Goal: Task Accomplishment & Management: Manage account settings

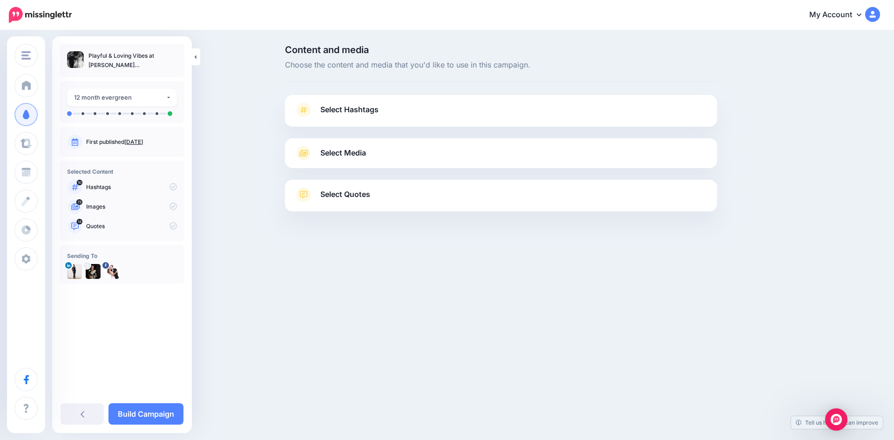
click at [374, 108] on span "Select Hashtags" at bounding box center [349, 109] width 58 height 13
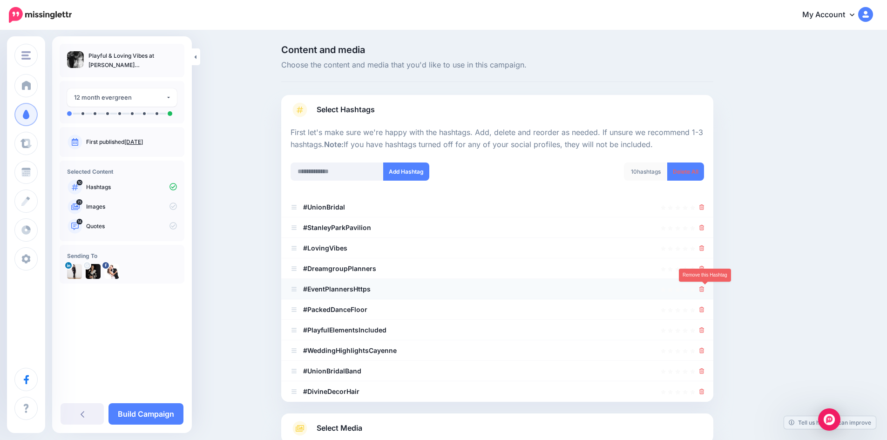
click at [704, 289] on icon at bounding box center [701, 289] width 5 height 6
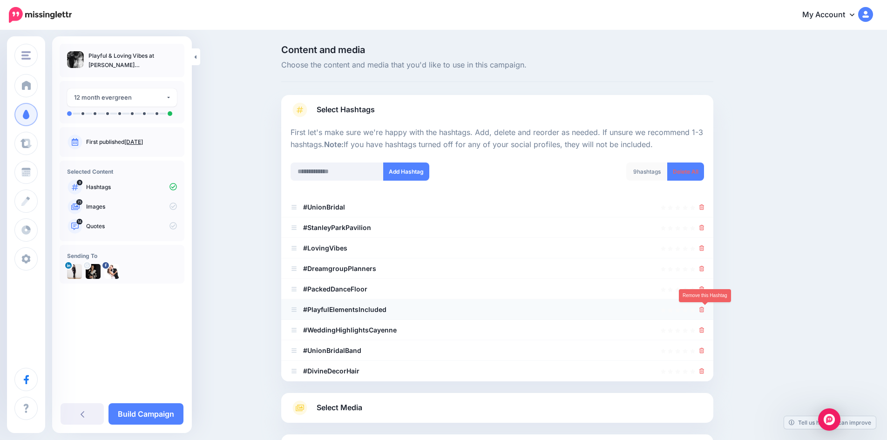
click at [703, 311] on icon at bounding box center [701, 310] width 5 height 6
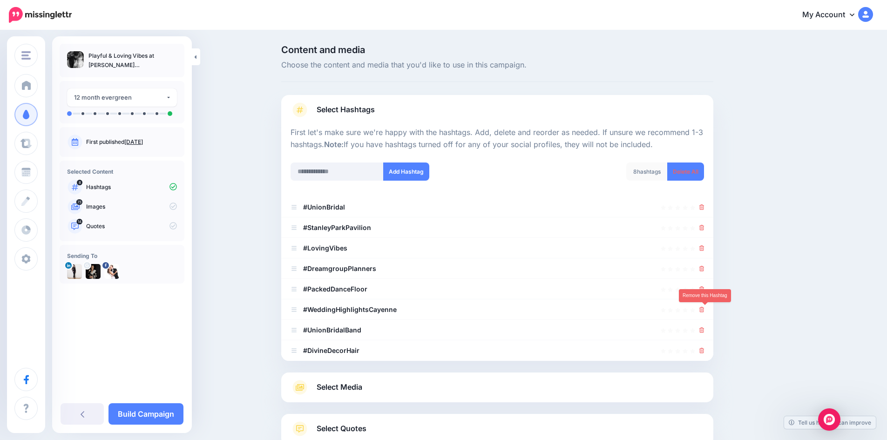
click at [703, 311] on icon at bounding box center [701, 310] width 5 height 6
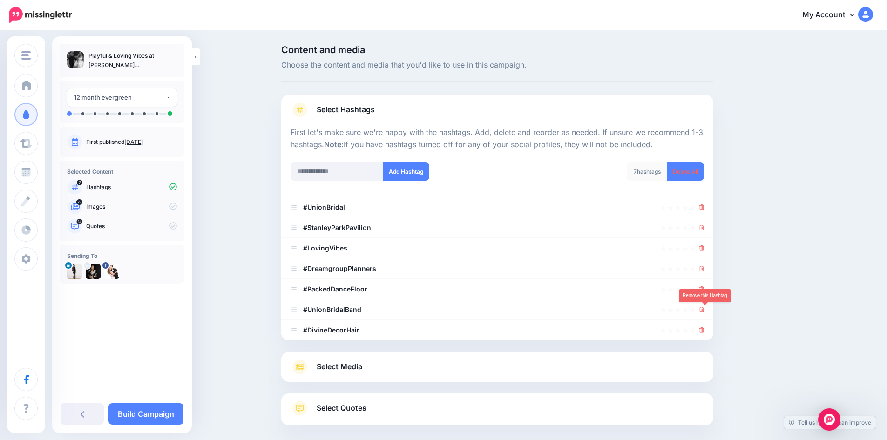
click at [703, 311] on icon at bounding box center [701, 310] width 5 height 6
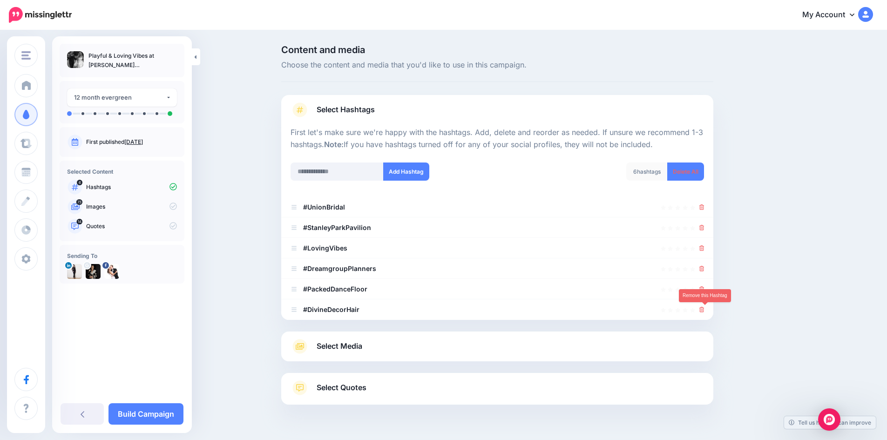
click at [703, 311] on icon at bounding box center [701, 310] width 5 height 6
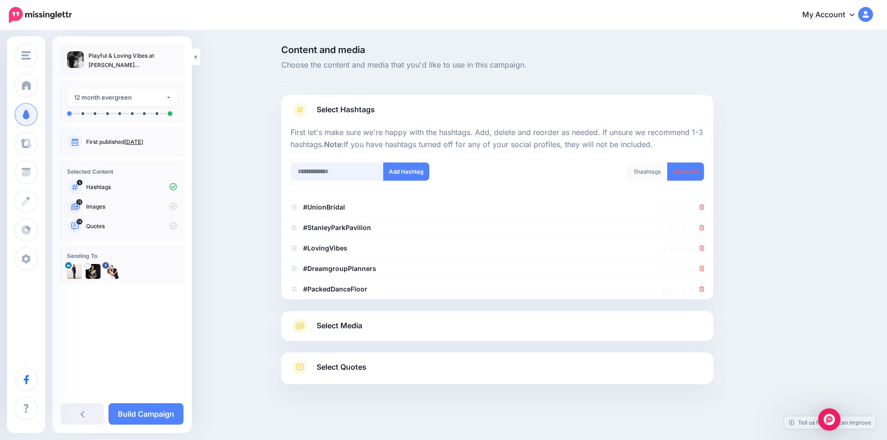
click at [334, 171] on input "text" at bounding box center [336, 171] width 93 height 18
type input "**********"
click at [334, 171] on input "text" at bounding box center [336, 171] width 93 height 18
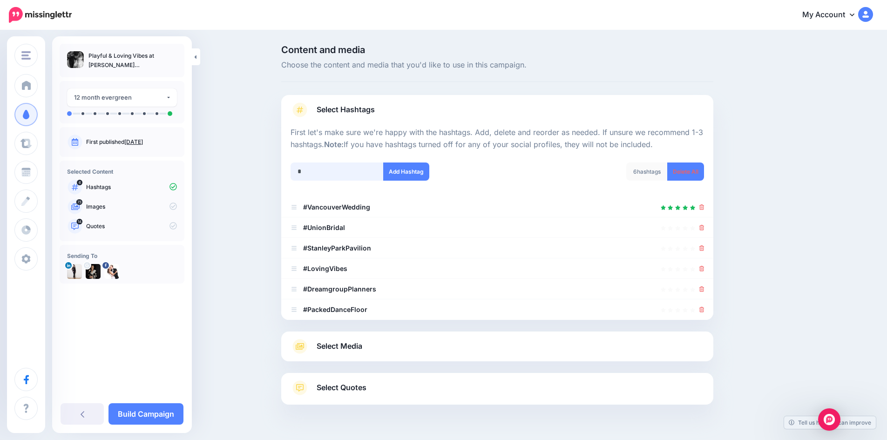
scroll to position [38, 0]
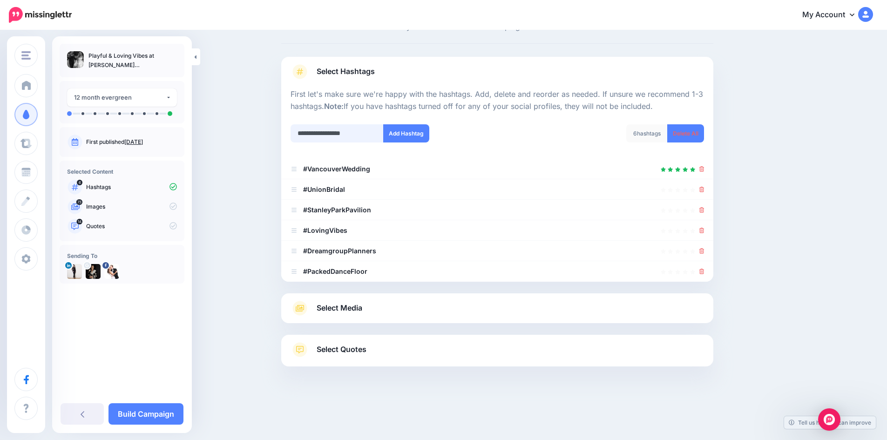
type input "**********"
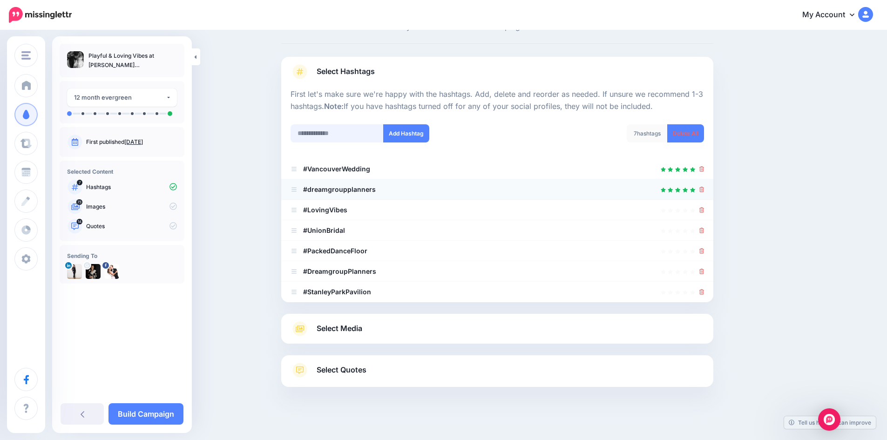
scroll to position [59, 0]
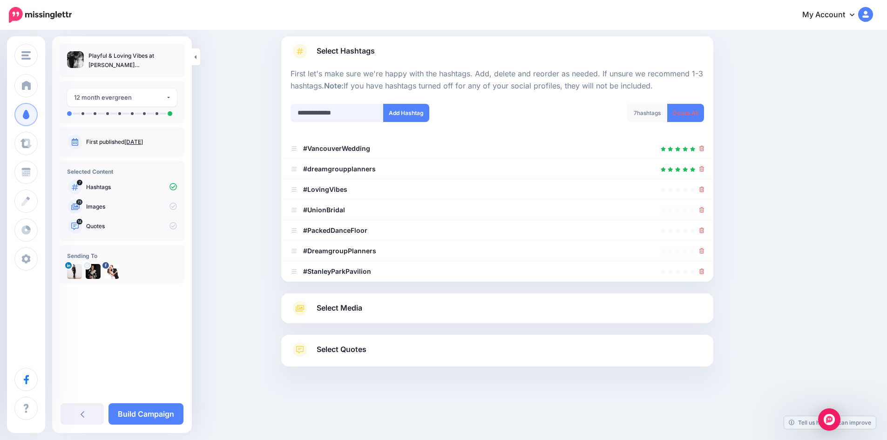
type input "**********"
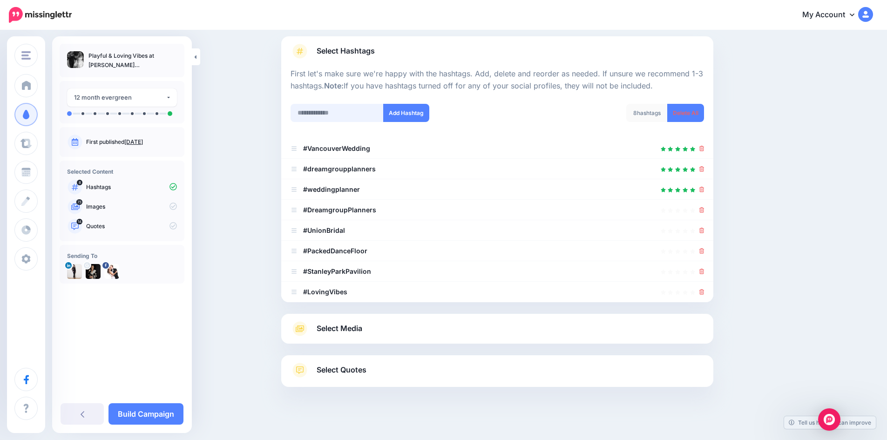
scroll to position [79, 0]
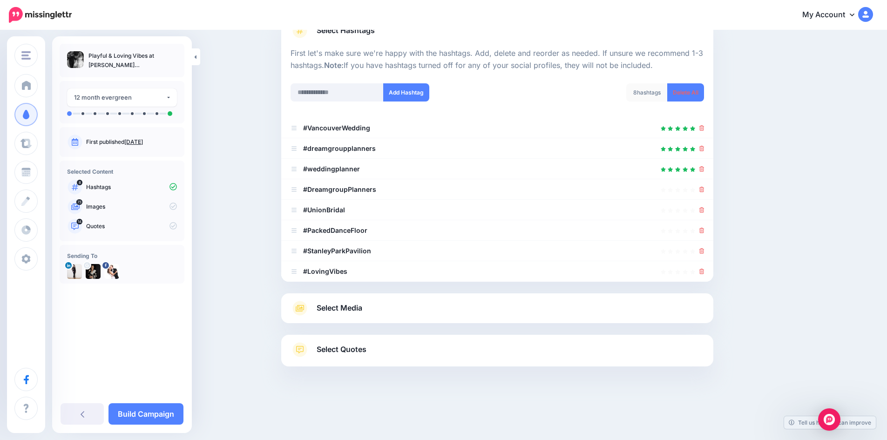
click at [347, 307] on span "Select Media" at bounding box center [340, 308] width 46 height 13
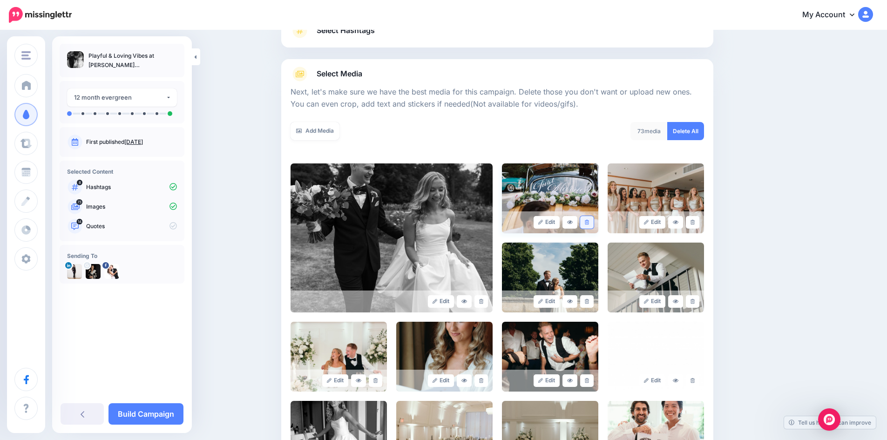
click at [593, 219] on link at bounding box center [586, 222] width 13 height 13
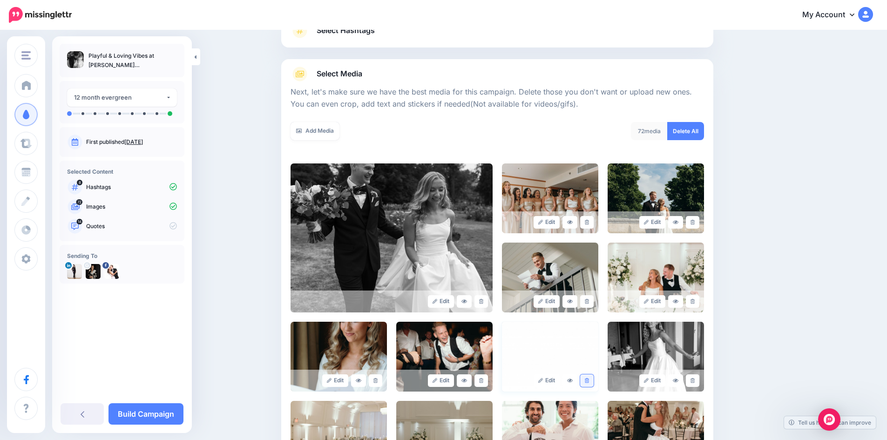
click at [589, 378] on icon at bounding box center [587, 380] width 4 height 5
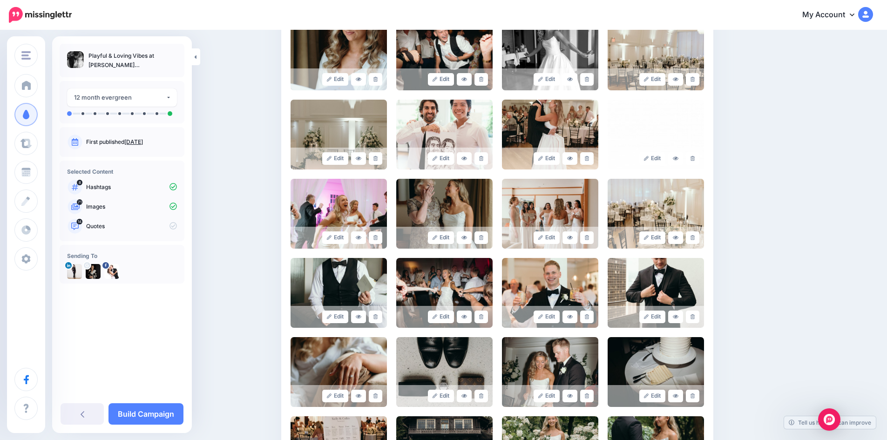
scroll to position [392, 0]
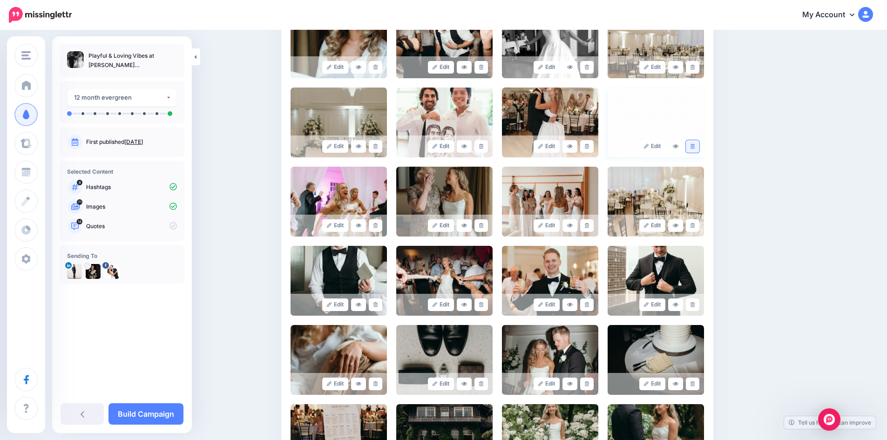
click at [698, 146] on link at bounding box center [692, 146] width 13 height 13
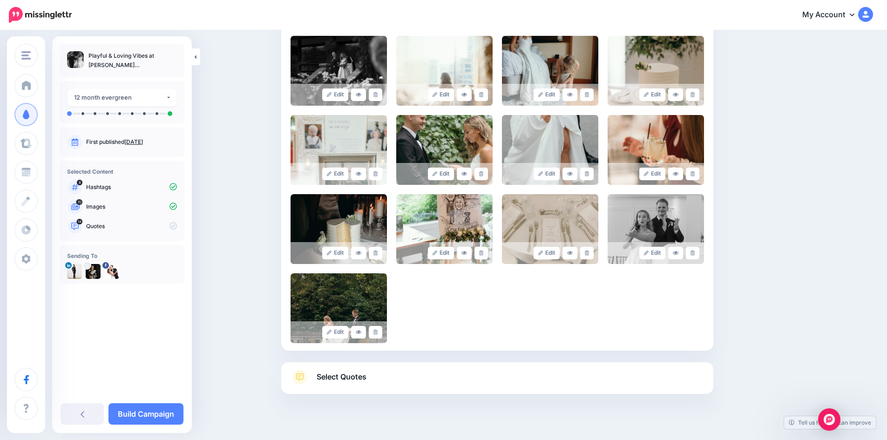
scroll to position [1406, 0]
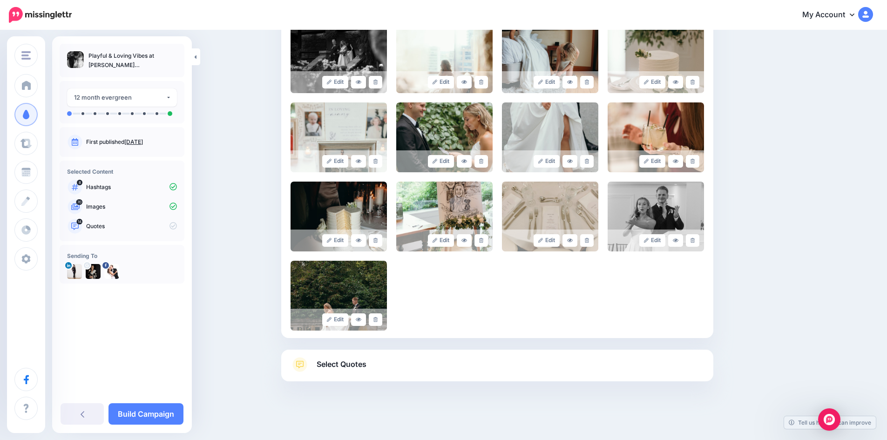
click at [356, 361] on span "Select Quotes" at bounding box center [342, 364] width 50 height 13
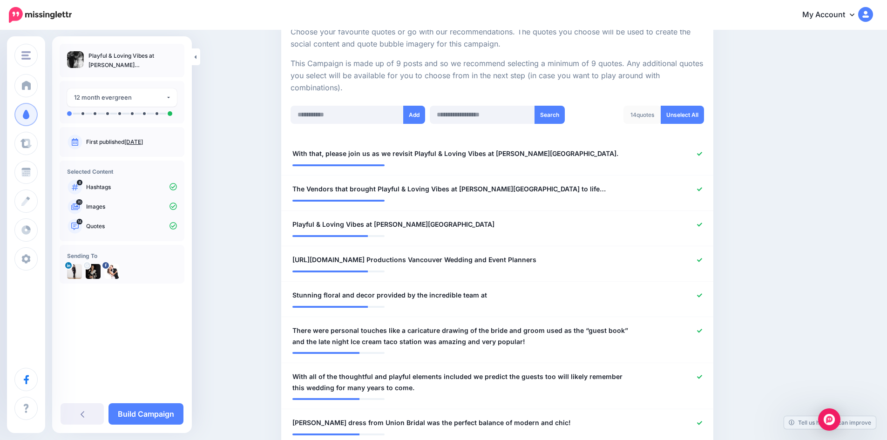
scroll to position [220, 0]
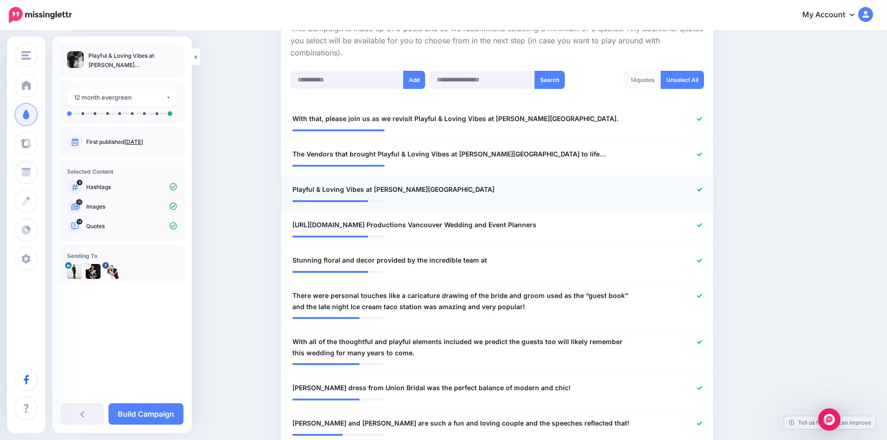
click at [702, 188] on icon at bounding box center [699, 189] width 5 height 5
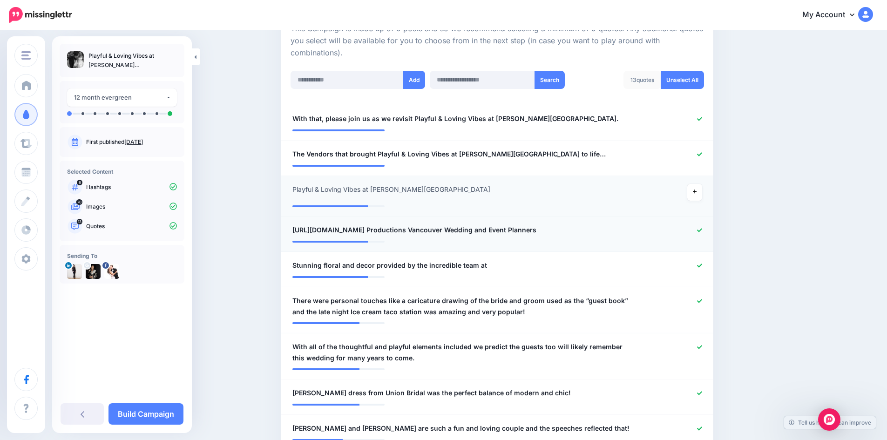
click at [702, 229] on icon at bounding box center [699, 230] width 5 height 5
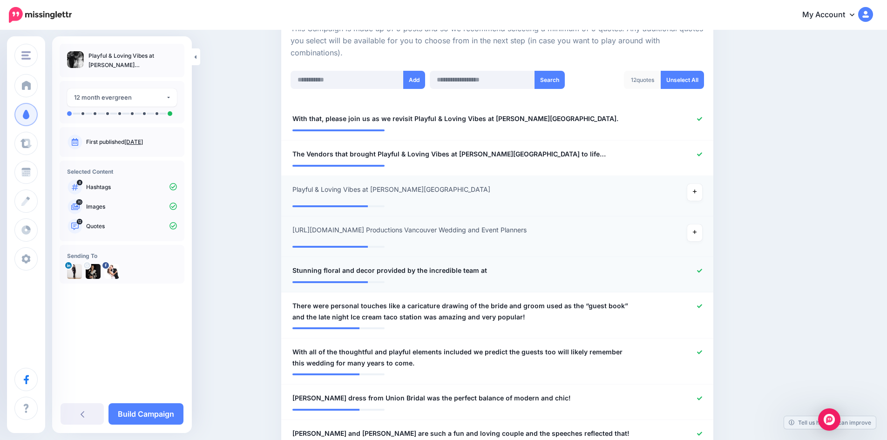
click at [532, 276] on div "**********" at bounding box center [461, 271] width 353 height 12
click at [503, 271] on div "**********" at bounding box center [461, 271] width 353 height 12
click at [486, 276] on div "**********" at bounding box center [461, 271] width 353 height 12
click at [480, 276] on span "Stunning floral and decor provided by the incredible team at" at bounding box center [389, 270] width 195 height 11
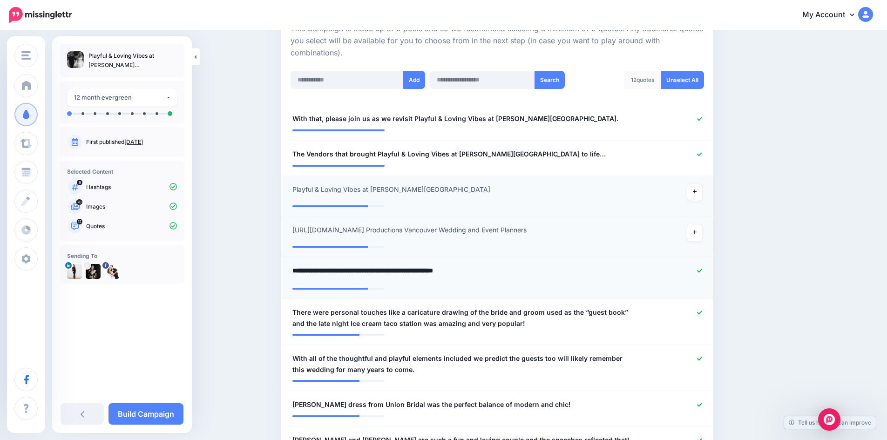
click at [486, 276] on textarea "**********" at bounding box center [461, 274] width 339 height 18
drag, startPoint x: 506, startPoint y: 272, endPoint x: 509, endPoint y: 276, distance: 5.4
click at [506, 273] on textarea "**********" at bounding box center [461, 274] width 339 height 18
type textarea "**********"
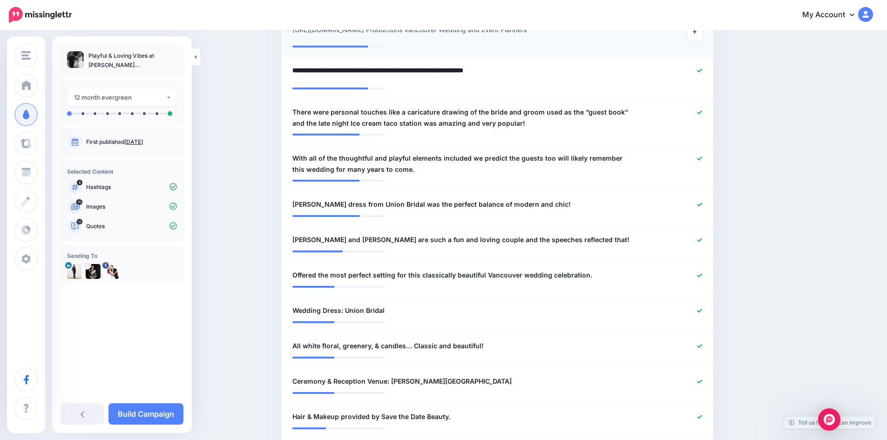
scroll to position [429, 0]
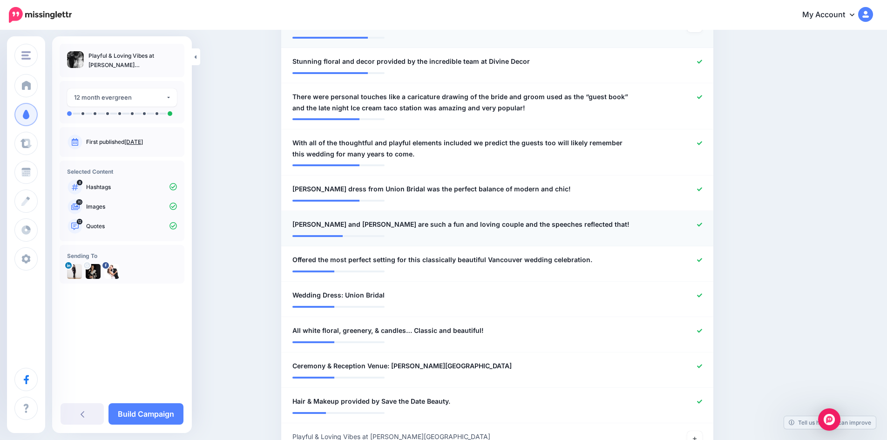
click at [704, 230] on div at bounding box center [674, 225] width 71 height 12
click at [700, 263] on icon at bounding box center [699, 259] width 5 height 5
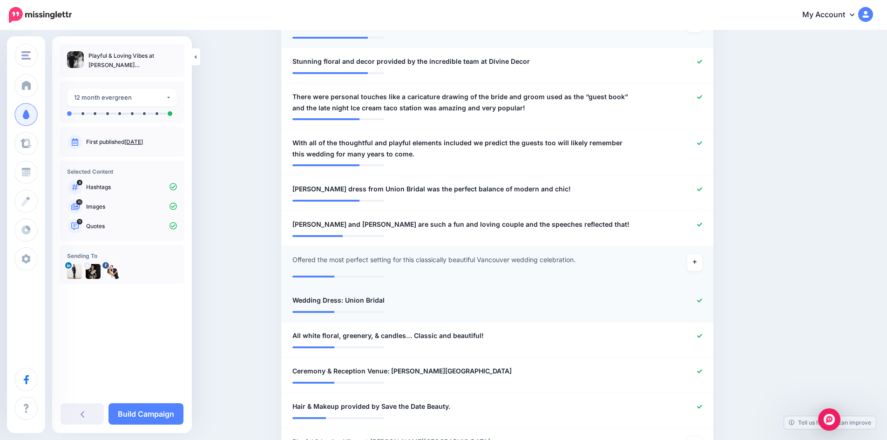
click at [702, 303] on icon at bounding box center [699, 300] width 5 height 5
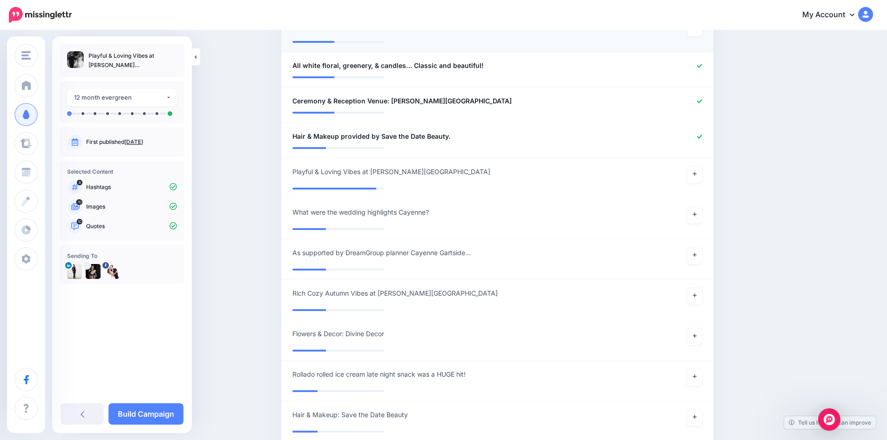
scroll to position [717, 0]
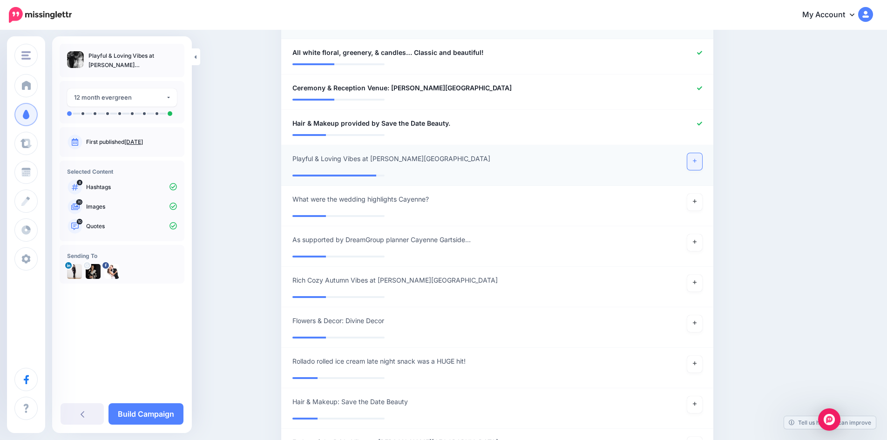
click at [696, 163] on icon at bounding box center [695, 160] width 4 height 5
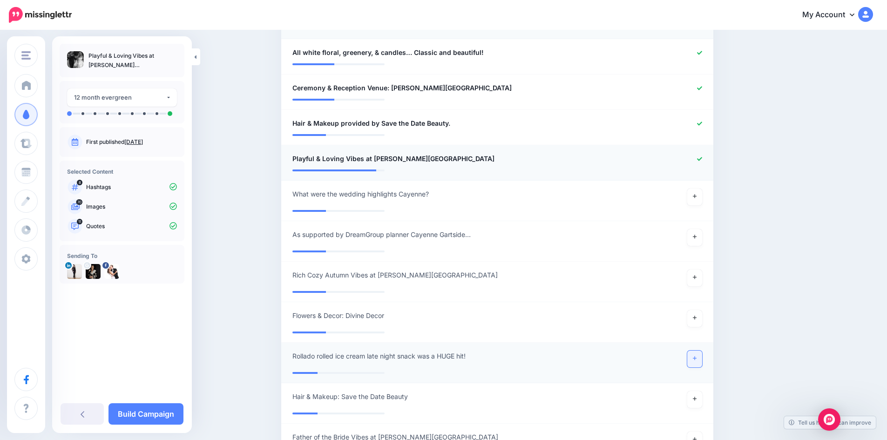
click at [696, 361] on link at bounding box center [694, 358] width 15 height 17
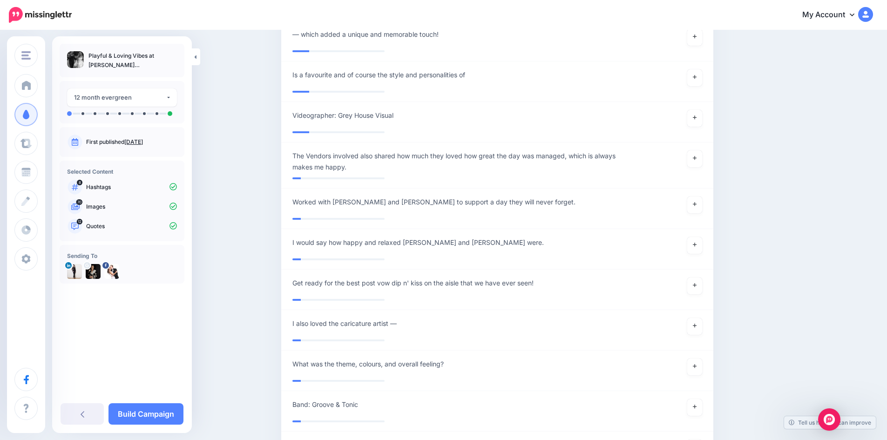
scroll to position [1420, 0]
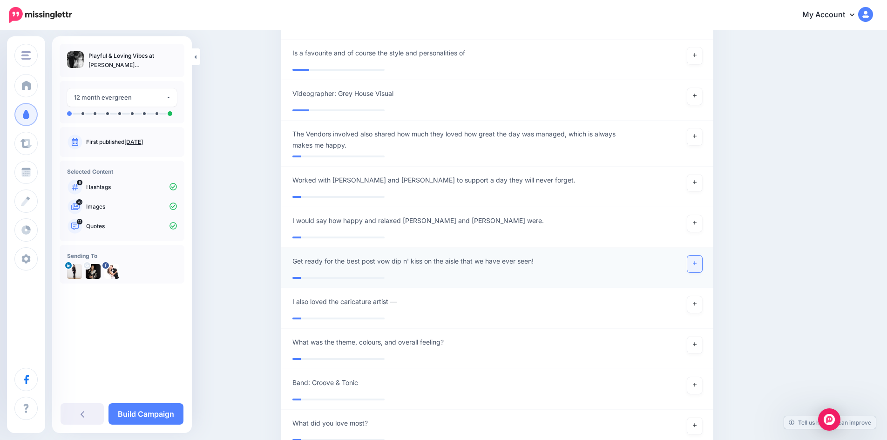
click at [697, 264] on link at bounding box center [694, 264] width 15 height 17
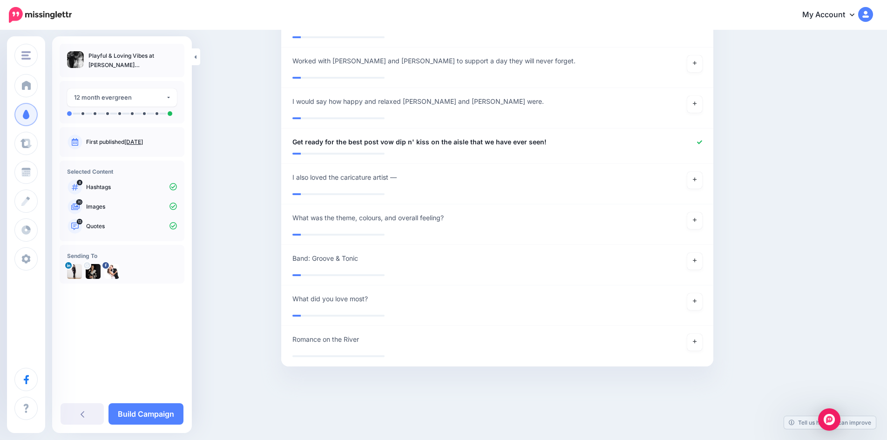
scroll to position [1545, 0]
click at [163, 408] on link "Build Campaign" at bounding box center [145, 413] width 75 height 21
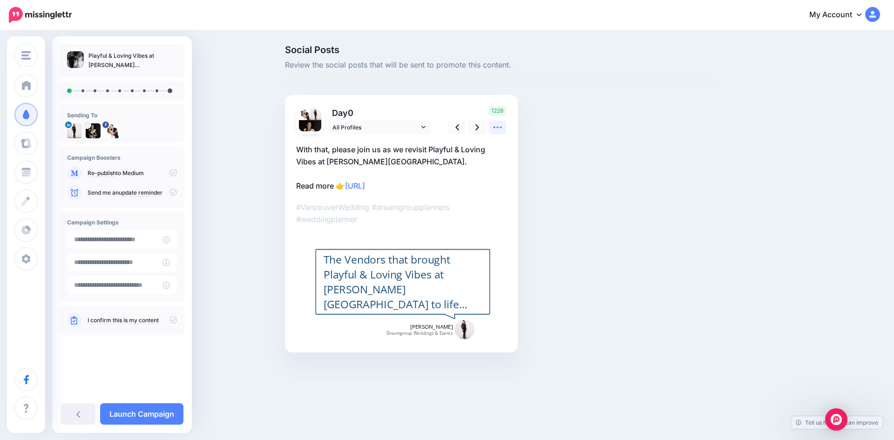
click at [495, 126] on icon at bounding box center [497, 127] width 10 height 10
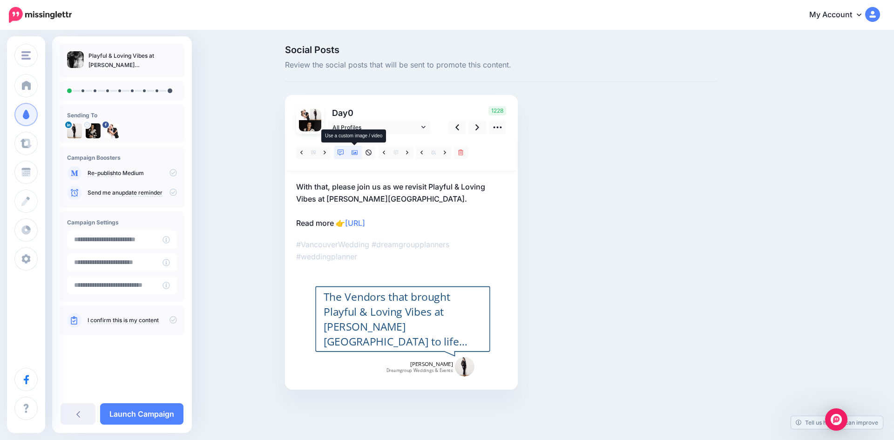
click at [355, 151] on icon at bounding box center [354, 152] width 7 height 7
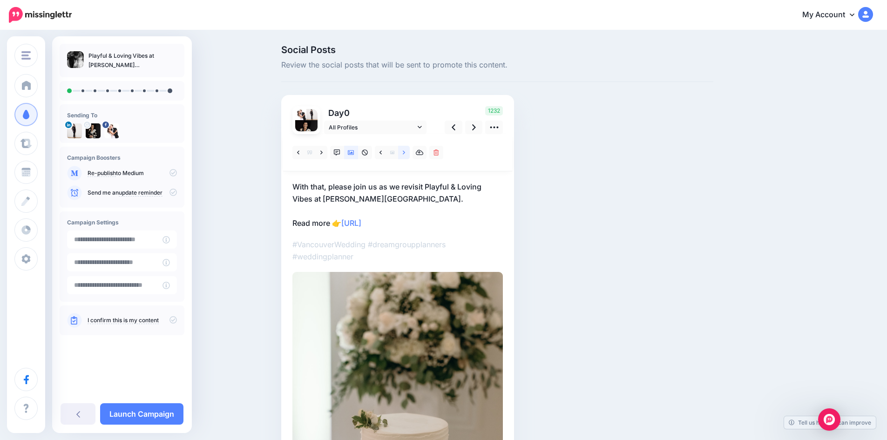
click at [405, 152] on icon at bounding box center [404, 152] width 2 height 7
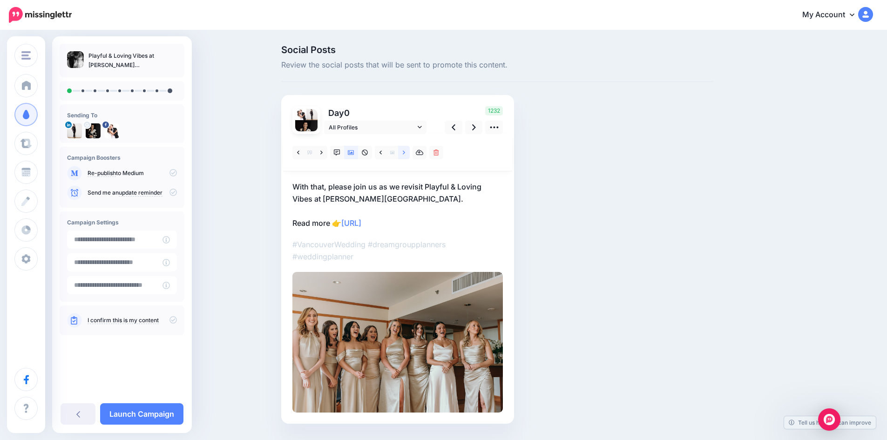
click at [405, 152] on icon at bounding box center [404, 152] width 2 height 7
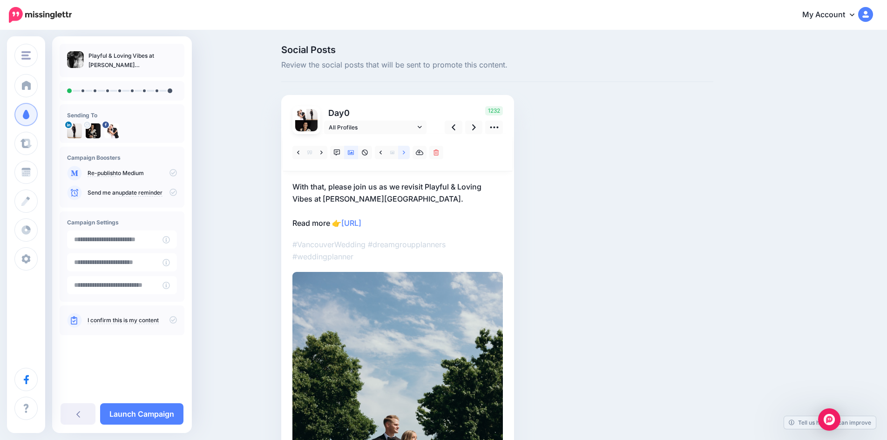
click at [405, 152] on icon at bounding box center [404, 152] width 2 height 7
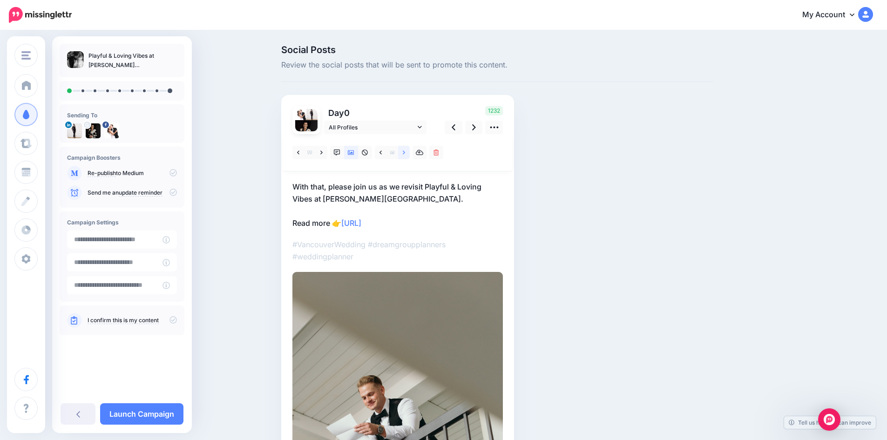
click at [405, 152] on icon at bounding box center [404, 152] width 2 height 7
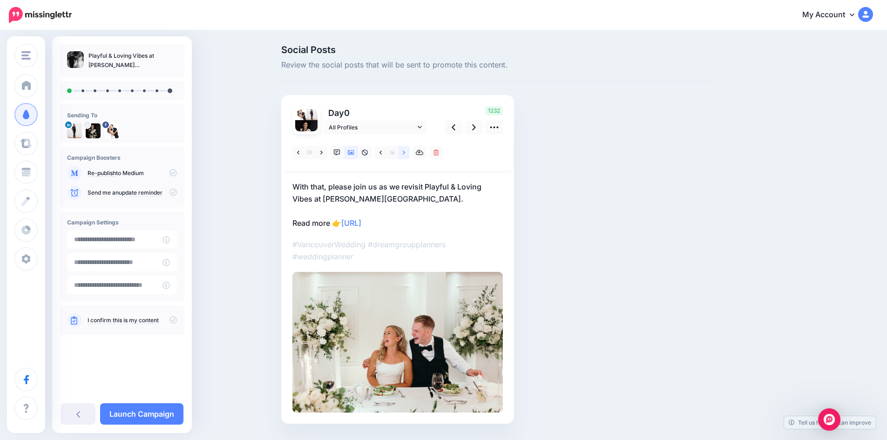
click at [405, 152] on icon at bounding box center [404, 152] width 2 height 7
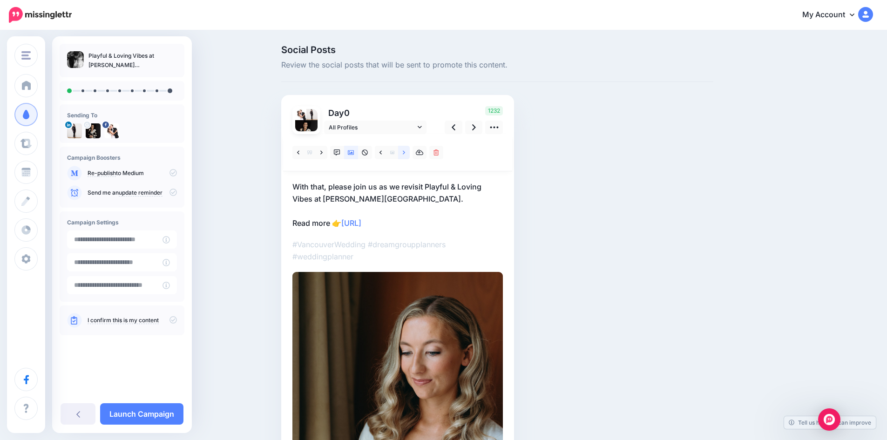
click at [405, 152] on icon at bounding box center [404, 152] width 2 height 7
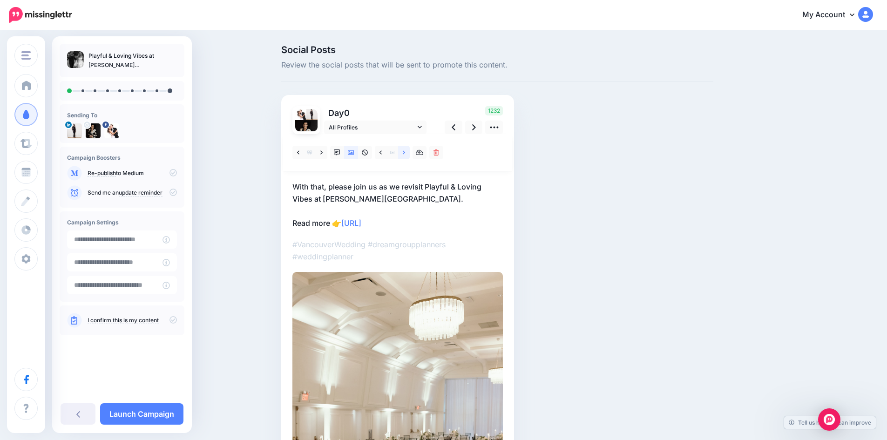
click at [405, 152] on icon at bounding box center [404, 152] width 2 height 7
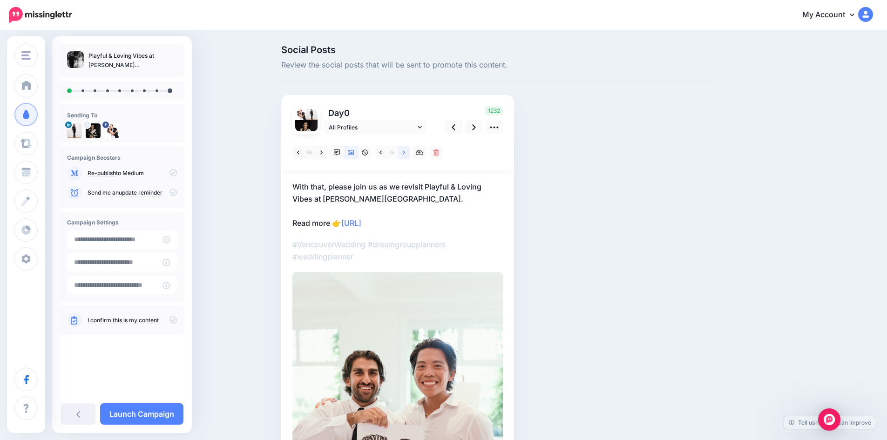
click at [405, 152] on icon at bounding box center [404, 152] width 2 height 7
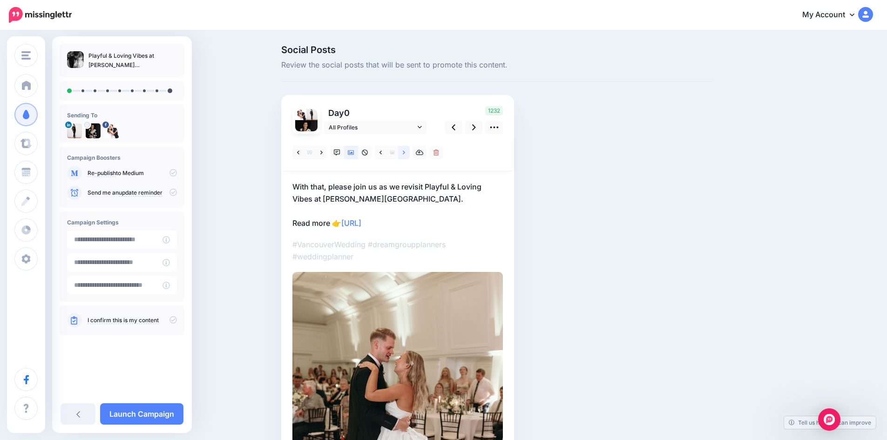
click at [405, 152] on icon at bounding box center [404, 152] width 2 height 7
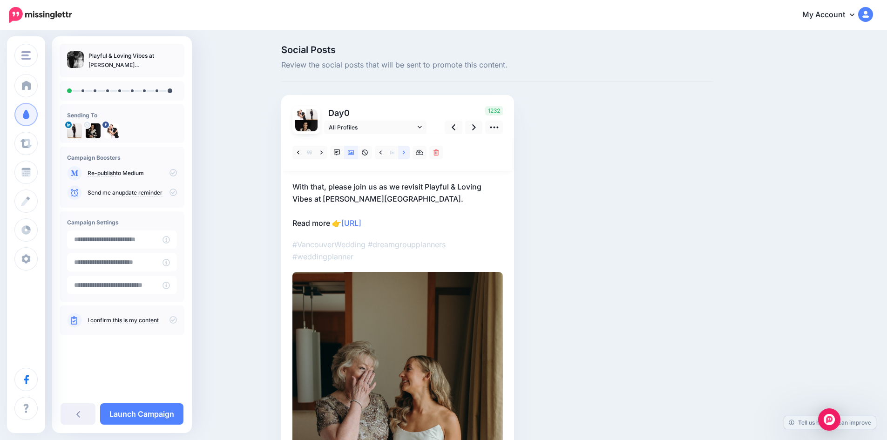
click at [405, 152] on icon at bounding box center [404, 152] width 2 height 7
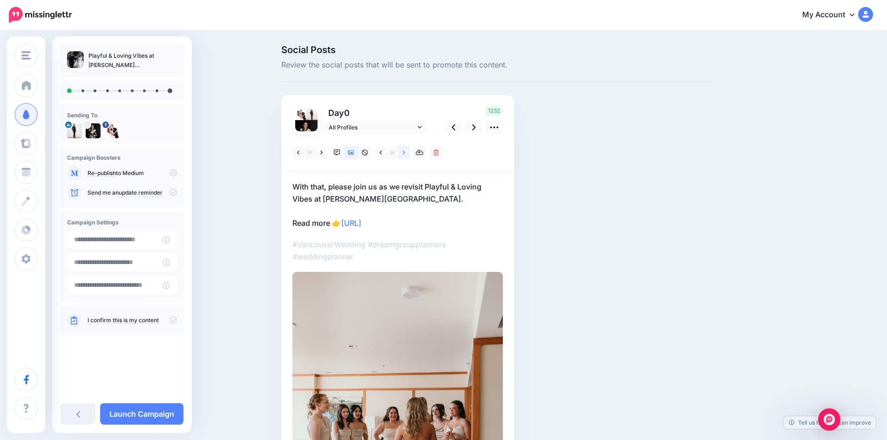
click at [405, 152] on icon at bounding box center [404, 152] width 2 height 7
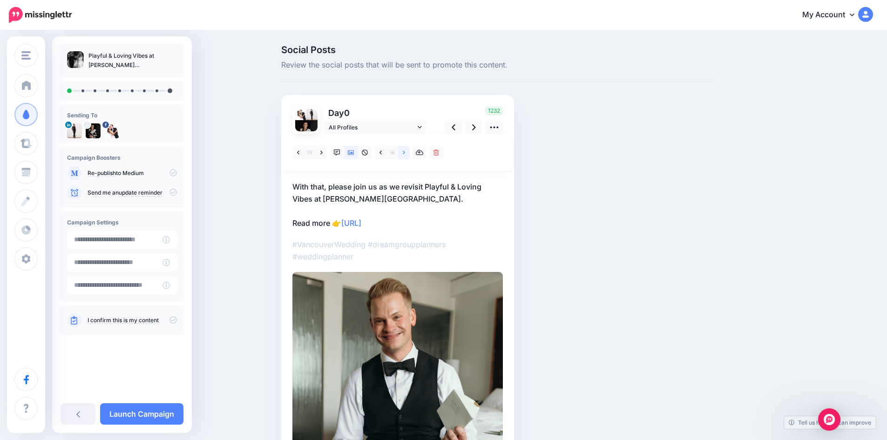
click at [405, 152] on icon at bounding box center [404, 152] width 2 height 7
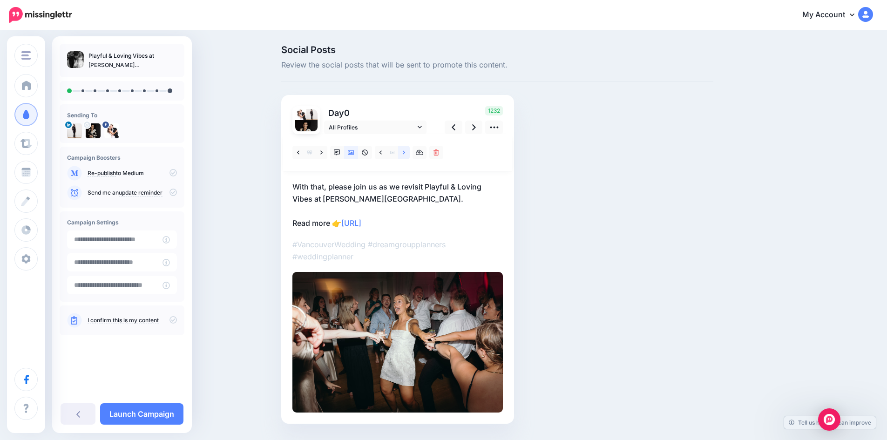
click at [405, 152] on icon at bounding box center [404, 152] width 2 height 7
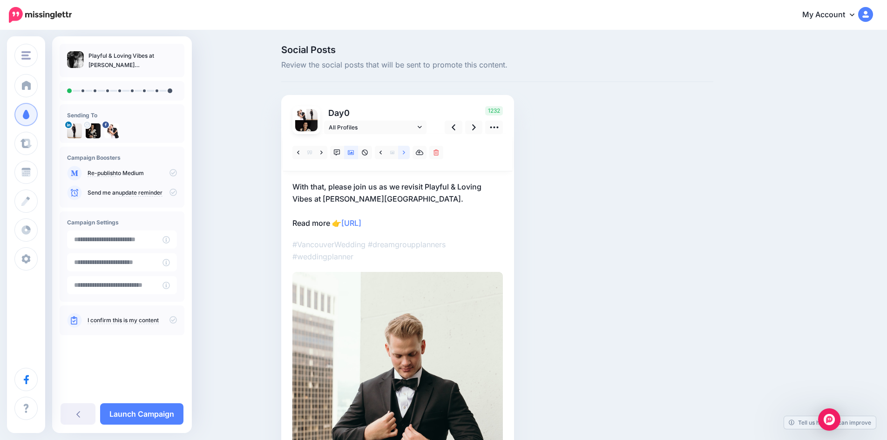
click at [405, 152] on icon at bounding box center [404, 152] width 2 height 7
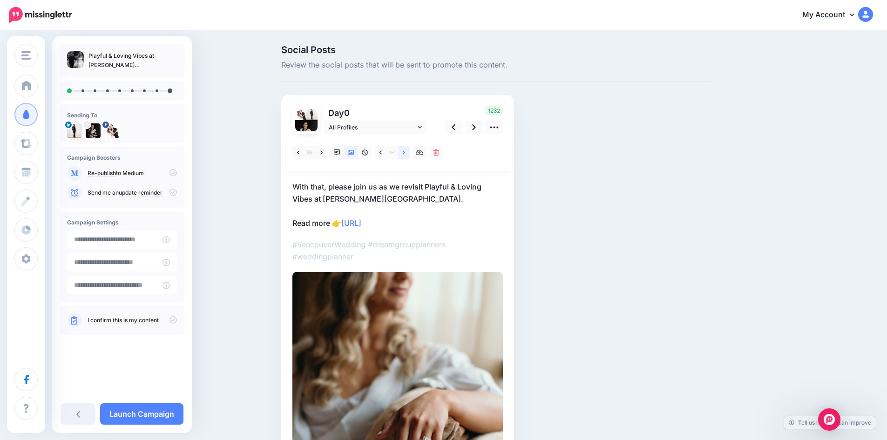
click at [405, 152] on icon at bounding box center [404, 152] width 2 height 7
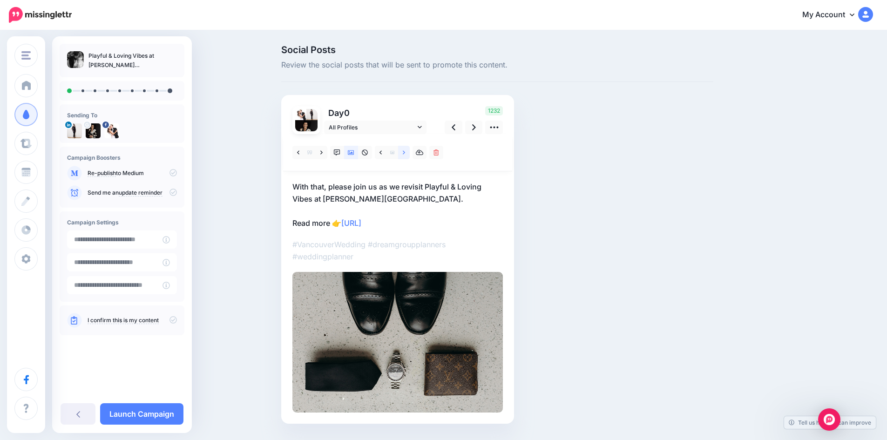
click at [405, 152] on icon at bounding box center [404, 152] width 2 height 7
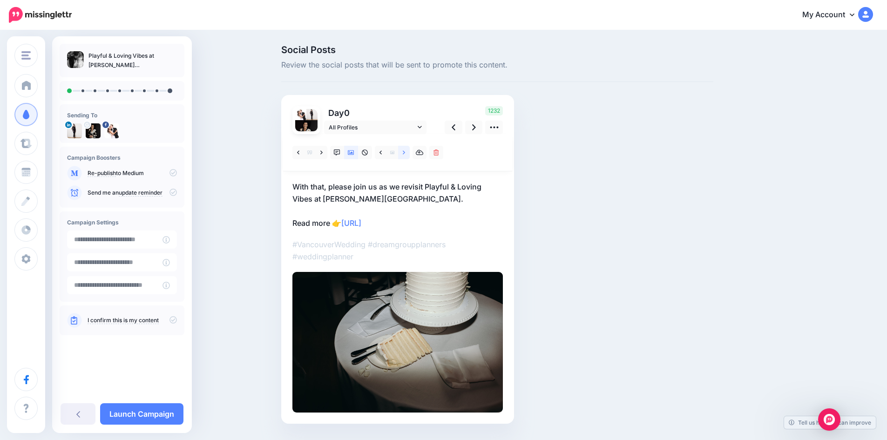
click at [405, 152] on icon at bounding box center [404, 152] width 2 height 7
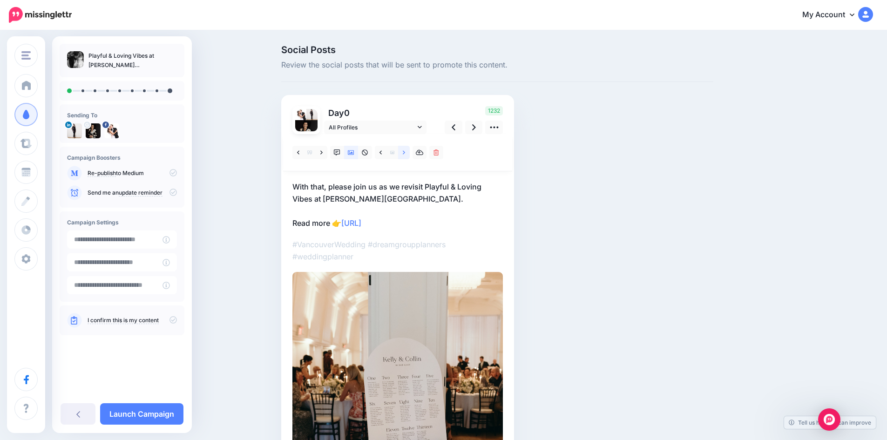
click at [405, 152] on icon at bounding box center [404, 152] width 2 height 7
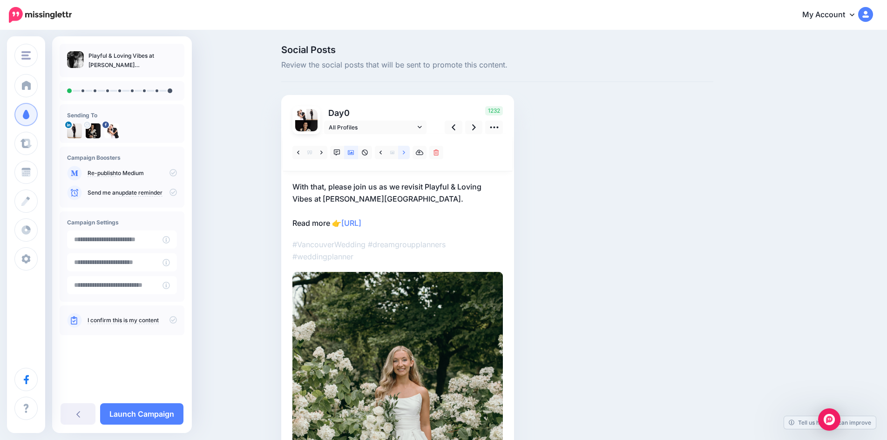
click at [405, 152] on icon at bounding box center [404, 152] width 2 height 7
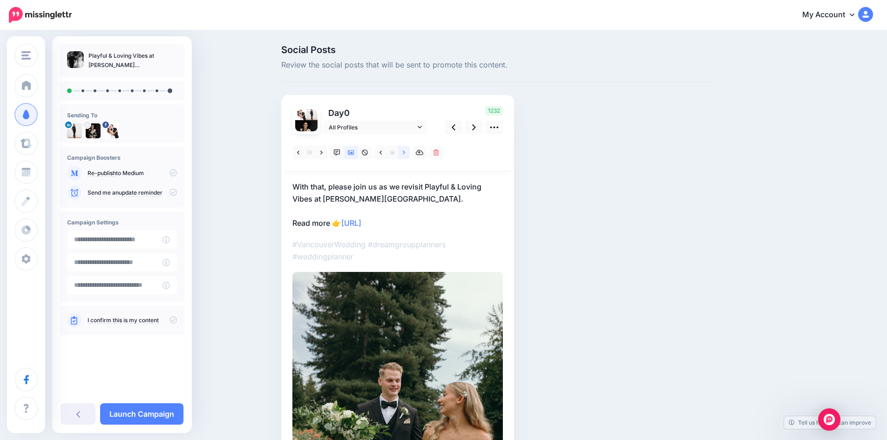
click at [405, 152] on icon at bounding box center [404, 152] width 2 height 7
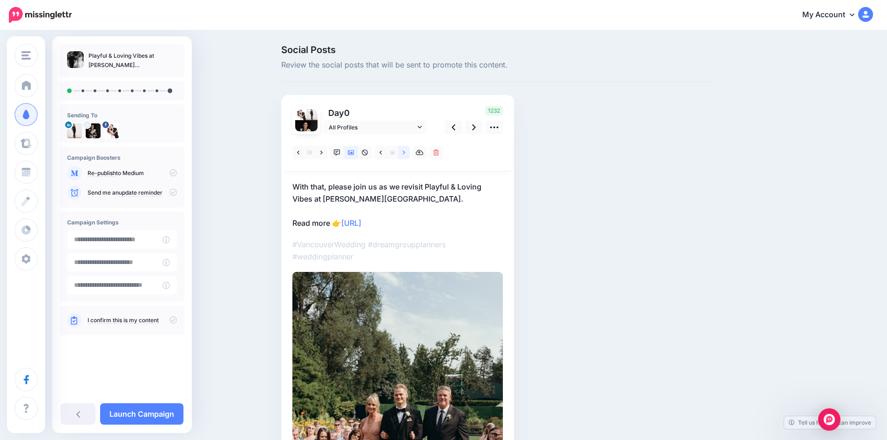
click at [405, 152] on icon at bounding box center [404, 152] width 2 height 7
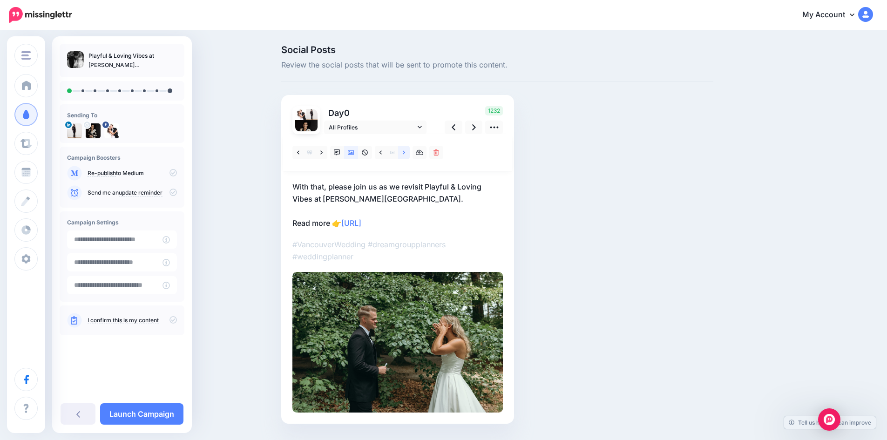
click at [405, 152] on icon at bounding box center [404, 152] width 2 height 7
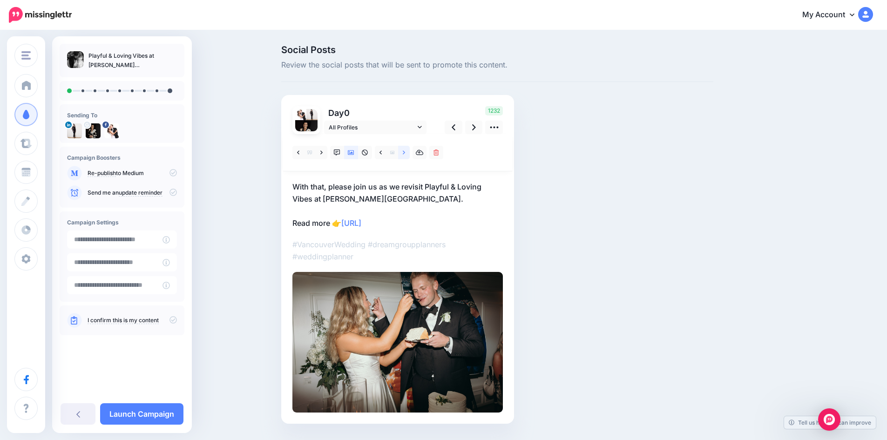
click at [405, 152] on icon at bounding box center [404, 152] width 2 height 7
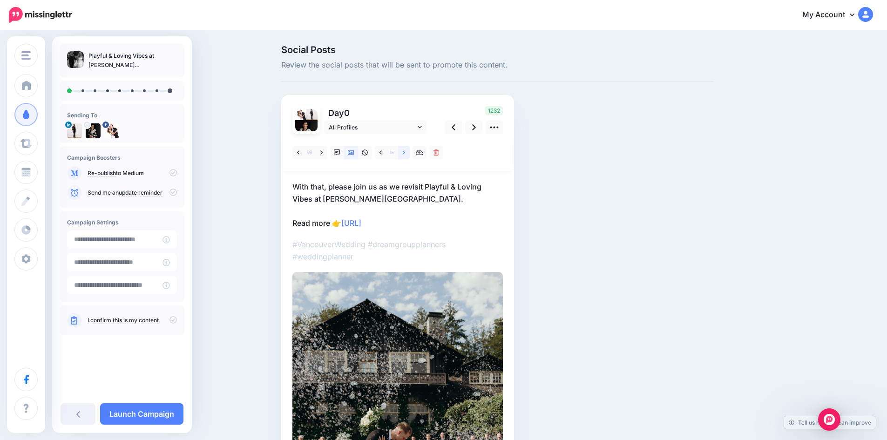
click at [405, 152] on icon at bounding box center [404, 152] width 2 height 7
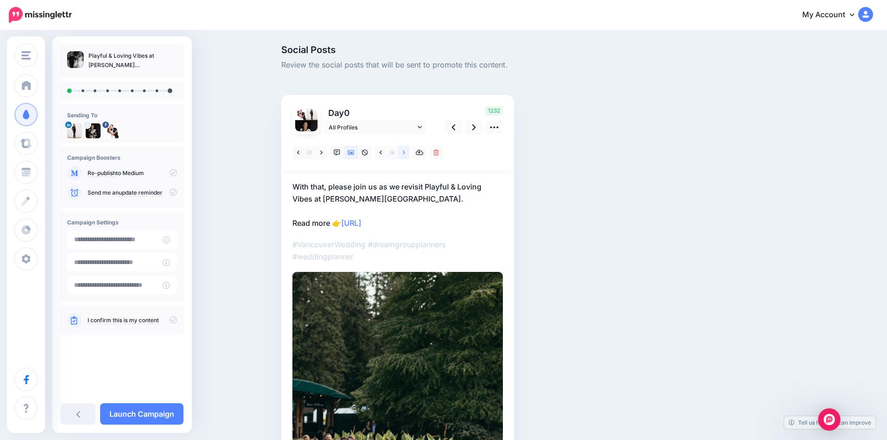
click at [405, 152] on icon at bounding box center [404, 152] width 2 height 7
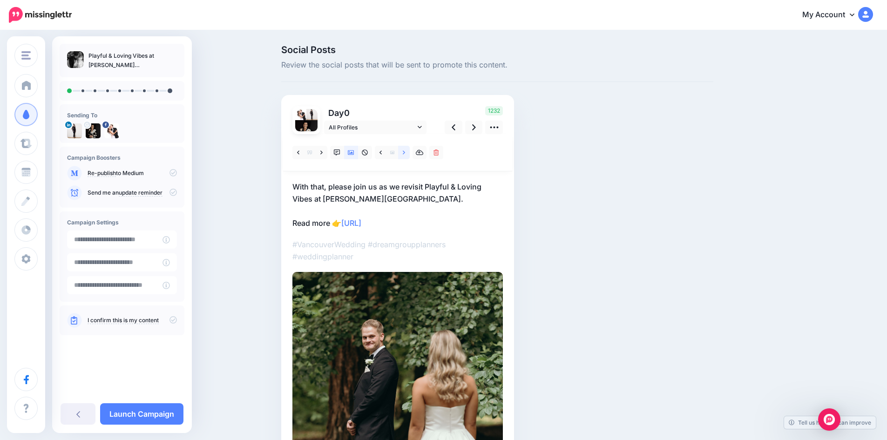
click at [405, 152] on icon at bounding box center [404, 152] width 2 height 7
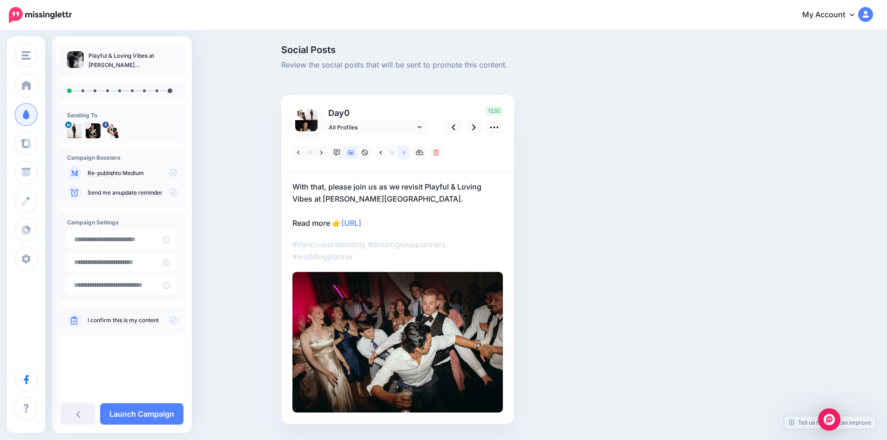
click at [405, 152] on icon at bounding box center [404, 152] width 2 height 7
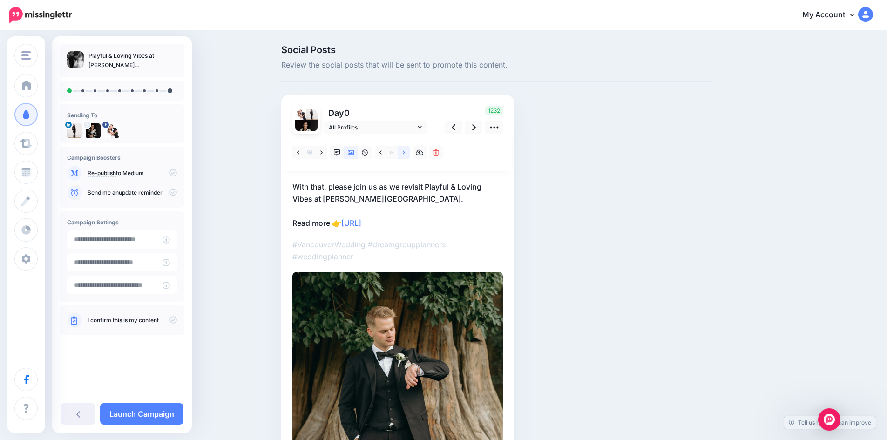
click at [405, 152] on icon at bounding box center [404, 152] width 2 height 7
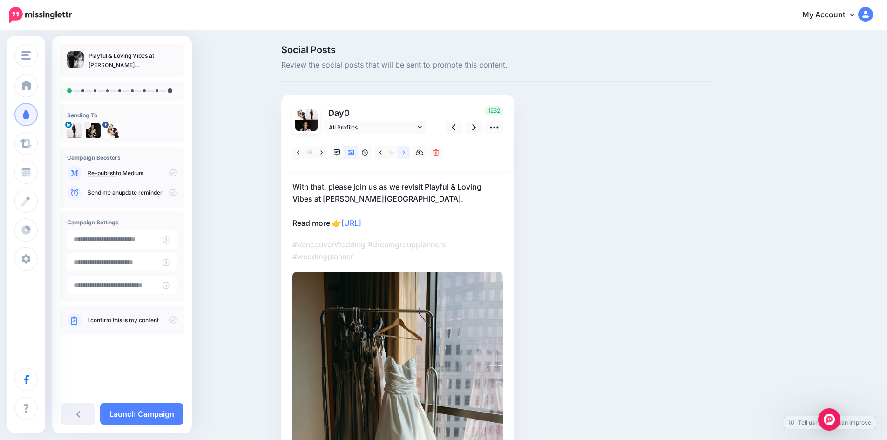
click at [405, 152] on icon at bounding box center [404, 152] width 2 height 7
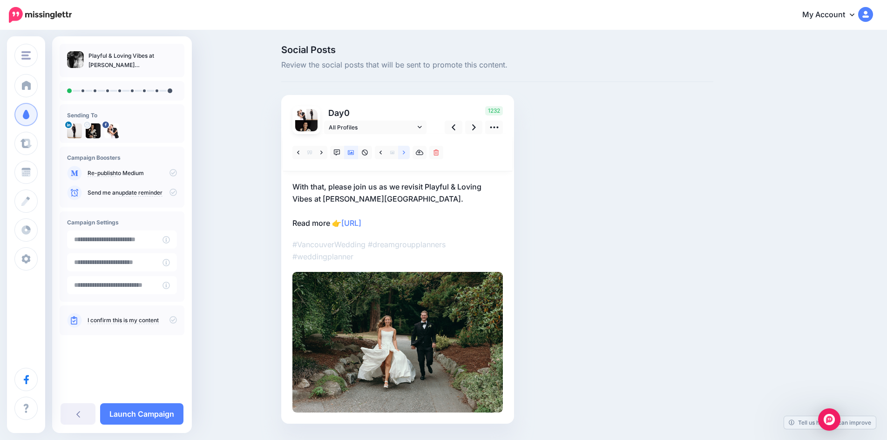
click at [405, 152] on icon at bounding box center [404, 152] width 2 height 7
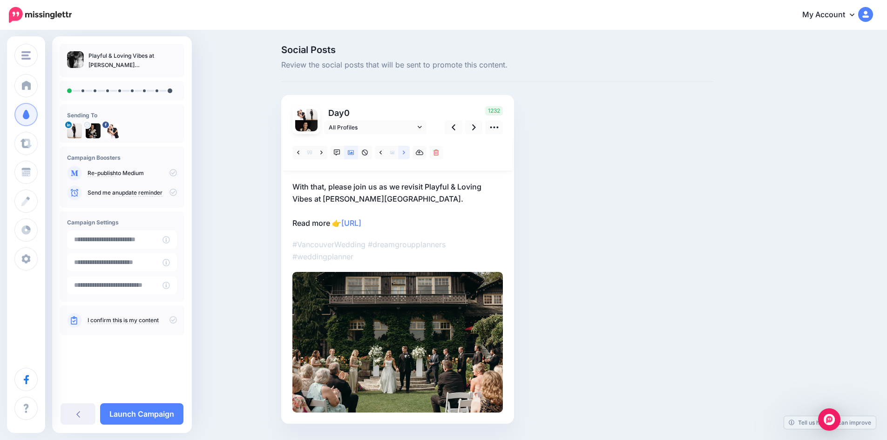
click at [405, 152] on icon at bounding box center [404, 152] width 2 height 7
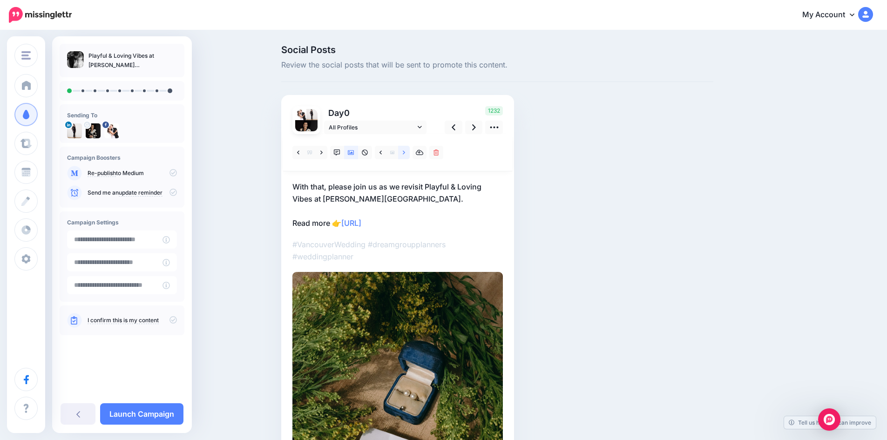
click at [405, 152] on icon at bounding box center [404, 152] width 2 height 7
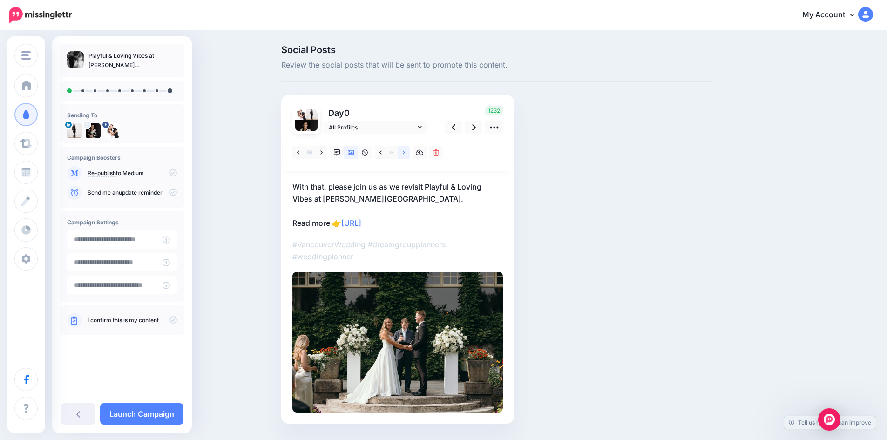
click at [405, 152] on icon at bounding box center [404, 152] width 2 height 7
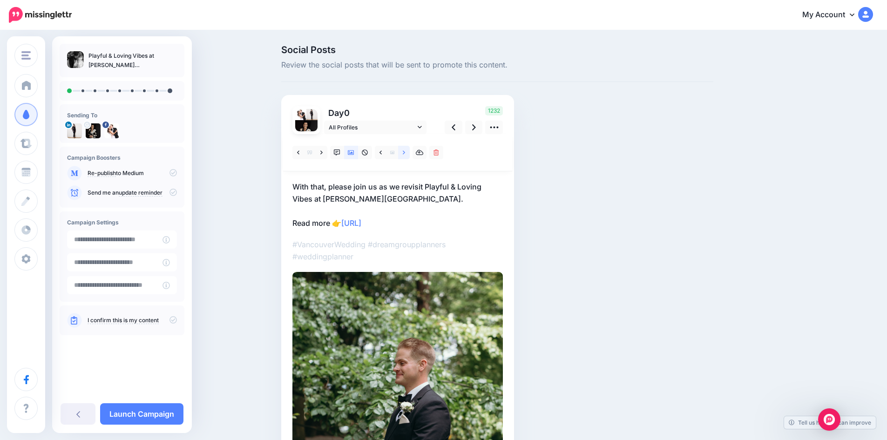
click at [405, 152] on icon at bounding box center [404, 152] width 2 height 7
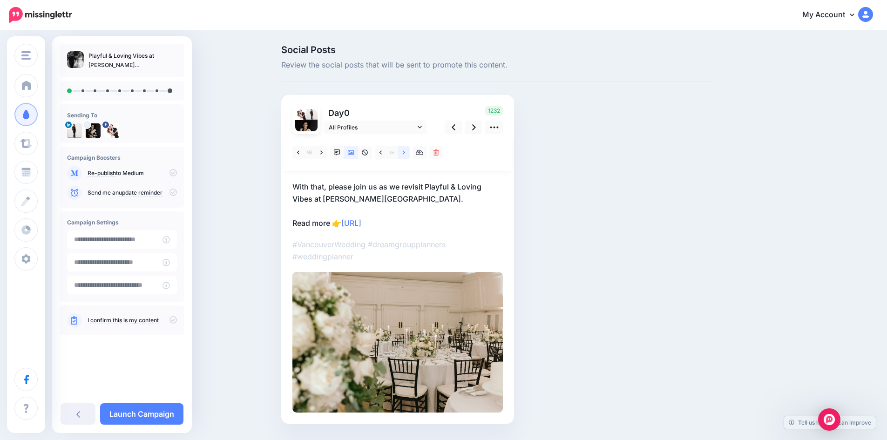
click at [405, 152] on icon at bounding box center [404, 152] width 2 height 7
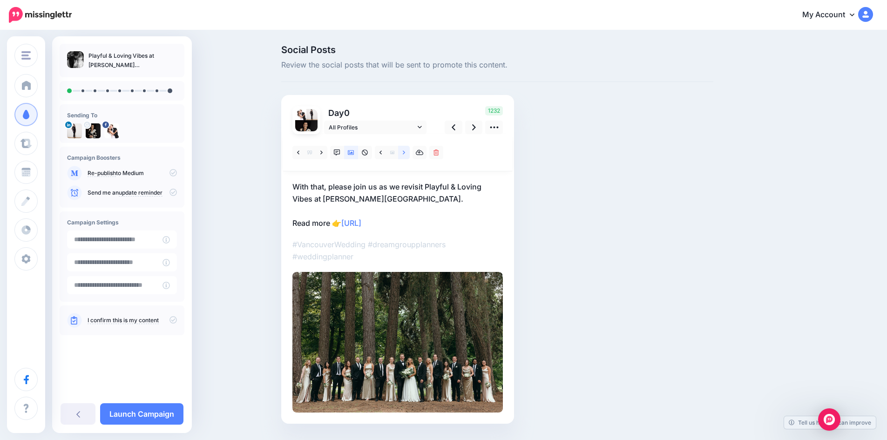
click at [405, 152] on icon at bounding box center [404, 152] width 2 height 7
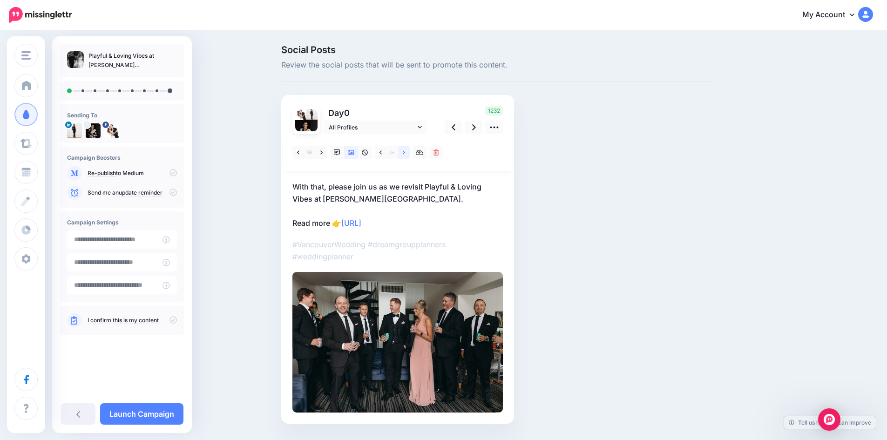
click at [405, 152] on icon at bounding box center [404, 152] width 2 height 7
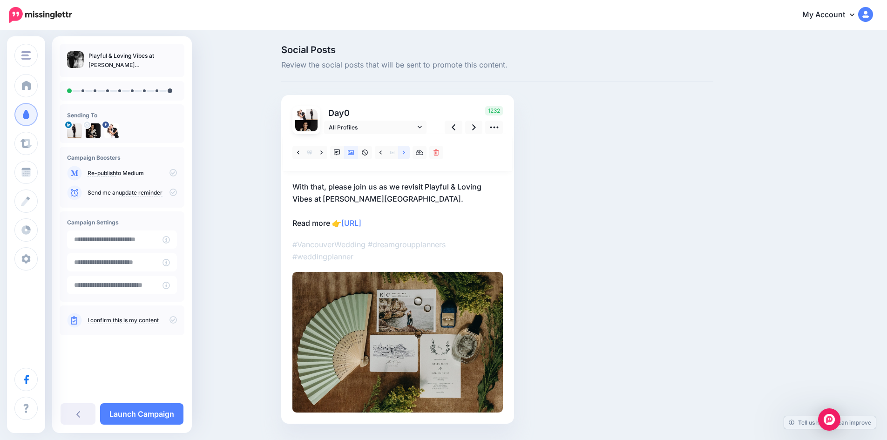
click at [405, 152] on icon at bounding box center [404, 152] width 2 height 7
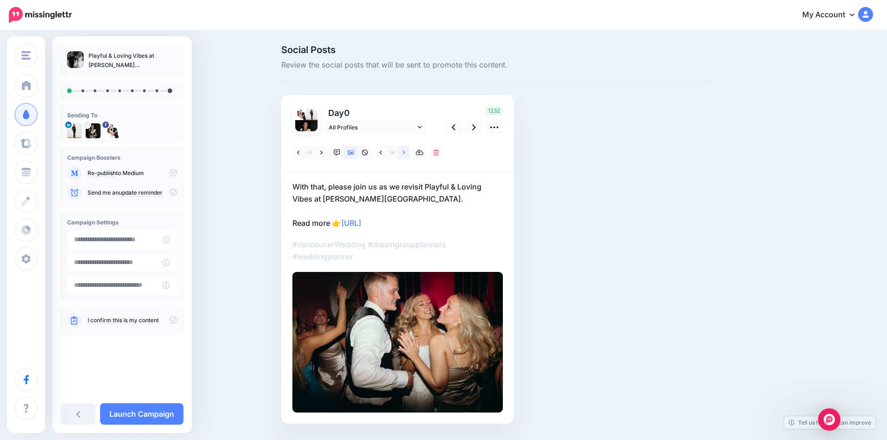
click at [405, 152] on icon at bounding box center [404, 152] width 2 height 7
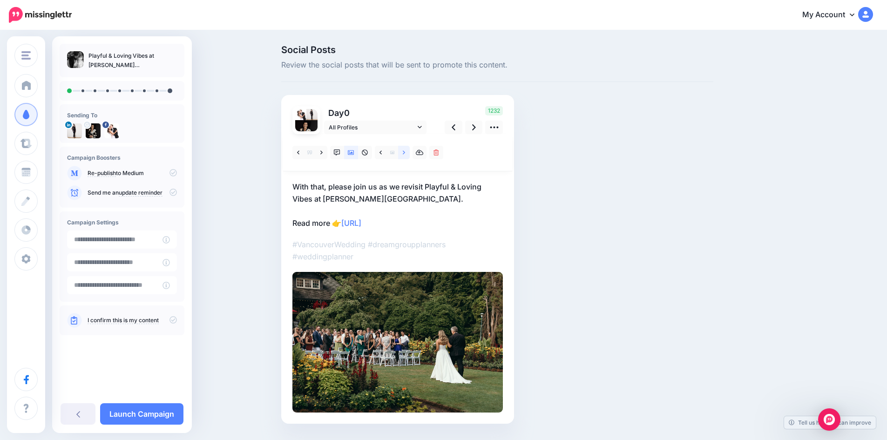
click at [405, 152] on icon at bounding box center [404, 152] width 2 height 7
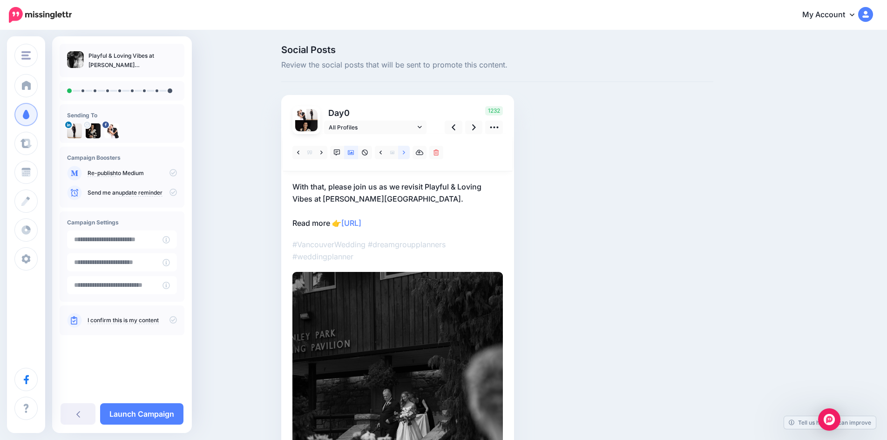
click at [405, 152] on icon at bounding box center [404, 152] width 2 height 7
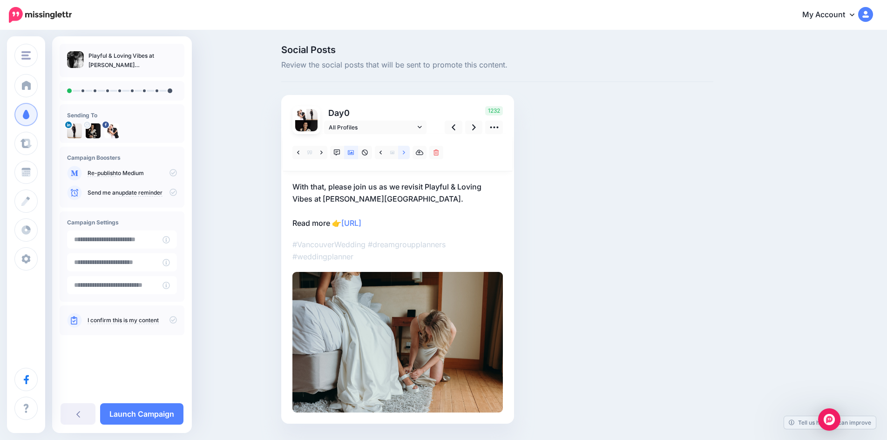
click at [405, 152] on icon at bounding box center [404, 152] width 2 height 7
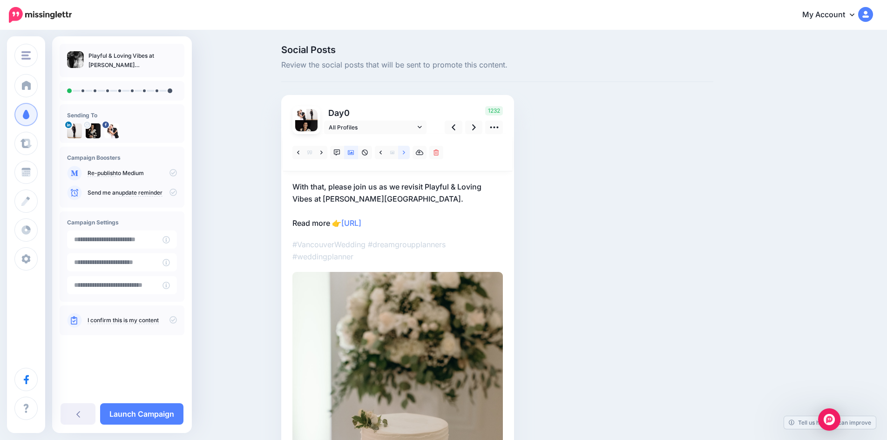
click at [405, 152] on icon at bounding box center [404, 152] width 2 height 7
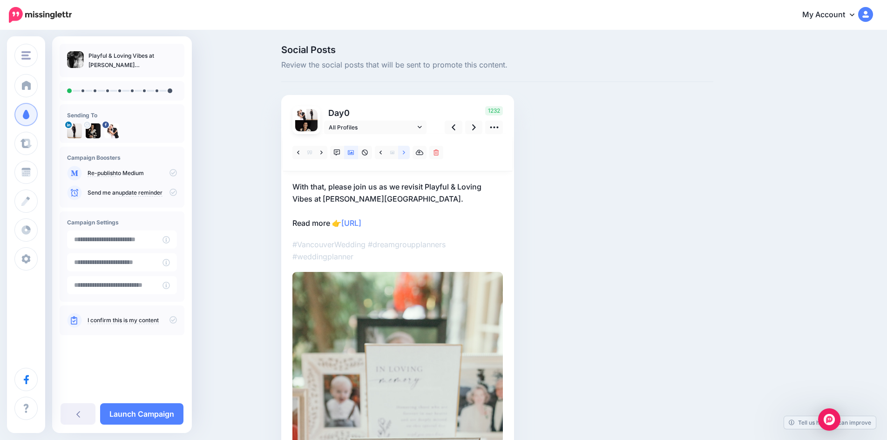
click at [405, 152] on icon at bounding box center [404, 152] width 2 height 7
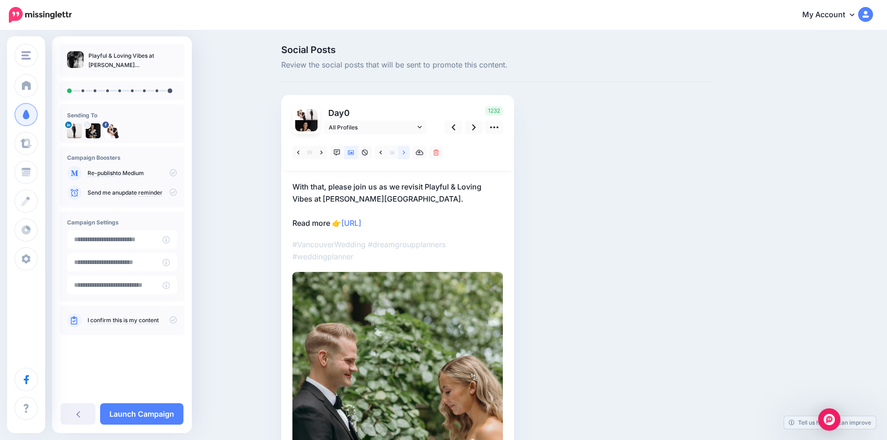
click at [405, 152] on icon at bounding box center [404, 152] width 2 height 7
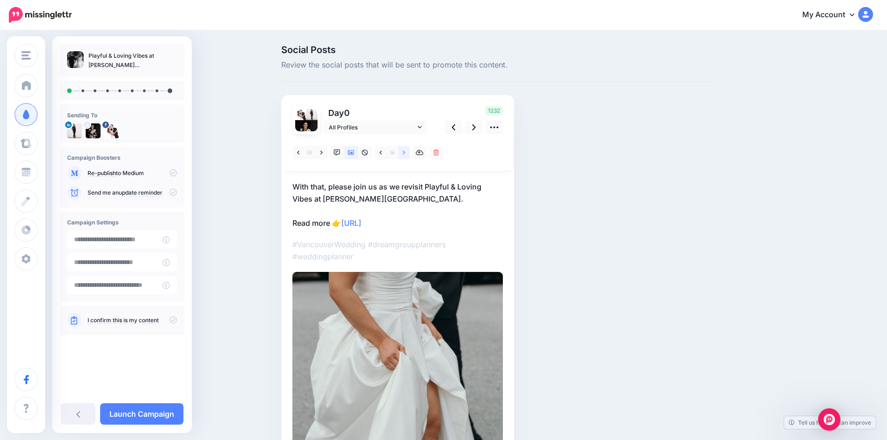
click at [405, 152] on icon at bounding box center [404, 152] width 2 height 7
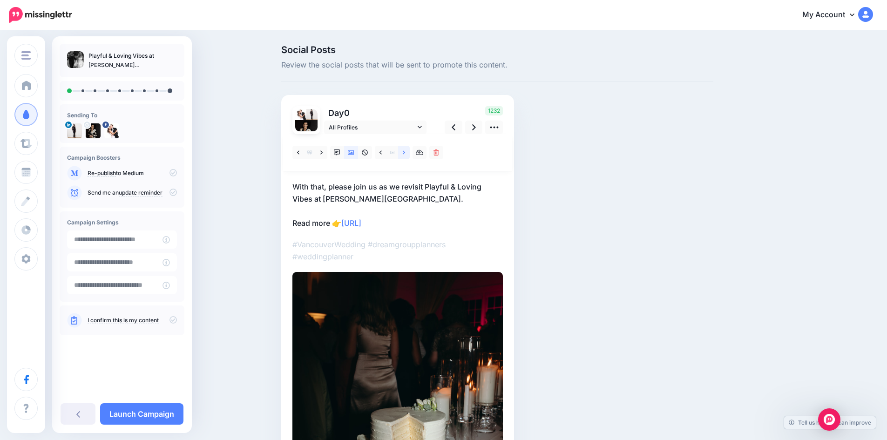
click at [405, 152] on icon at bounding box center [404, 152] width 2 height 7
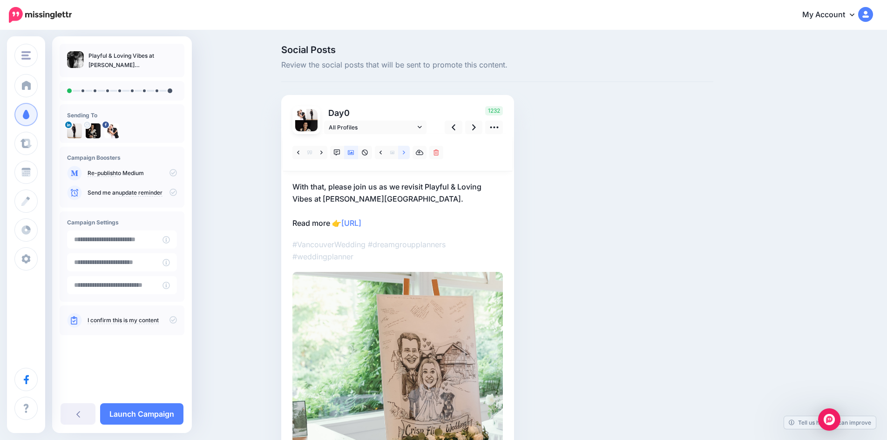
click at [405, 152] on icon at bounding box center [404, 152] width 2 height 7
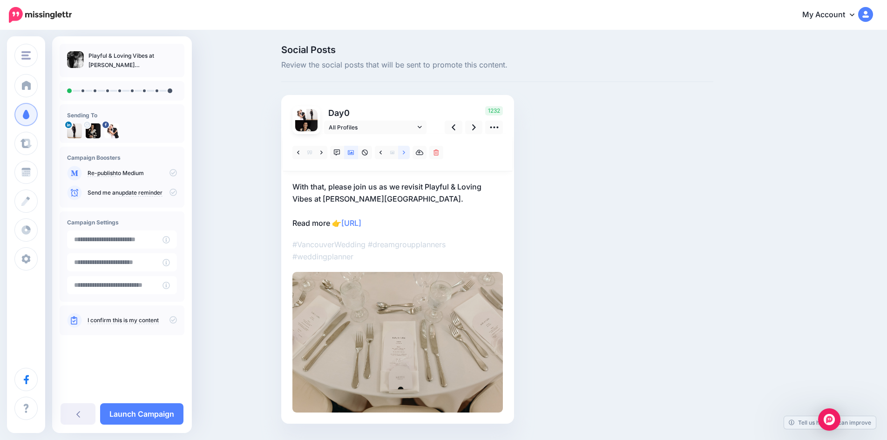
click at [405, 152] on icon at bounding box center [404, 152] width 2 height 7
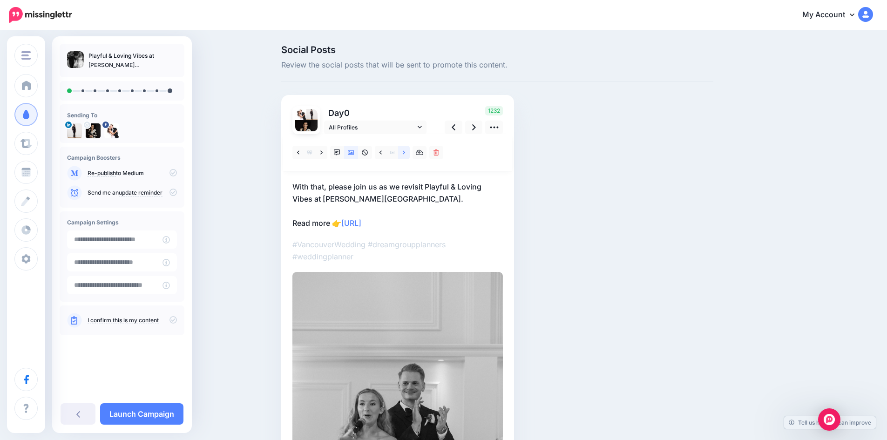
click at [405, 152] on icon at bounding box center [404, 152] width 2 height 7
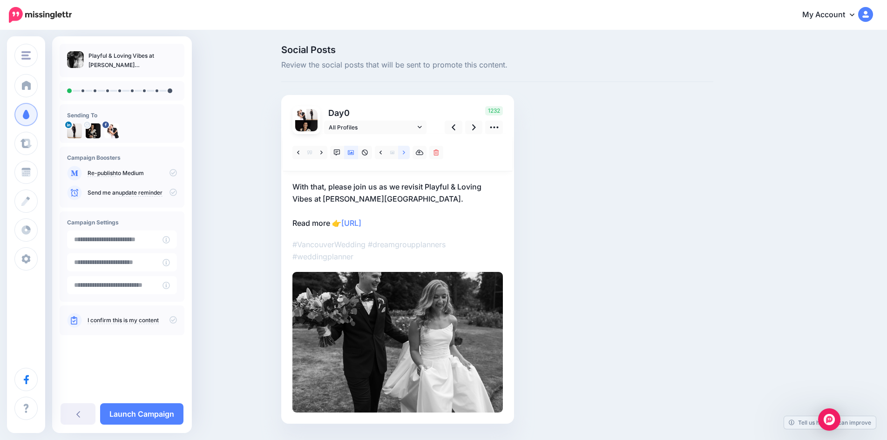
click at [405, 152] on icon at bounding box center [404, 152] width 2 height 7
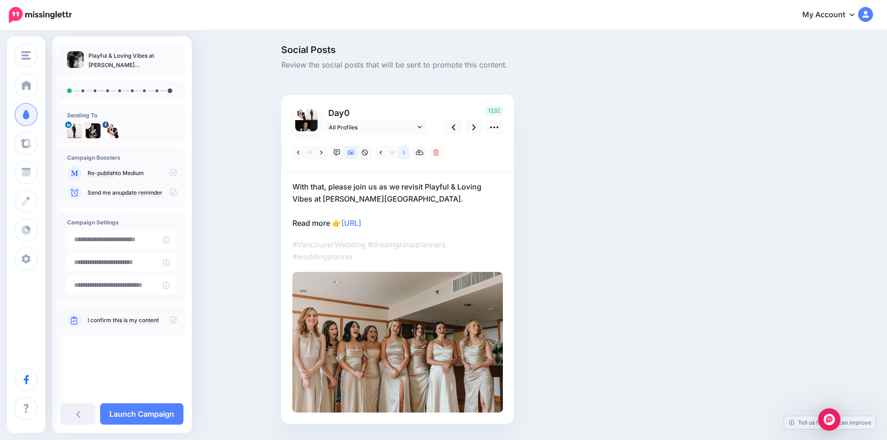
click at [405, 152] on icon at bounding box center [404, 152] width 2 height 7
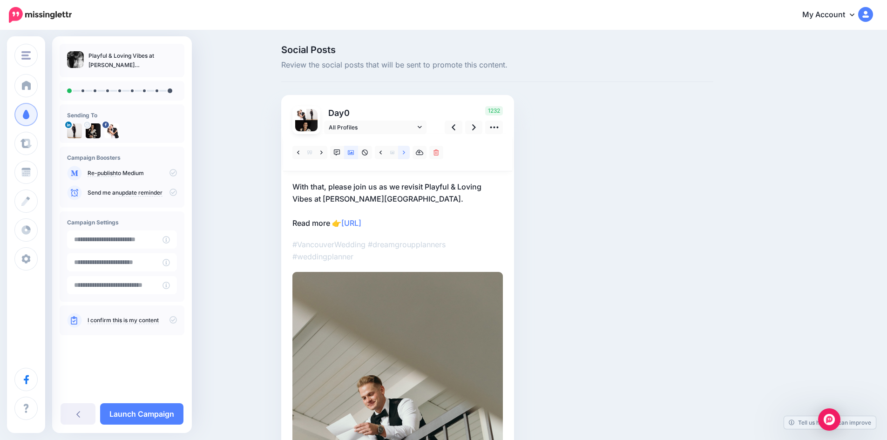
click at [405, 152] on icon at bounding box center [404, 152] width 2 height 7
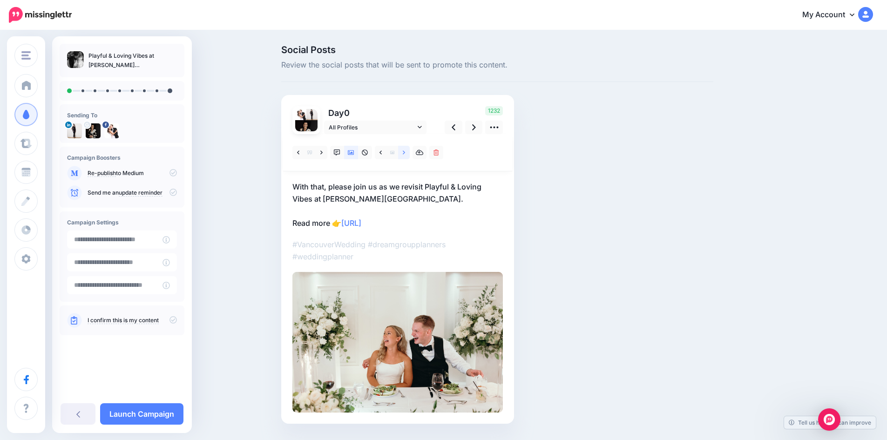
click at [405, 152] on icon at bounding box center [404, 152] width 2 height 7
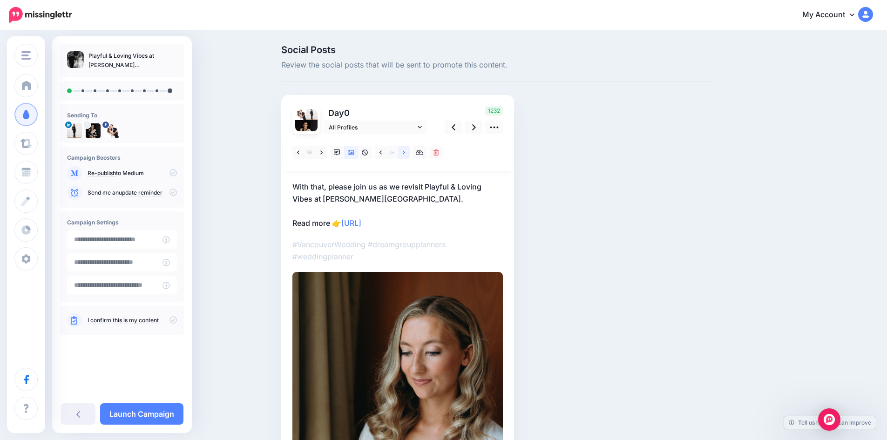
click at [405, 152] on icon at bounding box center [404, 152] width 2 height 7
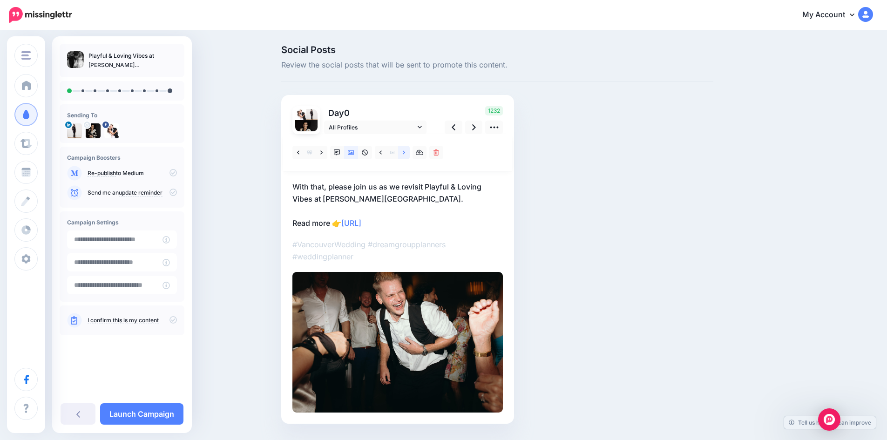
click at [405, 152] on icon at bounding box center [404, 152] width 2 height 7
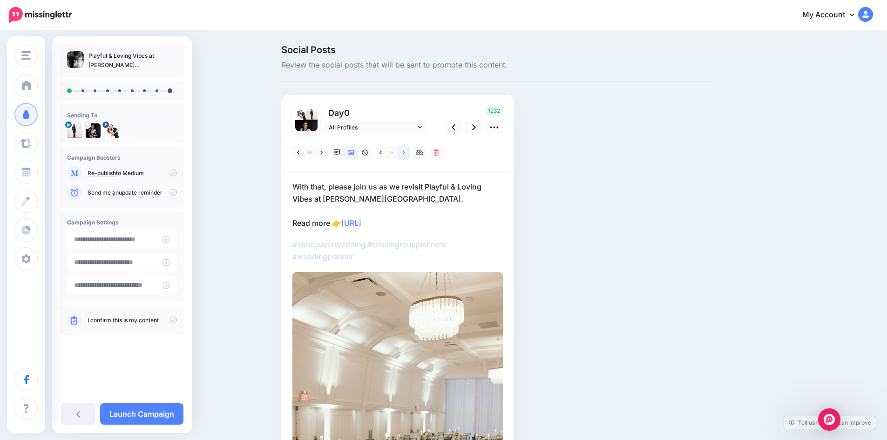
click at [405, 152] on icon at bounding box center [404, 152] width 2 height 7
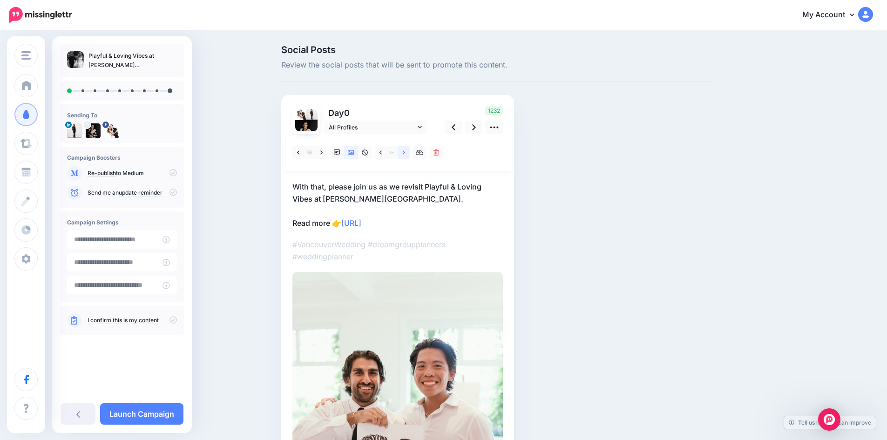
click at [405, 152] on icon at bounding box center [404, 152] width 2 height 7
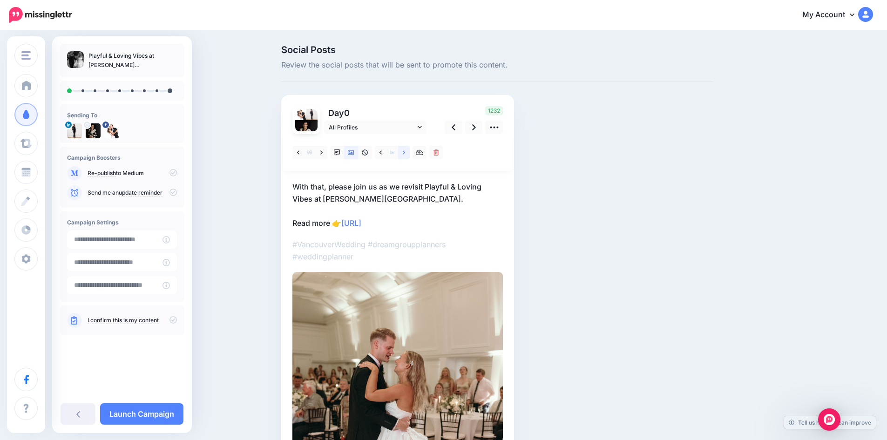
click at [405, 152] on icon at bounding box center [404, 152] width 2 height 7
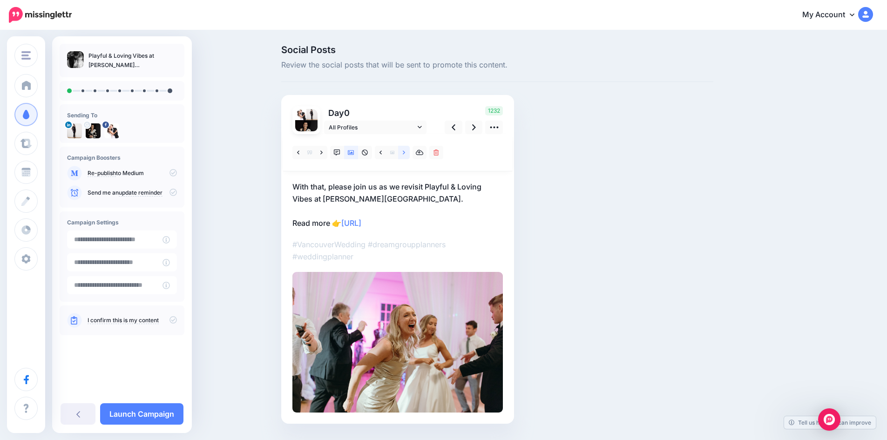
click at [405, 152] on icon at bounding box center [404, 152] width 2 height 7
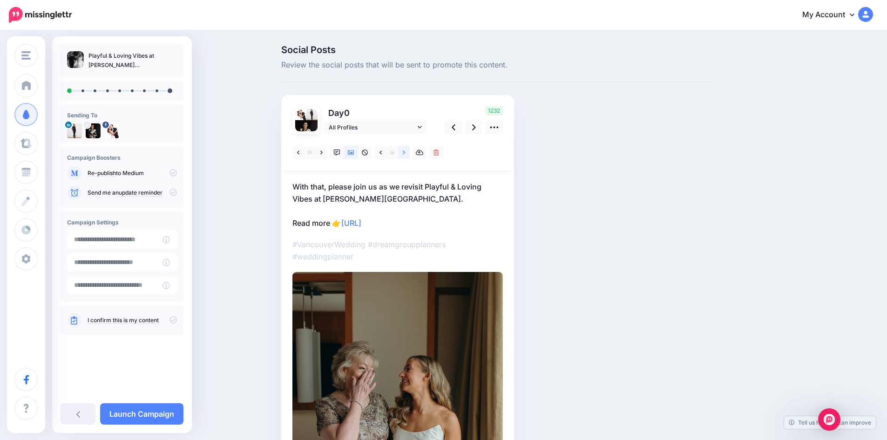
click at [405, 152] on icon at bounding box center [404, 152] width 2 height 7
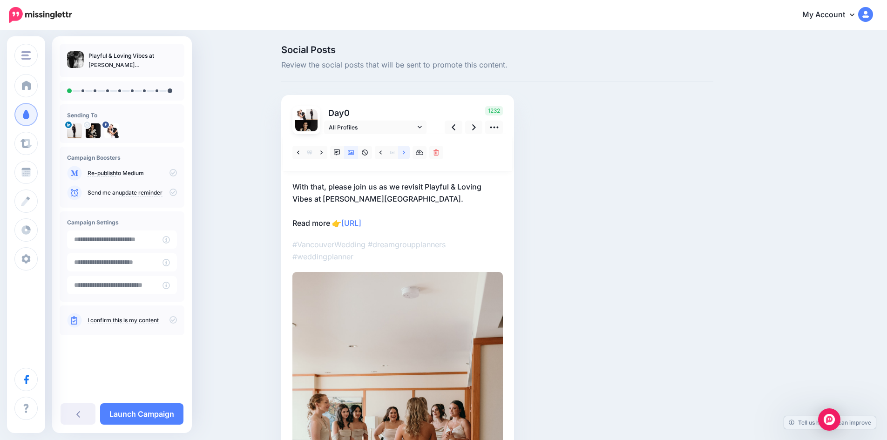
click at [405, 152] on icon at bounding box center [404, 152] width 2 height 7
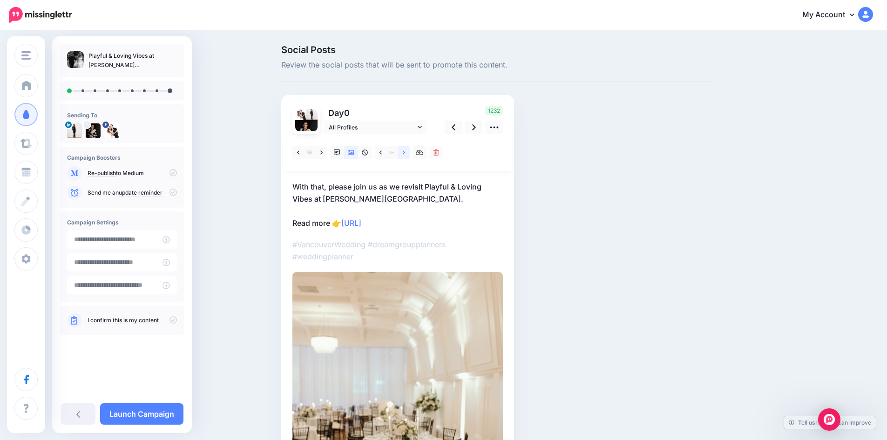
click at [405, 152] on icon at bounding box center [404, 152] width 2 height 7
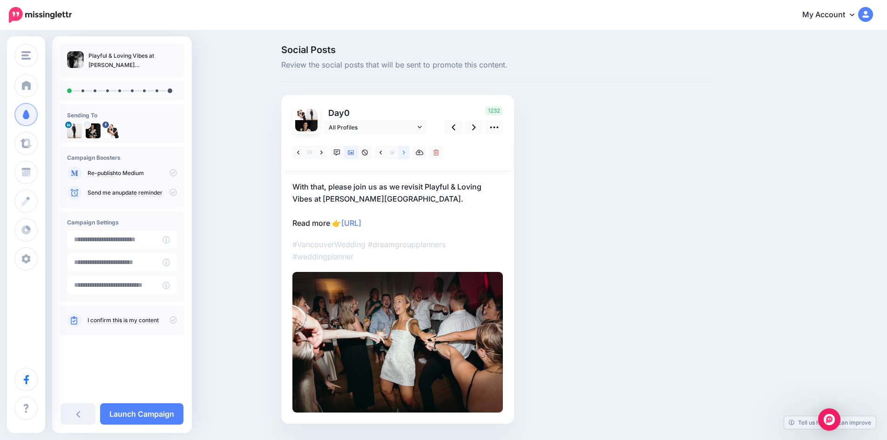
click at [405, 152] on icon at bounding box center [404, 152] width 2 height 7
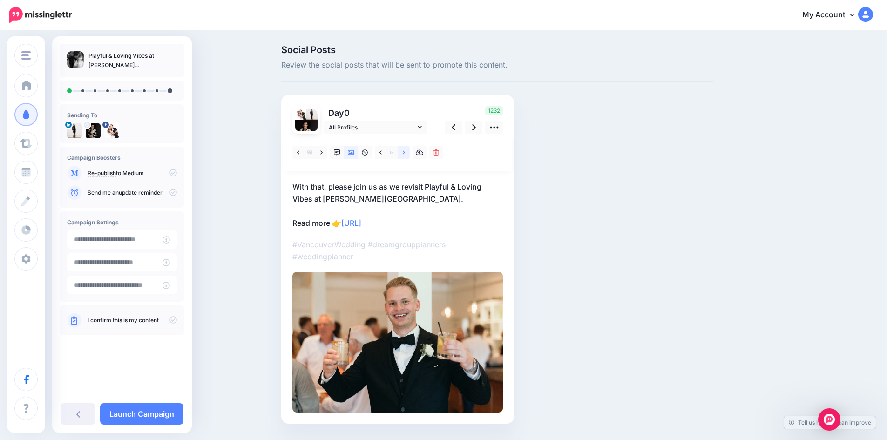
click at [405, 152] on icon at bounding box center [404, 152] width 2 height 7
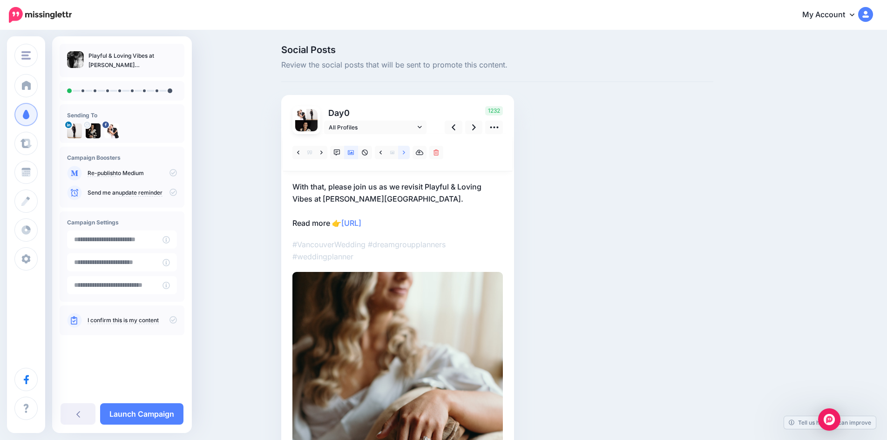
click at [405, 152] on icon at bounding box center [404, 152] width 2 height 7
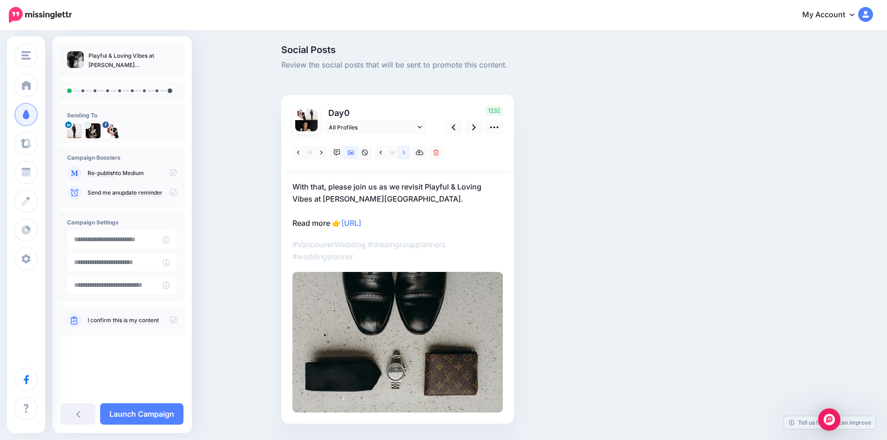
click at [405, 152] on icon at bounding box center [404, 152] width 2 height 7
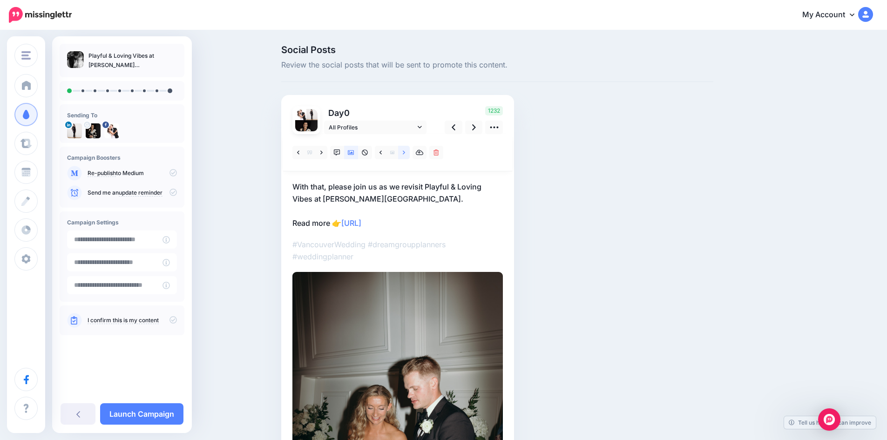
click at [405, 152] on icon at bounding box center [404, 152] width 2 height 7
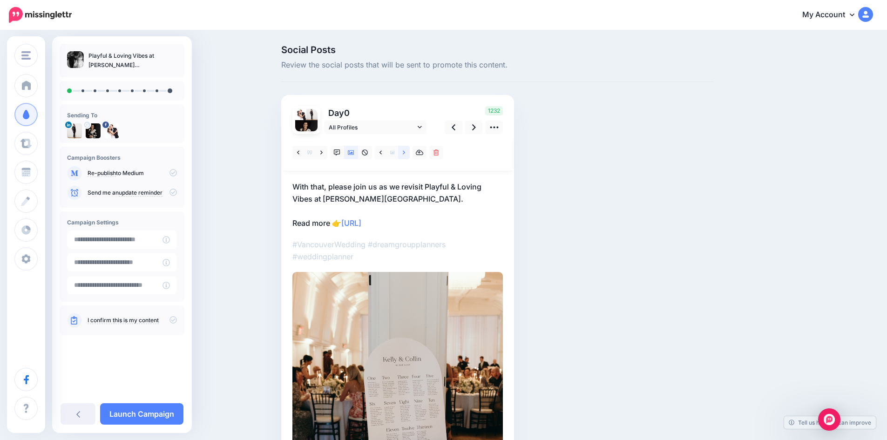
click at [405, 152] on icon at bounding box center [404, 152] width 2 height 7
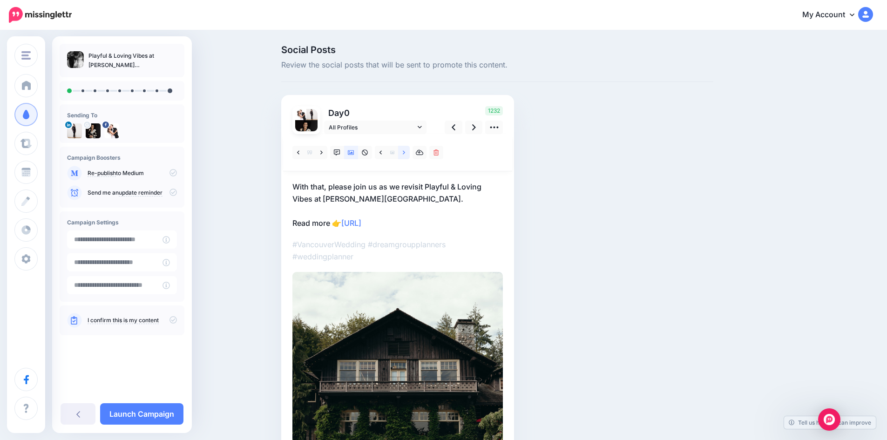
click at [405, 152] on icon at bounding box center [404, 152] width 2 height 7
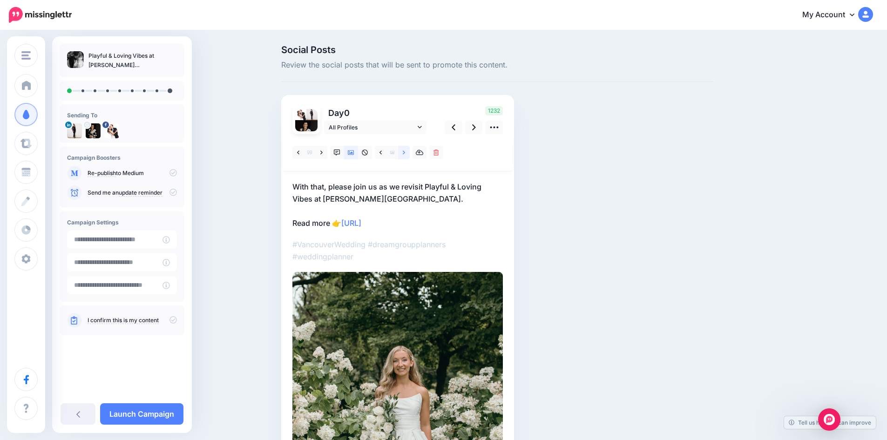
click at [405, 152] on icon at bounding box center [404, 152] width 2 height 7
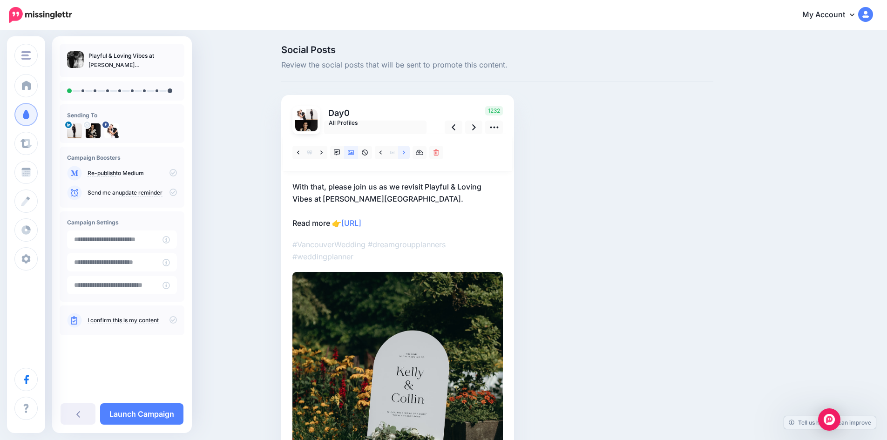
click at [405, 152] on icon at bounding box center [404, 152] width 2 height 7
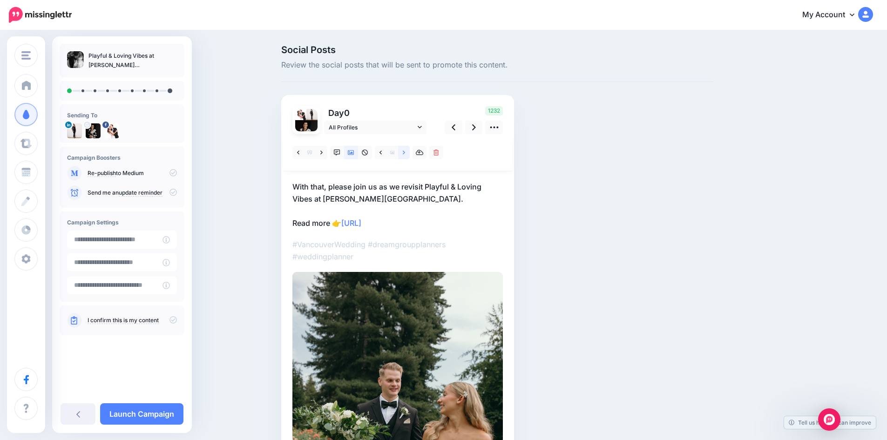
click at [405, 152] on icon at bounding box center [404, 152] width 2 height 7
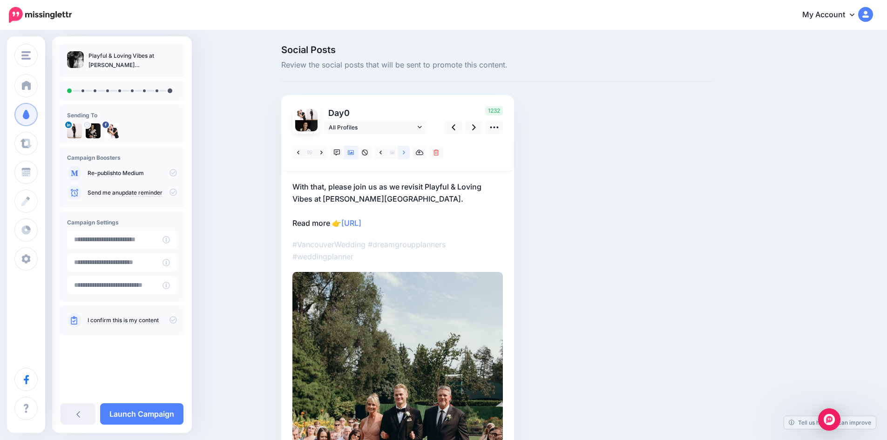
click at [405, 152] on icon at bounding box center [404, 152] width 2 height 7
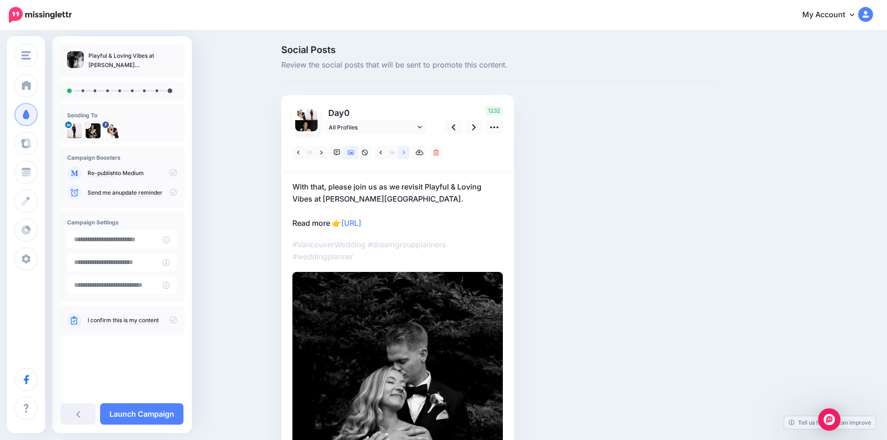
click at [405, 152] on icon at bounding box center [404, 152] width 2 height 7
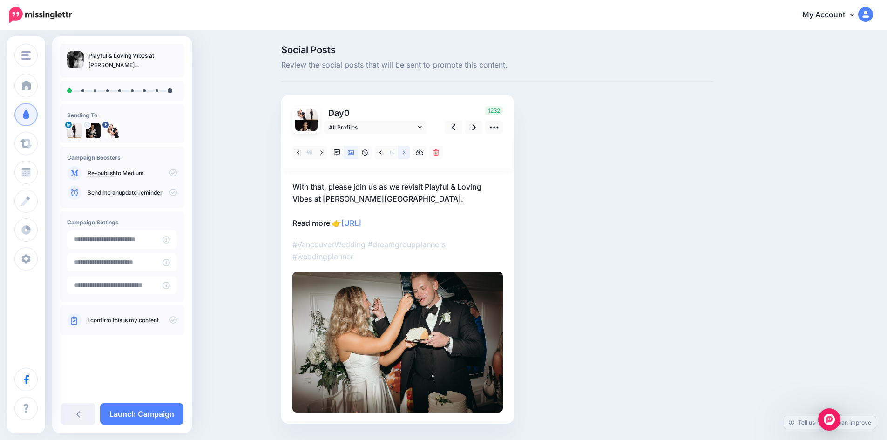
click at [405, 151] on icon at bounding box center [404, 152] width 2 height 4
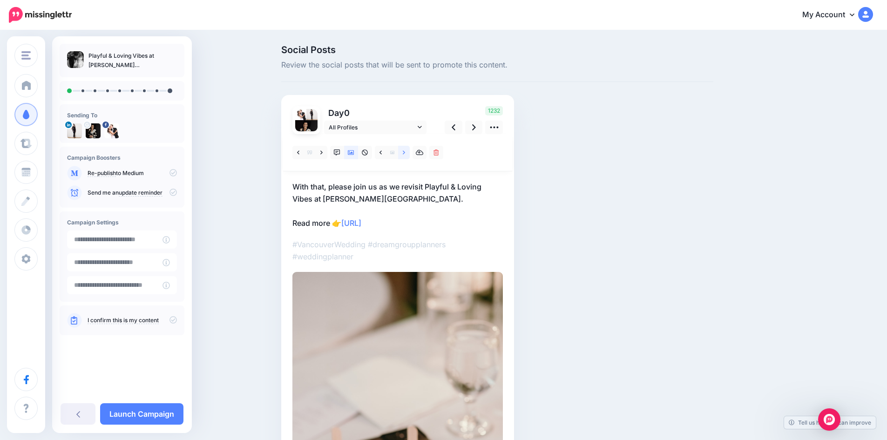
click at [405, 151] on icon at bounding box center [404, 152] width 2 height 4
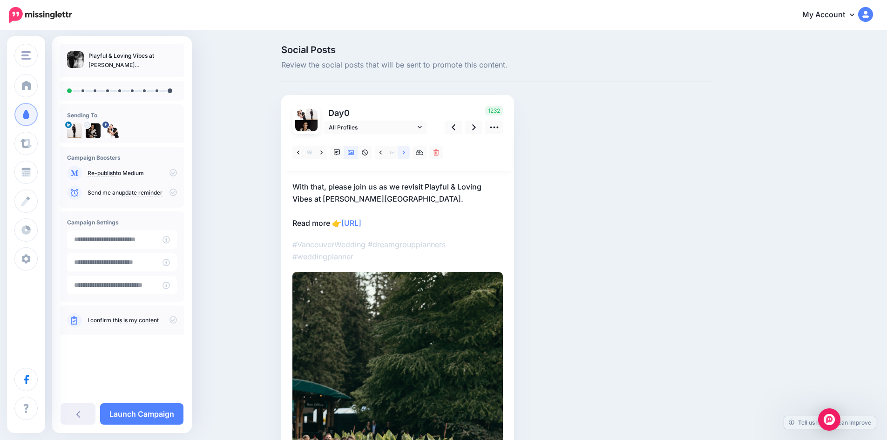
click at [405, 151] on icon at bounding box center [404, 152] width 2 height 7
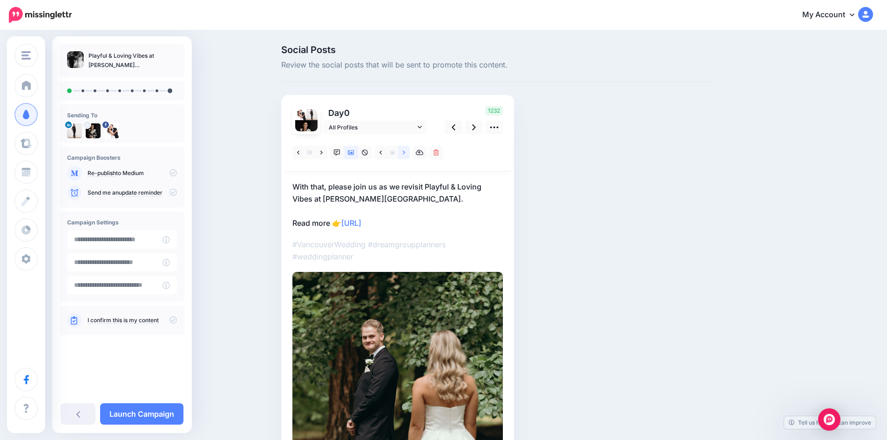
click at [405, 151] on icon at bounding box center [404, 152] width 2 height 7
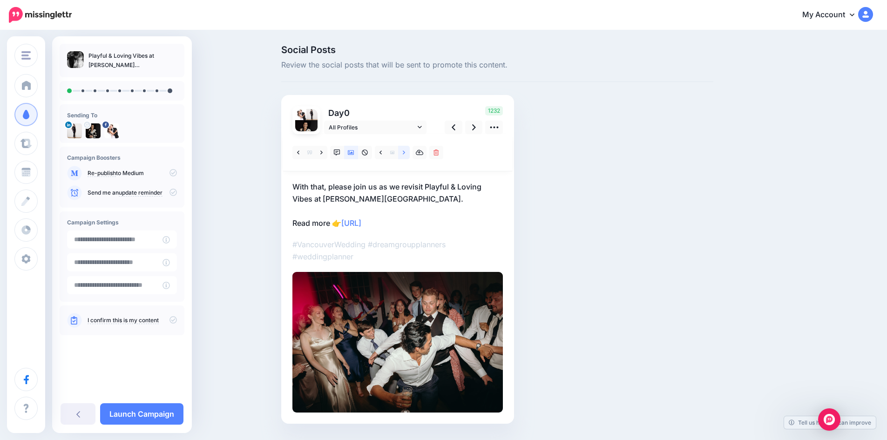
click at [405, 151] on icon at bounding box center [404, 152] width 2 height 7
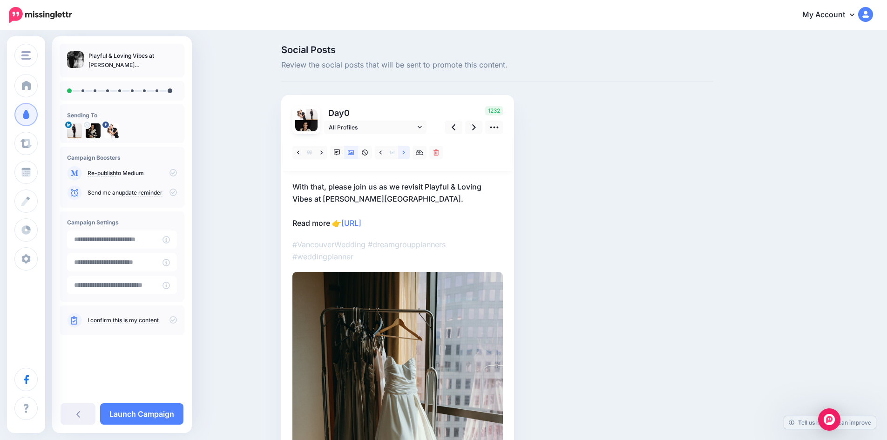
click at [405, 151] on icon at bounding box center [404, 152] width 2 height 7
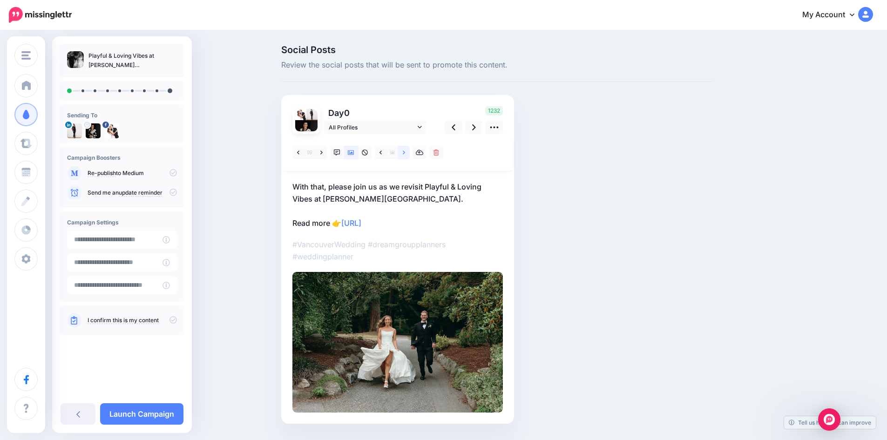
click at [405, 151] on icon at bounding box center [404, 152] width 2 height 7
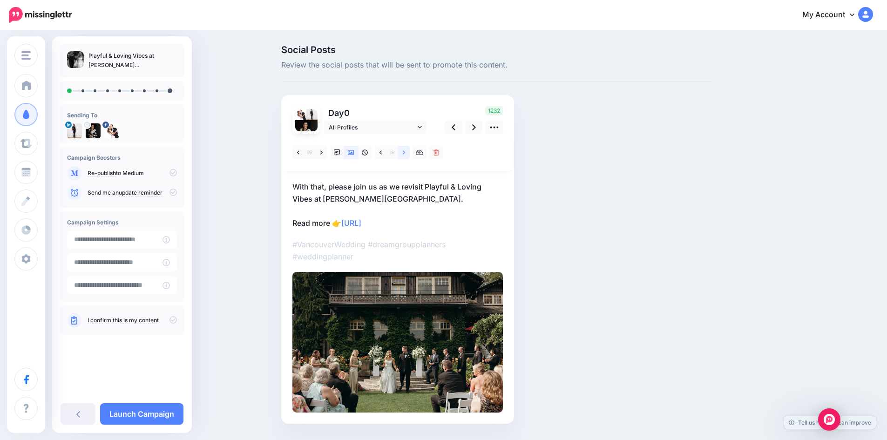
click at [405, 151] on icon at bounding box center [404, 152] width 2 height 7
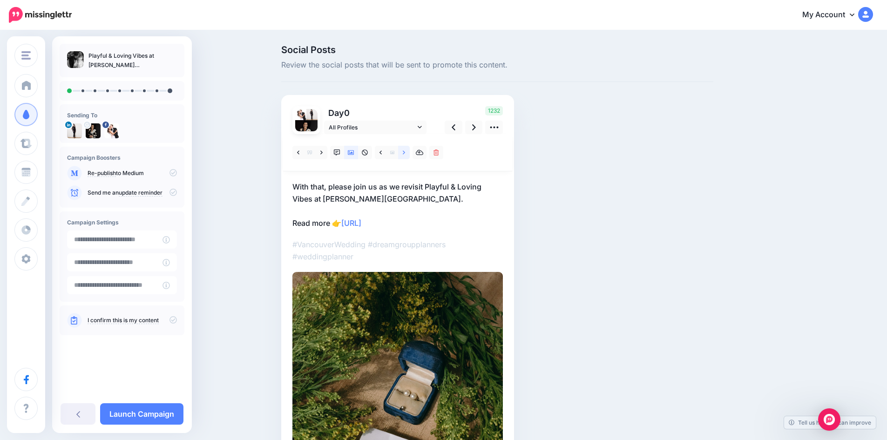
click at [405, 151] on icon at bounding box center [404, 152] width 2 height 7
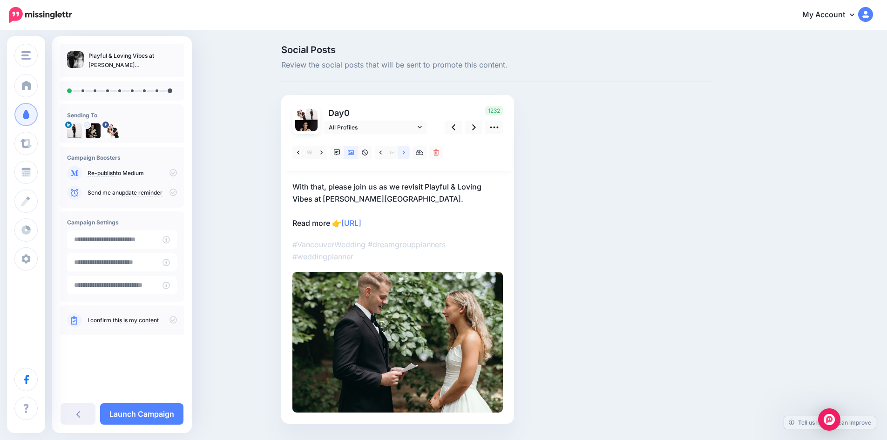
click at [405, 151] on icon at bounding box center [404, 152] width 2 height 7
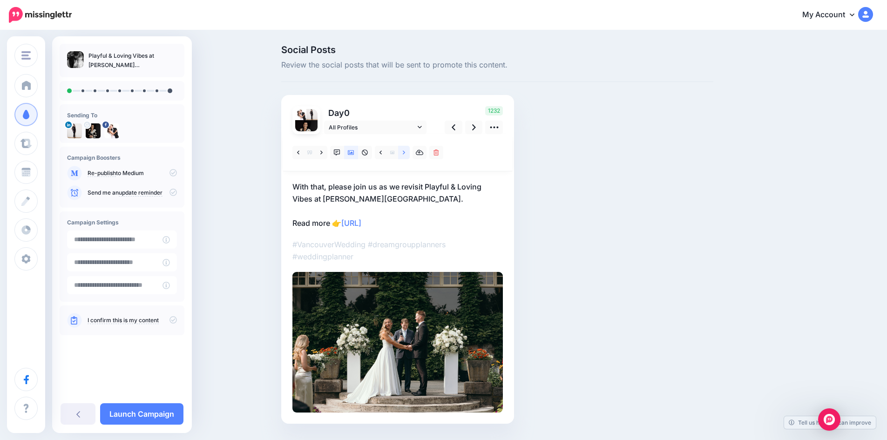
click at [405, 151] on icon at bounding box center [404, 152] width 2 height 7
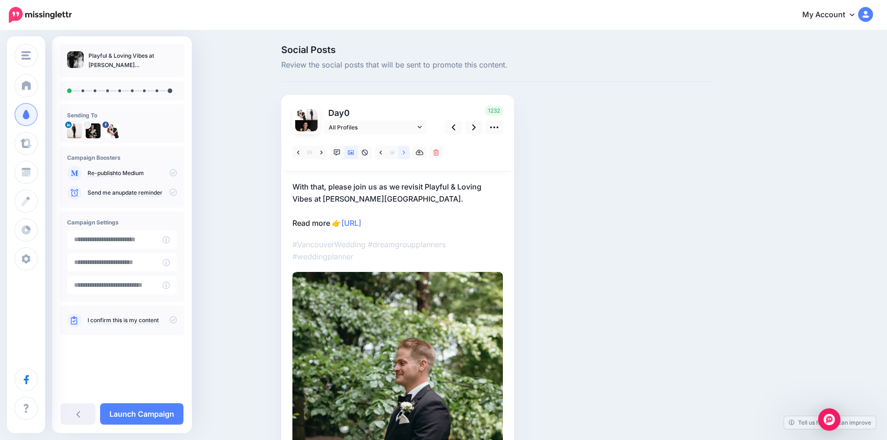
click at [405, 151] on icon at bounding box center [404, 152] width 2 height 7
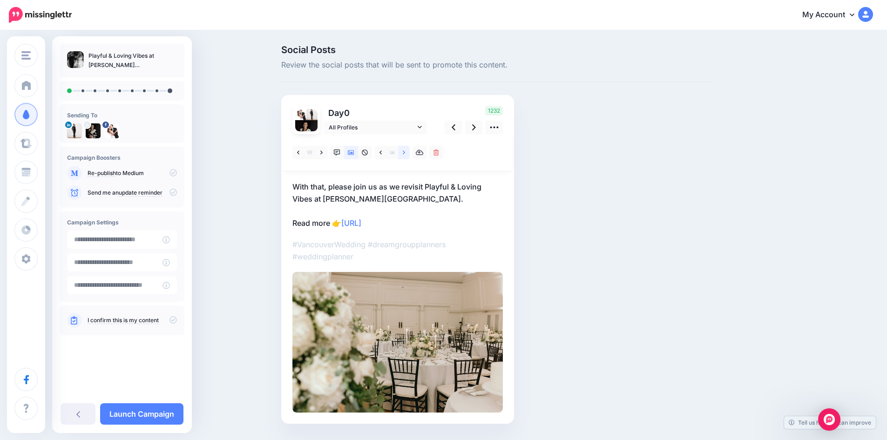
click at [405, 151] on icon at bounding box center [404, 152] width 2 height 7
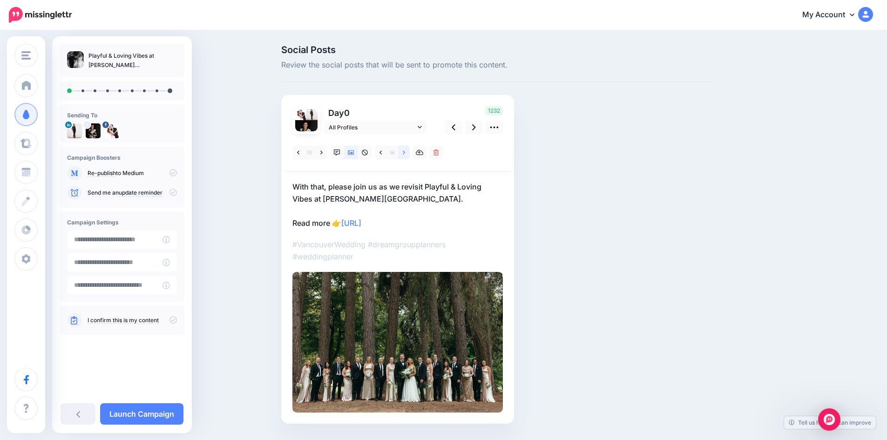
click at [405, 151] on icon at bounding box center [404, 152] width 2 height 7
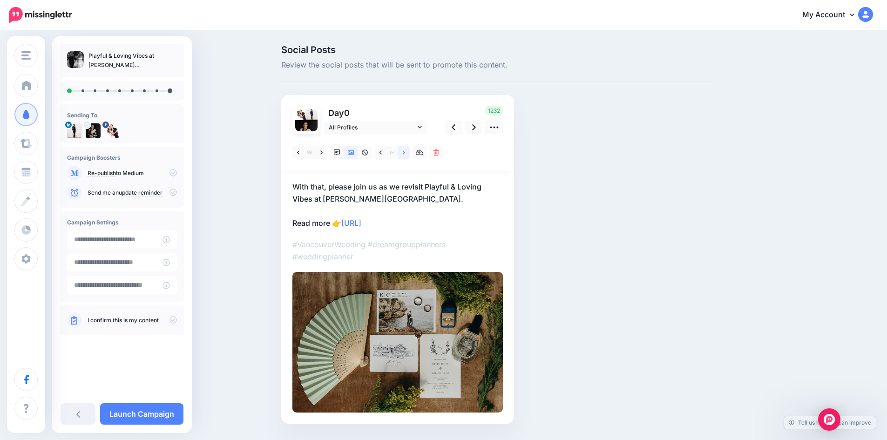
click at [405, 151] on icon at bounding box center [404, 152] width 2 height 7
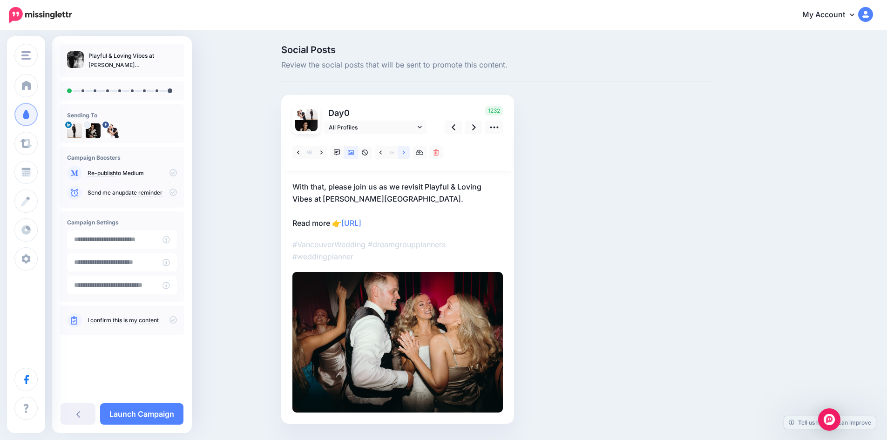
click at [405, 151] on icon at bounding box center [404, 152] width 2 height 7
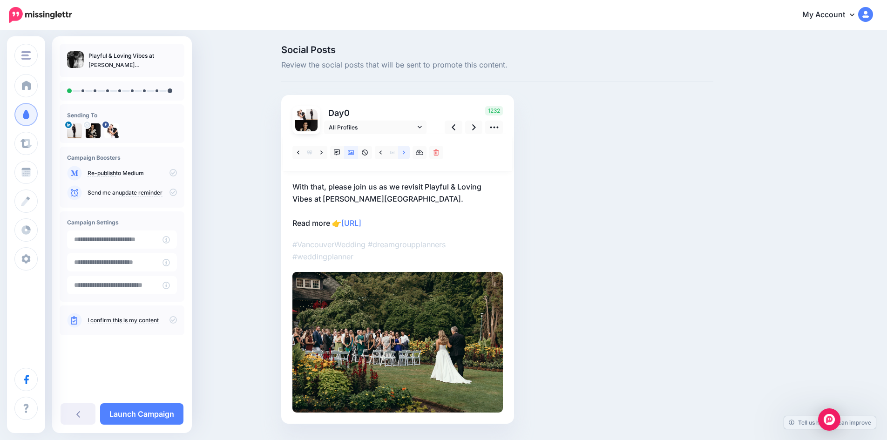
click at [405, 151] on icon at bounding box center [404, 152] width 2 height 7
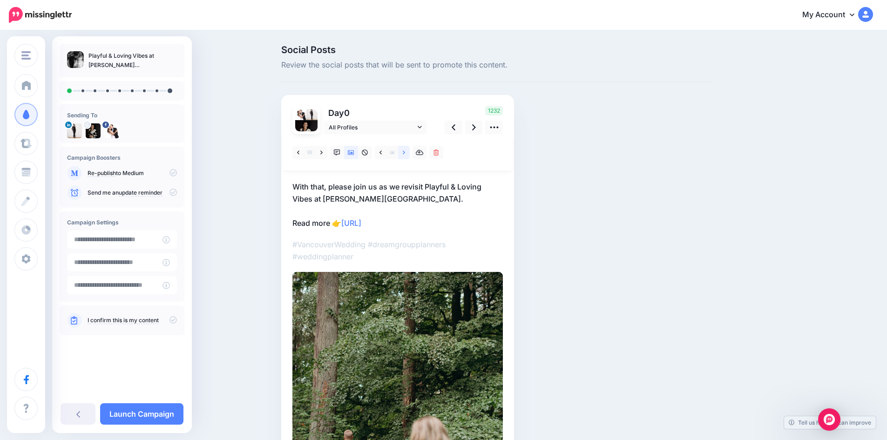
click at [405, 151] on icon at bounding box center [404, 152] width 2 height 7
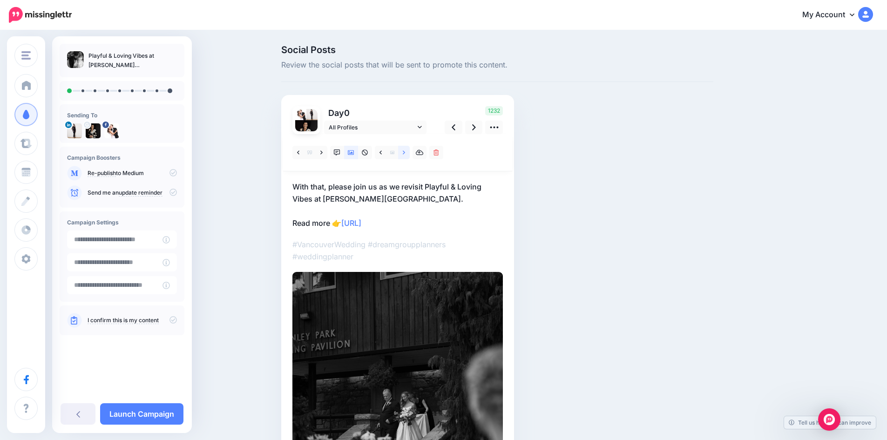
click at [405, 151] on icon at bounding box center [404, 152] width 2 height 7
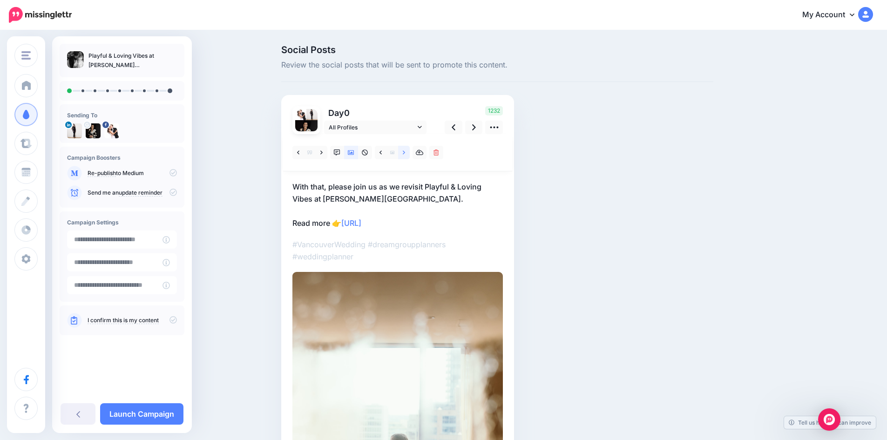
click at [405, 151] on icon at bounding box center [404, 152] width 2 height 7
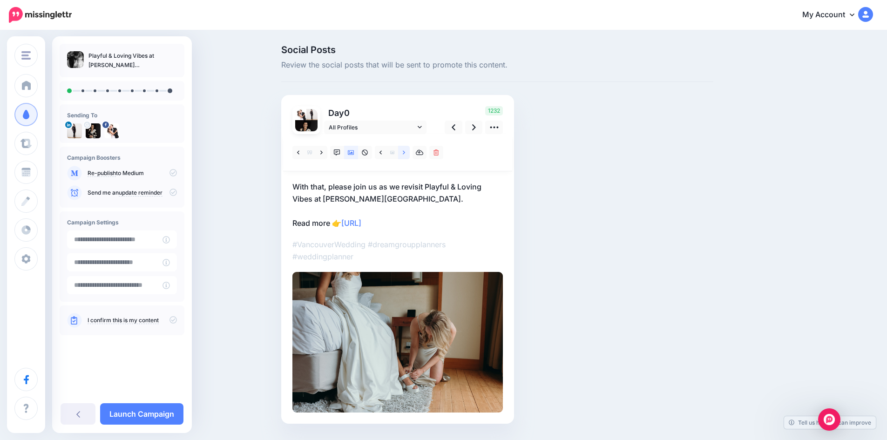
click at [405, 151] on icon at bounding box center [404, 152] width 2 height 7
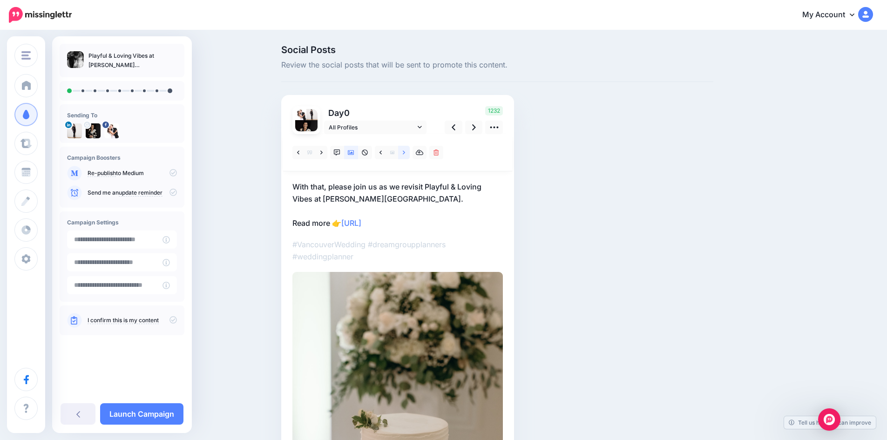
click at [405, 151] on icon at bounding box center [404, 152] width 2 height 7
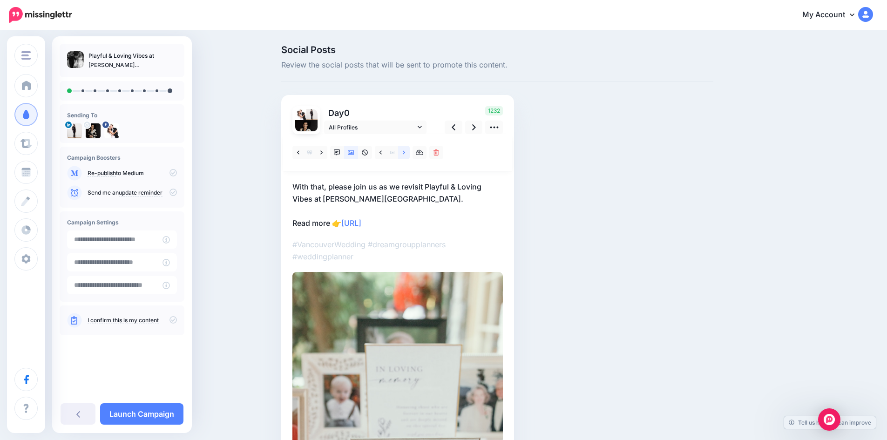
click at [405, 151] on icon at bounding box center [404, 152] width 2 height 7
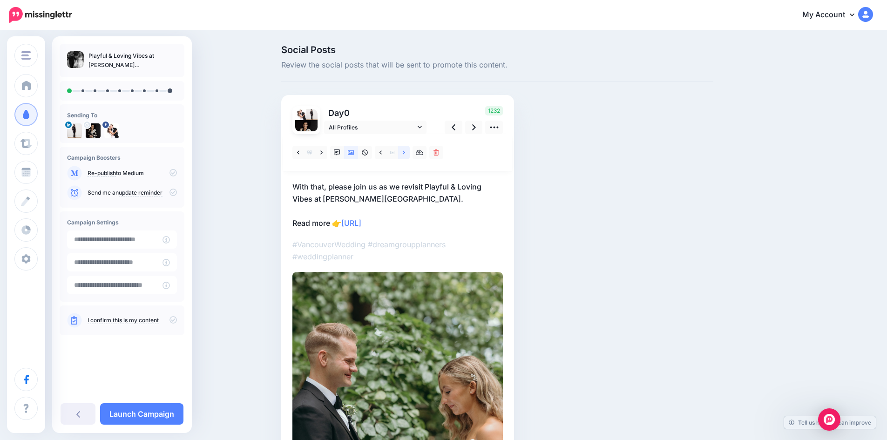
click at [405, 151] on icon at bounding box center [404, 152] width 2 height 7
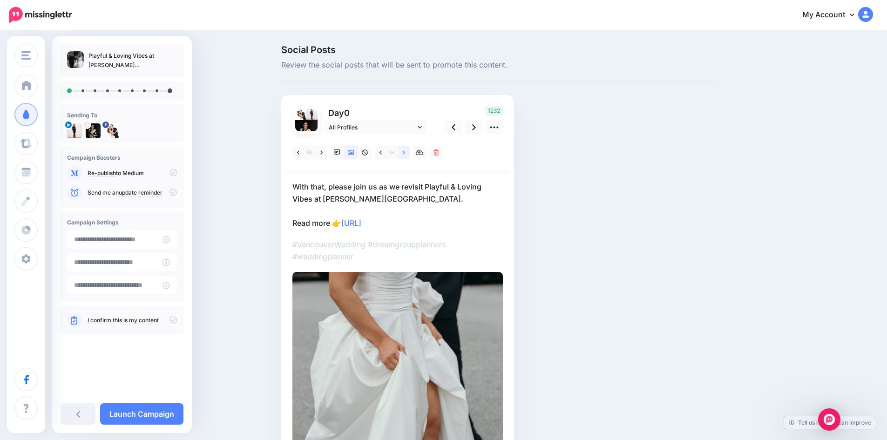
click at [405, 151] on icon at bounding box center [404, 152] width 2 height 7
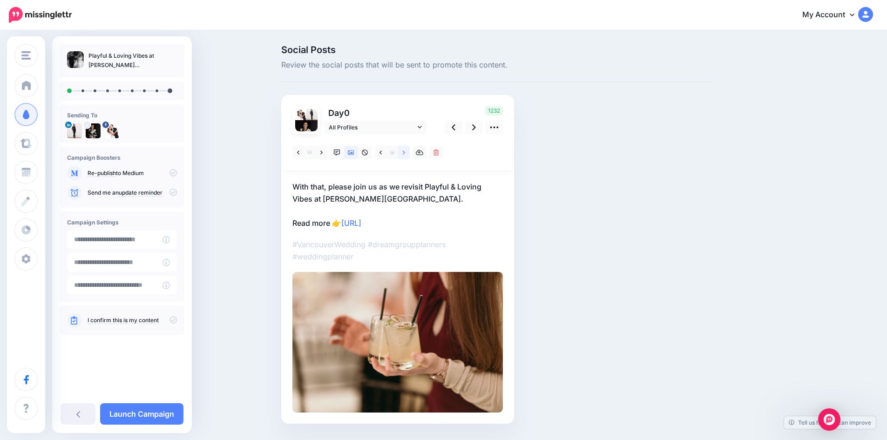
click at [405, 151] on icon at bounding box center [404, 152] width 2 height 7
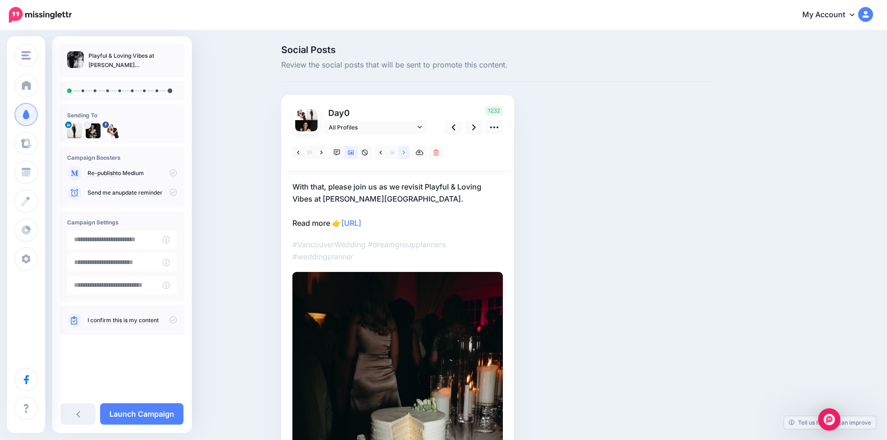
click at [405, 151] on icon at bounding box center [404, 152] width 2 height 7
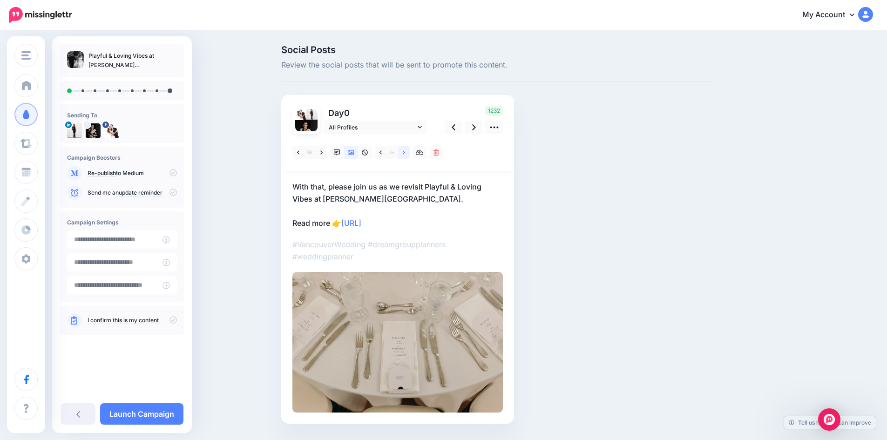
click at [405, 151] on icon at bounding box center [404, 152] width 2 height 7
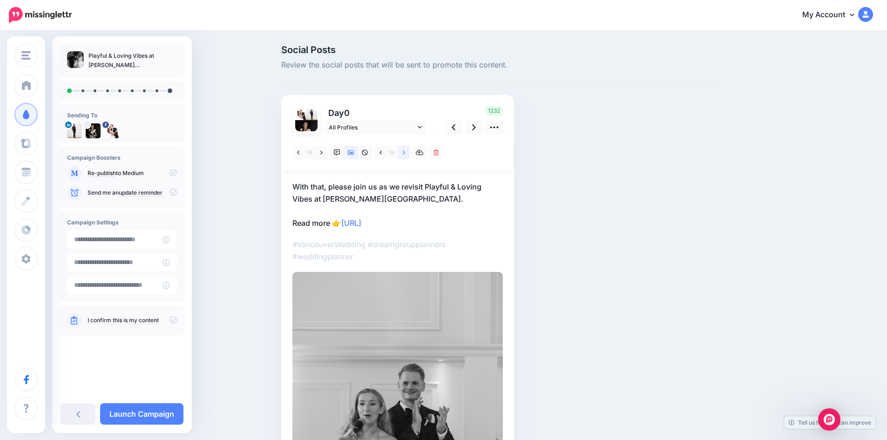
click at [405, 151] on icon at bounding box center [404, 152] width 2 height 7
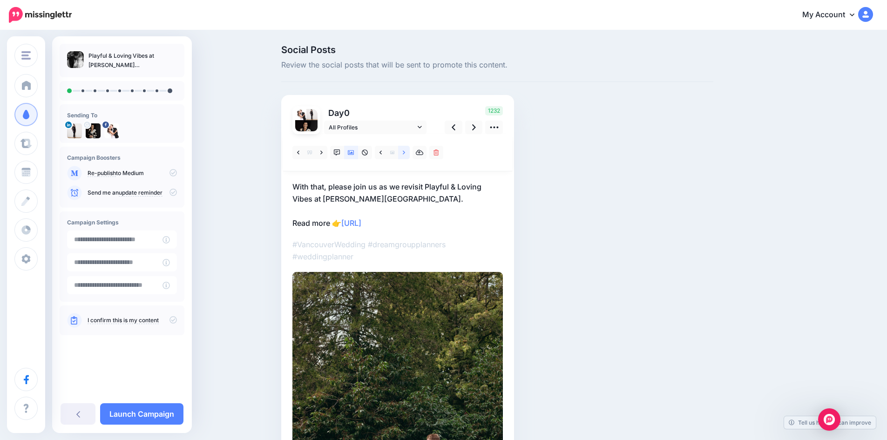
click at [405, 151] on icon at bounding box center [404, 152] width 2 height 7
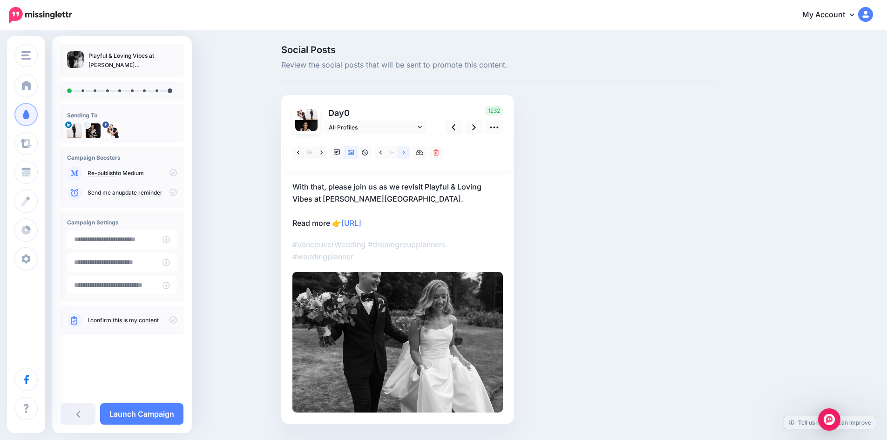
click at [405, 151] on icon at bounding box center [404, 152] width 2 height 7
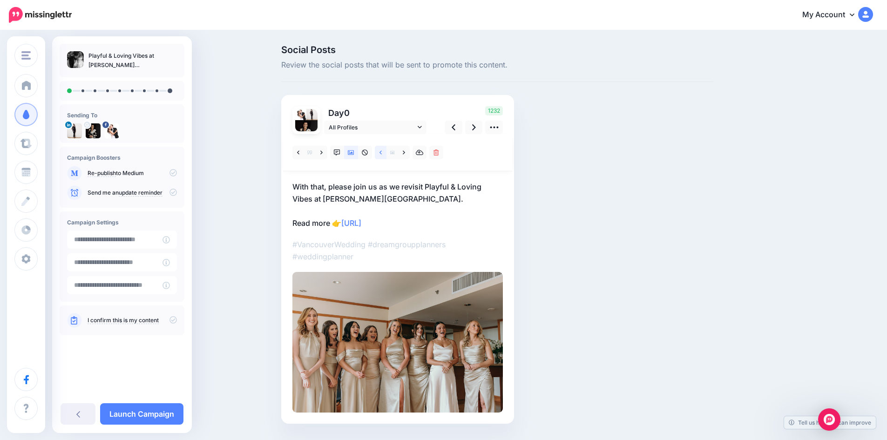
click at [382, 151] on icon at bounding box center [380, 152] width 2 height 7
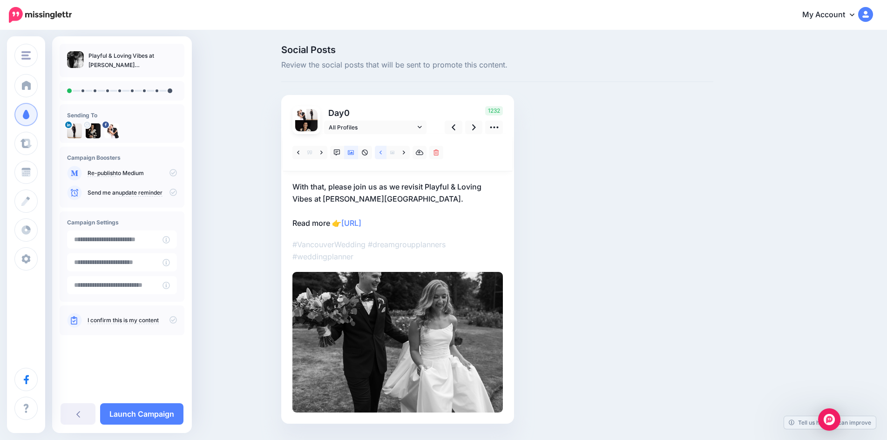
click at [382, 151] on icon at bounding box center [380, 152] width 2 height 7
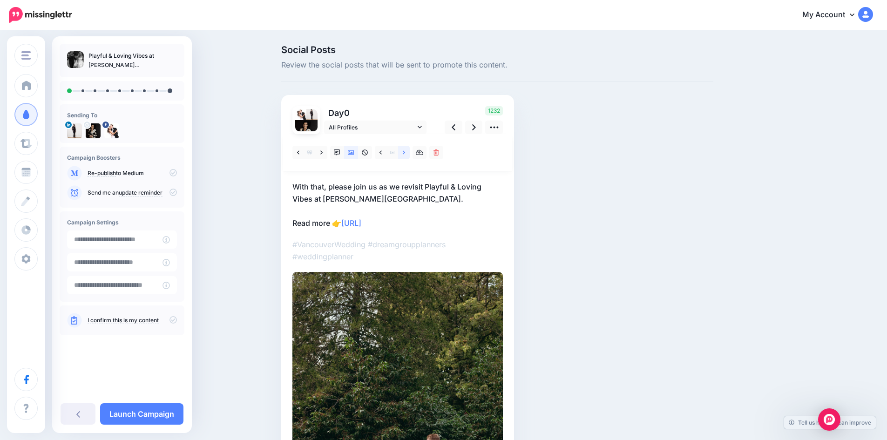
click at [405, 152] on icon at bounding box center [404, 152] width 2 height 7
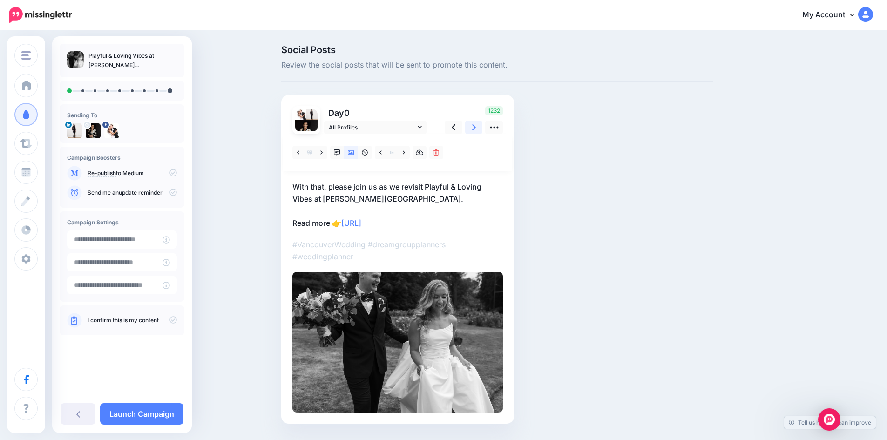
click at [476, 128] on icon at bounding box center [474, 127] width 4 height 10
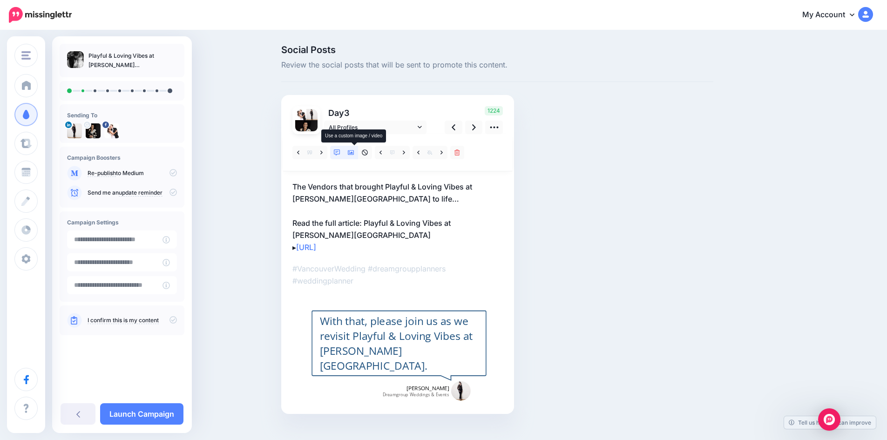
click at [354, 151] on icon at bounding box center [351, 152] width 7 height 7
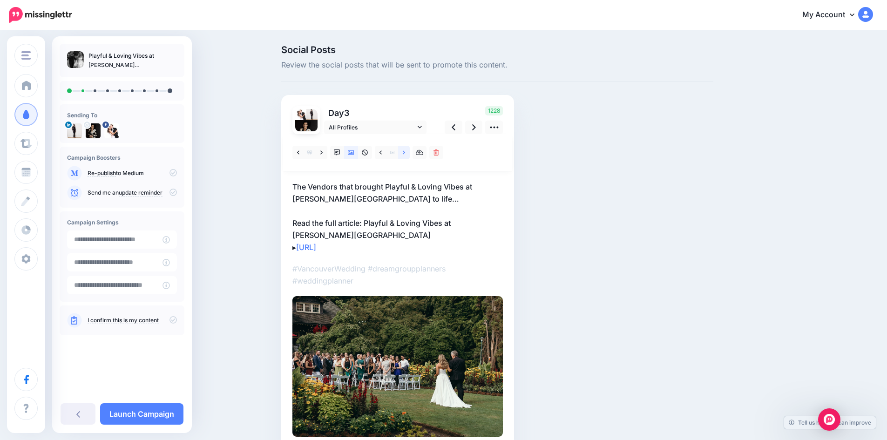
click at [405, 150] on icon at bounding box center [404, 152] width 2 height 7
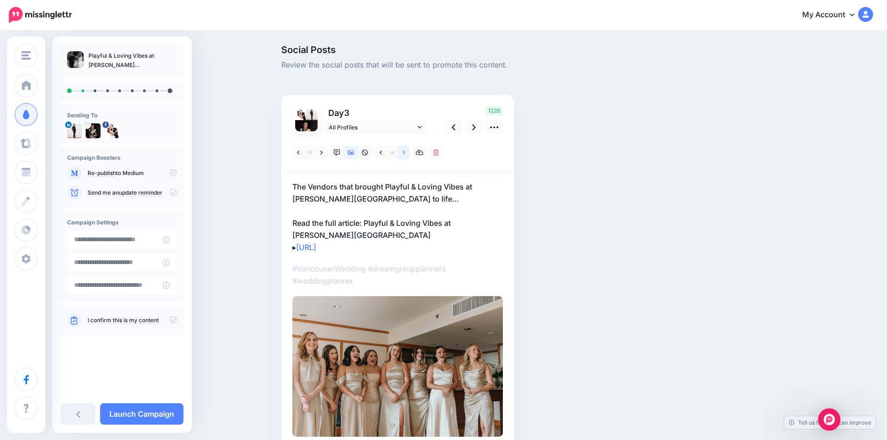
click at [405, 150] on icon at bounding box center [404, 152] width 2 height 7
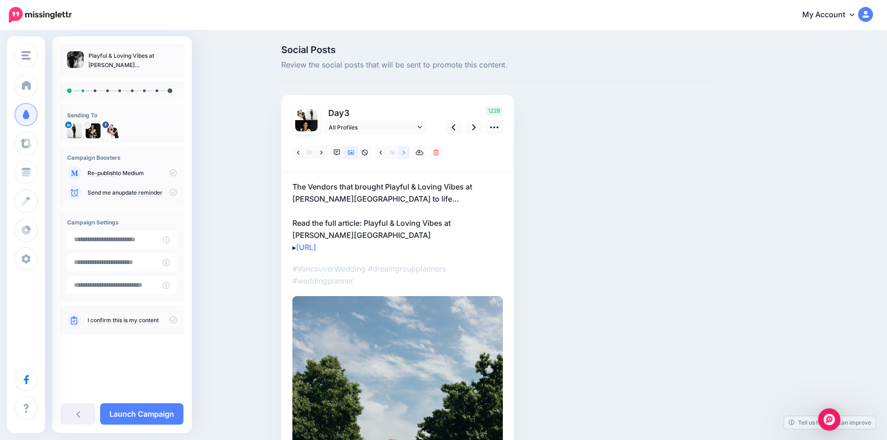
click at [405, 150] on icon at bounding box center [404, 152] width 2 height 7
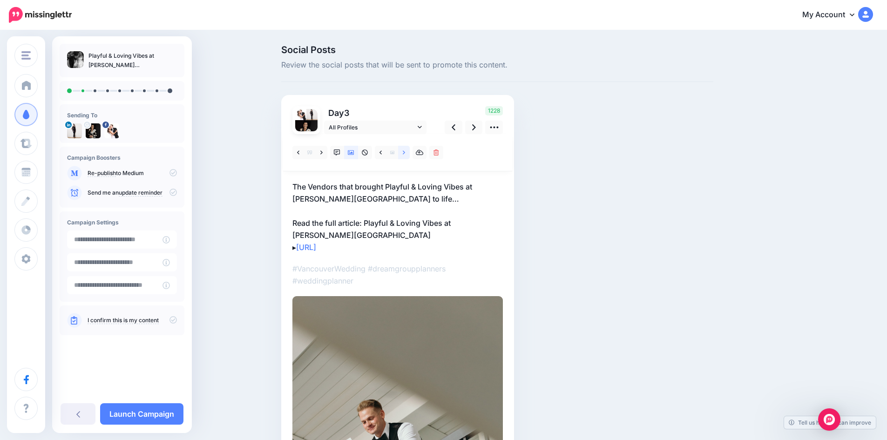
click at [405, 150] on icon at bounding box center [404, 152] width 2 height 7
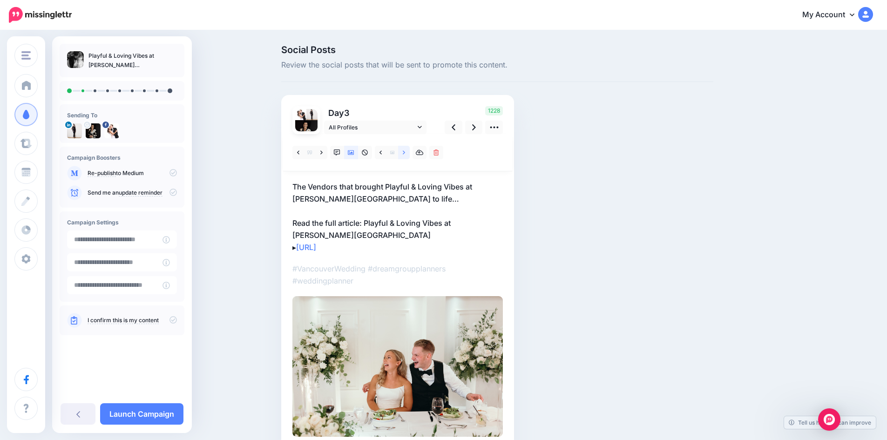
click at [405, 150] on icon at bounding box center [404, 152] width 2 height 7
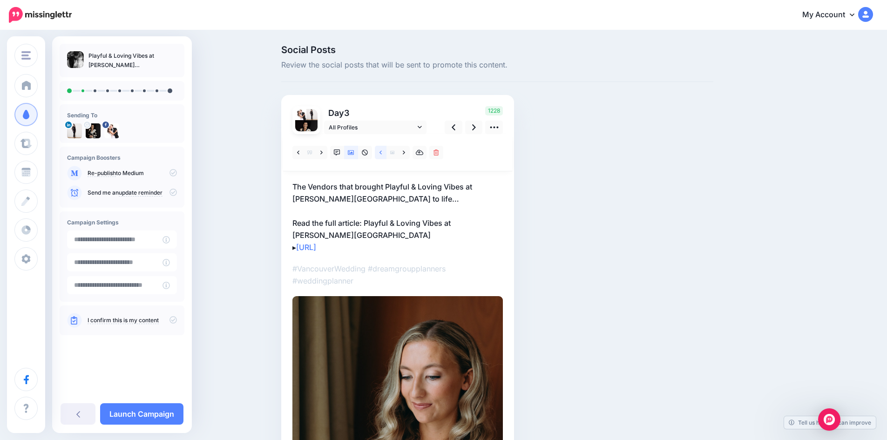
click at [382, 150] on icon at bounding box center [380, 152] width 2 height 7
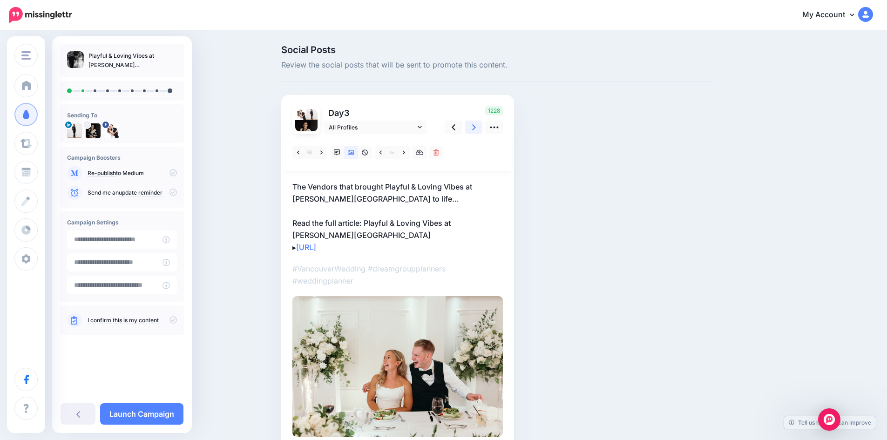
click at [476, 125] on icon at bounding box center [474, 127] width 4 height 10
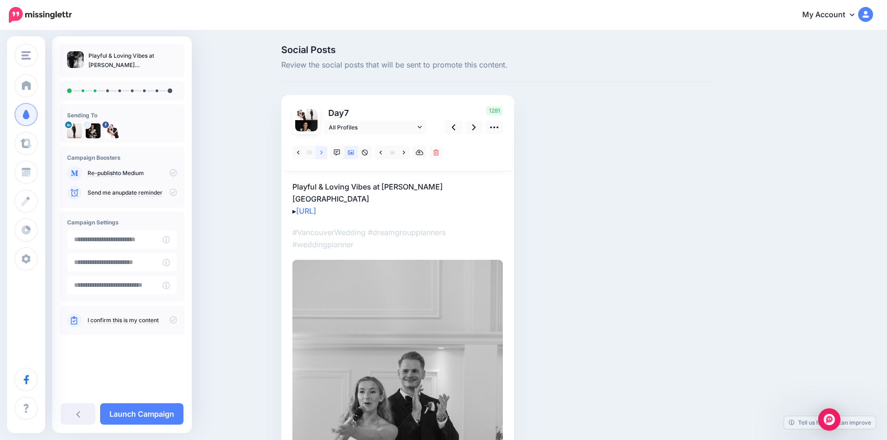
click at [326, 150] on link at bounding box center [322, 152] width 12 height 13
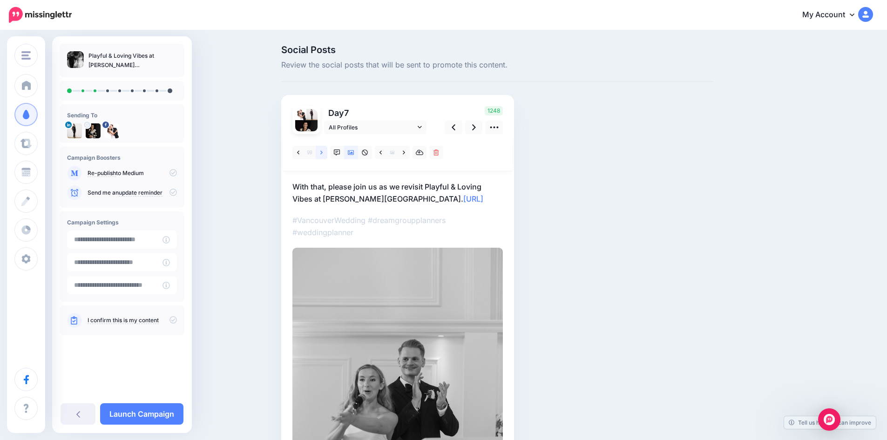
click at [326, 150] on link at bounding box center [322, 152] width 12 height 13
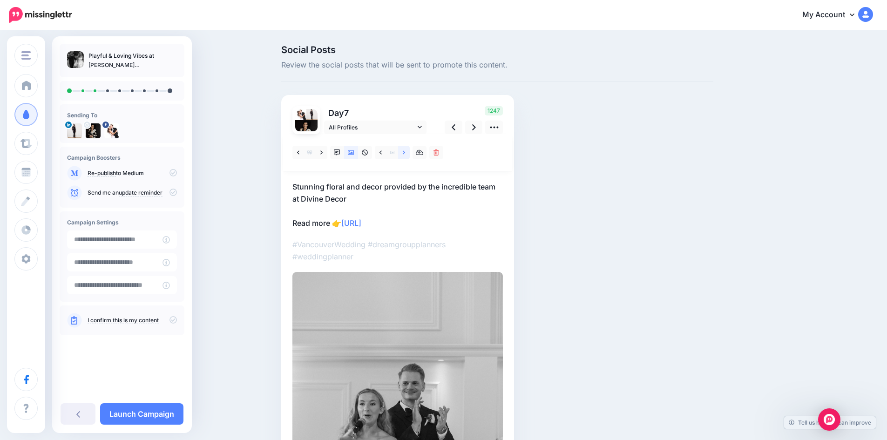
click at [409, 151] on link at bounding box center [404, 152] width 12 height 13
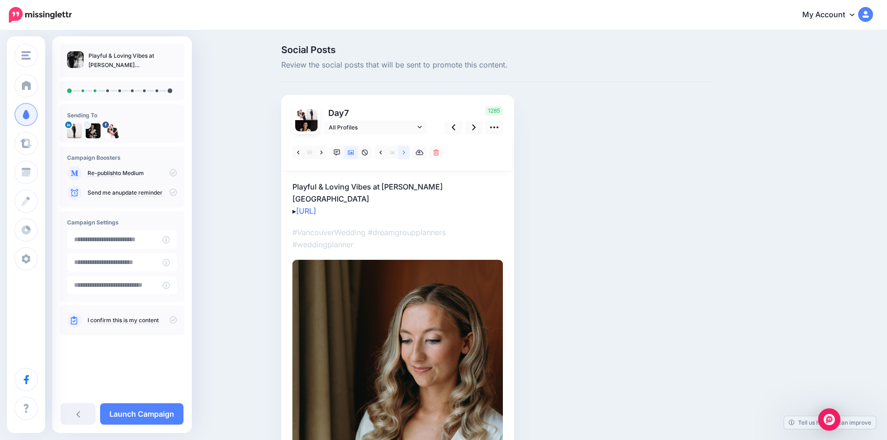
click at [409, 151] on link at bounding box center [404, 152] width 12 height 13
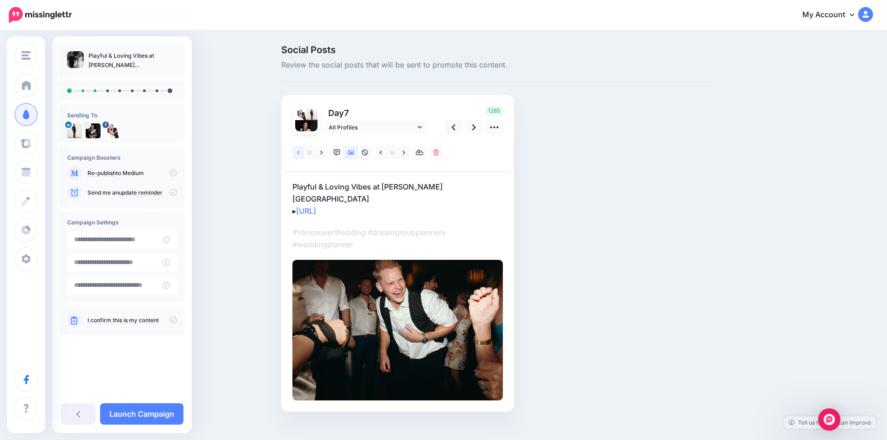
click at [299, 152] on icon at bounding box center [298, 152] width 2 height 7
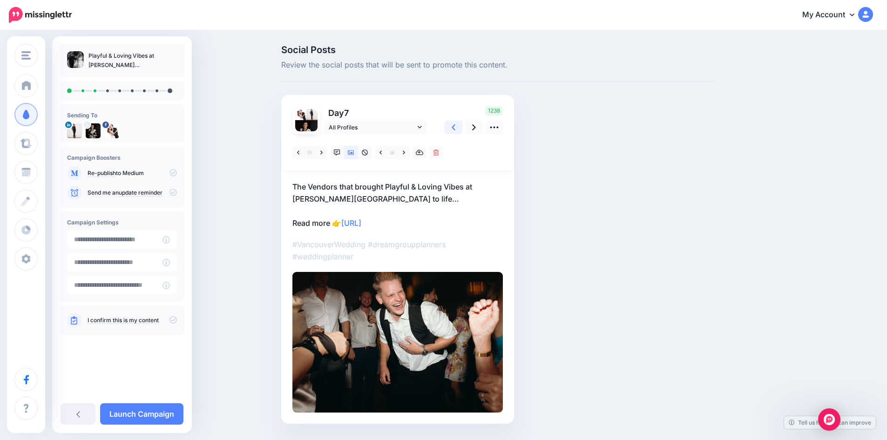
click at [455, 129] on icon at bounding box center [453, 127] width 4 height 10
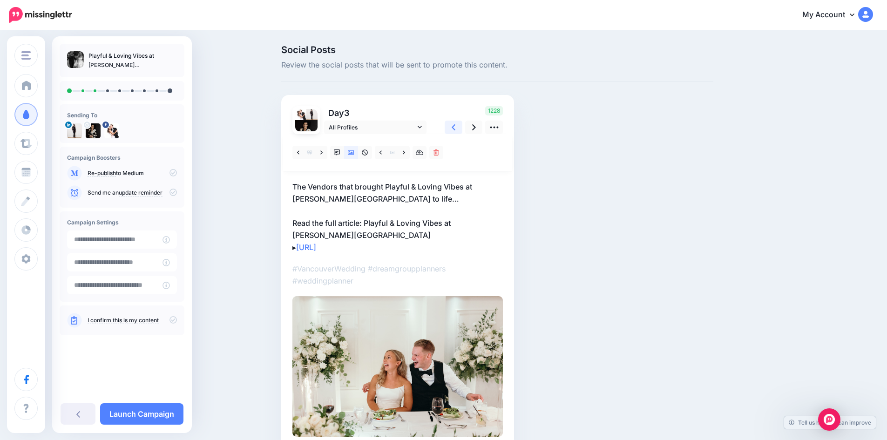
click at [455, 129] on icon at bounding box center [453, 127] width 4 height 10
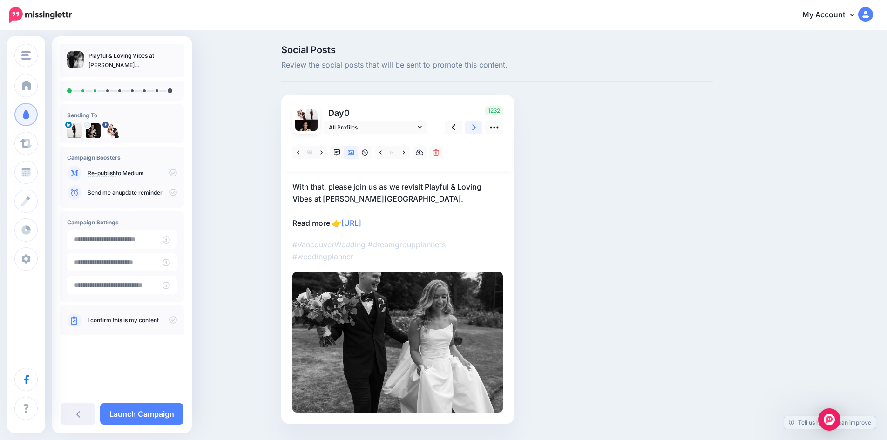
click at [476, 128] on icon at bounding box center [474, 127] width 4 height 10
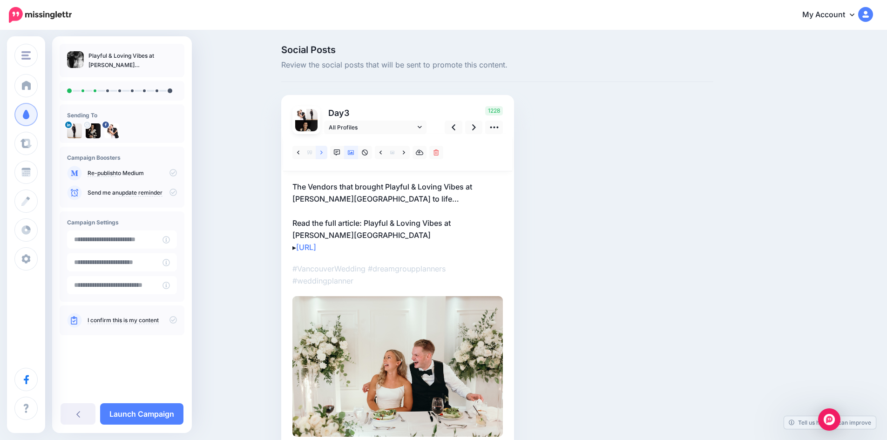
click at [323, 152] on icon at bounding box center [321, 152] width 2 height 7
click at [476, 127] on icon at bounding box center [474, 127] width 4 height 10
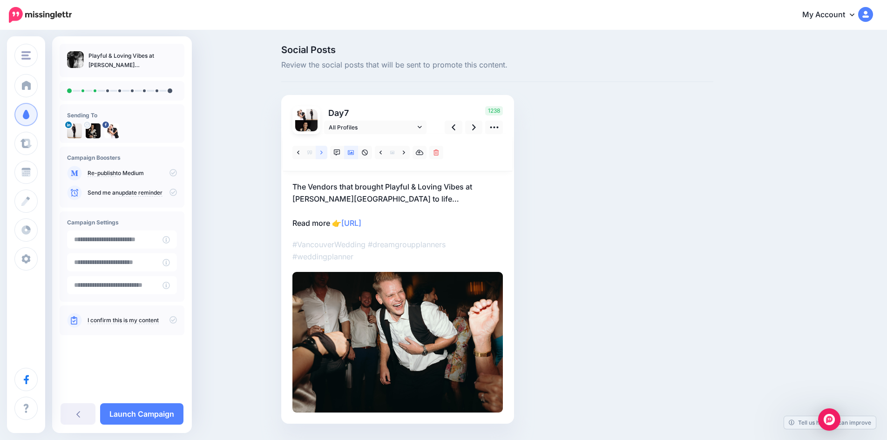
click at [323, 151] on icon at bounding box center [321, 152] width 2 height 7
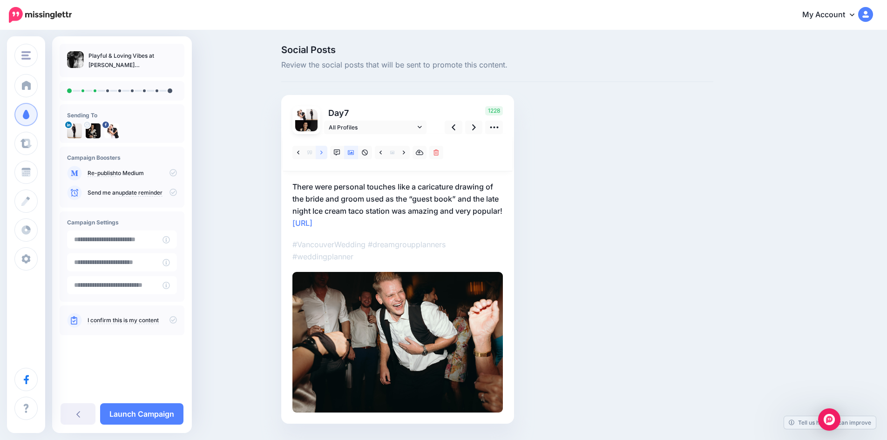
click at [323, 151] on icon at bounding box center [321, 152] width 2 height 7
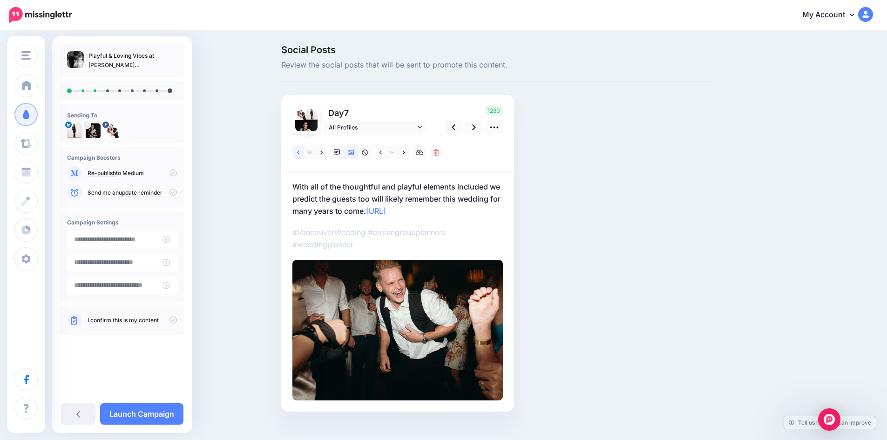
click at [303, 151] on link at bounding box center [298, 152] width 12 height 13
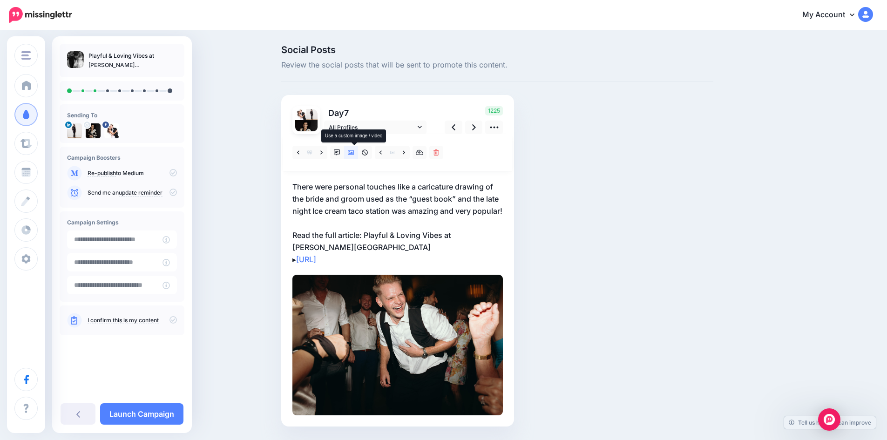
click at [354, 152] on icon at bounding box center [351, 152] width 7 height 5
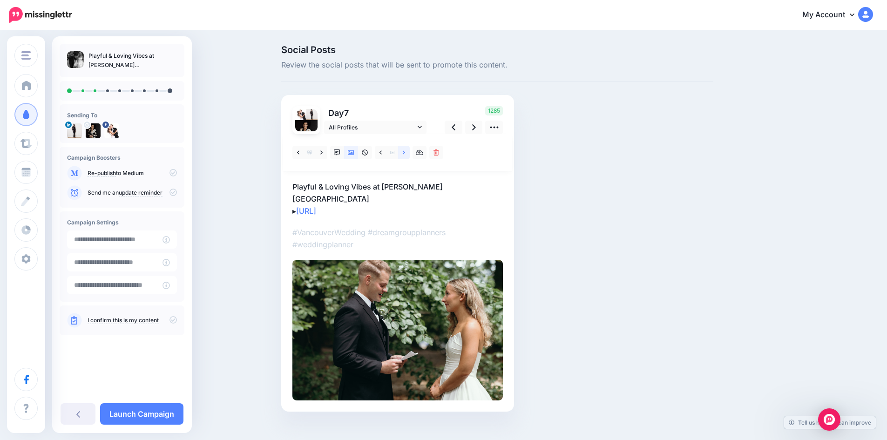
click at [405, 151] on icon at bounding box center [404, 152] width 2 height 7
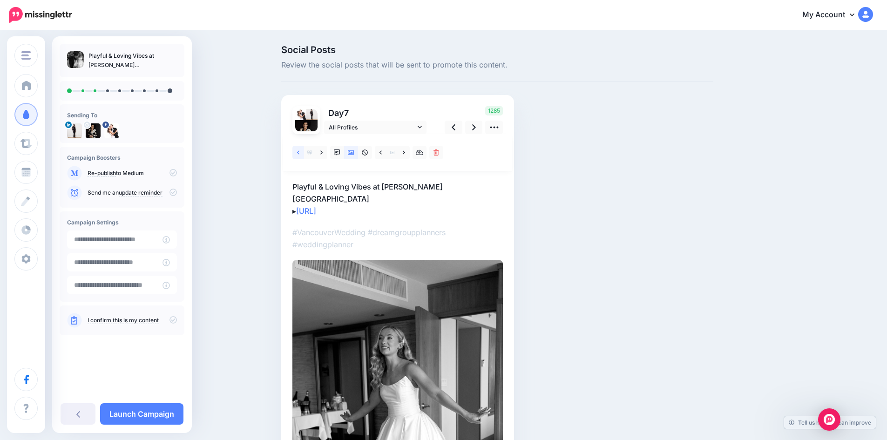
click at [299, 151] on icon at bounding box center [298, 152] width 2 height 4
type textarea "**********"
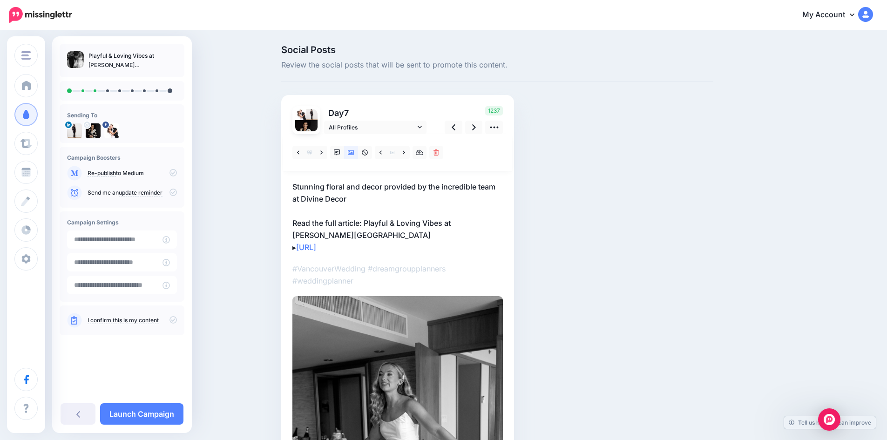
click at [387, 195] on p "Stunning floral and decor provided by the incredible team at Divine Decor Read …" at bounding box center [397, 217] width 210 height 73
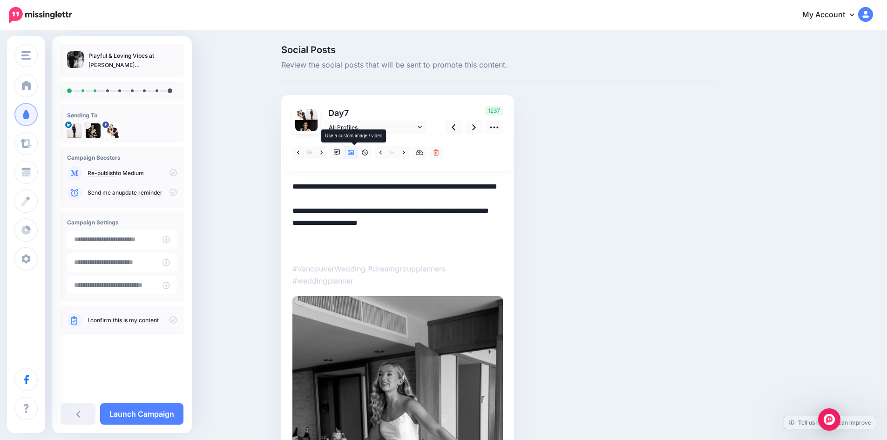
click at [354, 154] on icon at bounding box center [351, 152] width 7 height 5
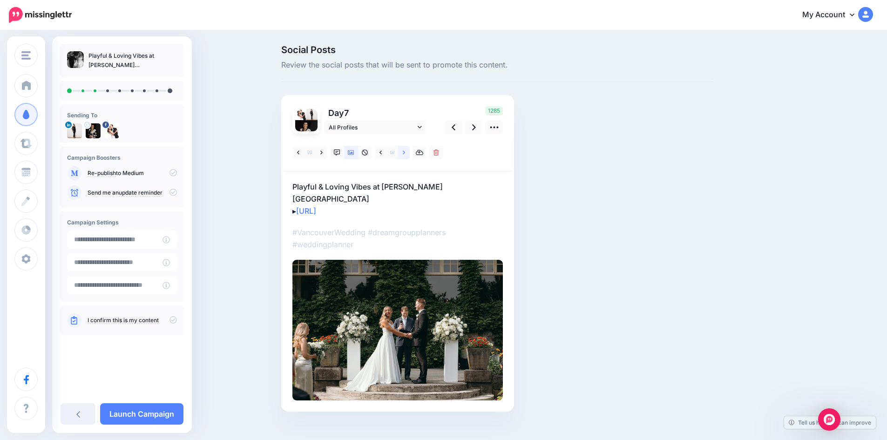
click at [405, 152] on icon at bounding box center [404, 152] width 2 height 4
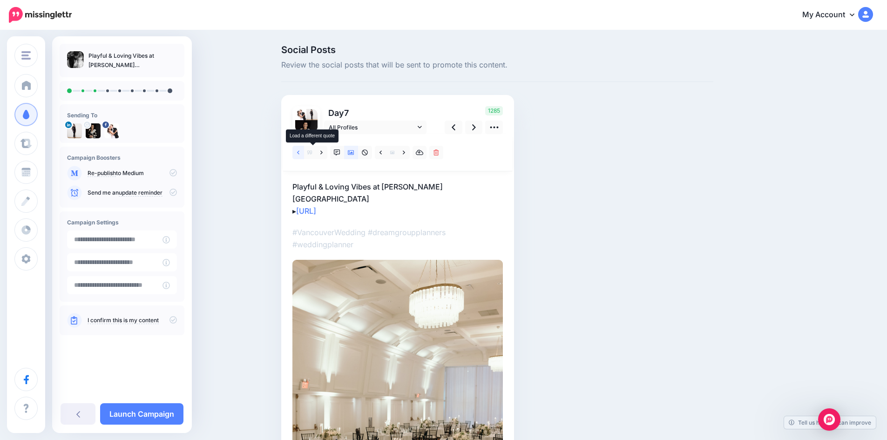
click at [304, 151] on link at bounding box center [298, 152] width 12 height 13
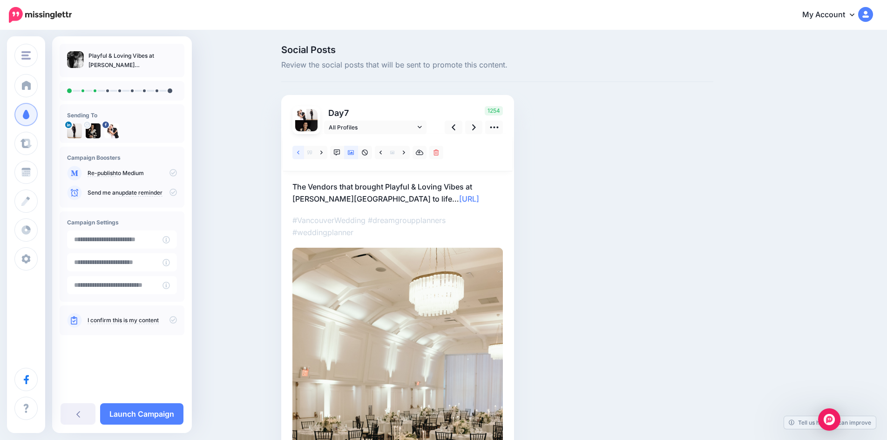
click at [304, 151] on link at bounding box center [298, 152] width 12 height 13
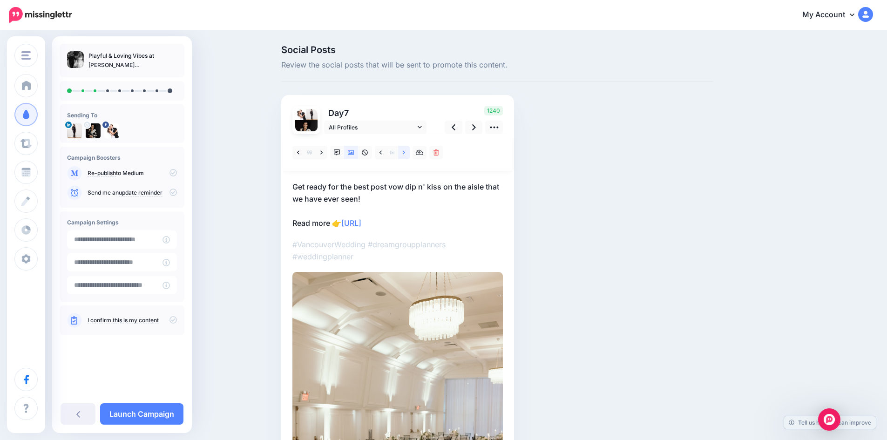
click at [409, 152] on link at bounding box center [404, 152] width 12 height 13
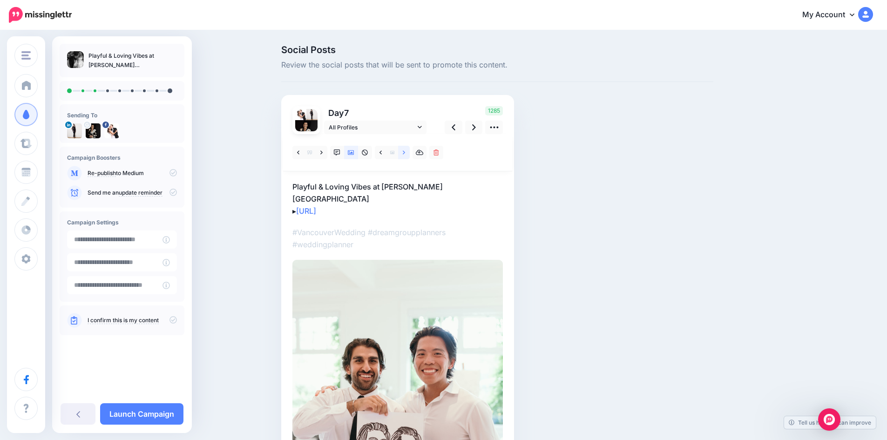
click at [409, 152] on link at bounding box center [404, 152] width 12 height 13
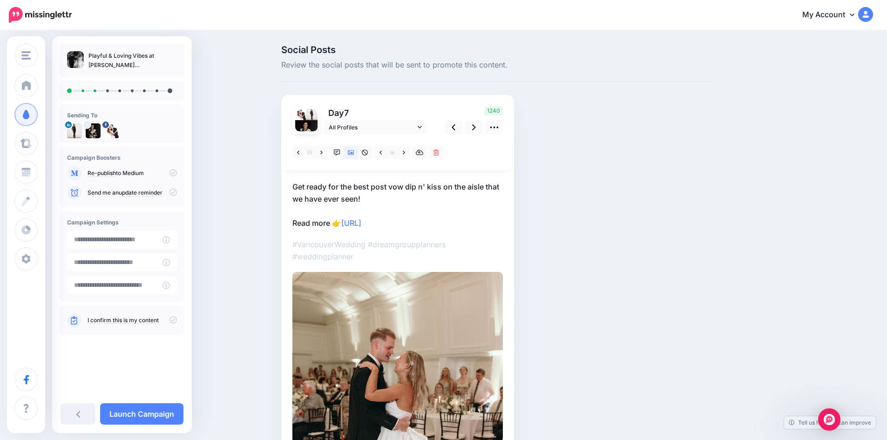
click at [621, 161] on div "Social Posts Review the social posts that will be sent to promote this content.…" at bounding box center [497, 335] width 446 height 581
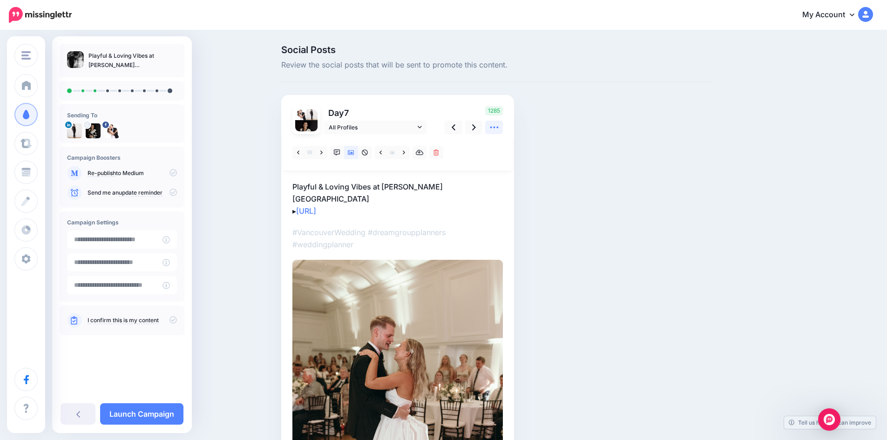
click at [497, 127] on icon at bounding box center [494, 128] width 8 height 2
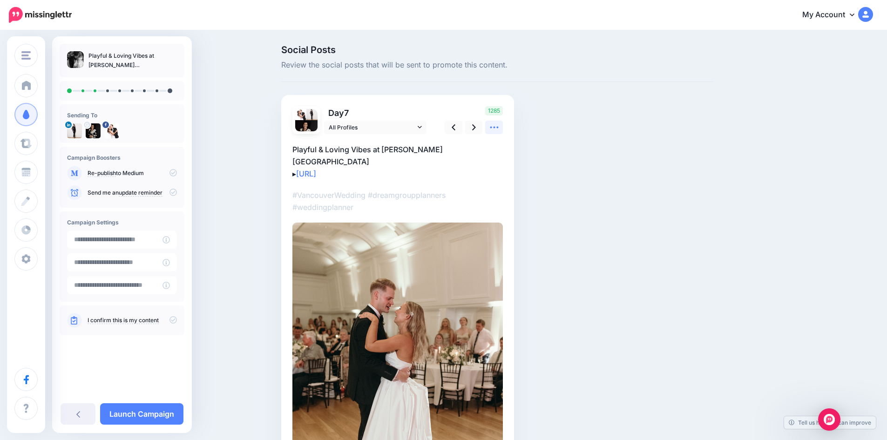
click at [497, 127] on icon at bounding box center [494, 128] width 8 height 2
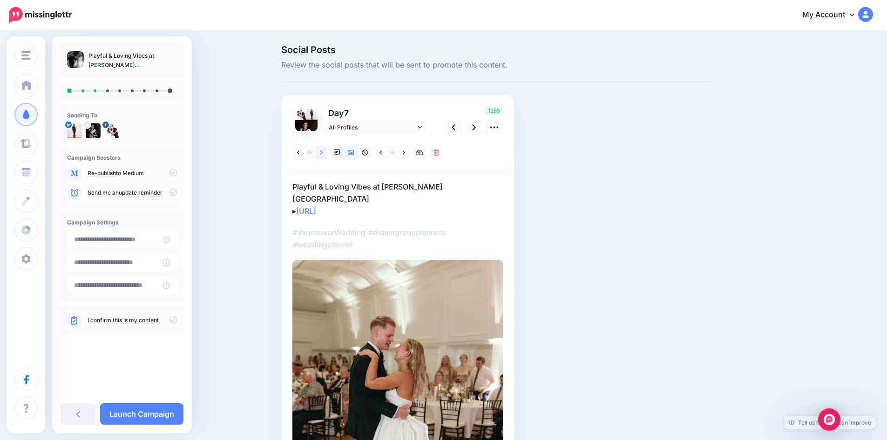
click at [323, 150] on icon at bounding box center [321, 152] width 2 height 7
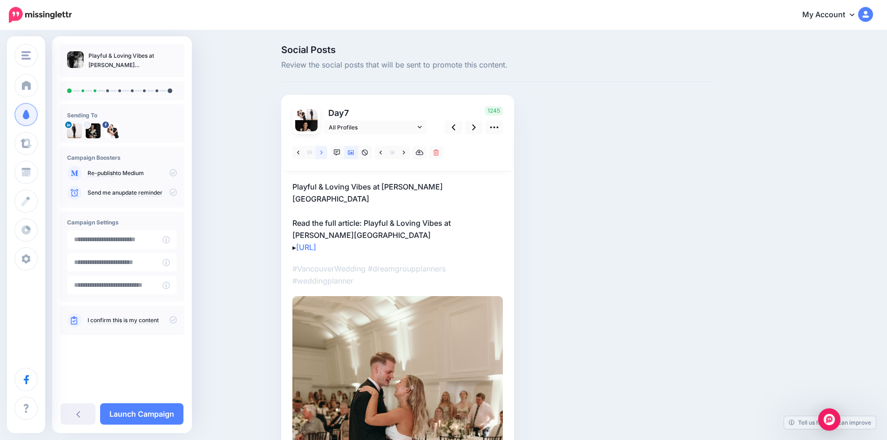
click at [323, 150] on icon at bounding box center [321, 152] width 2 height 7
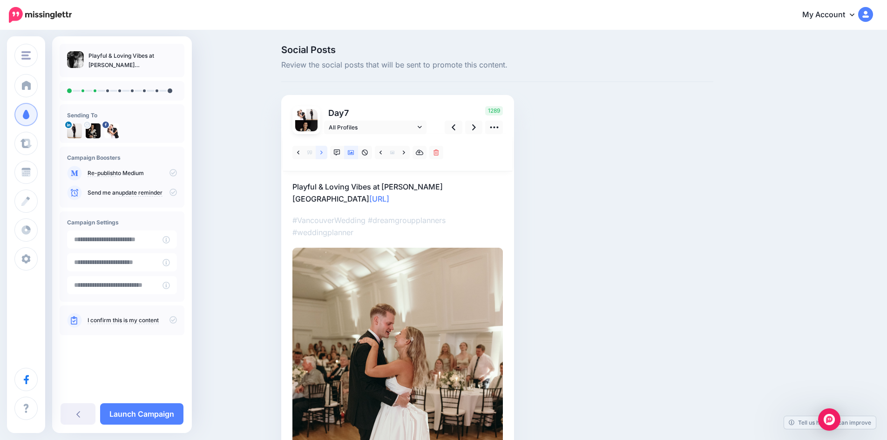
click at [323, 150] on icon at bounding box center [321, 152] width 2 height 7
click at [394, 152] on icon at bounding box center [392, 152] width 4 height 4
click at [471, 226] on p "#VancouverWedding #dreamgroupplanners #weddingplanner" at bounding box center [397, 226] width 210 height 24
click at [390, 153] on span at bounding box center [392, 152] width 12 height 13
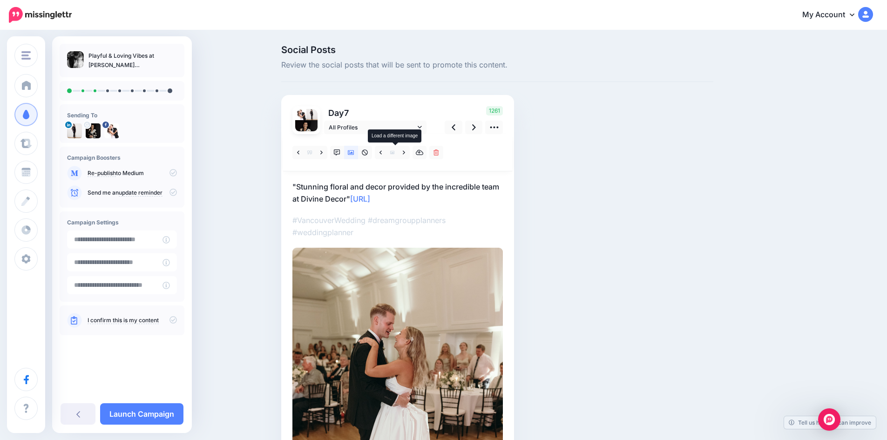
click at [392, 153] on span at bounding box center [392, 152] width 12 height 13
click at [348, 151] on link at bounding box center [351, 152] width 14 height 13
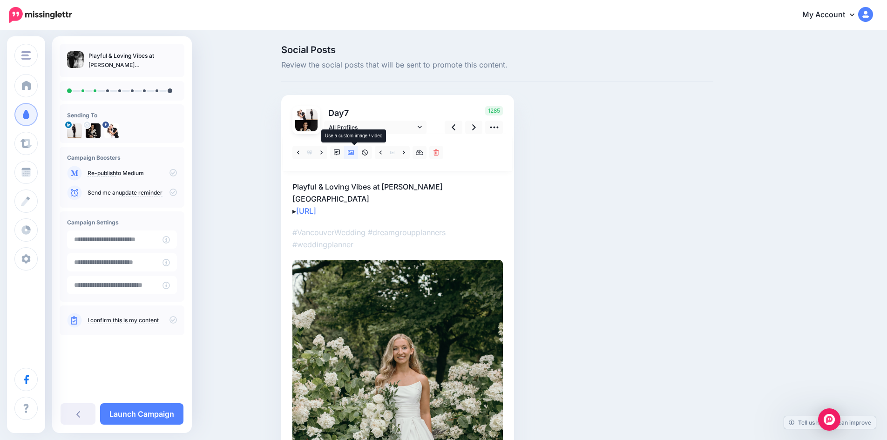
click at [354, 151] on icon at bounding box center [351, 152] width 7 height 7
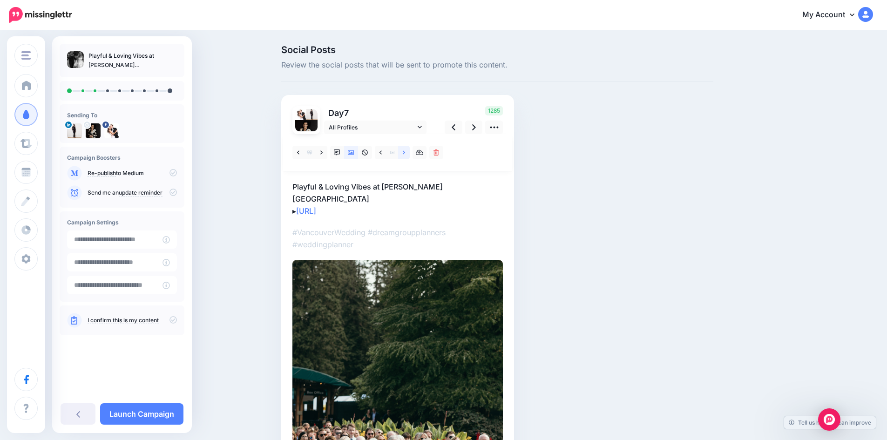
click at [405, 152] on icon at bounding box center [404, 152] width 2 height 4
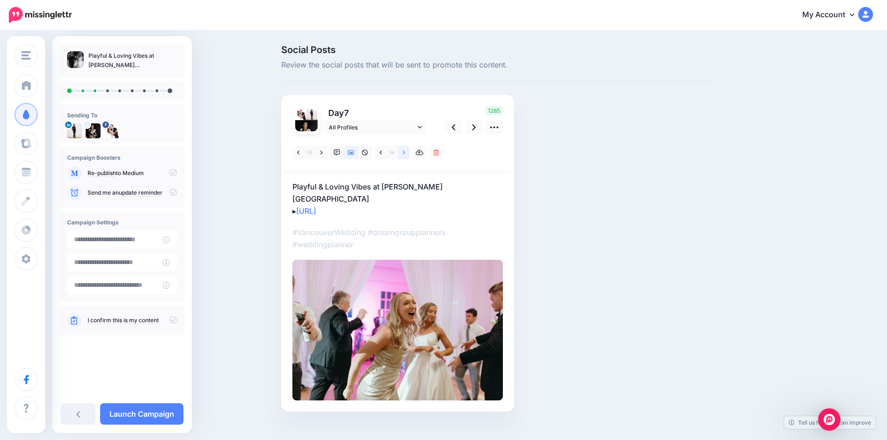
click at [405, 152] on icon at bounding box center [404, 152] width 2 height 4
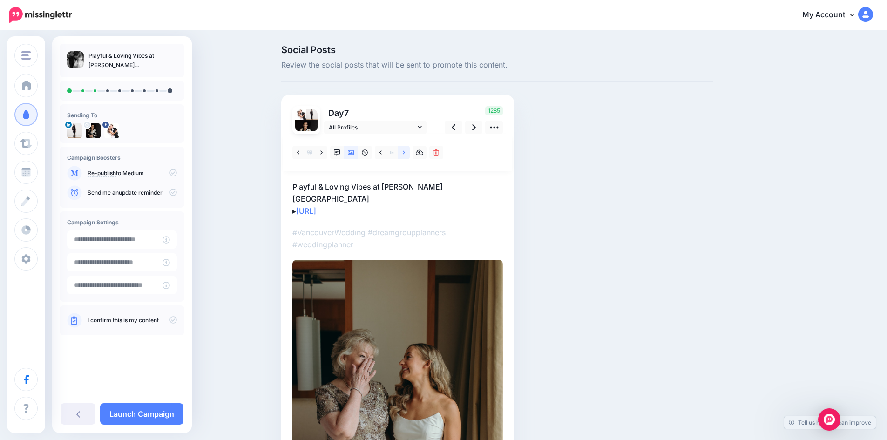
click at [405, 152] on icon at bounding box center [404, 152] width 2 height 4
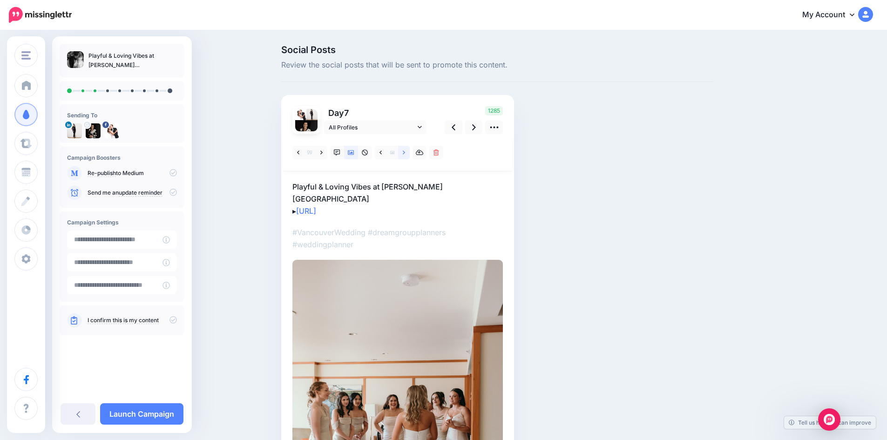
click at [405, 152] on icon at bounding box center [404, 152] width 2 height 4
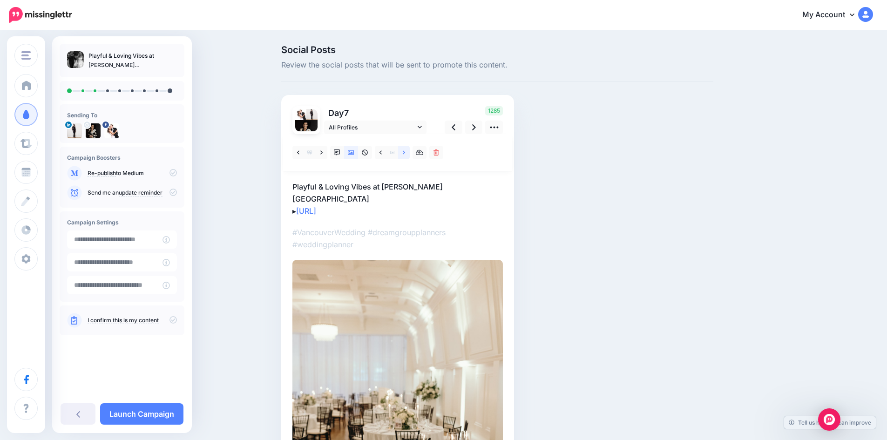
click at [405, 152] on icon at bounding box center [404, 152] width 2 height 4
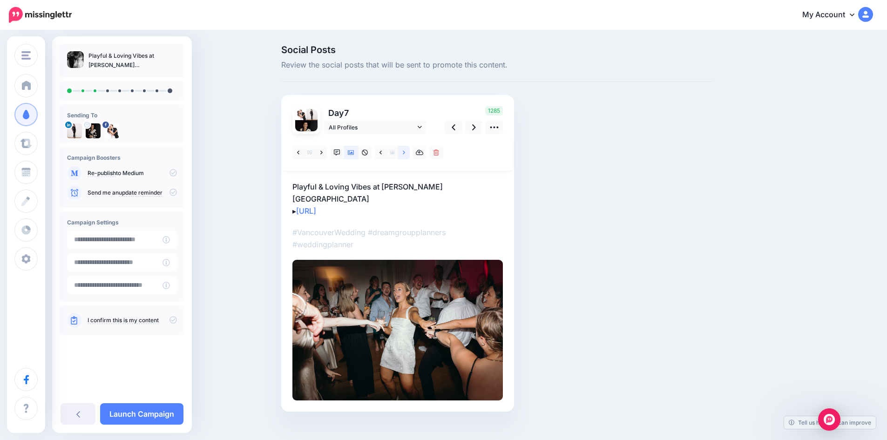
click at [405, 152] on icon at bounding box center [404, 152] width 2 height 4
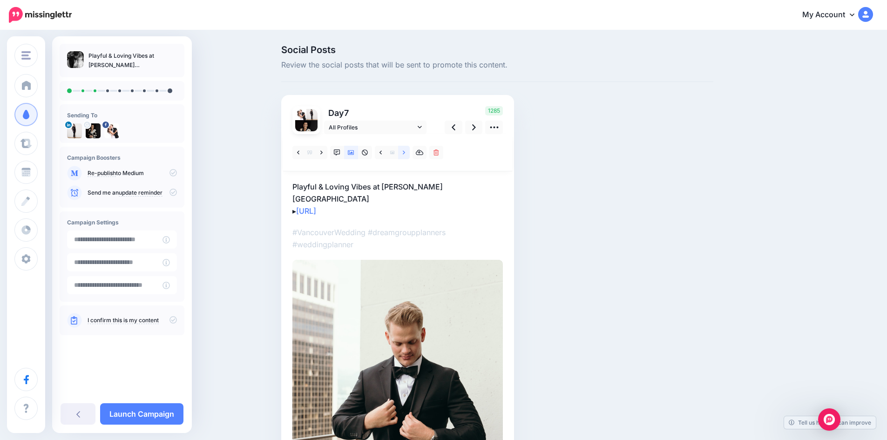
click at [405, 152] on icon at bounding box center [404, 152] width 2 height 4
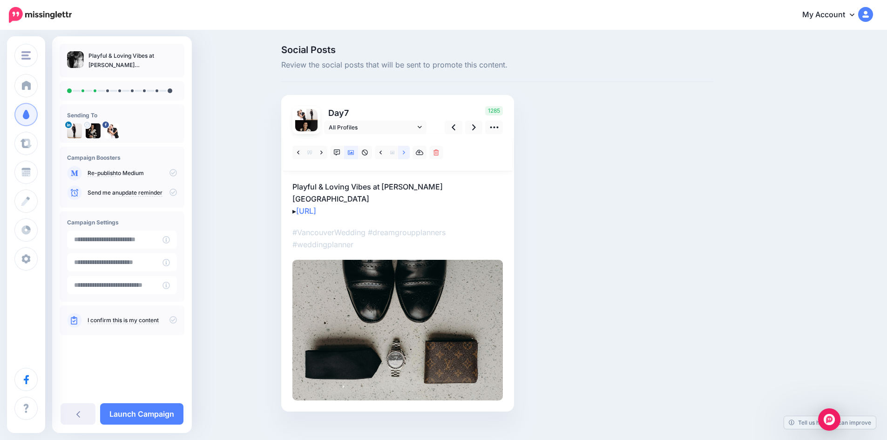
click at [405, 152] on icon at bounding box center [404, 152] width 2 height 4
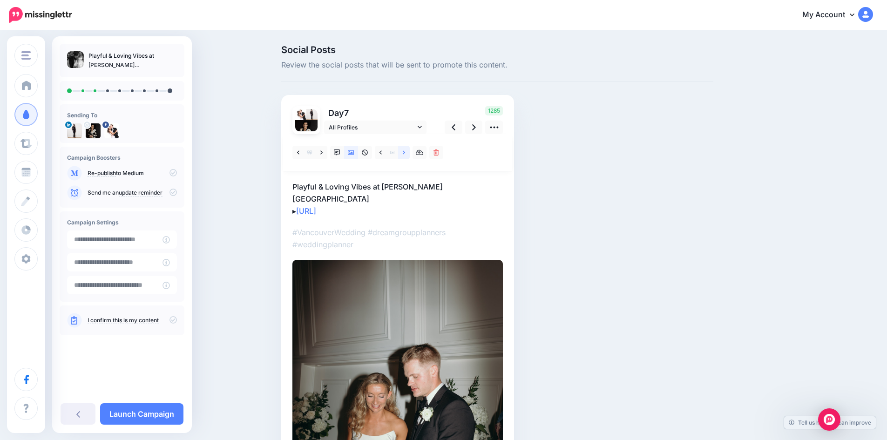
click at [405, 152] on icon at bounding box center [404, 152] width 2 height 4
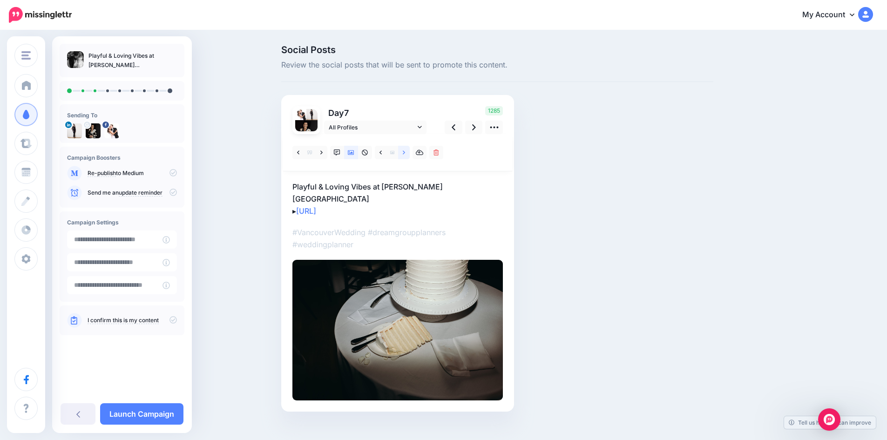
click at [405, 152] on icon at bounding box center [404, 152] width 2 height 4
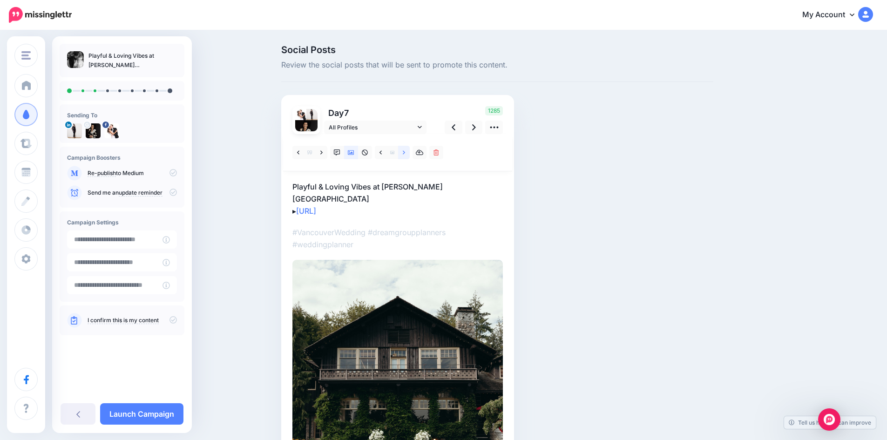
click at [405, 152] on icon at bounding box center [404, 152] width 2 height 4
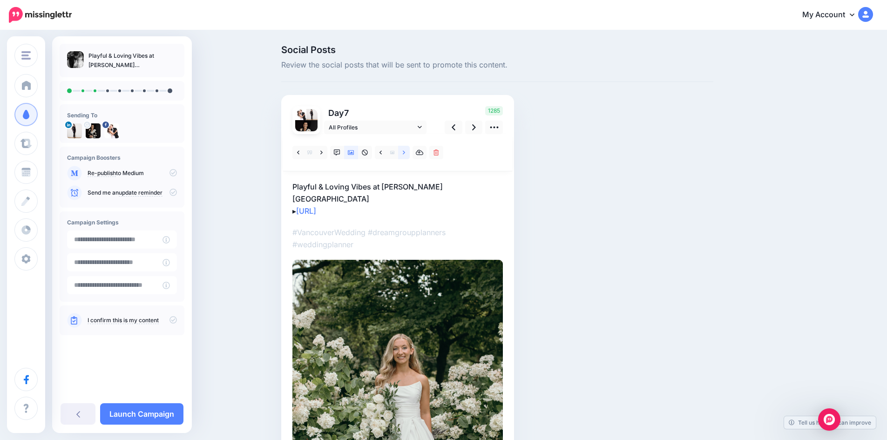
click at [405, 152] on icon at bounding box center [404, 152] width 2 height 4
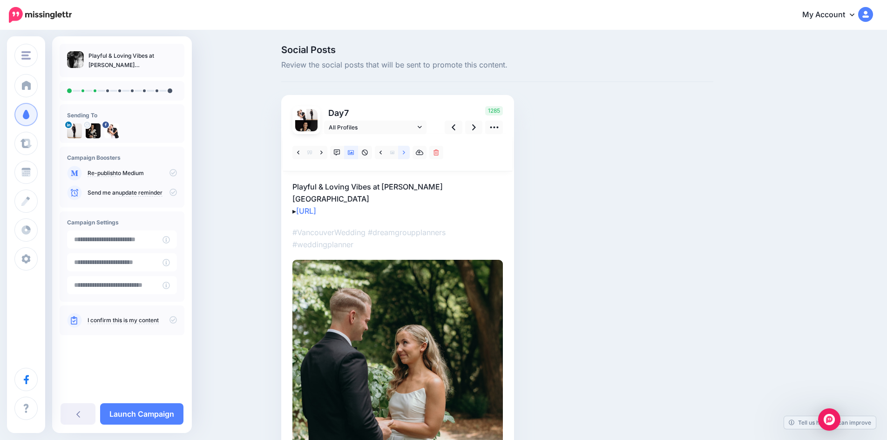
click at [405, 152] on icon at bounding box center [404, 152] width 2 height 4
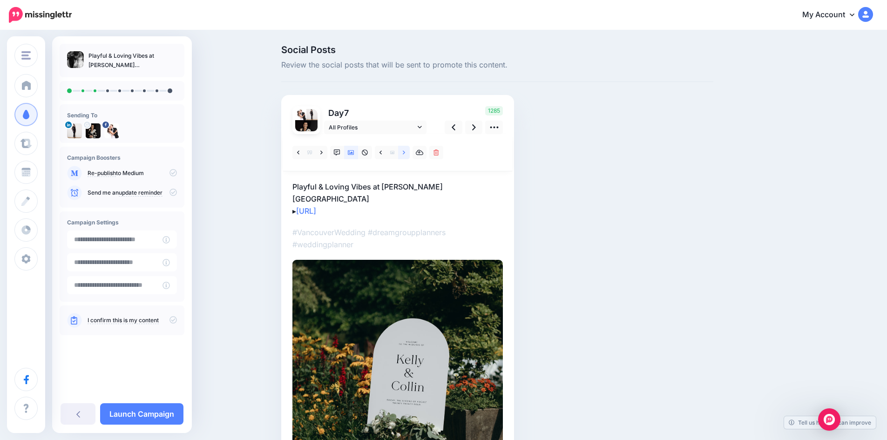
click at [405, 152] on icon at bounding box center [404, 152] width 2 height 4
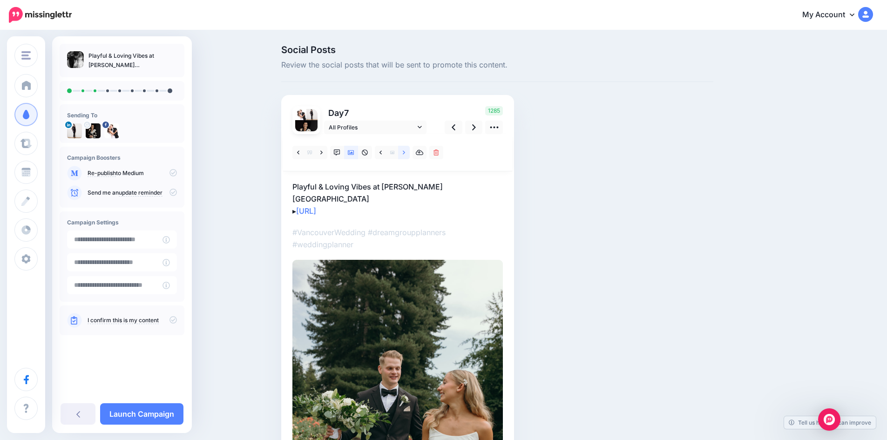
click at [405, 152] on icon at bounding box center [404, 152] width 2 height 4
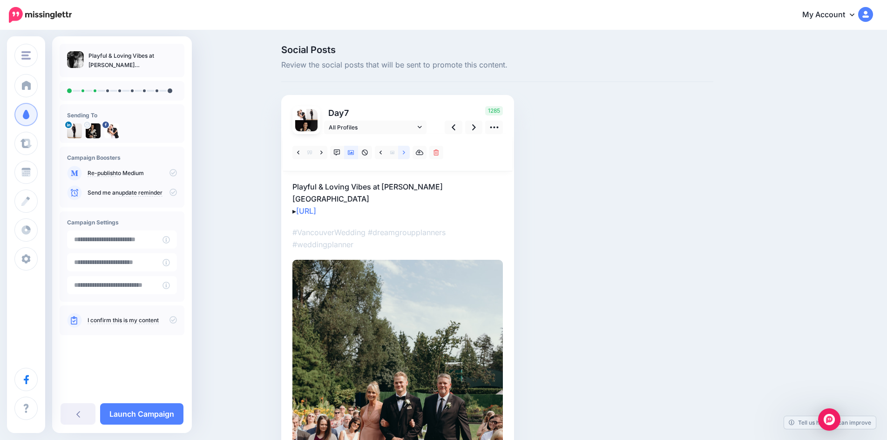
click at [405, 152] on icon at bounding box center [404, 152] width 2 height 4
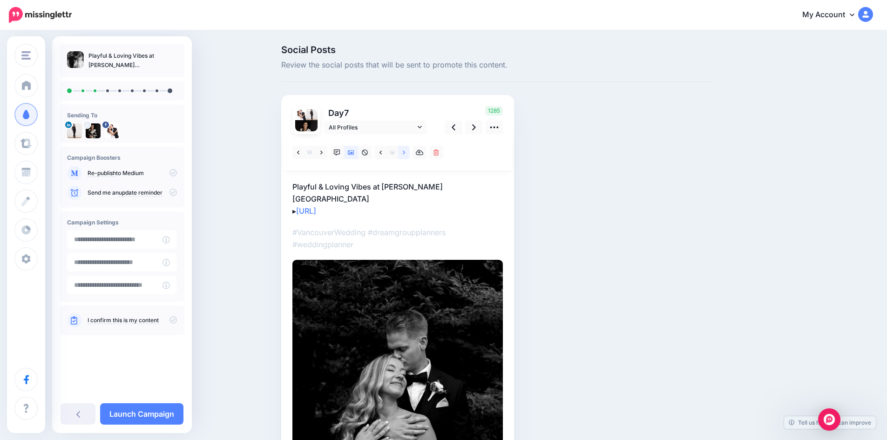
click at [405, 152] on icon at bounding box center [404, 152] width 2 height 4
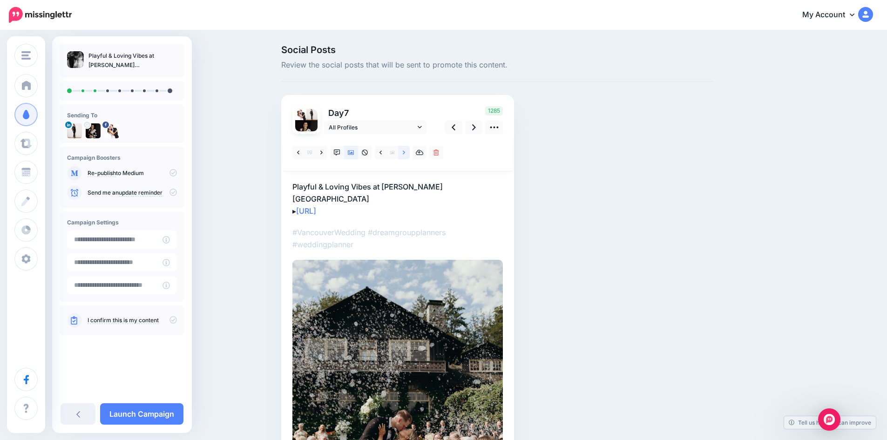
click at [405, 152] on icon at bounding box center [404, 152] width 2 height 4
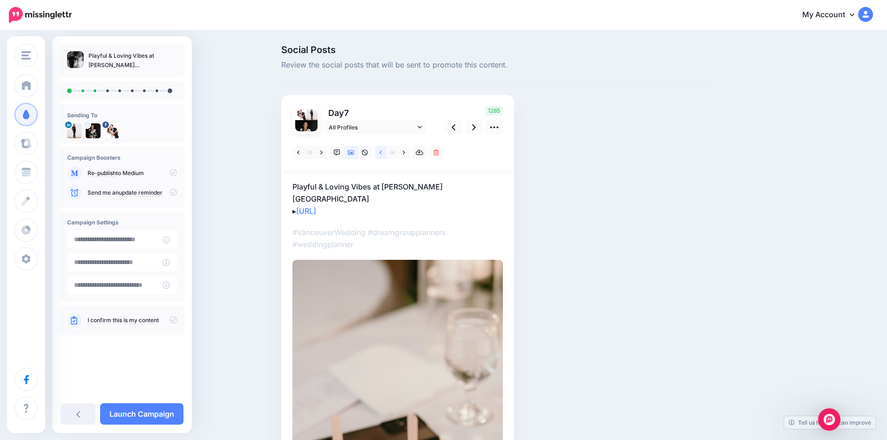
click at [385, 151] on link at bounding box center [381, 152] width 12 height 13
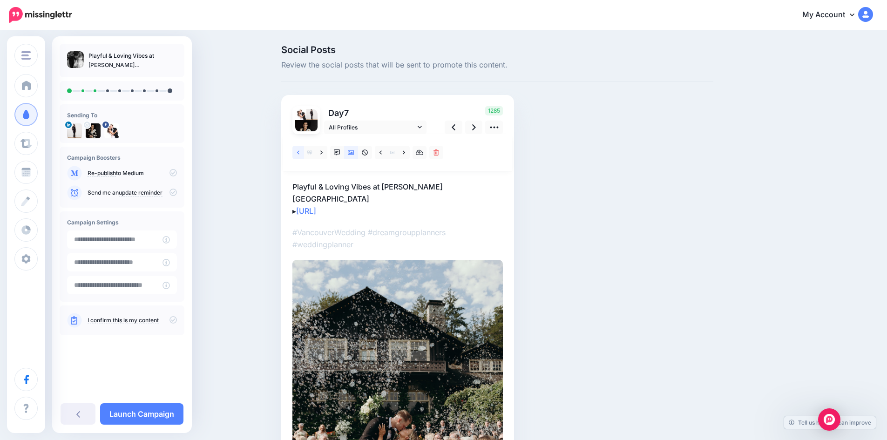
click at [303, 152] on link at bounding box center [298, 152] width 12 height 13
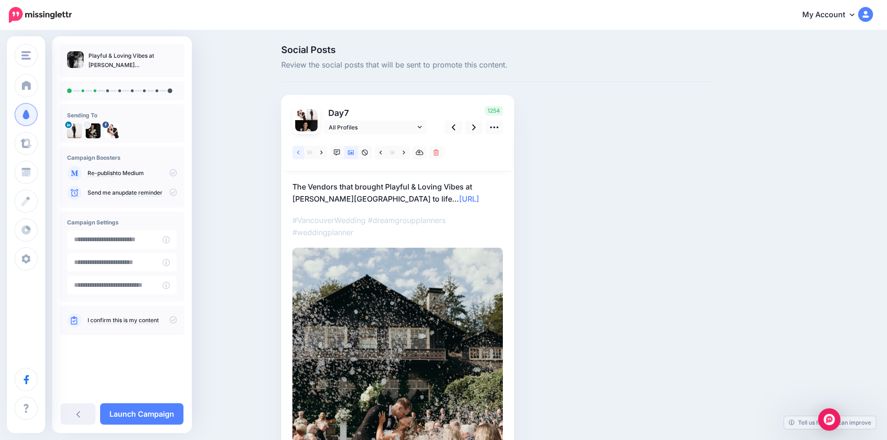
click at [303, 152] on link at bounding box center [298, 152] width 12 height 13
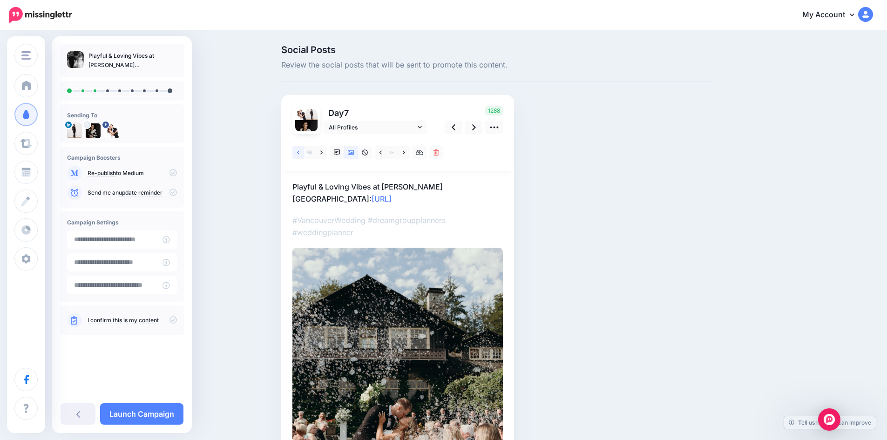
click at [303, 152] on link at bounding box center [298, 152] width 12 height 13
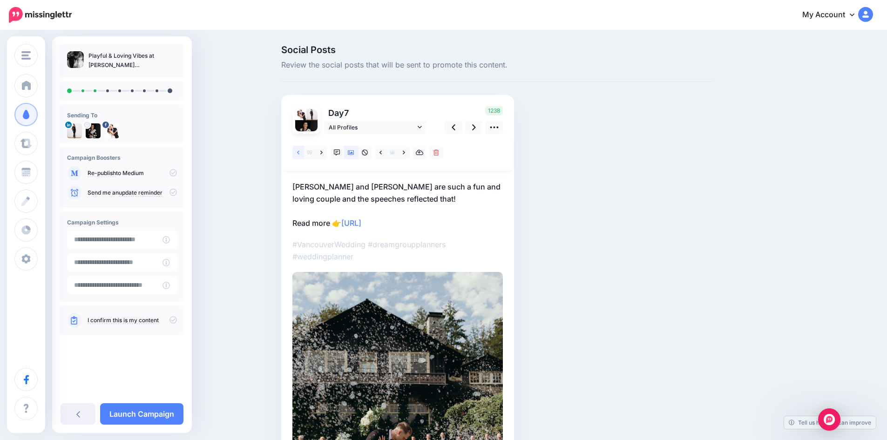
click at [303, 152] on link at bounding box center [298, 152] width 12 height 13
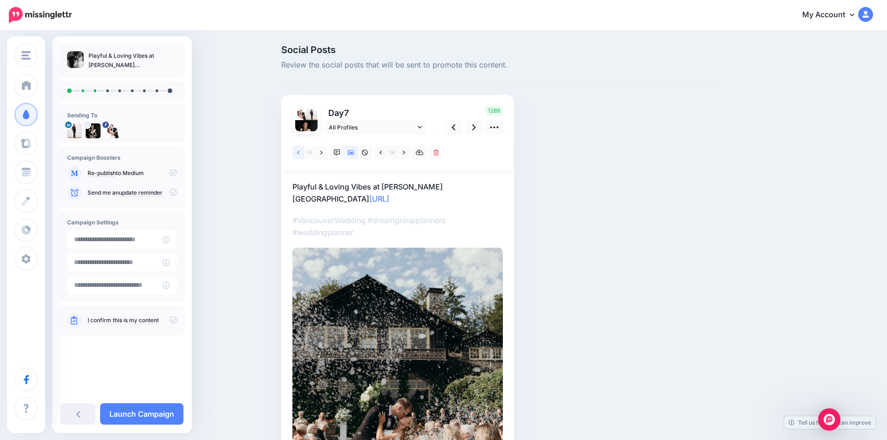
click at [303, 152] on link at bounding box center [298, 152] width 12 height 13
click at [303, 149] on link at bounding box center [298, 152] width 12 height 13
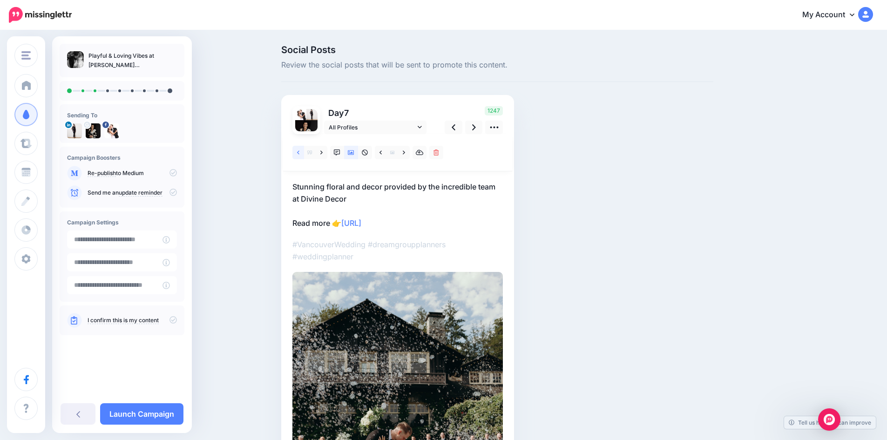
click at [303, 149] on link at bounding box center [298, 152] width 12 height 13
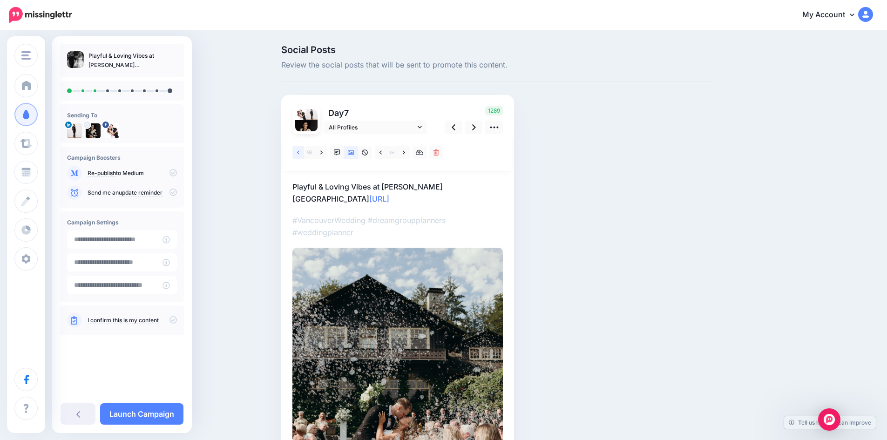
click at [303, 149] on link at bounding box center [298, 152] width 12 height 13
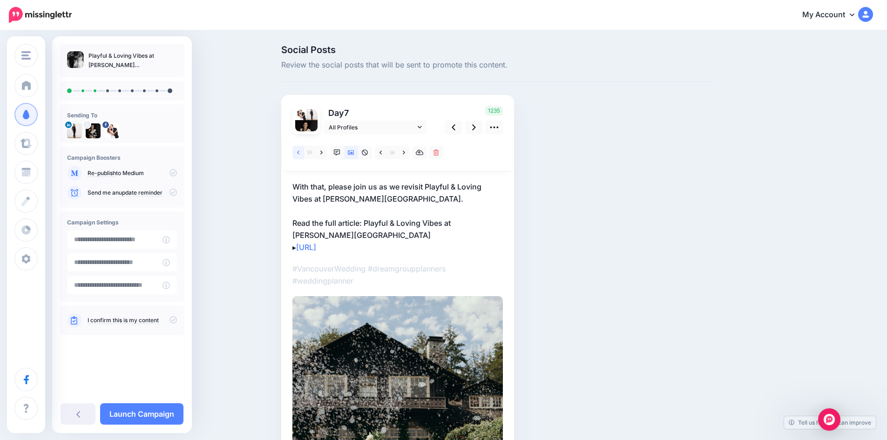
click at [303, 149] on link at bounding box center [298, 152] width 12 height 13
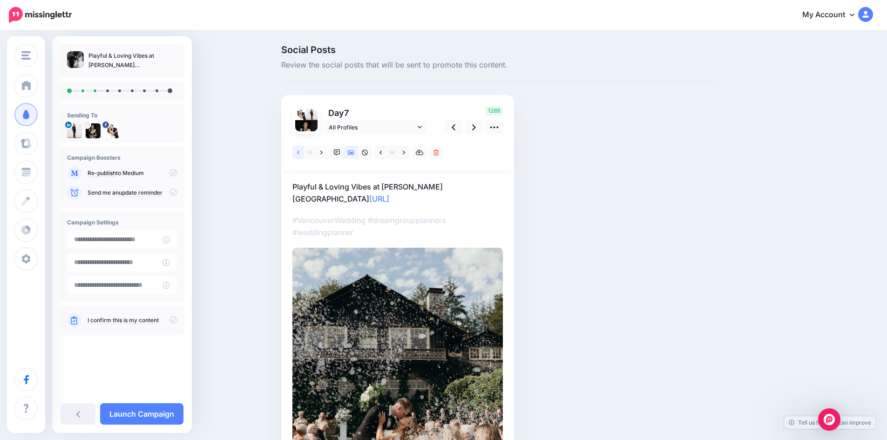
click at [303, 149] on link at bounding box center [298, 152] width 12 height 13
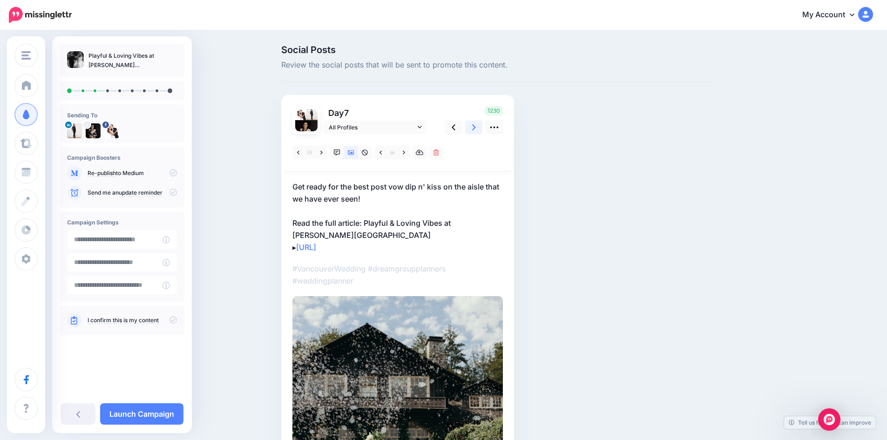
click at [476, 123] on icon at bounding box center [474, 127] width 4 height 10
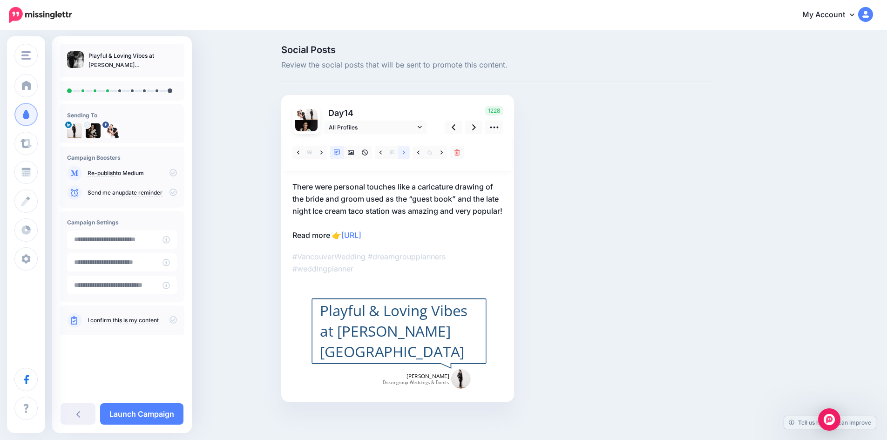
click at [405, 153] on icon at bounding box center [404, 152] width 2 height 7
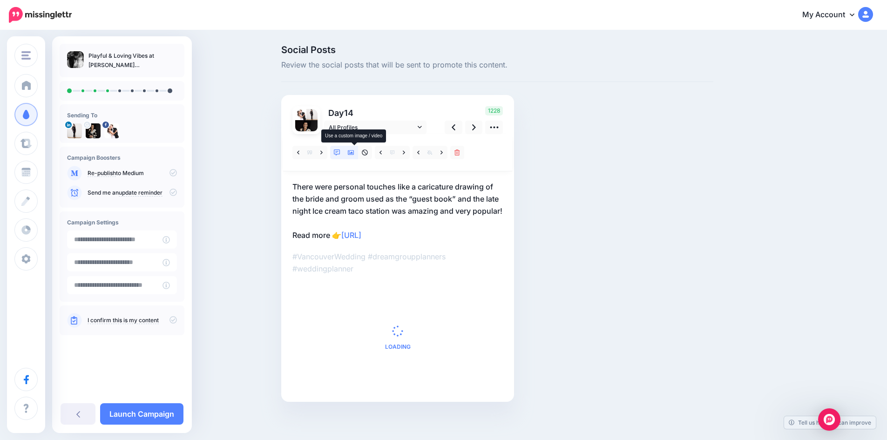
click at [354, 152] on icon at bounding box center [351, 152] width 7 height 7
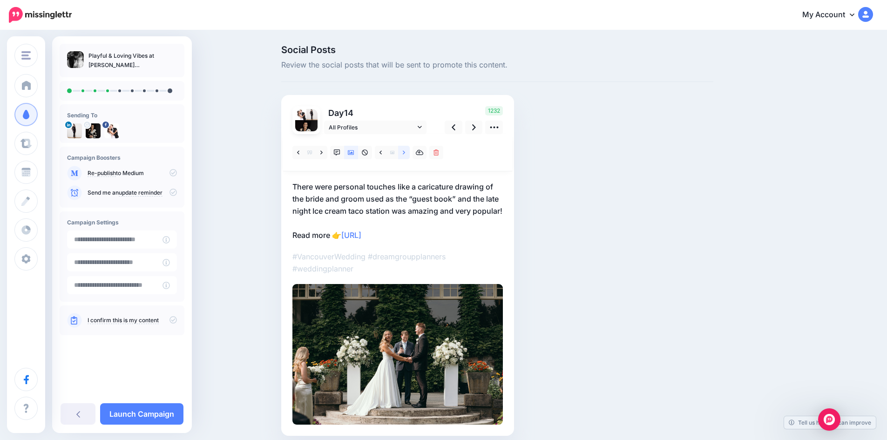
click at [405, 151] on icon at bounding box center [404, 152] width 2 height 7
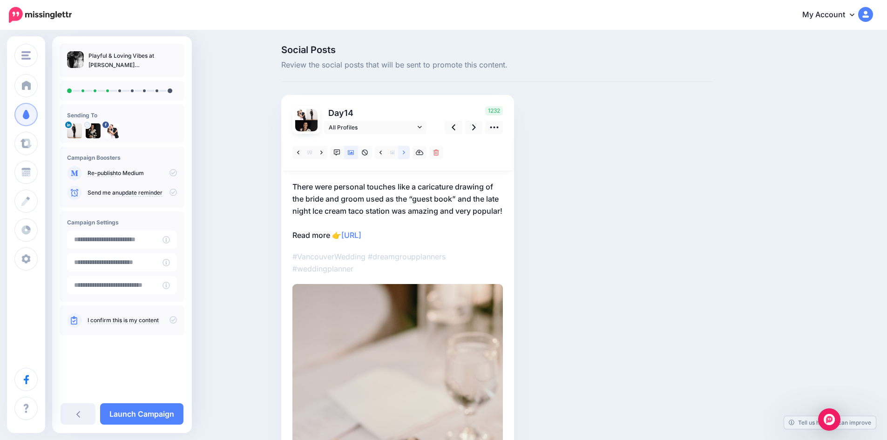
click at [405, 151] on icon at bounding box center [404, 152] width 2 height 7
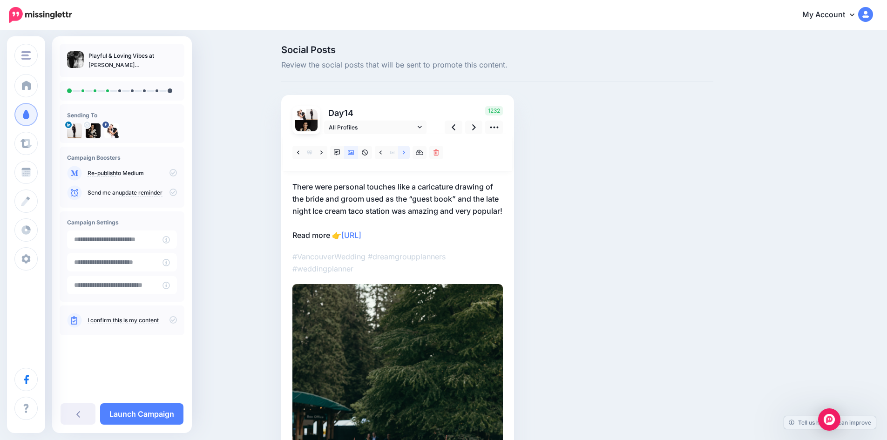
click at [405, 151] on icon at bounding box center [404, 152] width 2 height 7
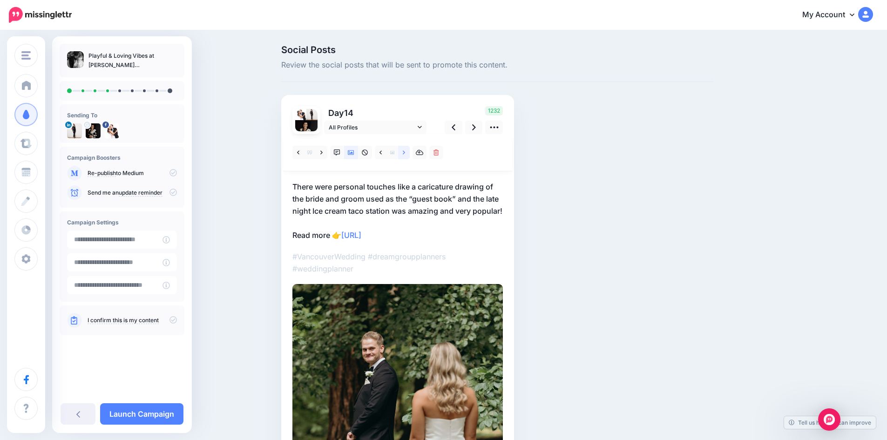
click at [405, 151] on icon at bounding box center [404, 152] width 2 height 7
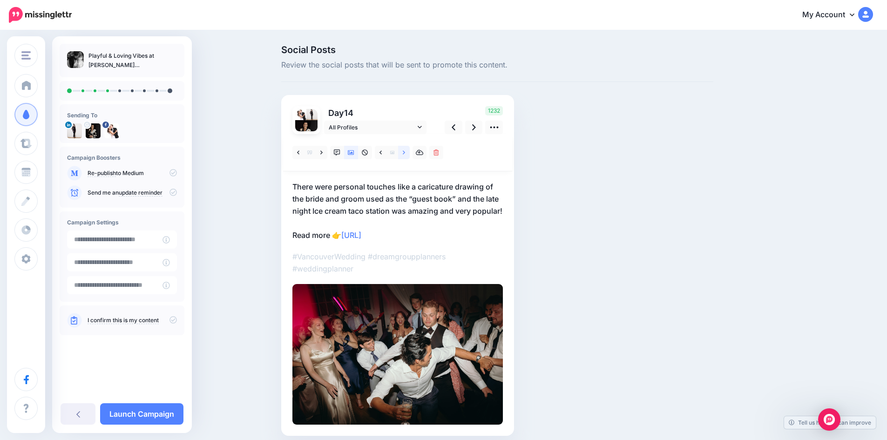
click at [405, 151] on icon at bounding box center [404, 152] width 2 height 7
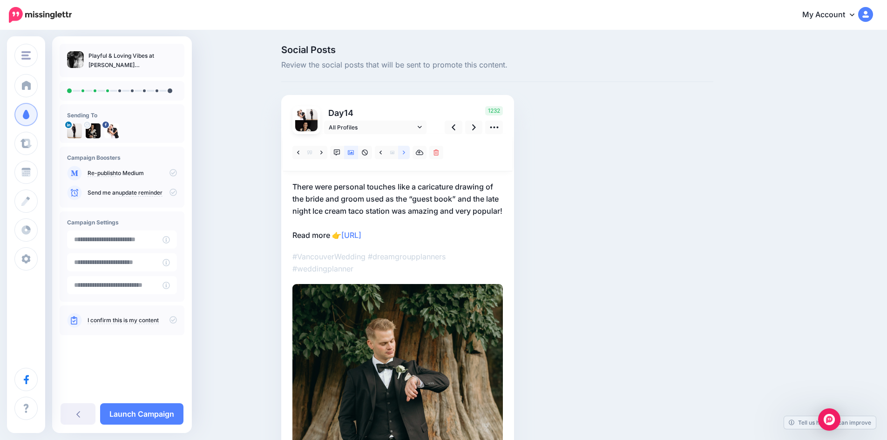
click at [405, 151] on icon at bounding box center [404, 152] width 2 height 7
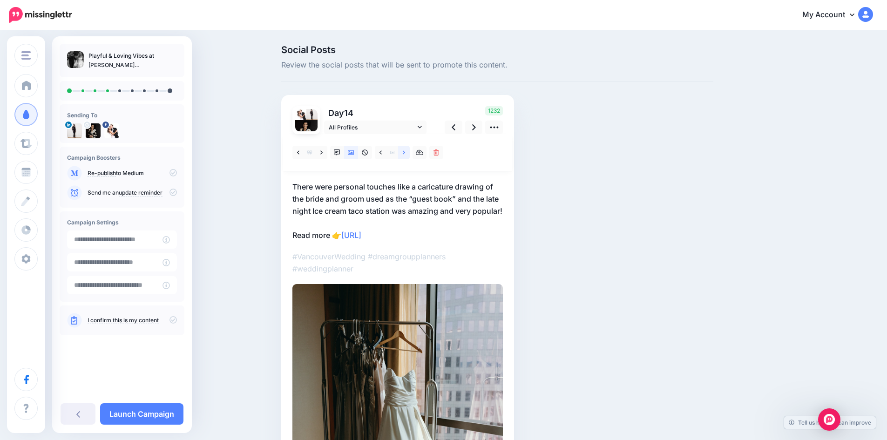
click at [405, 151] on icon at bounding box center [404, 152] width 2 height 7
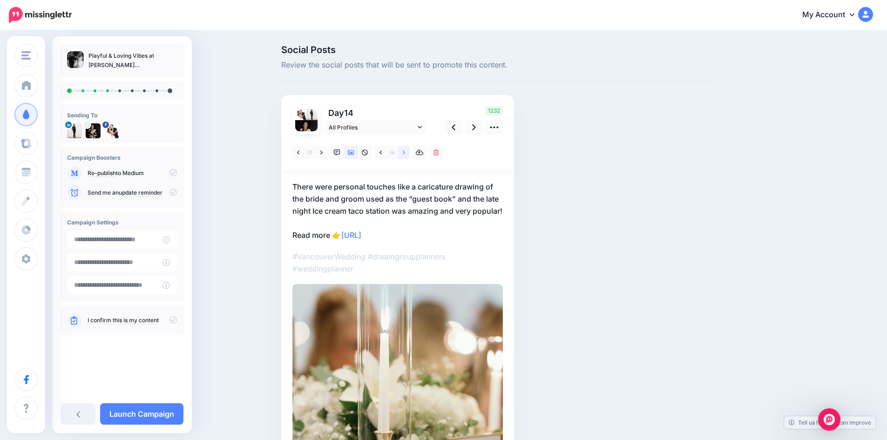
click at [405, 151] on icon at bounding box center [404, 152] width 2 height 7
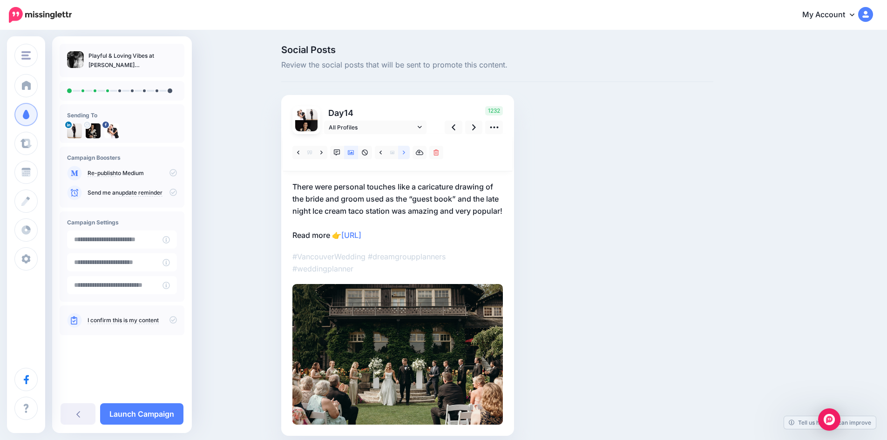
click at [405, 151] on icon at bounding box center [404, 152] width 2 height 7
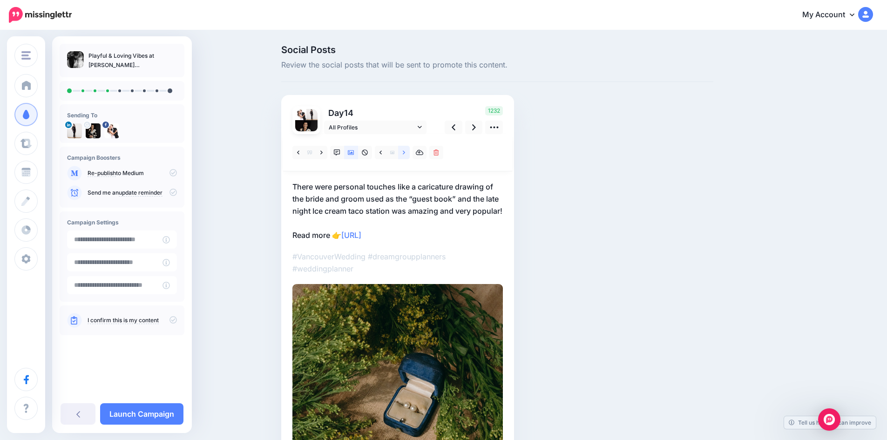
click at [405, 151] on icon at bounding box center [404, 152] width 2 height 7
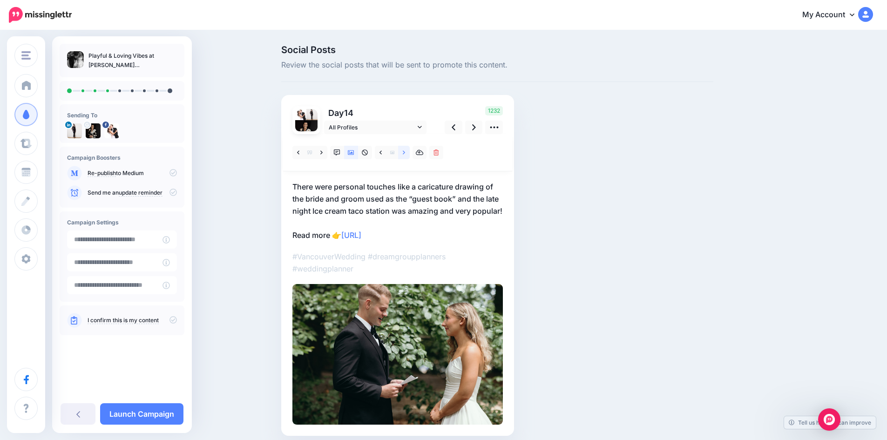
click at [405, 151] on icon at bounding box center [404, 152] width 2 height 7
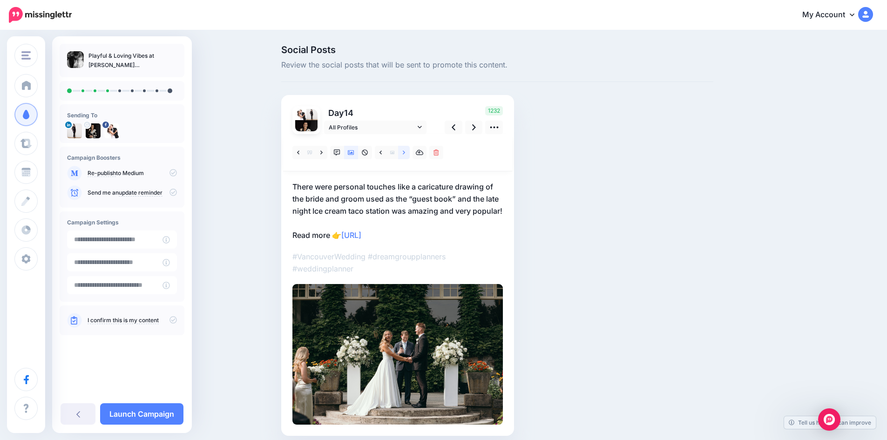
click at [405, 151] on icon at bounding box center [404, 152] width 2 height 7
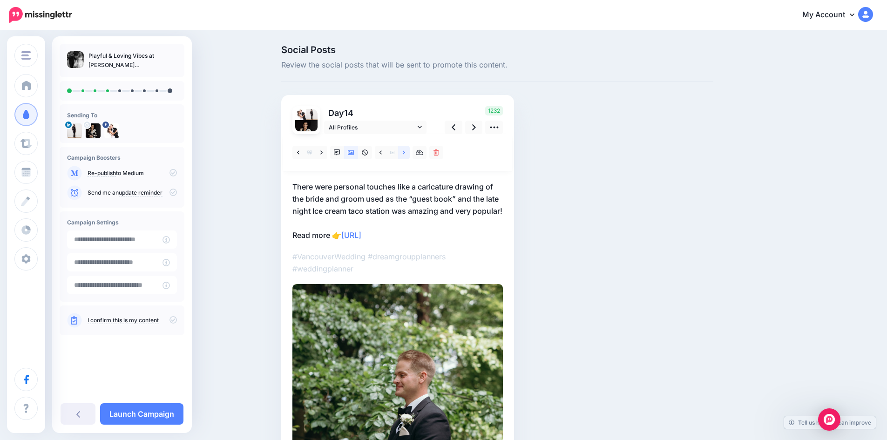
click at [405, 151] on icon at bounding box center [404, 152] width 2 height 7
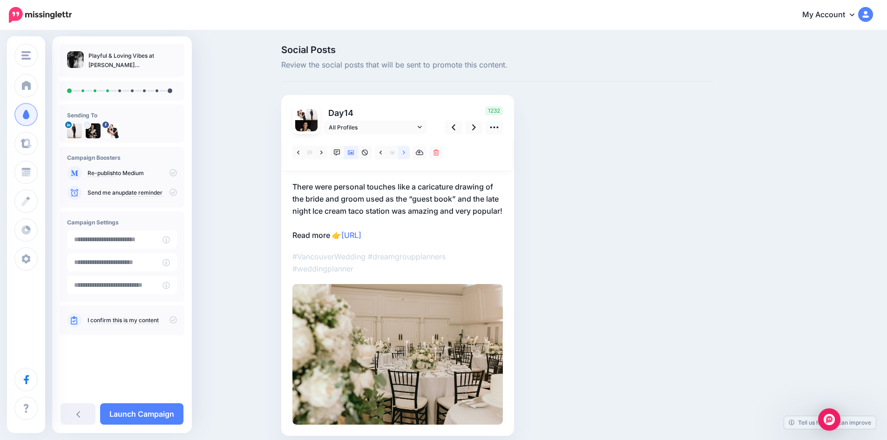
click at [405, 151] on icon at bounding box center [404, 152] width 2 height 7
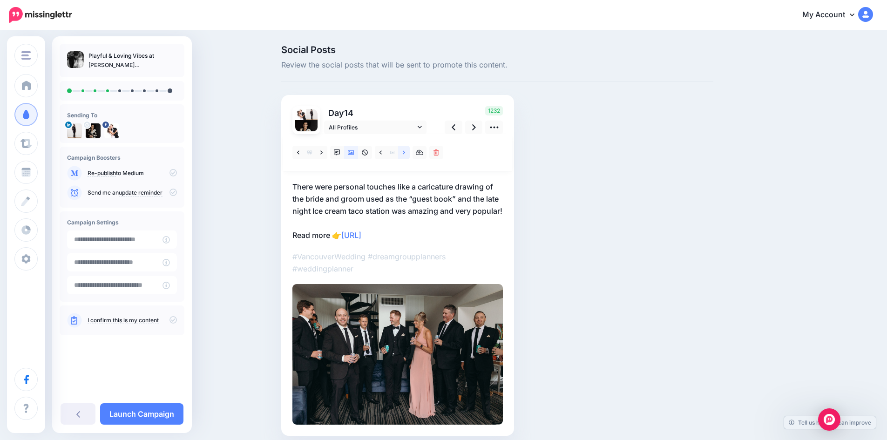
click at [405, 151] on icon at bounding box center [404, 152] width 2 height 7
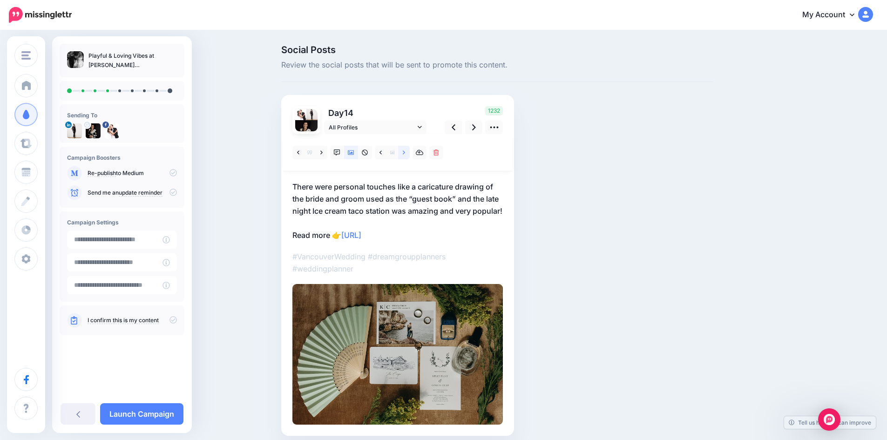
click at [405, 151] on icon at bounding box center [404, 152] width 2 height 7
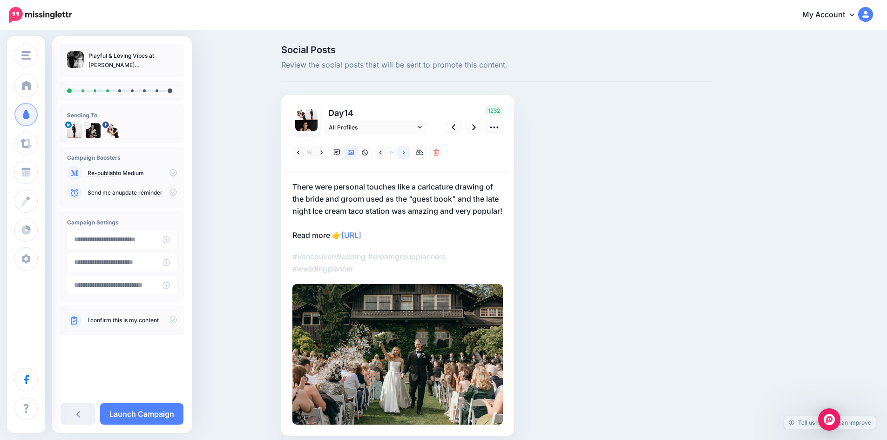
click at [405, 151] on icon at bounding box center [404, 152] width 2 height 7
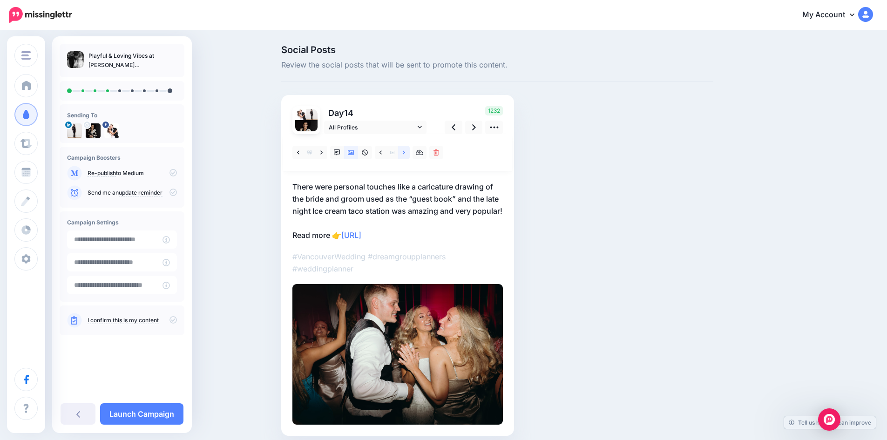
click at [405, 151] on icon at bounding box center [404, 152] width 2 height 7
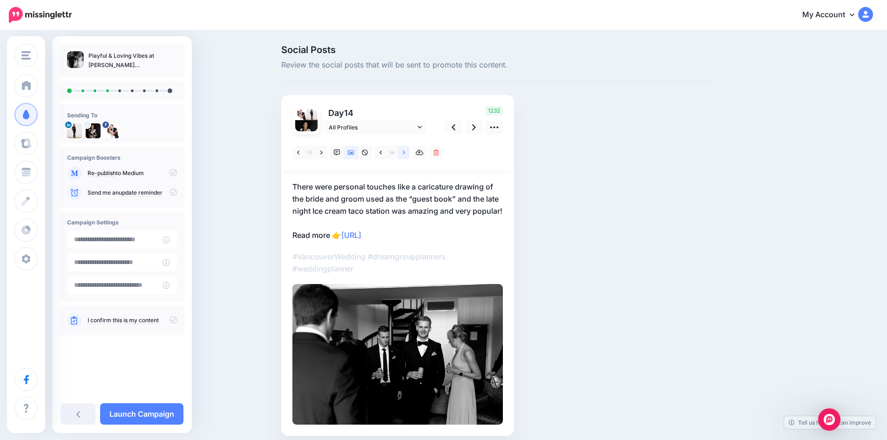
click at [405, 151] on icon at bounding box center [404, 152] width 2 height 7
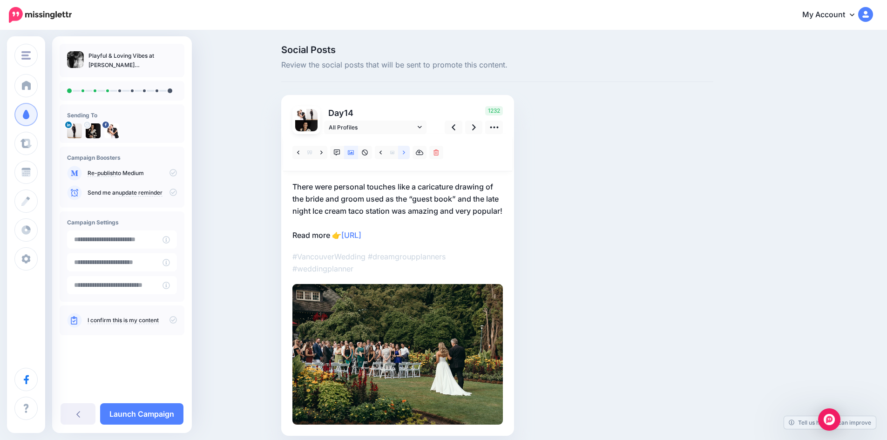
click at [405, 151] on icon at bounding box center [404, 152] width 2 height 7
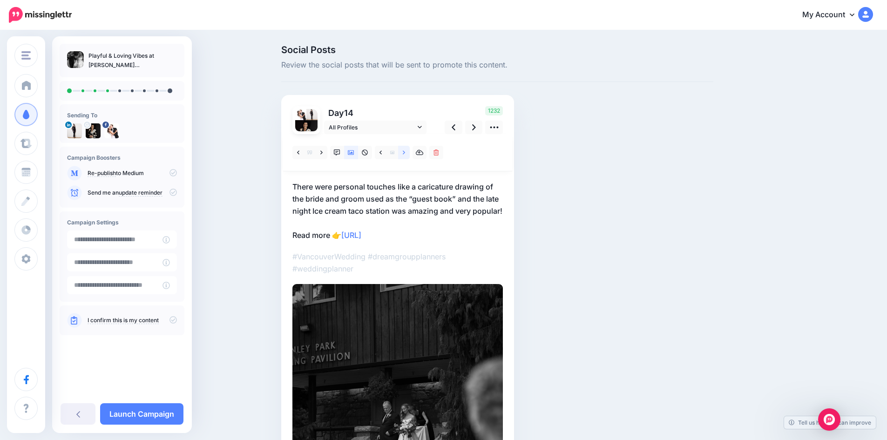
click at [405, 151] on icon at bounding box center [404, 152] width 2 height 7
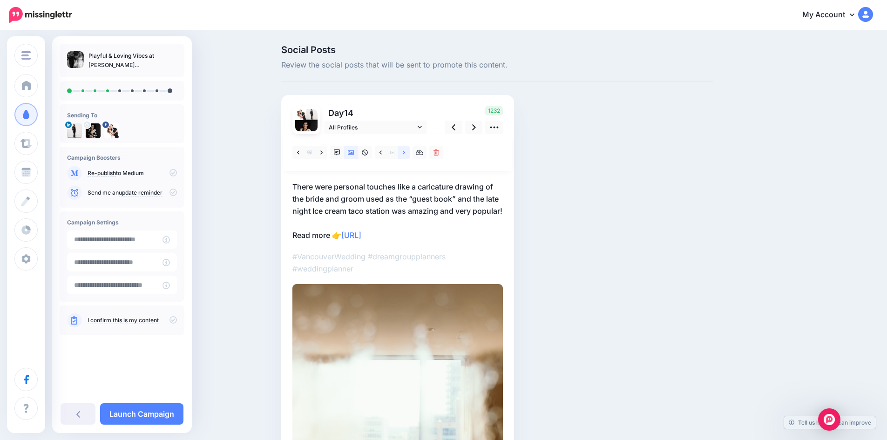
click at [405, 151] on icon at bounding box center [404, 152] width 2 height 7
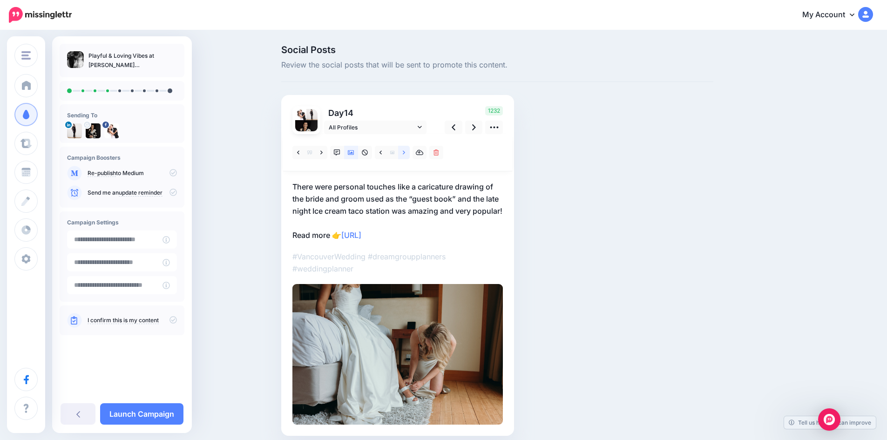
click at [405, 151] on icon at bounding box center [404, 152] width 2 height 7
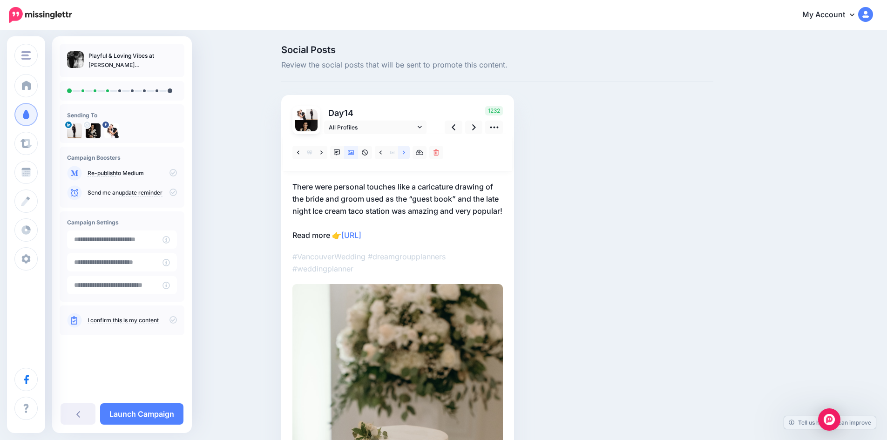
click at [405, 151] on icon at bounding box center [404, 152] width 2 height 7
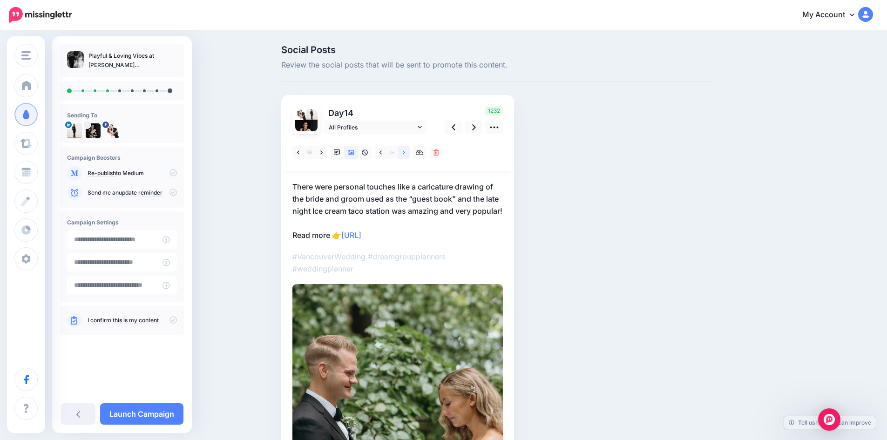
click at [405, 151] on icon at bounding box center [404, 152] width 2 height 7
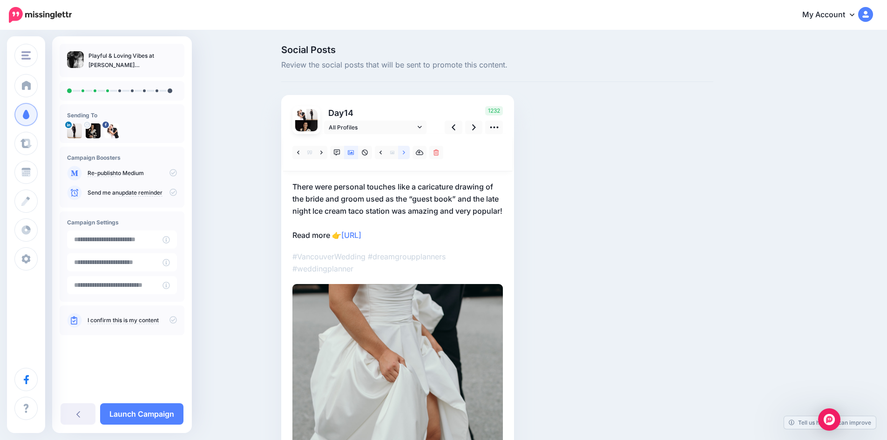
click at [405, 151] on icon at bounding box center [404, 152] width 2 height 7
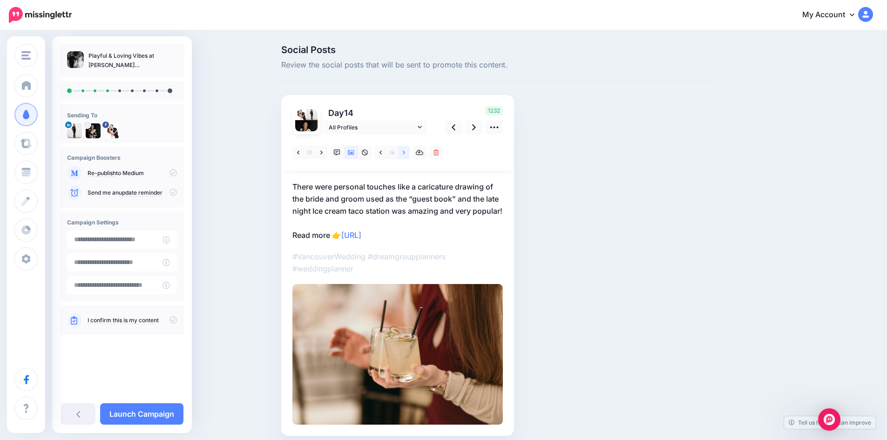
click at [405, 151] on icon at bounding box center [404, 152] width 2 height 7
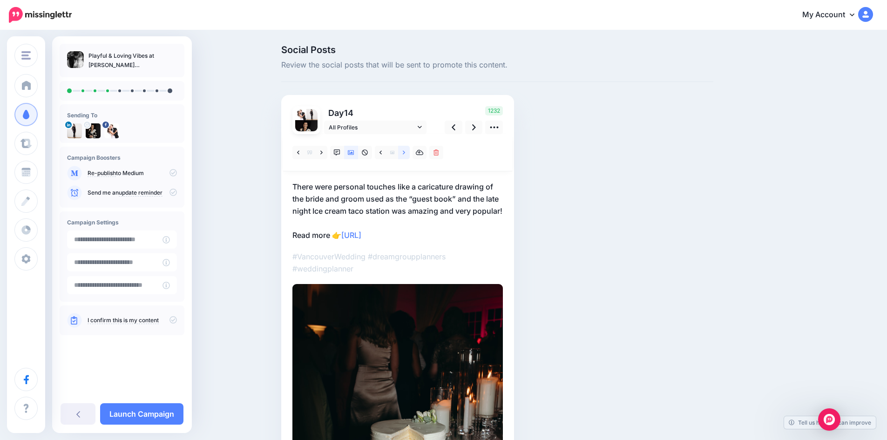
click at [405, 151] on icon at bounding box center [404, 152] width 2 height 7
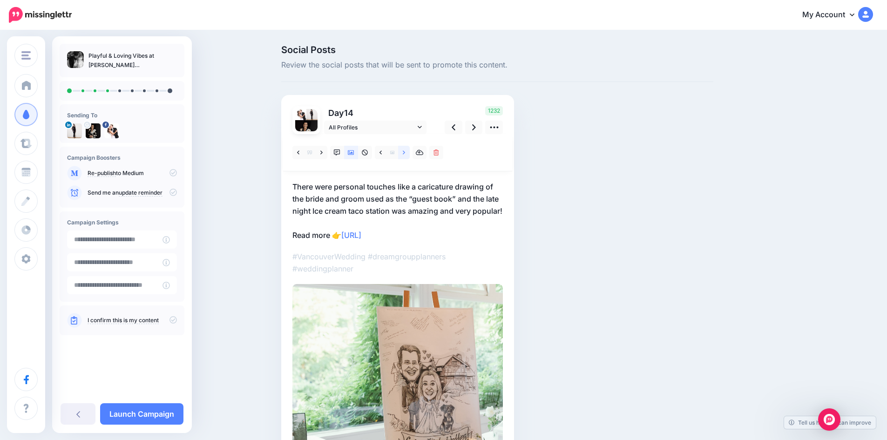
click at [405, 151] on icon at bounding box center [404, 152] width 2 height 7
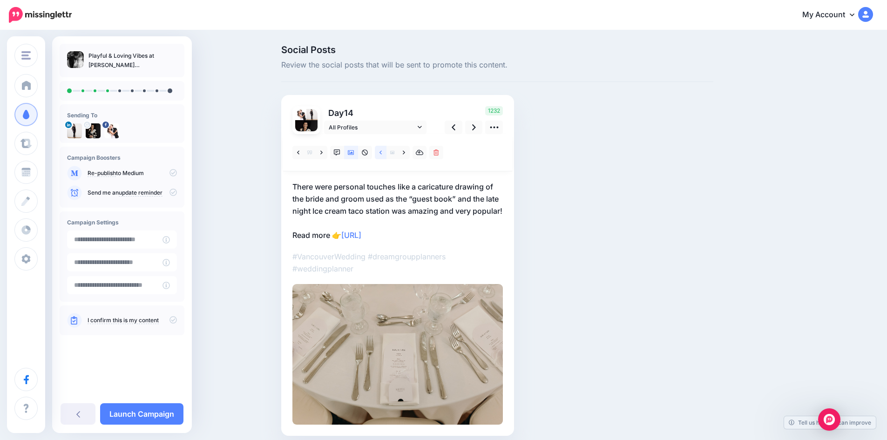
click at [385, 153] on link at bounding box center [381, 152] width 12 height 13
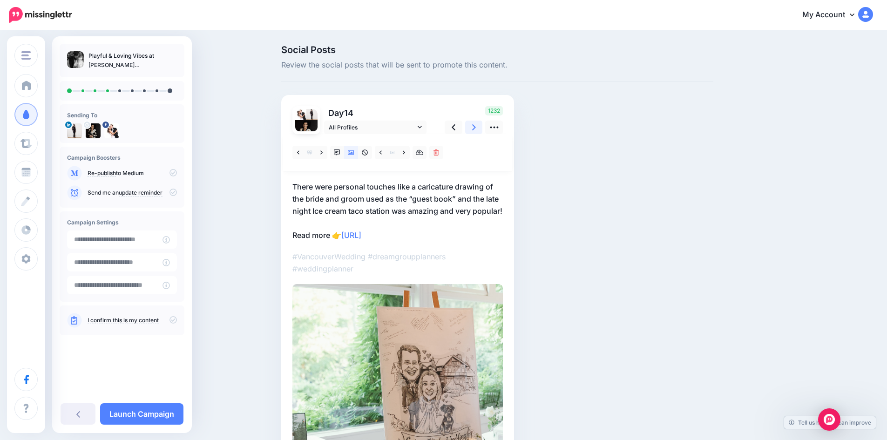
click at [476, 126] on icon at bounding box center [474, 127] width 4 height 10
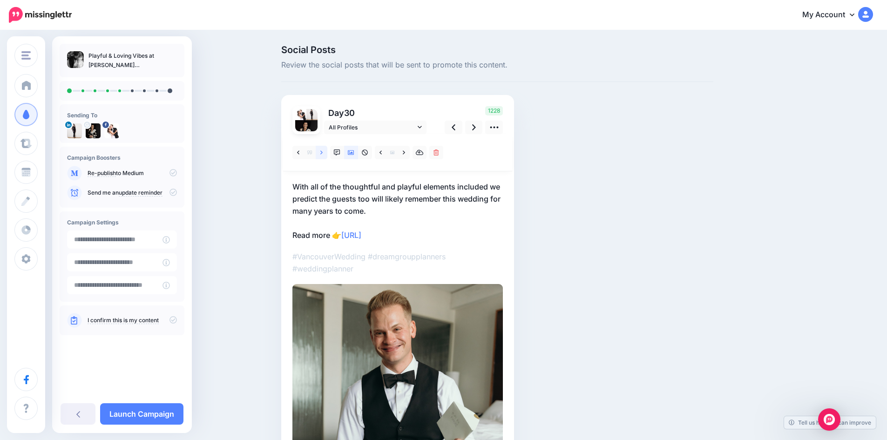
click at [323, 152] on link at bounding box center [322, 152] width 12 height 13
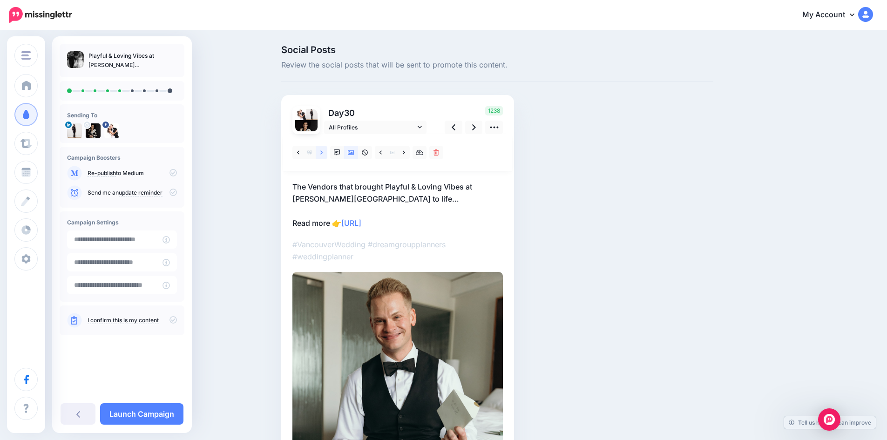
click at [323, 152] on link at bounding box center [322, 152] width 12 height 13
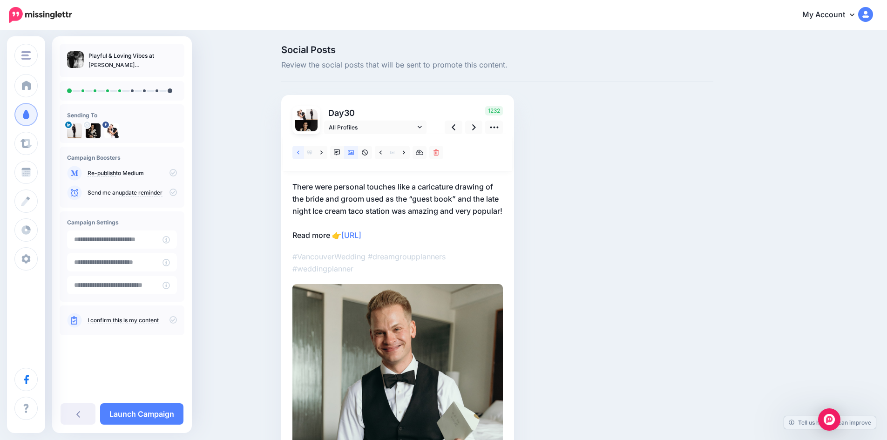
click at [304, 151] on link at bounding box center [298, 152] width 12 height 13
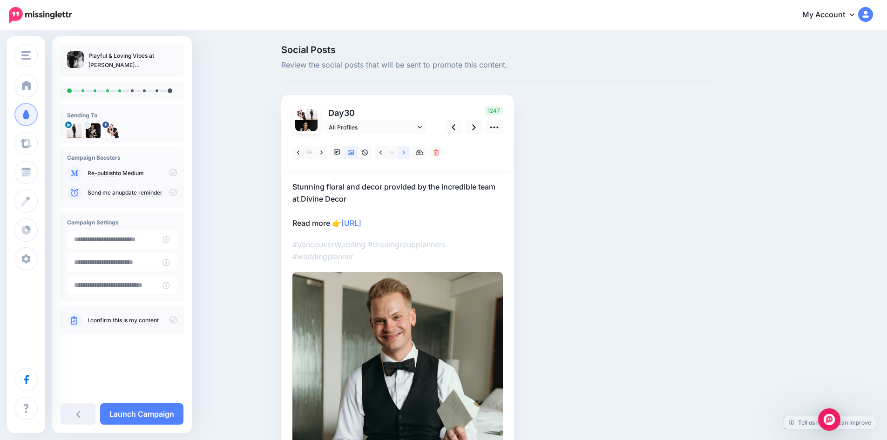
click at [405, 152] on icon at bounding box center [404, 152] width 2 height 7
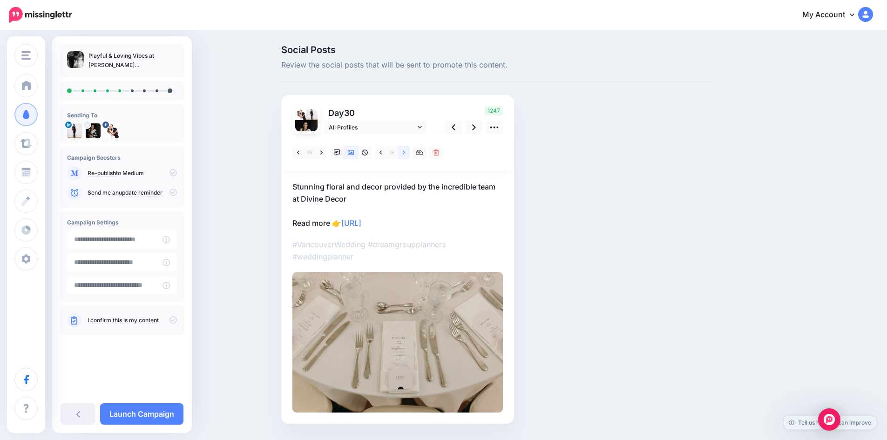
click at [405, 152] on icon at bounding box center [404, 152] width 2 height 7
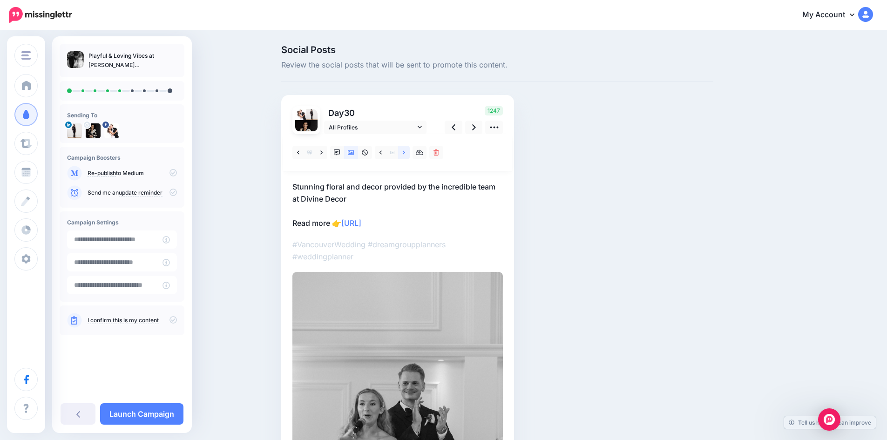
click at [405, 152] on icon at bounding box center [404, 152] width 2 height 7
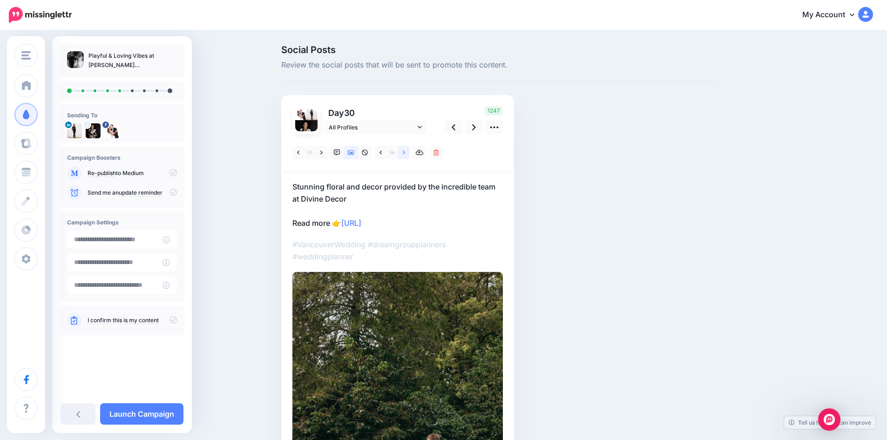
click at [405, 152] on icon at bounding box center [404, 152] width 2 height 7
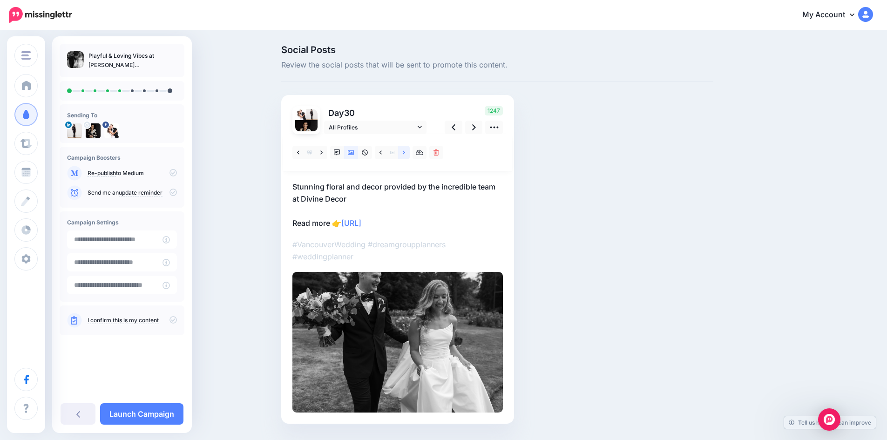
click at [405, 152] on icon at bounding box center [404, 152] width 2 height 7
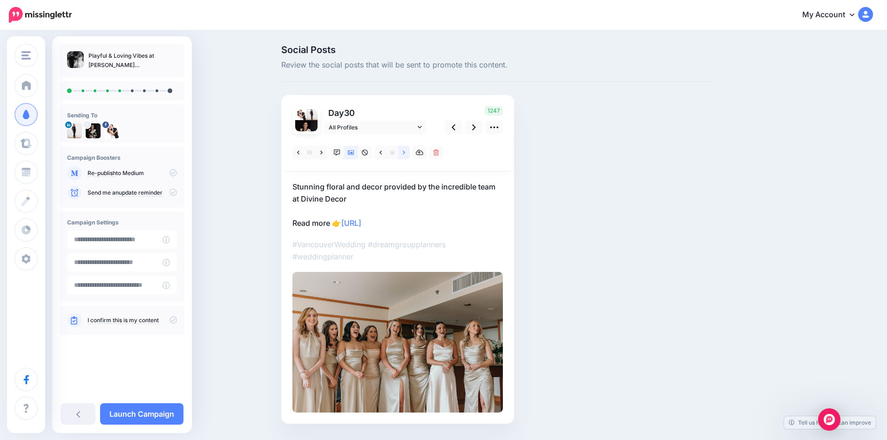
click at [405, 152] on icon at bounding box center [404, 152] width 2 height 7
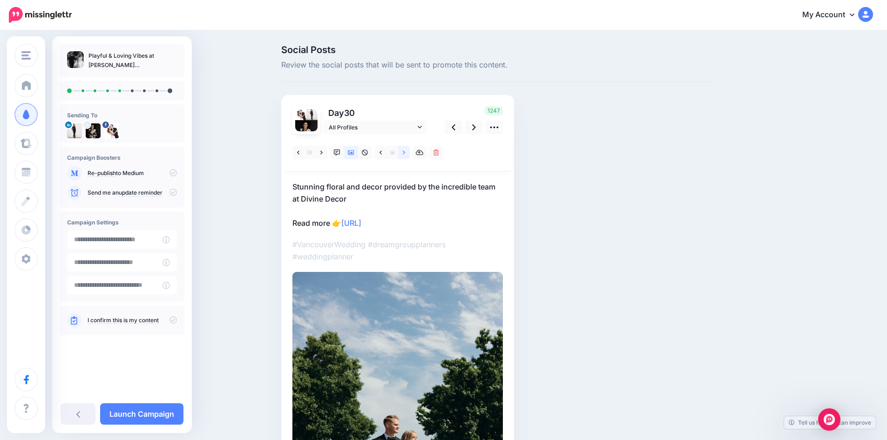
click at [405, 152] on icon at bounding box center [404, 152] width 2 height 7
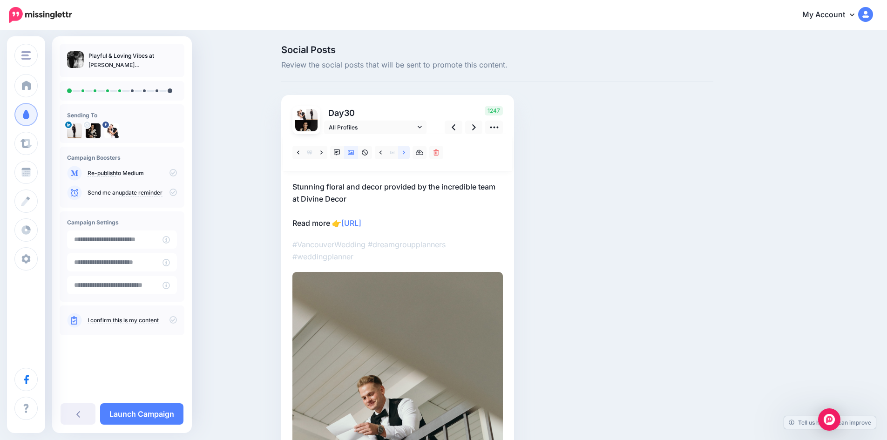
click at [405, 152] on icon at bounding box center [404, 152] width 2 height 7
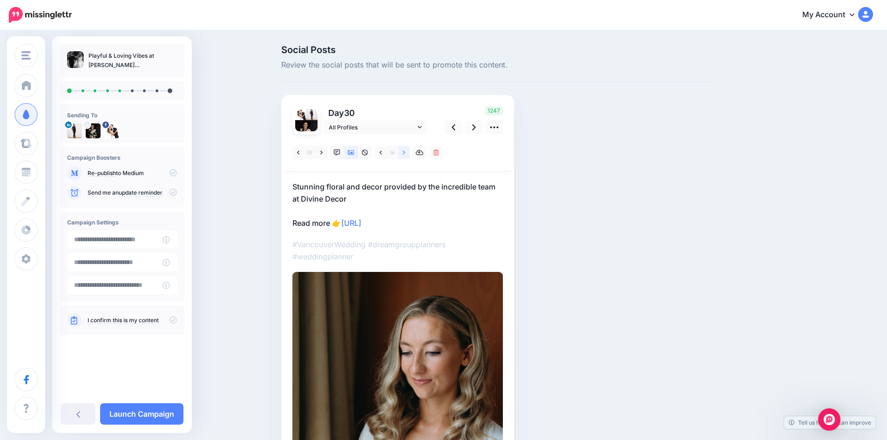
click at [405, 152] on icon at bounding box center [404, 152] width 2 height 7
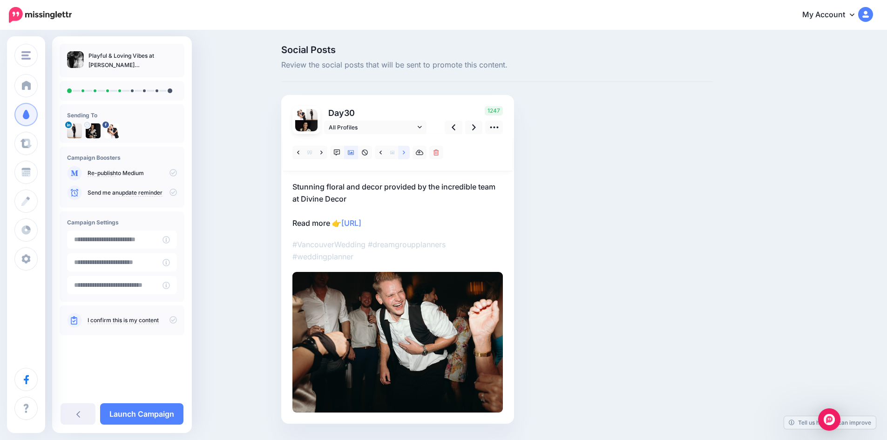
click at [405, 152] on icon at bounding box center [404, 152] width 2 height 7
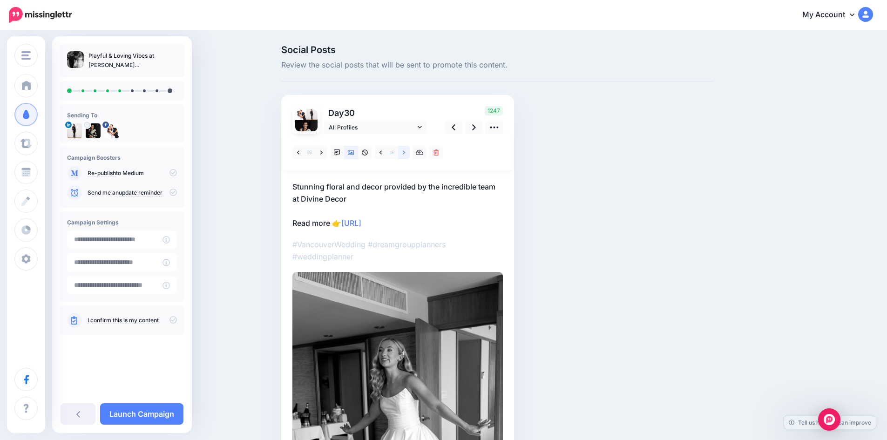
click at [405, 152] on icon at bounding box center [404, 152] width 2 height 7
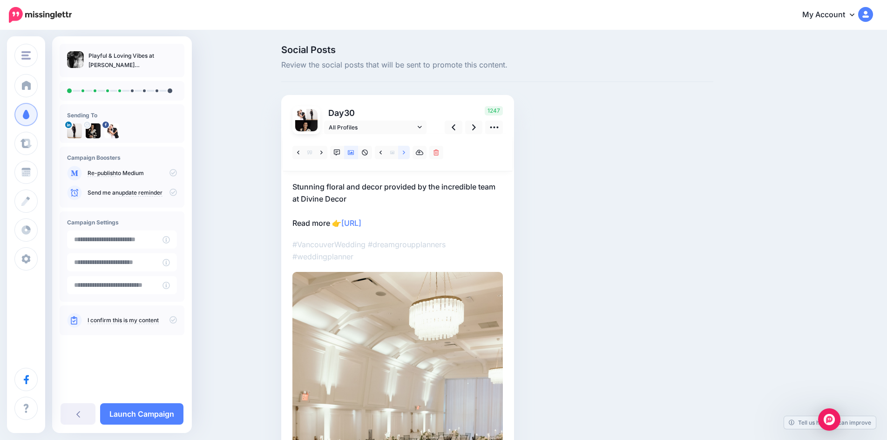
click at [405, 152] on icon at bounding box center [404, 152] width 2 height 7
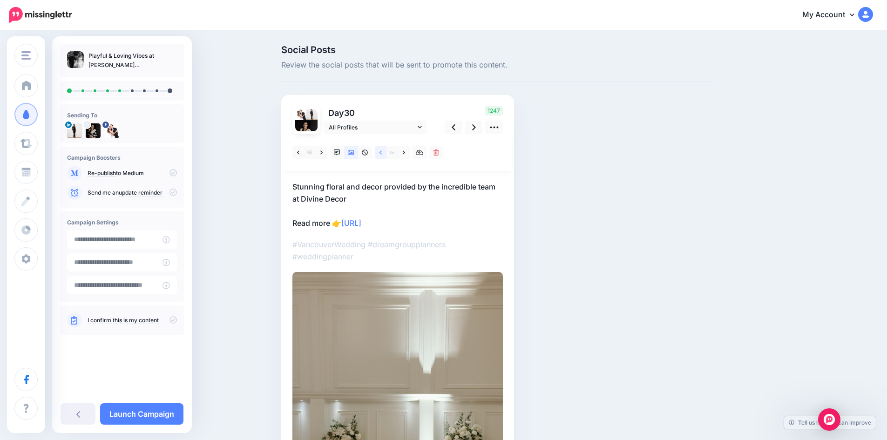
click at [382, 151] on link at bounding box center [381, 152] width 12 height 13
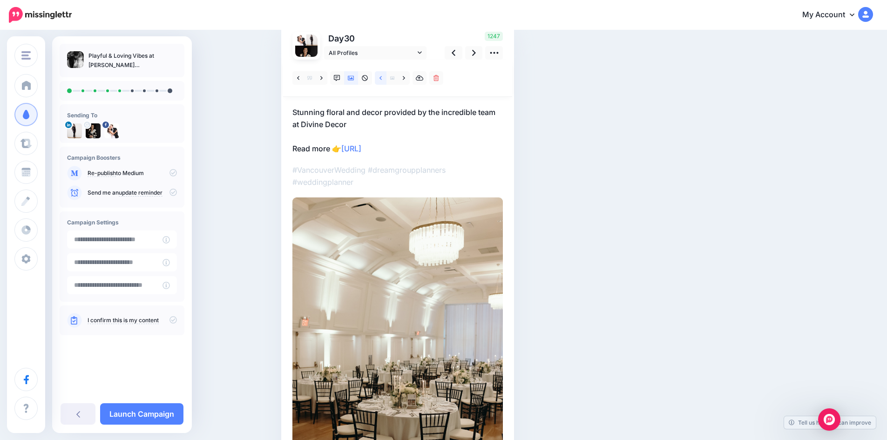
scroll to position [33, 0]
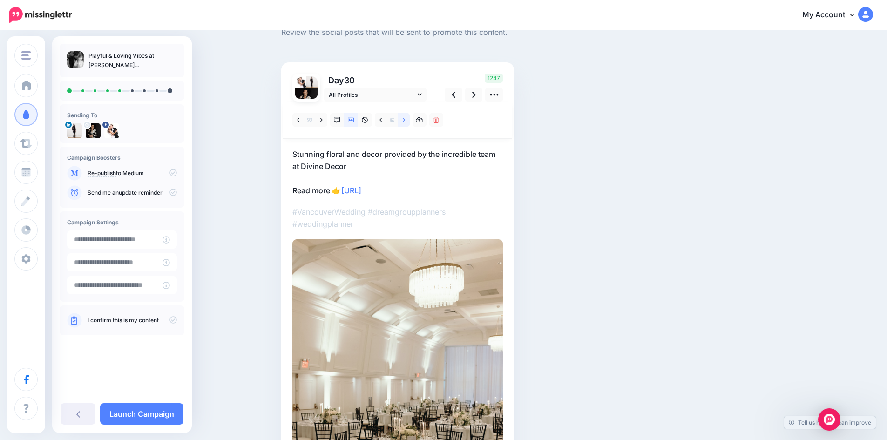
click at [405, 121] on icon at bounding box center [404, 120] width 2 height 4
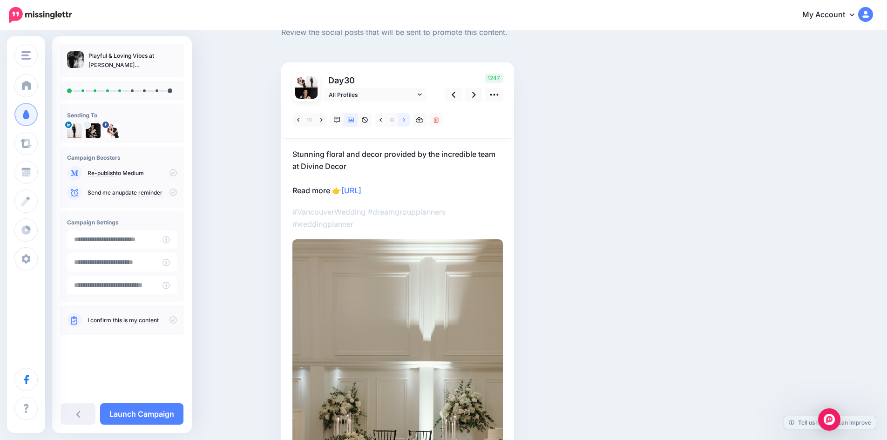
click at [405, 121] on icon at bounding box center [404, 120] width 2 height 4
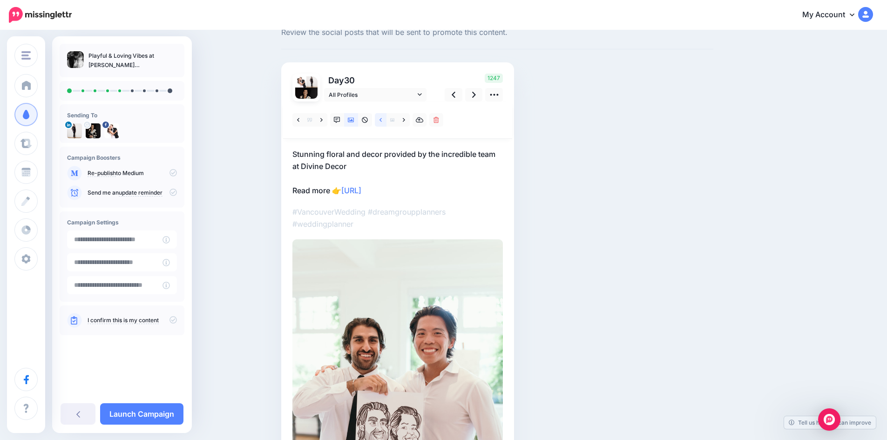
click at [382, 120] on icon at bounding box center [380, 120] width 2 height 7
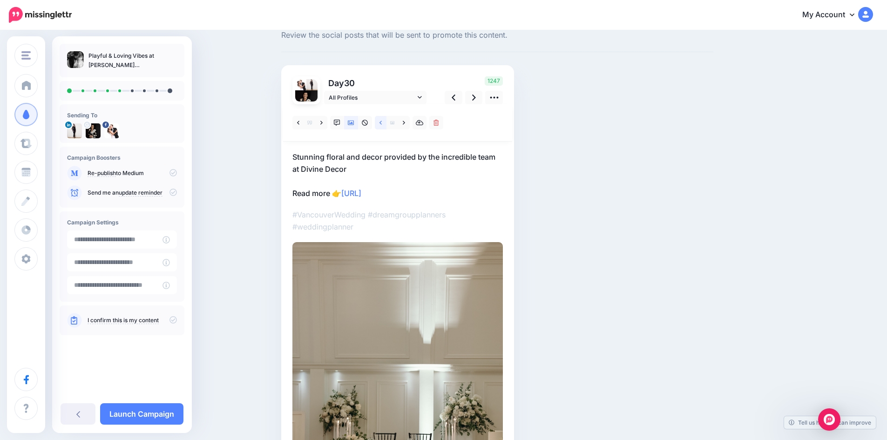
scroll to position [27, 0]
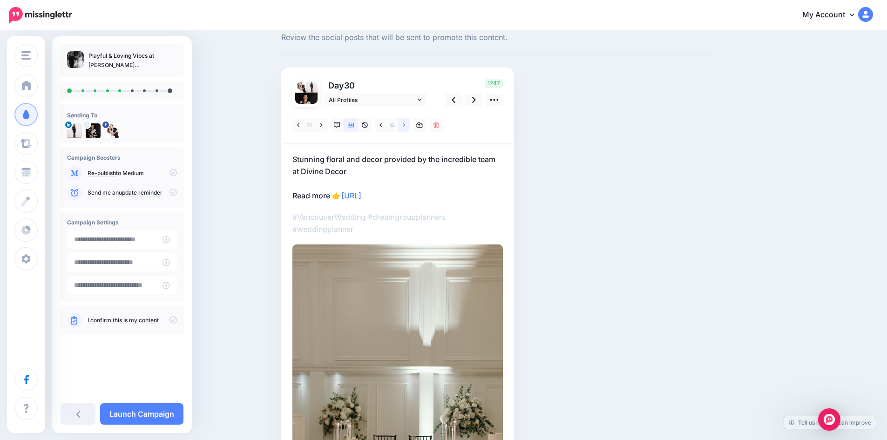
click at [405, 125] on icon at bounding box center [404, 125] width 2 height 7
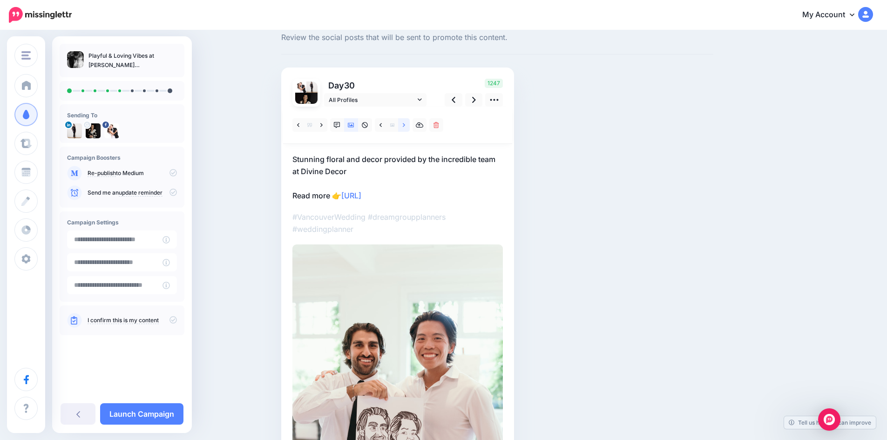
click at [405, 125] on icon at bounding box center [404, 125] width 2 height 7
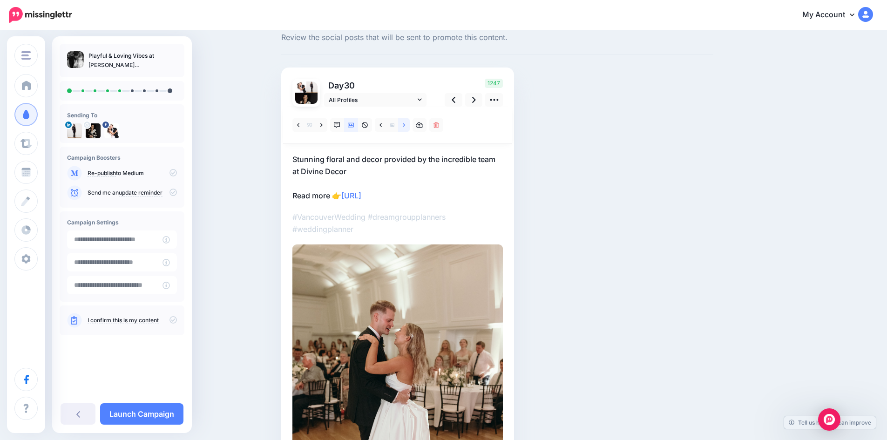
click at [405, 125] on icon at bounding box center [404, 125] width 2 height 7
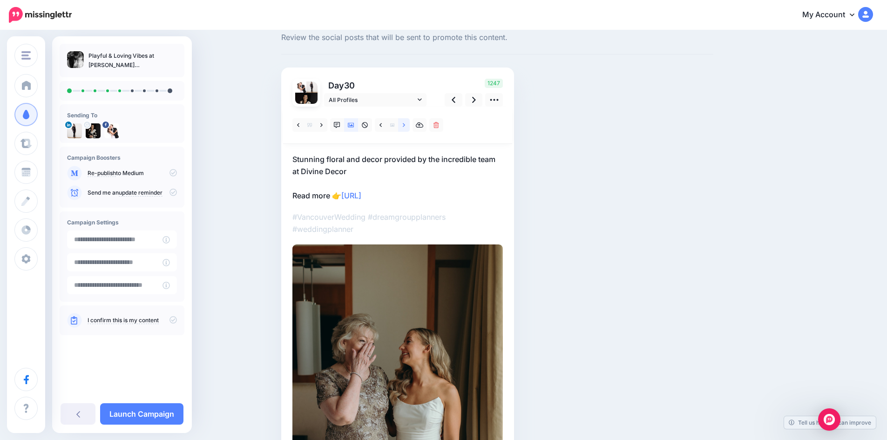
click at [405, 125] on icon at bounding box center [404, 125] width 2 height 7
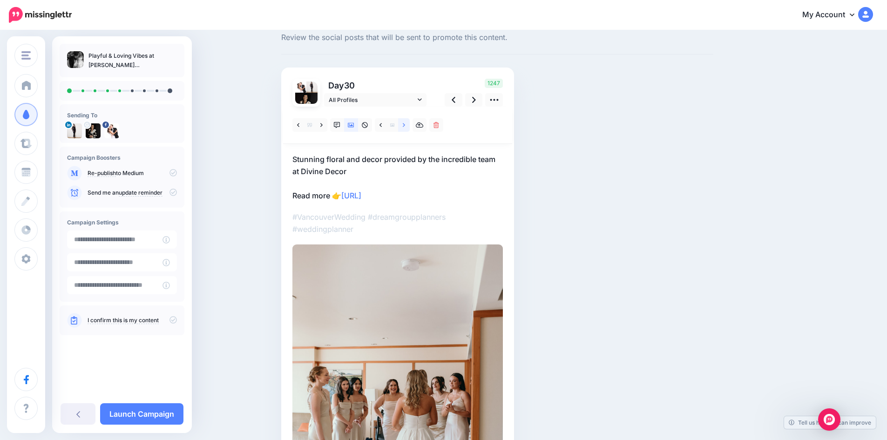
click at [405, 125] on icon at bounding box center [404, 125] width 2 height 7
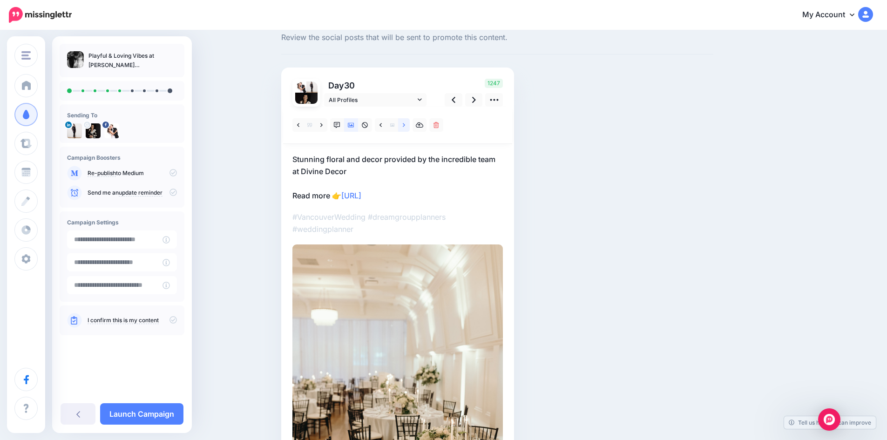
click at [405, 125] on icon at bounding box center [404, 125] width 2 height 7
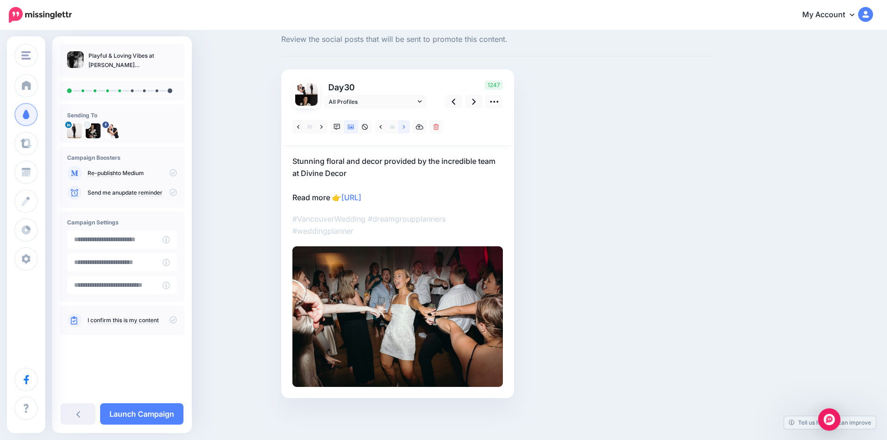
click at [405, 125] on icon at bounding box center [404, 127] width 2 height 7
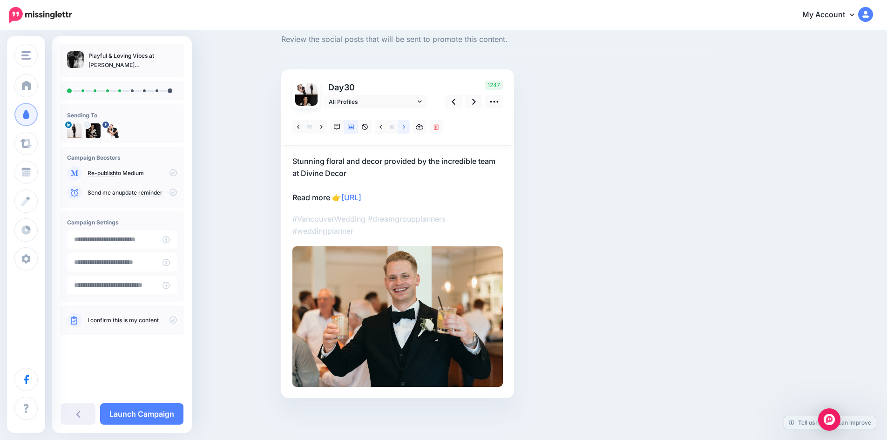
click at [405, 125] on icon at bounding box center [404, 127] width 2 height 7
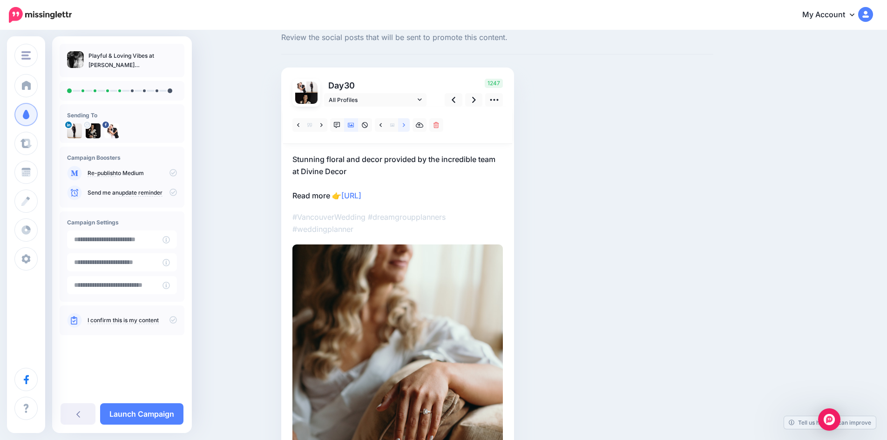
click at [405, 125] on icon at bounding box center [404, 125] width 2 height 7
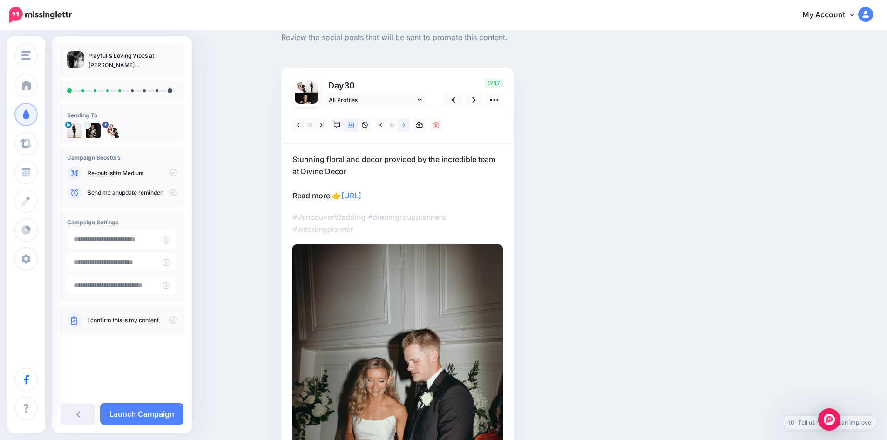
click at [405, 125] on icon at bounding box center [404, 125] width 2 height 7
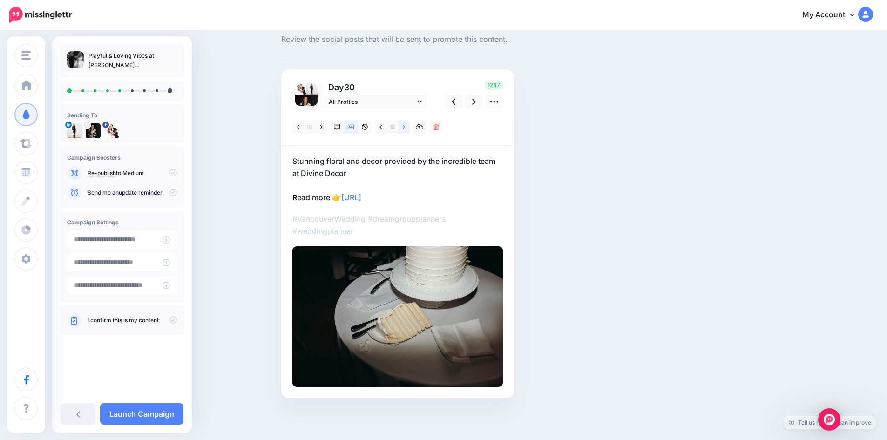
click at [405, 125] on icon at bounding box center [404, 127] width 2 height 7
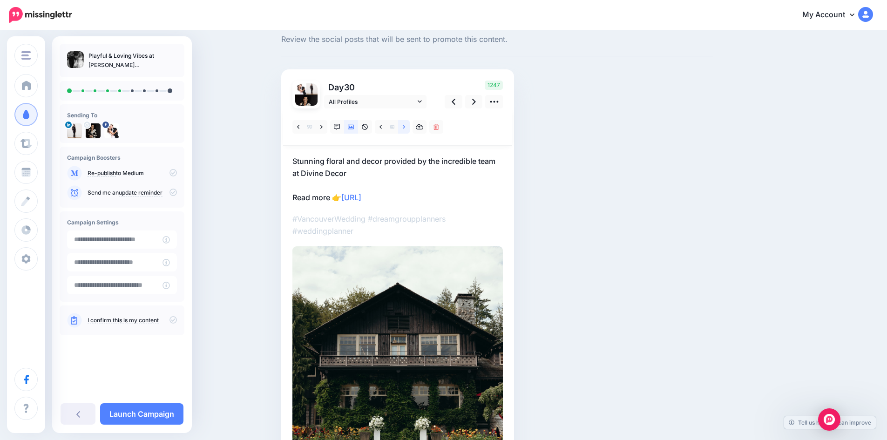
scroll to position [27, 0]
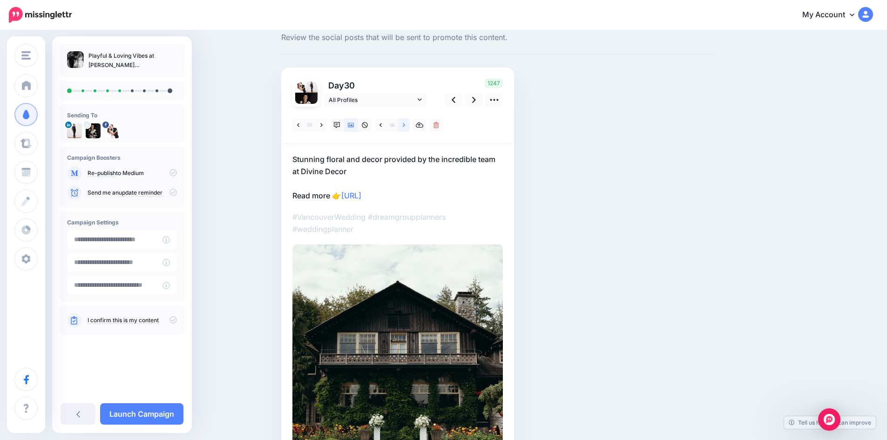
click at [405, 125] on icon at bounding box center [404, 125] width 2 height 7
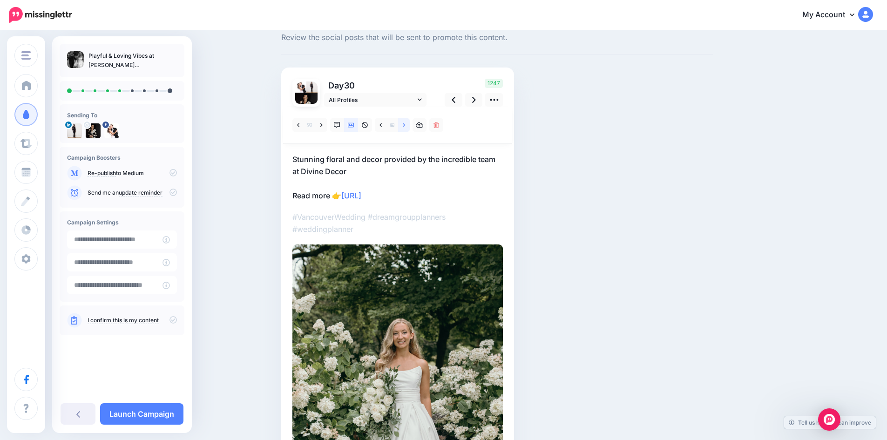
click at [405, 125] on icon at bounding box center [404, 125] width 2 height 7
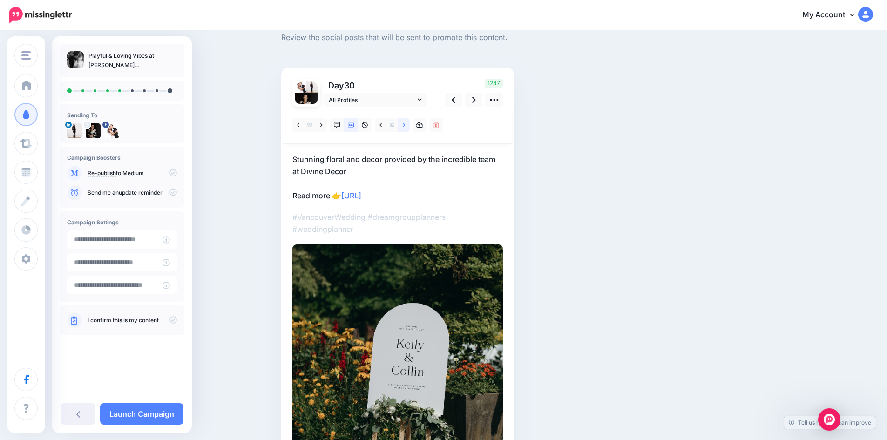
click at [405, 125] on icon at bounding box center [404, 125] width 2 height 7
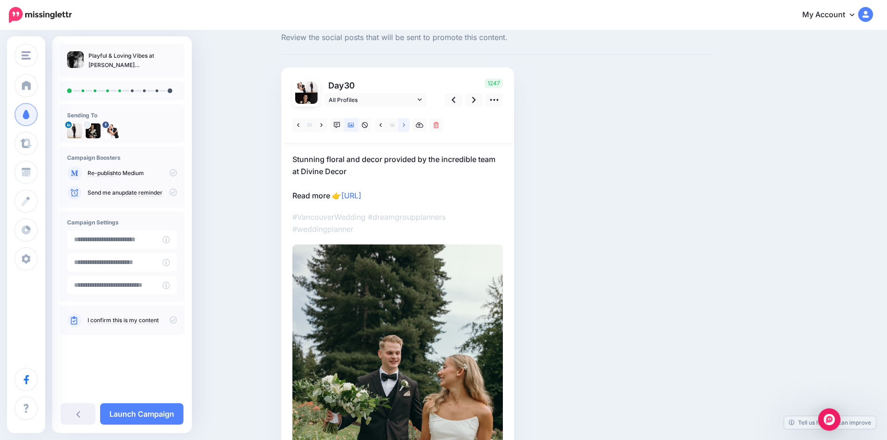
click at [405, 125] on icon at bounding box center [404, 125] width 2 height 7
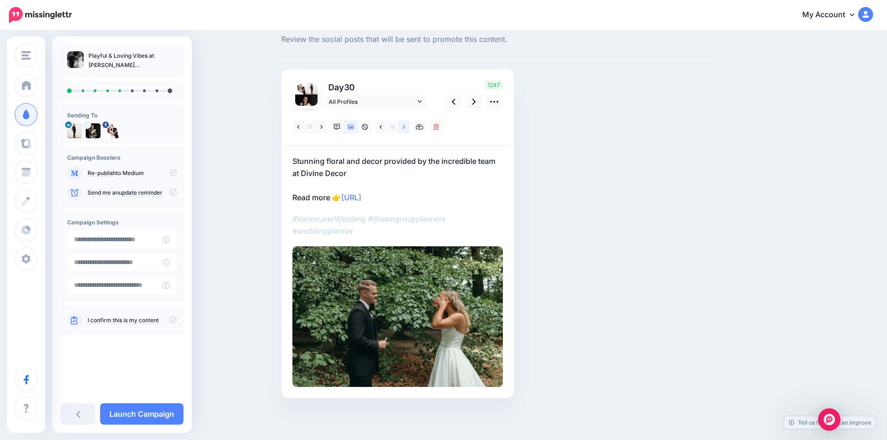
click at [405, 125] on icon at bounding box center [404, 127] width 2 height 7
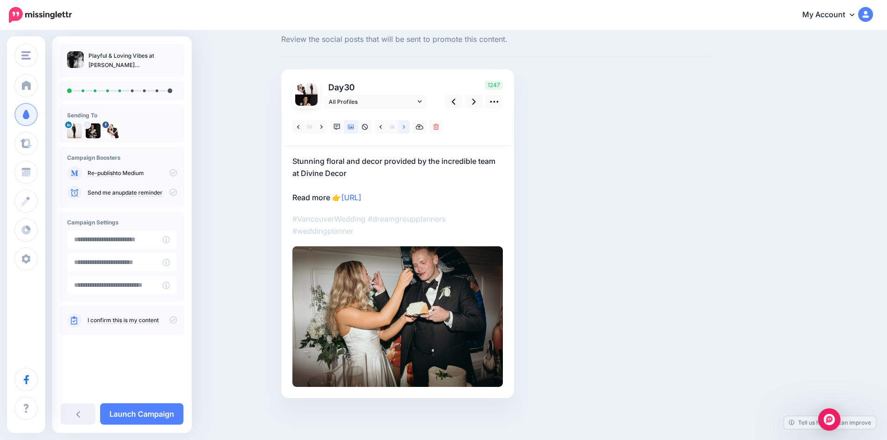
click at [405, 125] on icon at bounding box center [404, 127] width 2 height 7
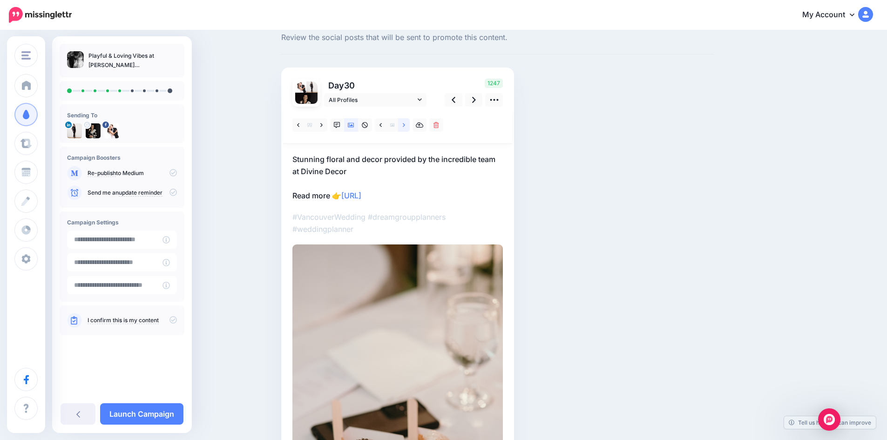
click at [405, 125] on icon at bounding box center [404, 125] width 2 height 7
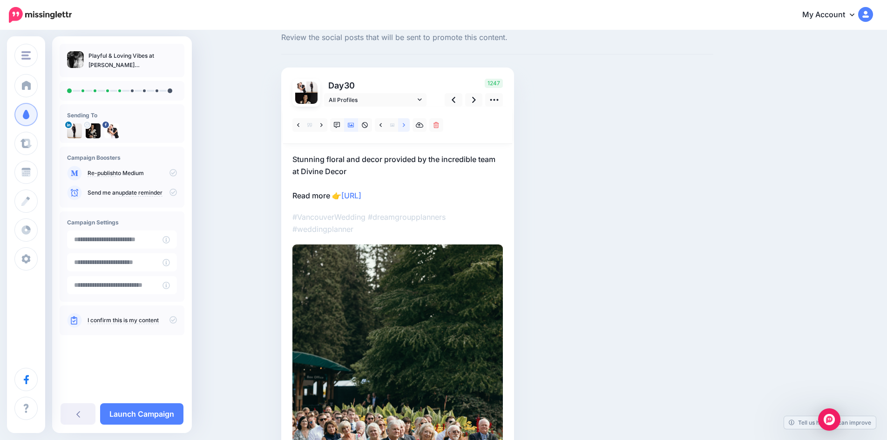
click at [405, 125] on icon at bounding box center [404, 125] width 2 height 7
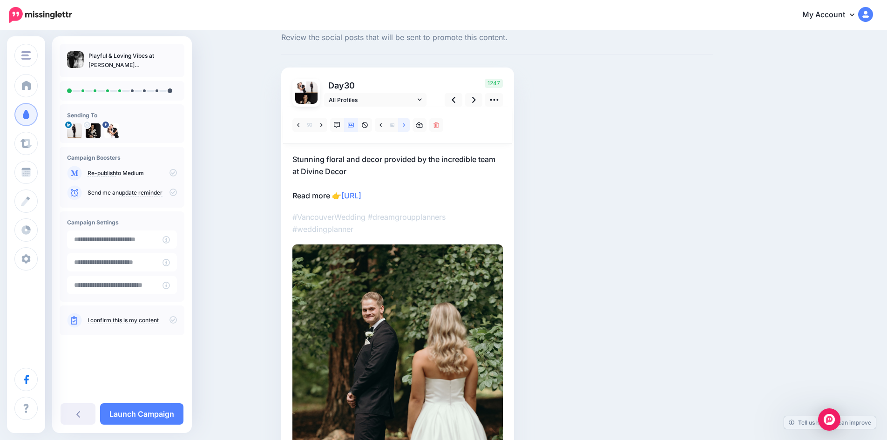
click at [405, 125] on icon at bounding box center [404, 125] width 2 height 7
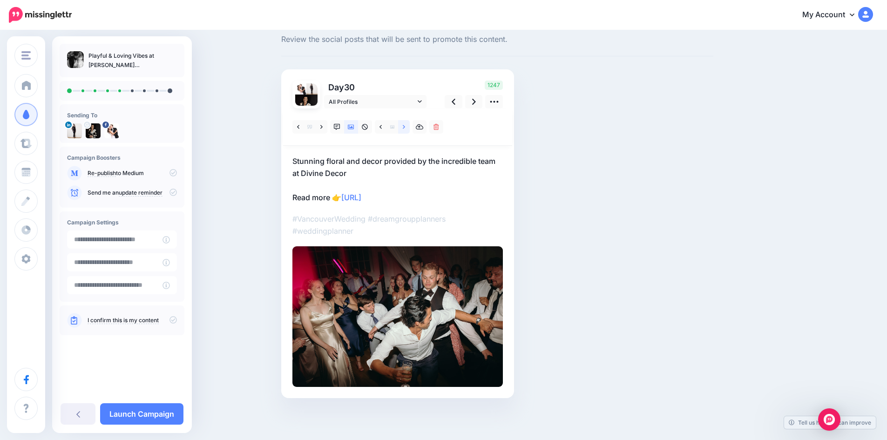
click at [405, 125] on icon at bounding box center [404, 127] width 2 height 7
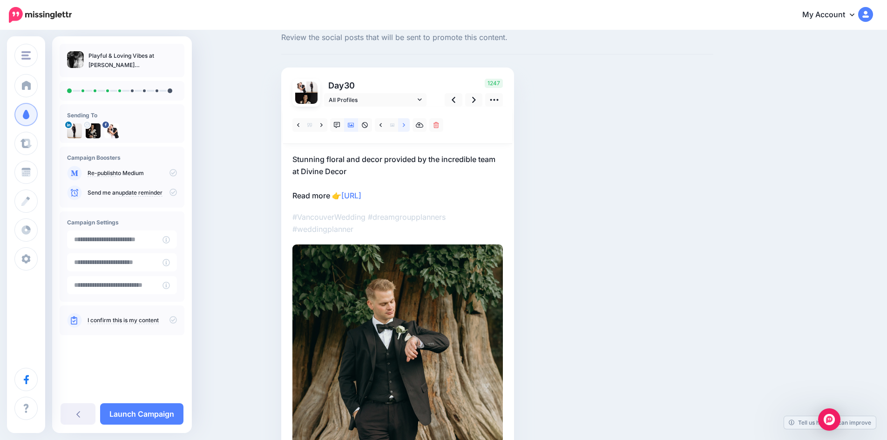
click at [405, 125] on icon at bounding box center [404, 125] width 2 height 7
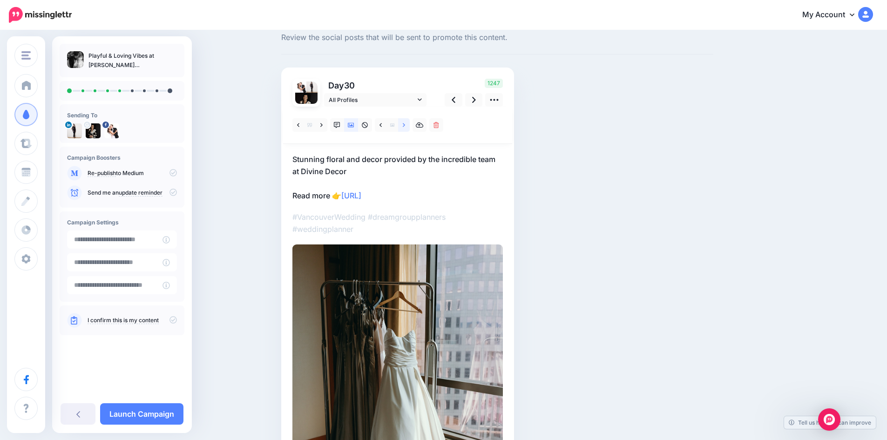
click at [405, 125] on icon at bounding box center [404, 125] width 2 height 7
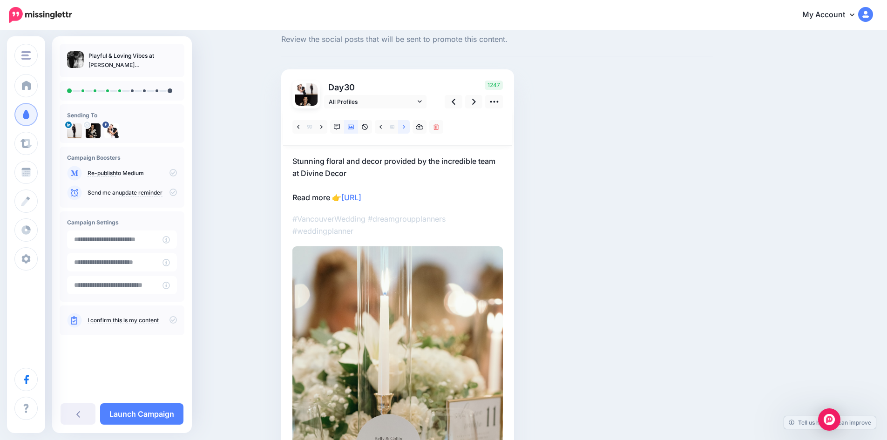
click at [405, 125] on icon at bounding box center [404, 127] width 2 height 7
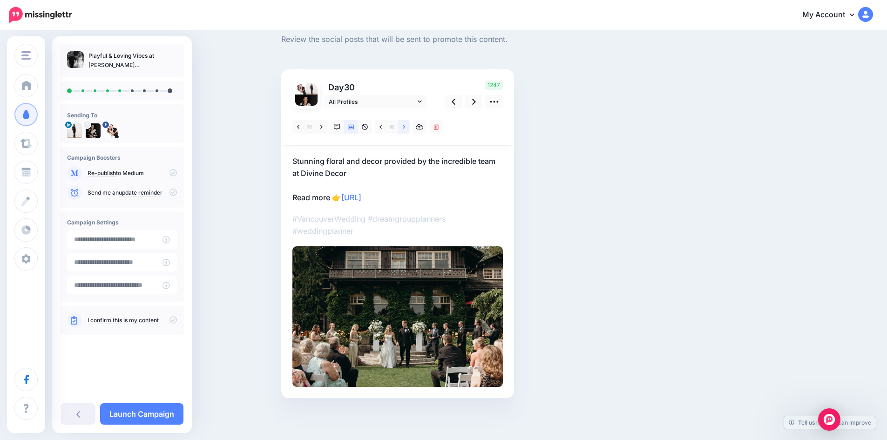
click at [405, 125] on icon at bounding box center [404, 127] width 2 height 7
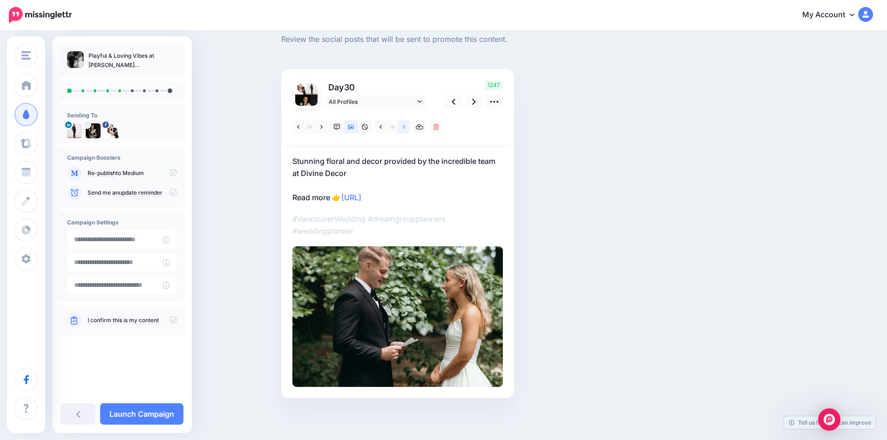
click at [405, 125] on icon at bounding box center [404, 127] width 2 height 7
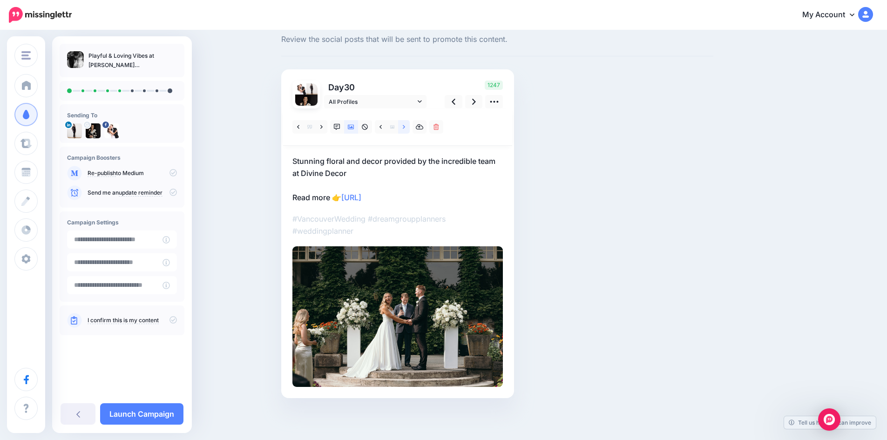
click at [405, 125] on icon at bounding box center [404, 127] width 2 height 7
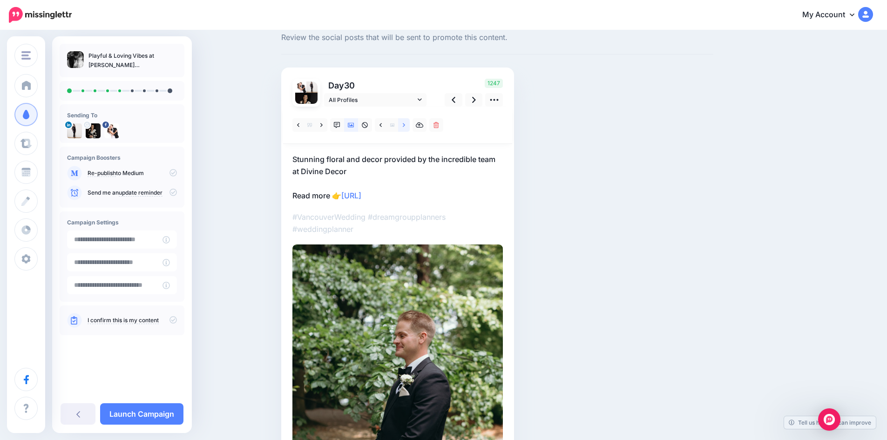
click at [405, 125] on icon at bounding box center [404, 125] width 2 height 7
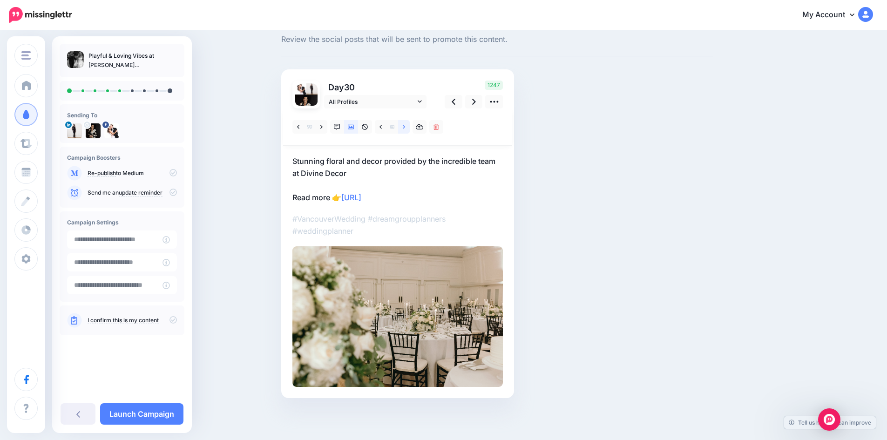
click at [405, 125] on icon at bounding box center [404, 127] width 2 height 7
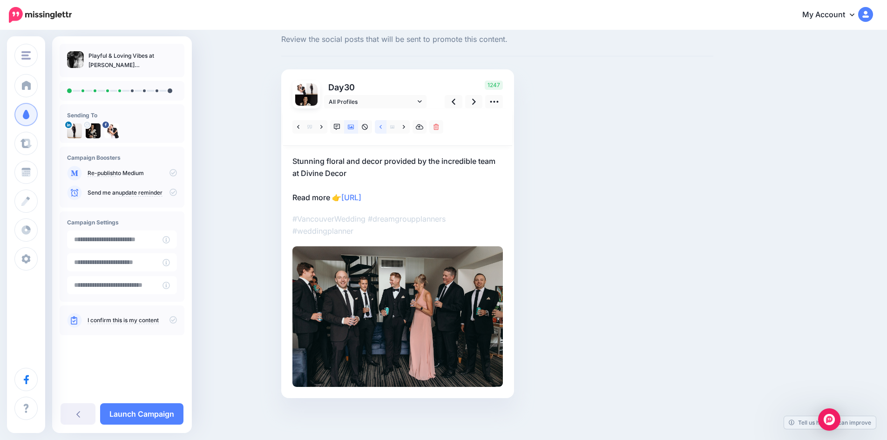
click at [382, 125] on icon at bounding box center [380, 127] width 2 height 4
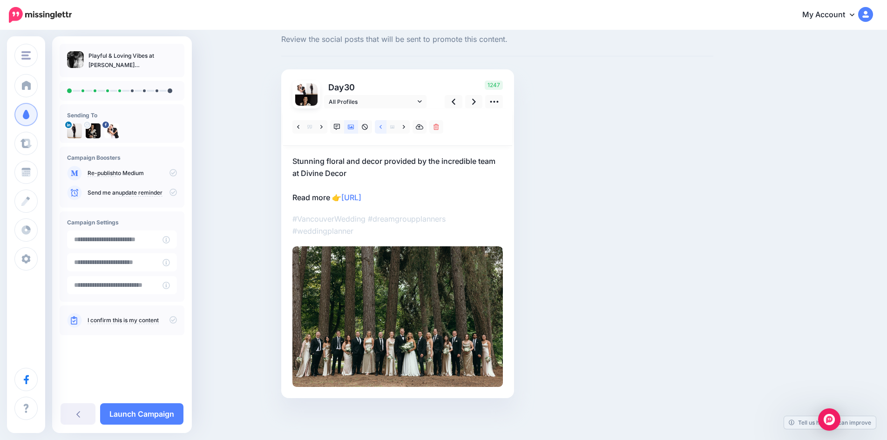
click at [382, 125] on icon at bounding box center [380, 127] width 2 height 4
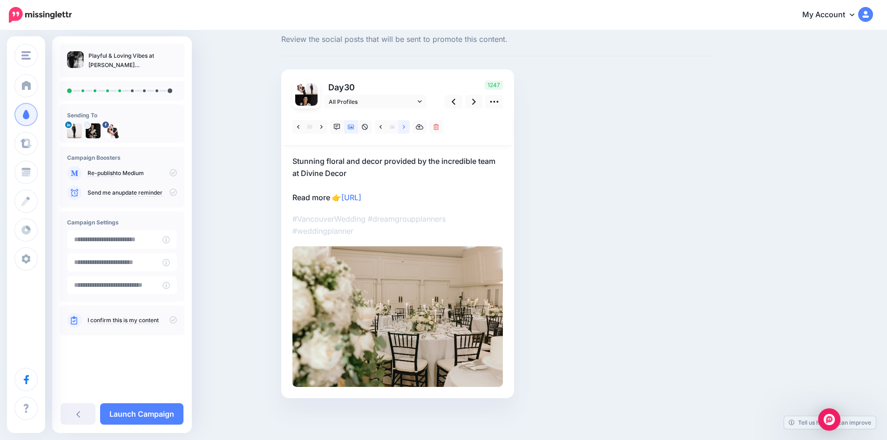
click at [405, 125] on icon at bounding box center [404, 127] width 2 height 7
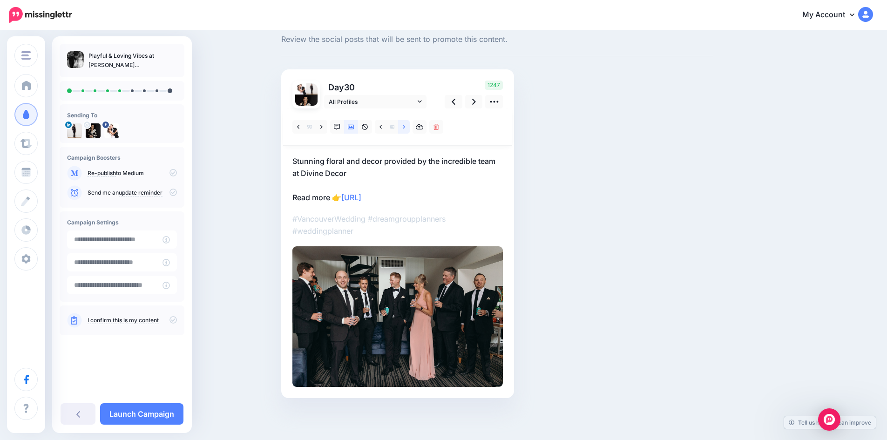
click at [405, 125] on icon at bounding box center [404, 127] width 2 height 7
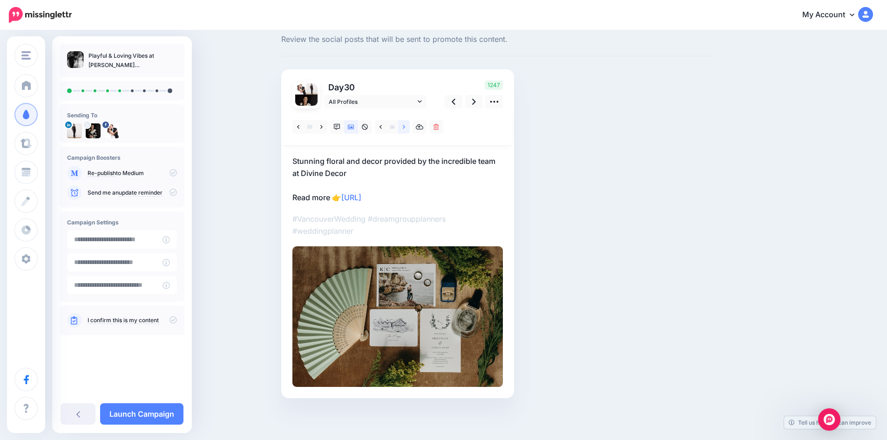
click at [405, 125] on icon at bounding box center [404, 127] width 2 height 7
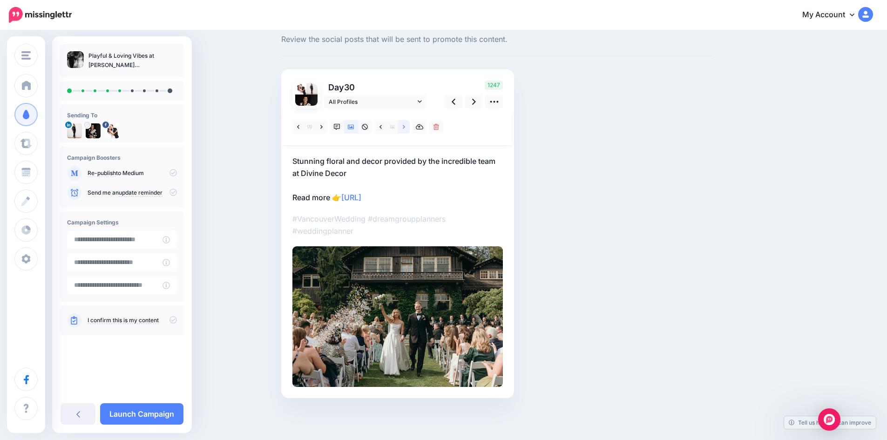
click at [405, 125] on icon at bounding box center [404, 127] width 2 height 7
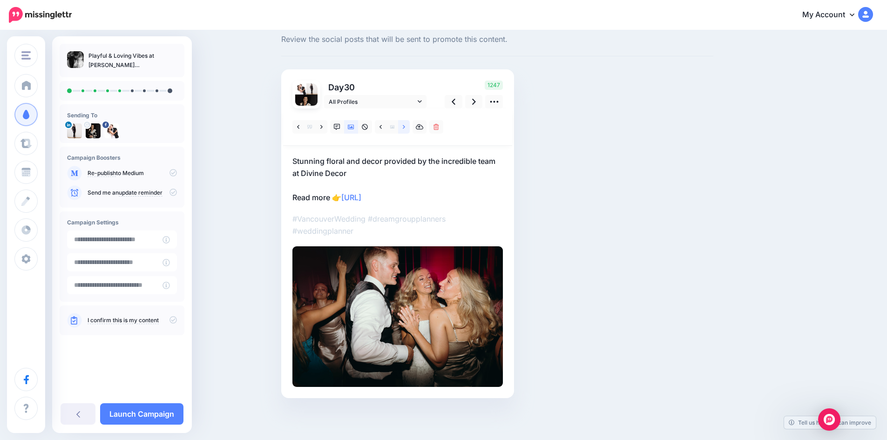
click at [405, 125] on icon at bounding box center [404, 127] width 2 height 7
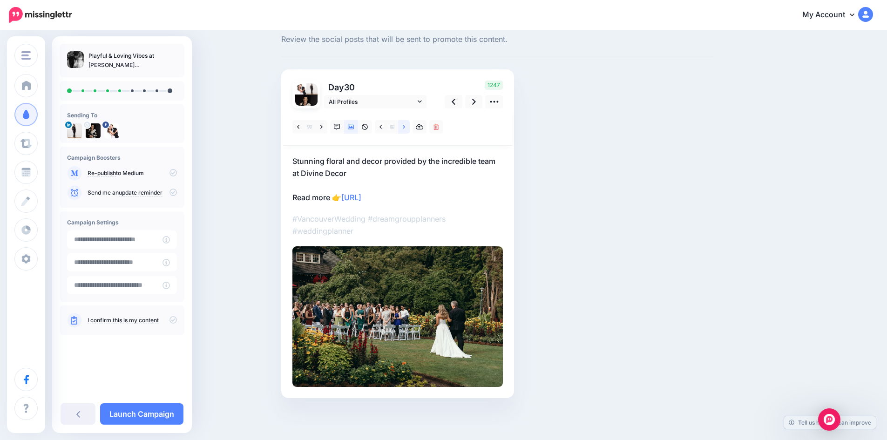
click at [405, 125] on icon at bounding box center [404, 127] width 2 height 7
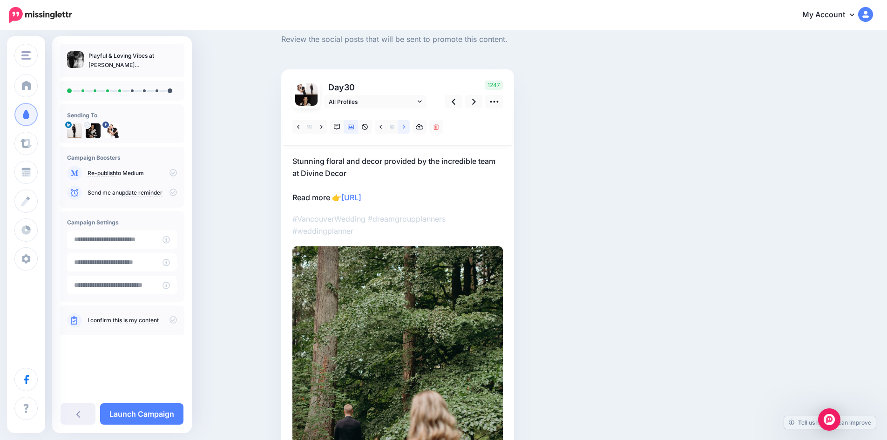
click at [405, 125] on icon at bounding box center [404, 127] width 2 height 7
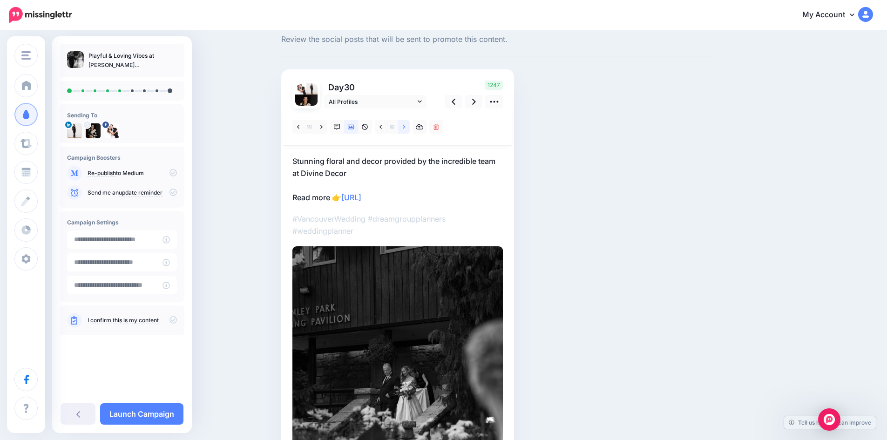
click at [405, 125] on icon at bounding box center [404, 127] width 2 height 7
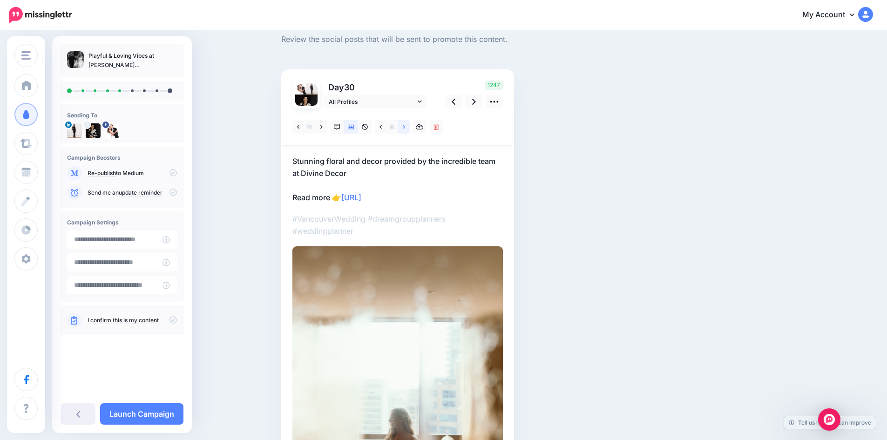
click at [405, 125] on icon at bounding box center [404, 127] width 2 height 7
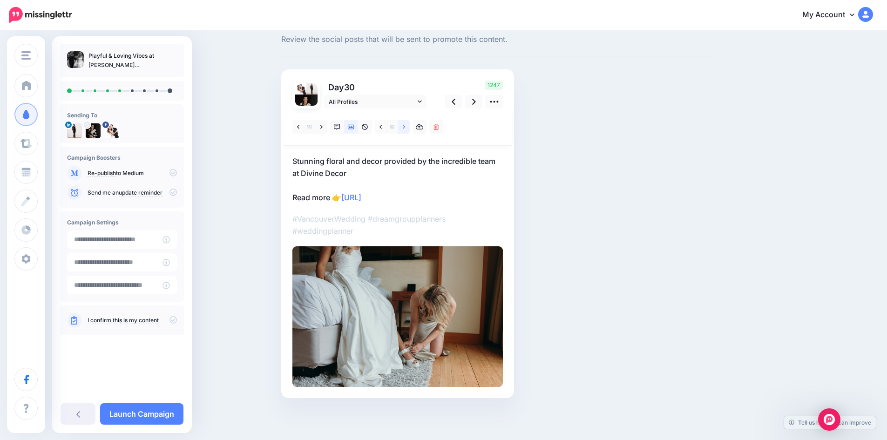
click at [405, 125] on icon at bounding box center [404, 127] width 2 height 7
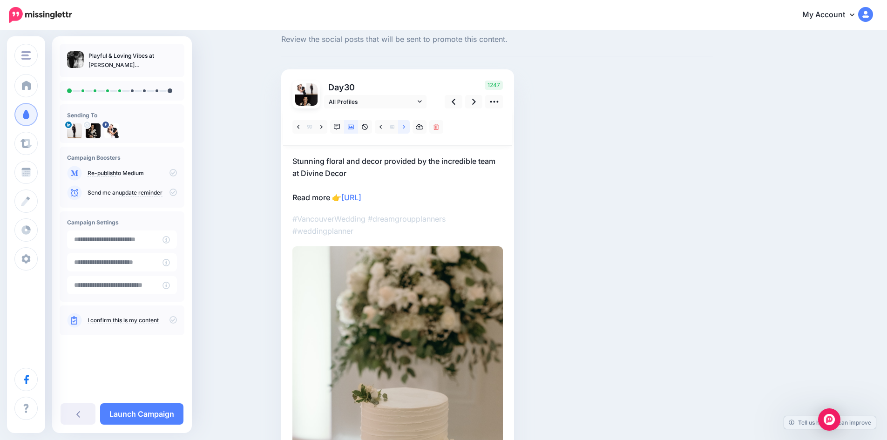
click at [405, 125] on icon at bounding box center [404, 127] width 2 height 7
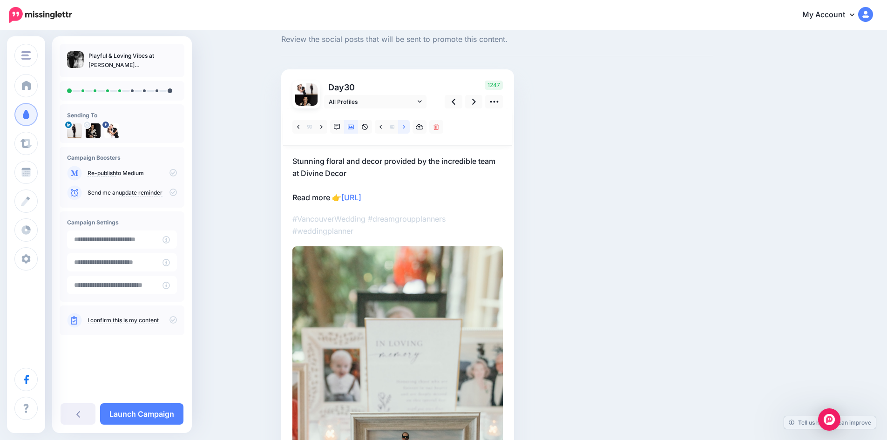
click at [405, 125] on icon at bounding box center [404, 127] width 2 height 7
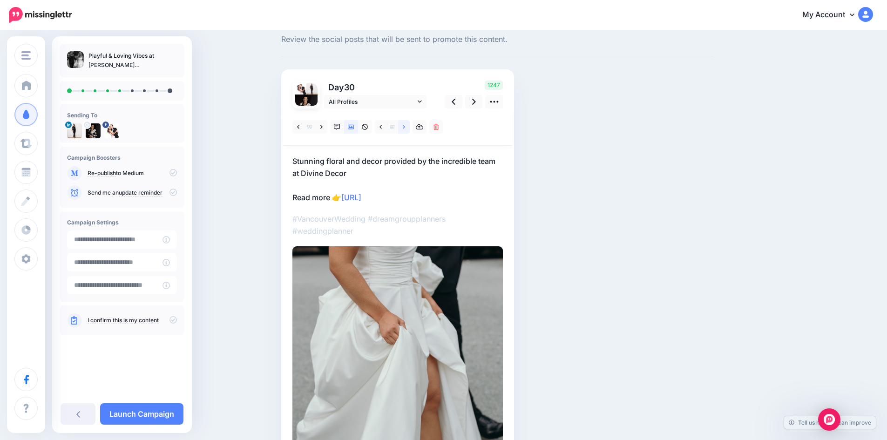
click at [405, 125] on icon at bounding box center [404, 127] width 2 height 7
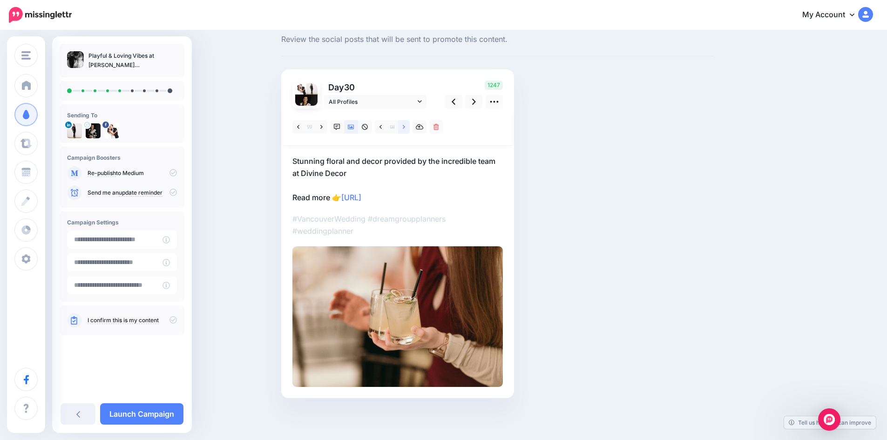
click at [405, 125] on icon at bounding box center [404, 127] width 2 height 7
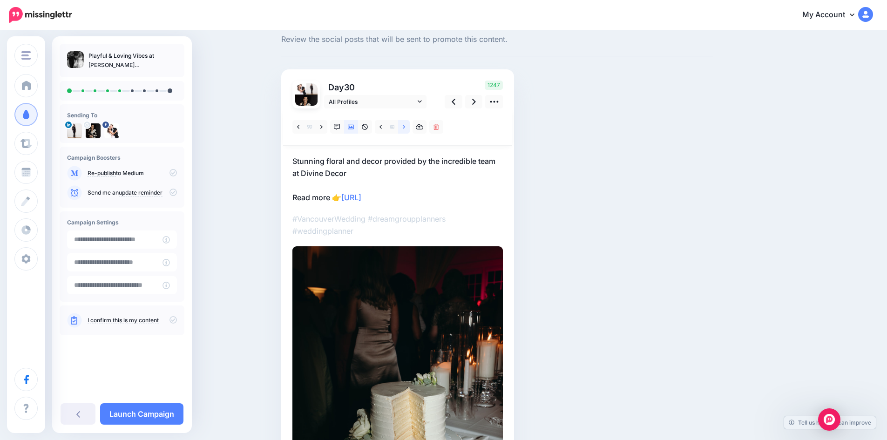
click at [405, 125] on icon at bounding box center [404, 127] width 2 height 7
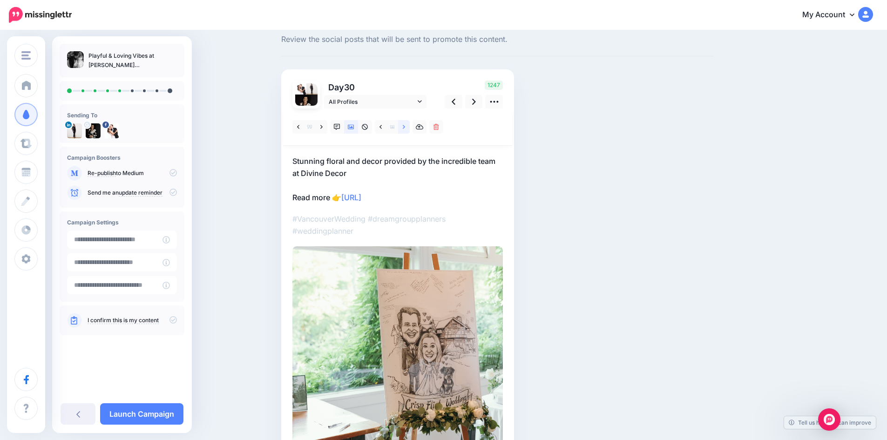
click at [405, 125] on icon at bounding box center [404, 127] width 2 height 7
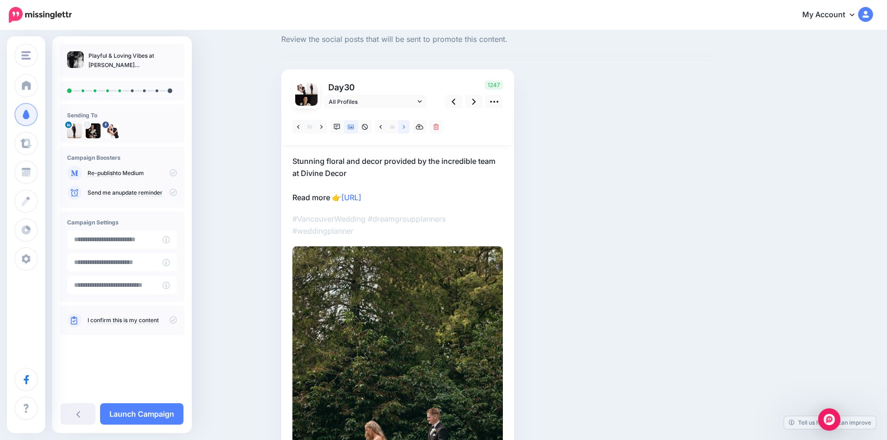
click at [405, 125] on icon at bounding box center [404, 127] width 2 height 7
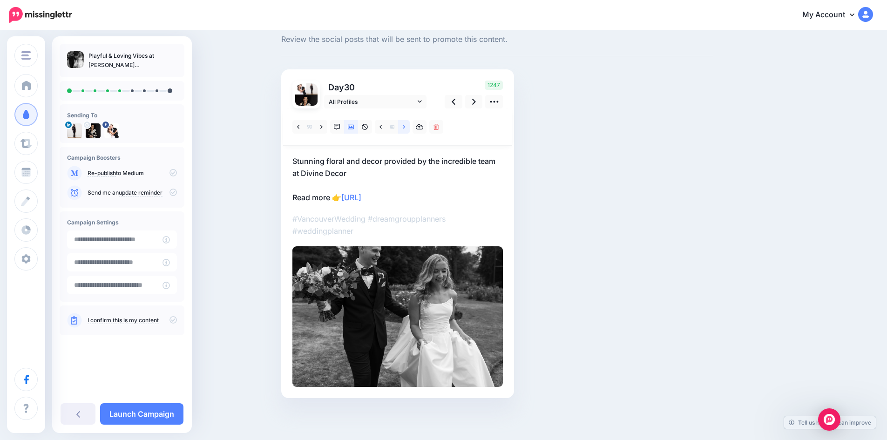
click at [405, 125] on icon at bounding box center [404, 127] width 2 height 7
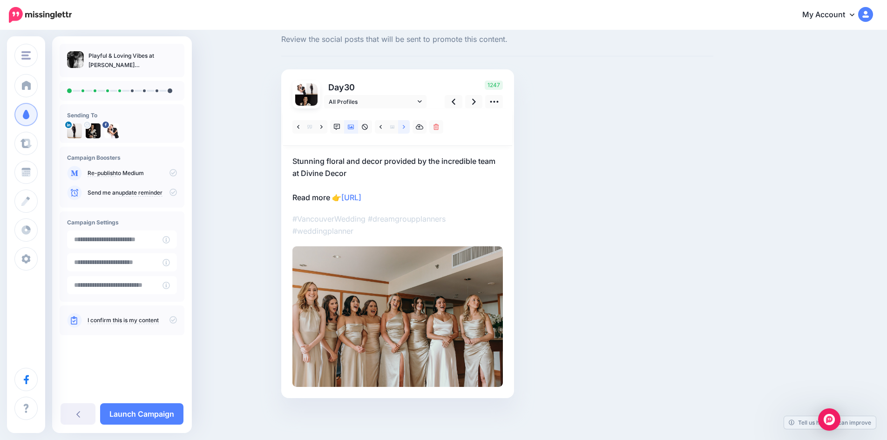
click at [405, 125] on icon at bounding box center [404, 127] width 2 height 7
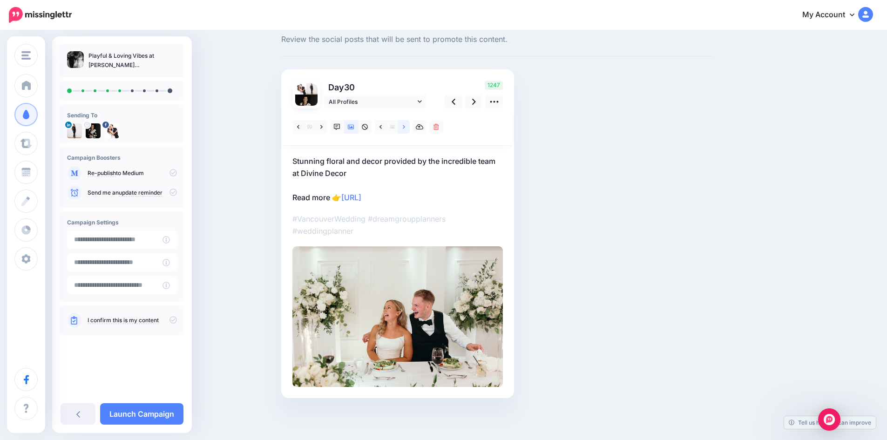
click at [405, 125] on icon at bounding box center [404, 127] width 2 height 7
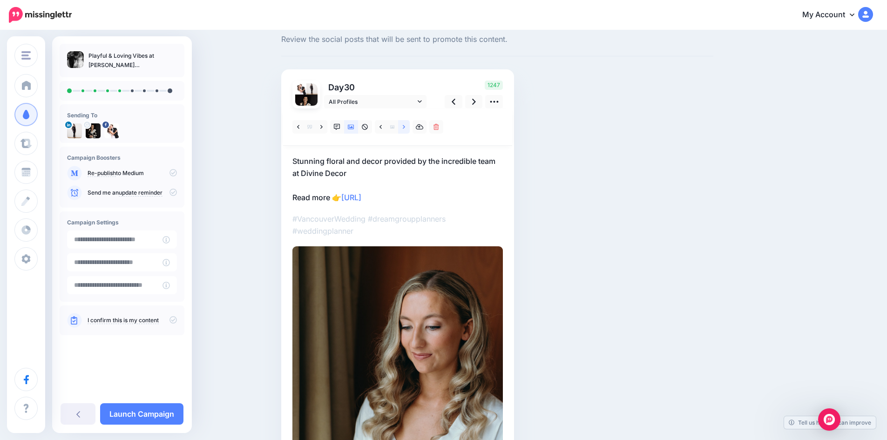
click at [405, 125] on icon at bounding box center [404, 127] width 2 height 7
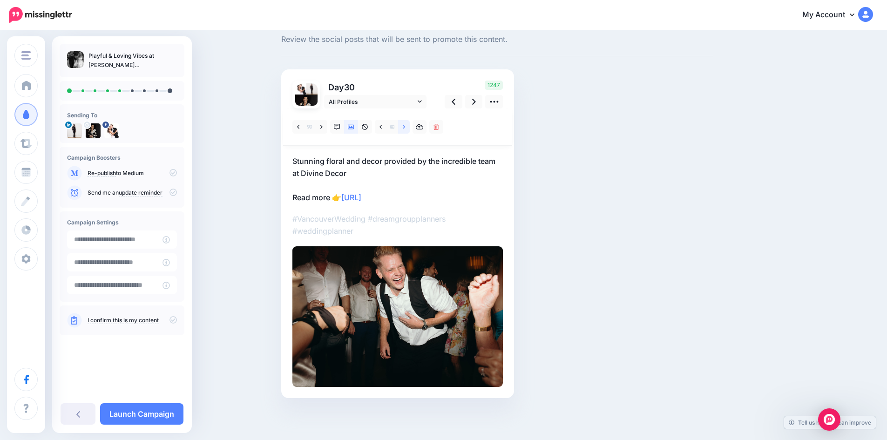
click at [405, 125] on icon at bounding box center [404, 127] width 2 height 7
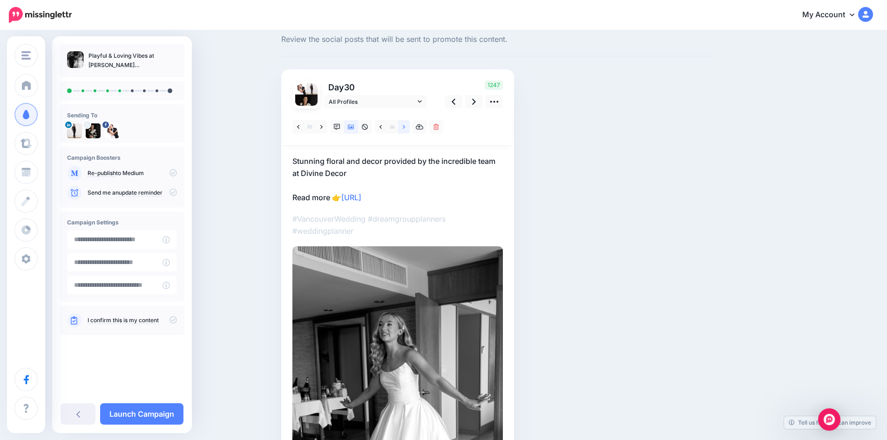
click at [405, 125] on icon at bounding box center [404, 127] width 2 height 7
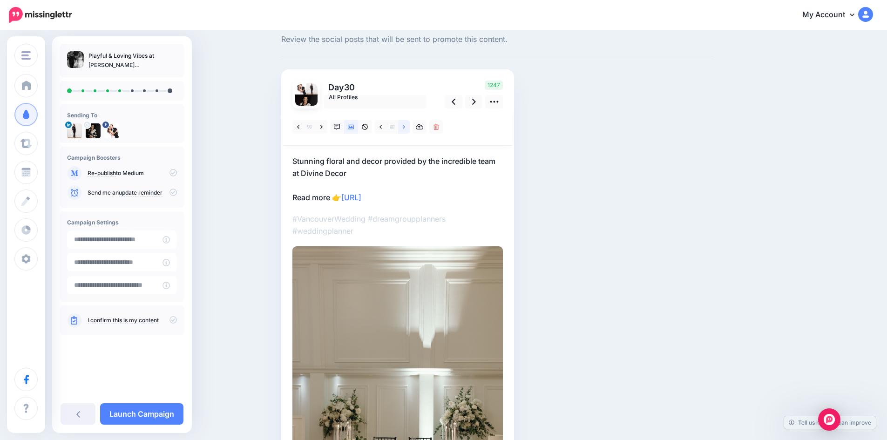
click at [405, 125] on icon at bounding box center [404, 127] width 2 height 7
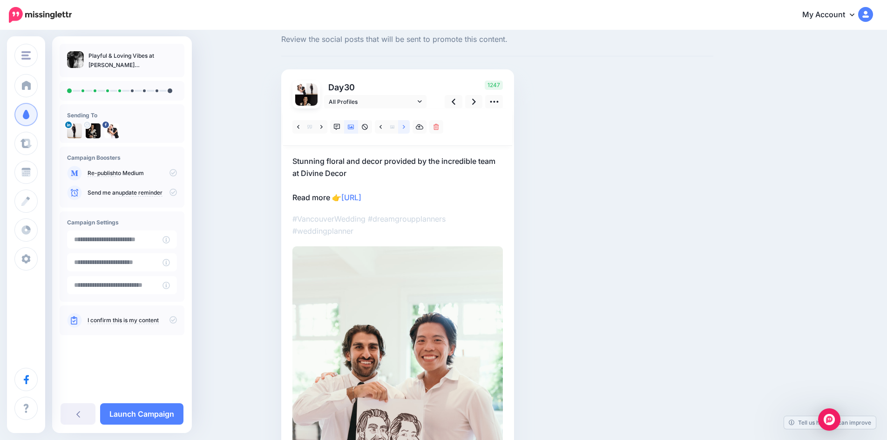
click at [405, 125] on icon at bounding box center [404, 127] width 2 height 7
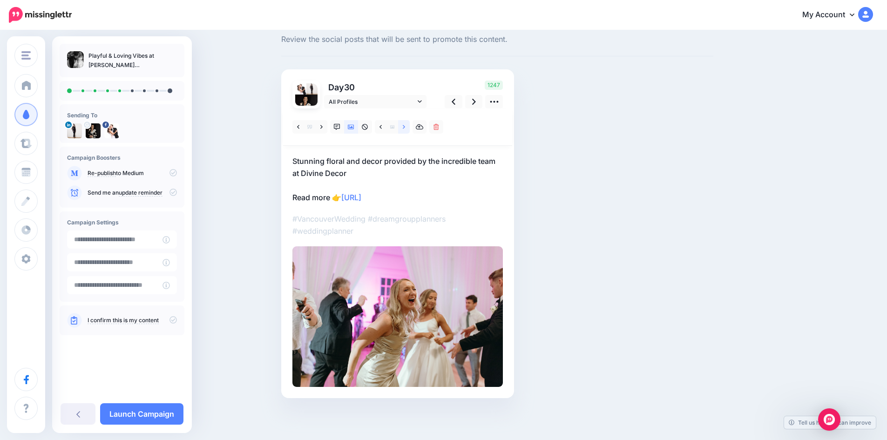
click at [405, 125] on icon at bounding box center [404, 127] width 2 height 7
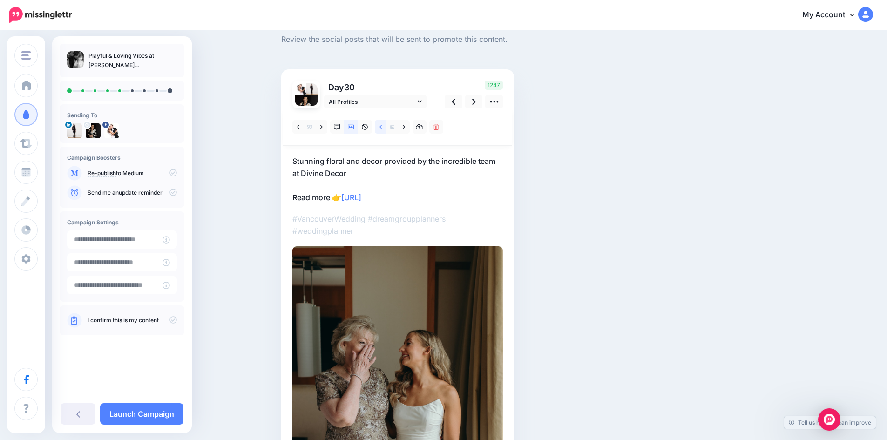
click at [382, 127] on icon at bounding box center [380, 127] width 2 height 7
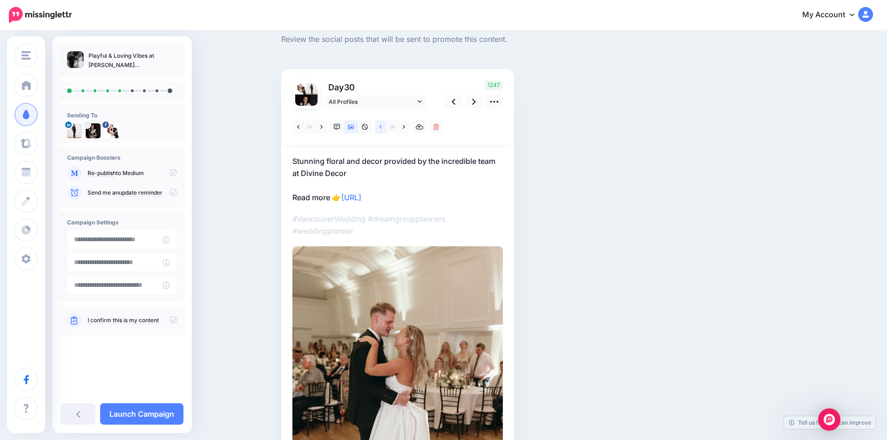
click at [382, 127] on icon at bounding box center [380, 127] width 2 height 7
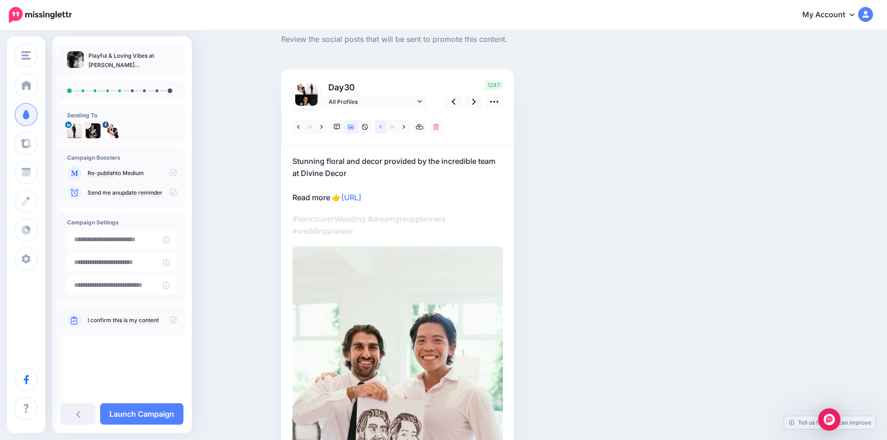
click at [382, 127] on icon at bounding box center [380, 127] width 2 height 7
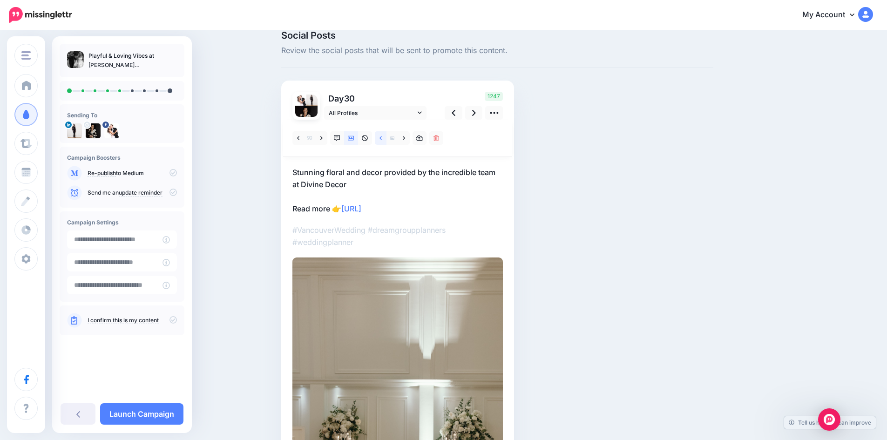
scroll to position [31, 0]
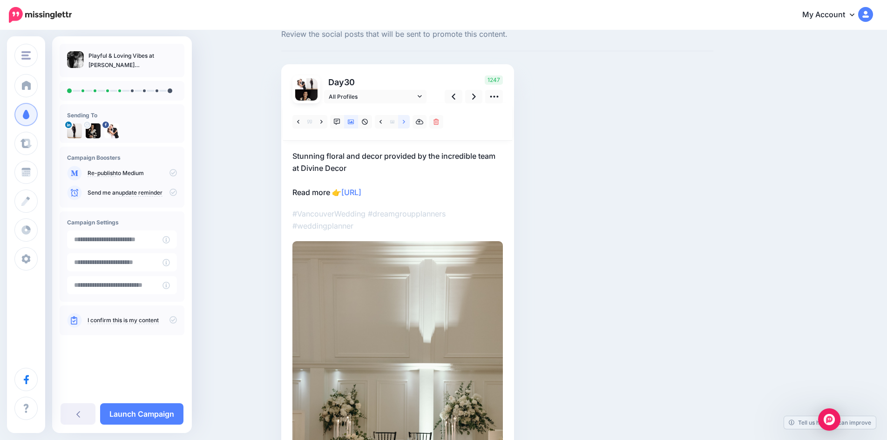
click at [405, 119] on icon at bounding box center [404, 122] width 2 height 7
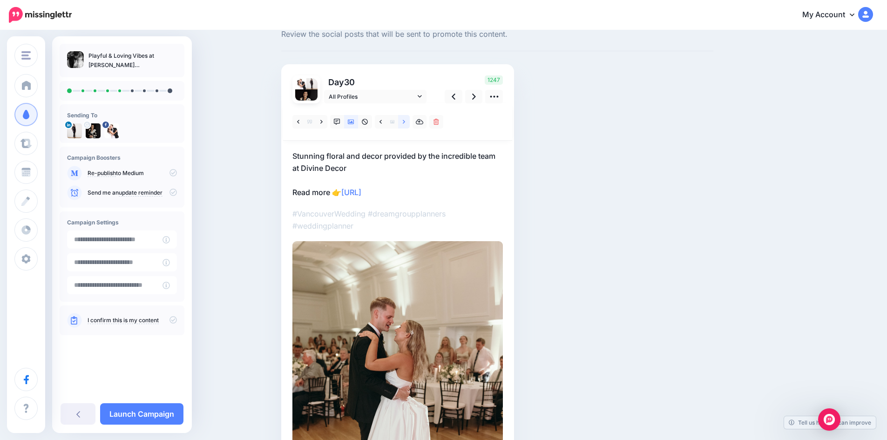
click at [405, 119] on icon at bounding box center [404, 122] width 2 height 7
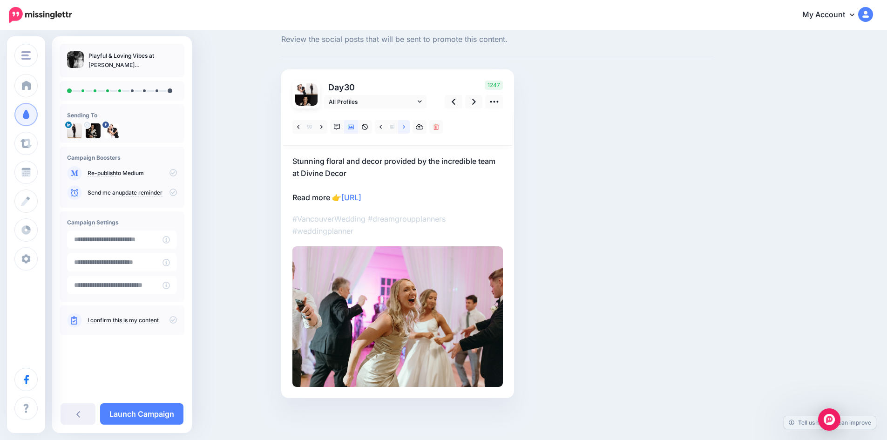
scroll to position [26, 0]
click at [408, 121] on link at bounding box center [404, 126] width 12 height 13
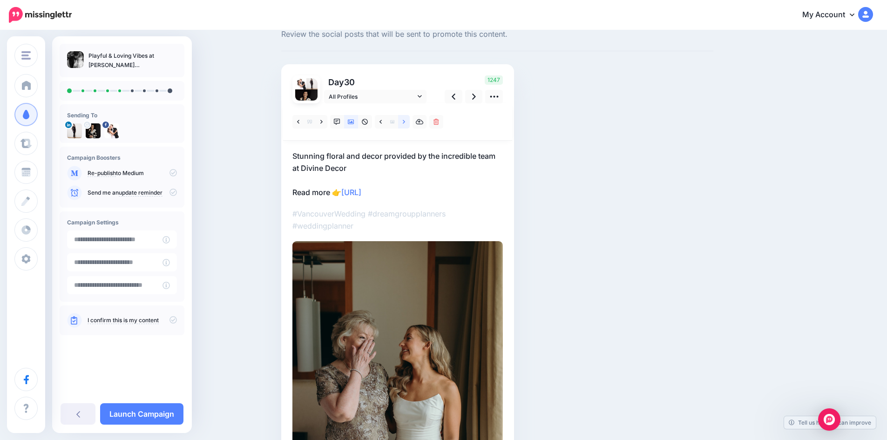
click at [405, 121] on icon at bounding box center [404, 122] width 2 height 4
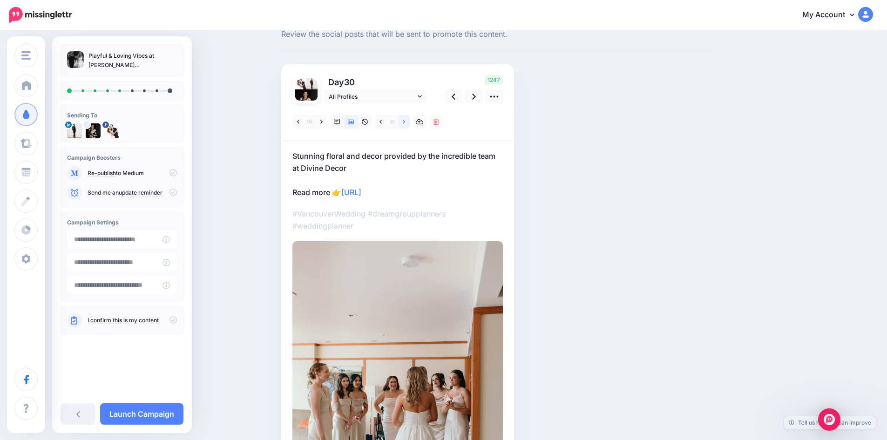
click at [405, 121] on icon at bounding box center [404, 122] width 2 height 4
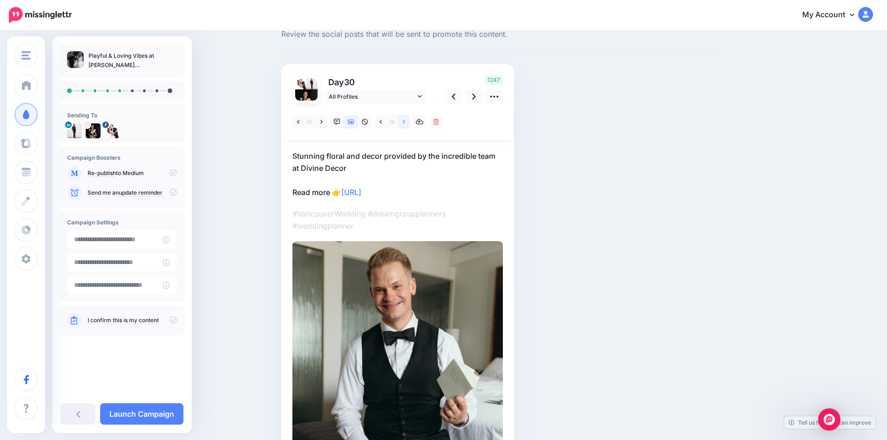
click at [408, 121] on link at bounding box center [404, 121] width 12 height 13
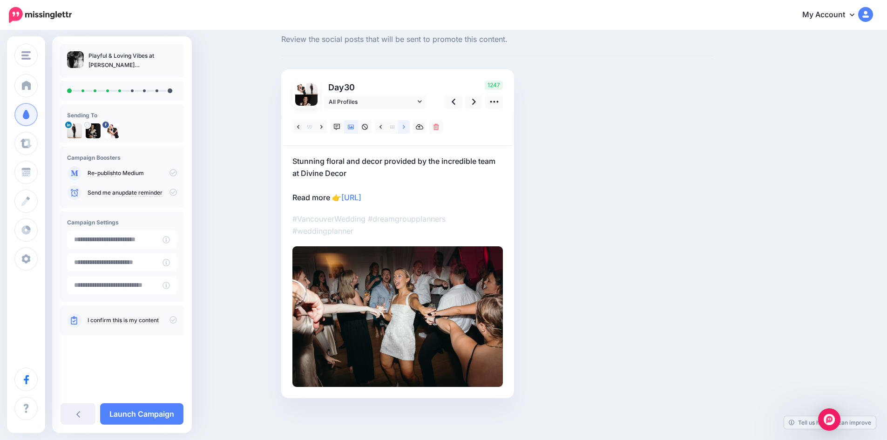
click at [408, 121] on link at bounding box center [404, 126] width 12 height 13
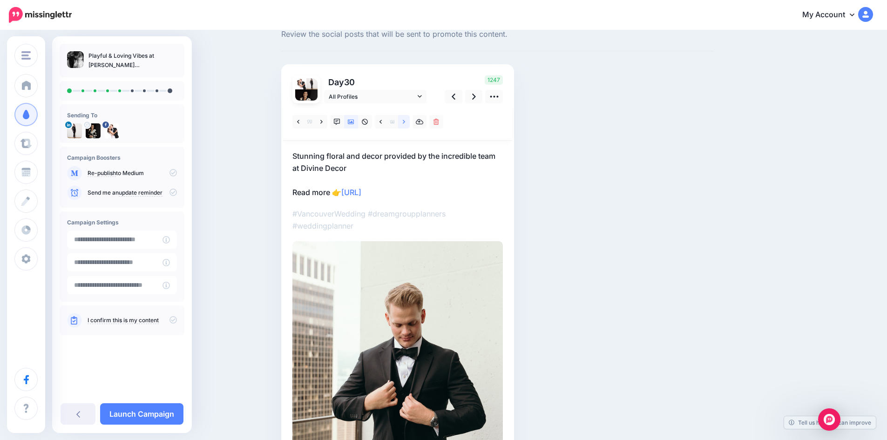
click at [405, 121] on icon at bounding box center [404, 122] width 2 height 4
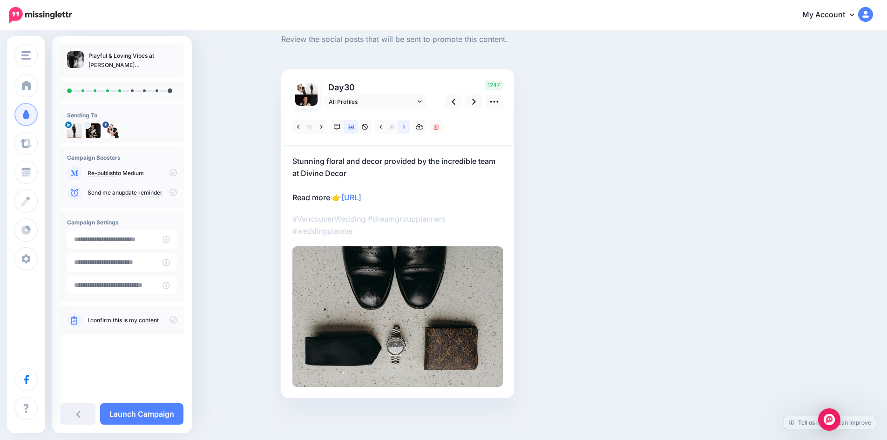
click at [408, 121] on link at bounding box center [404, 126] width 12 height 13
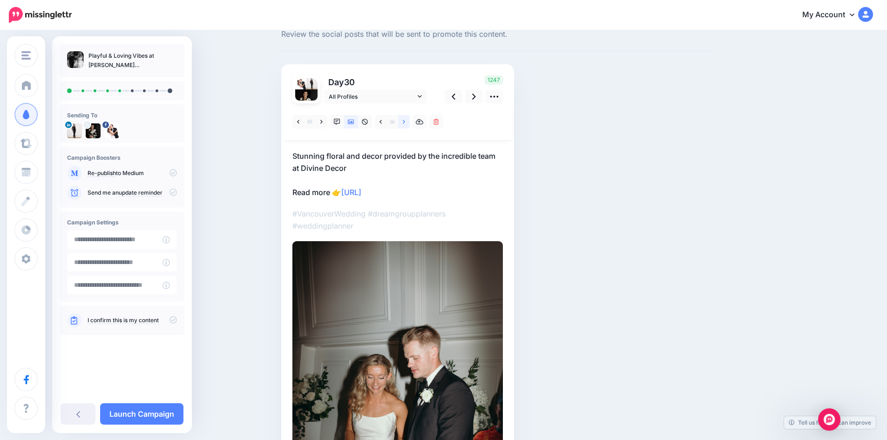
click at [405, 121] on icon at bounding box center [404, 122] width 2 height 4
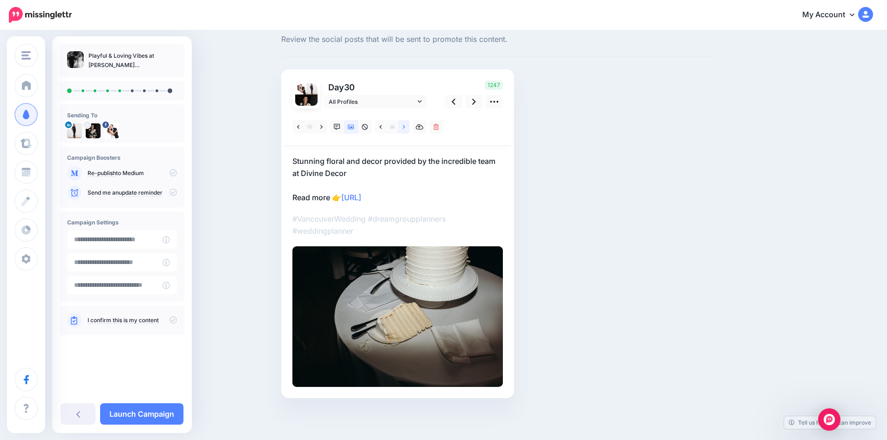
click at [408, 121] on link at bounding box center [404, 126] width 12 height 13
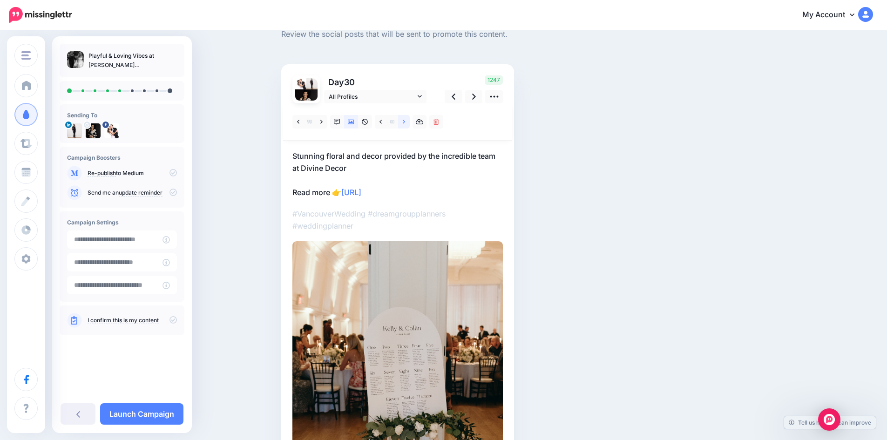
click at [405, 121] on icon at bounding box center [404, 122] width 2 height 4
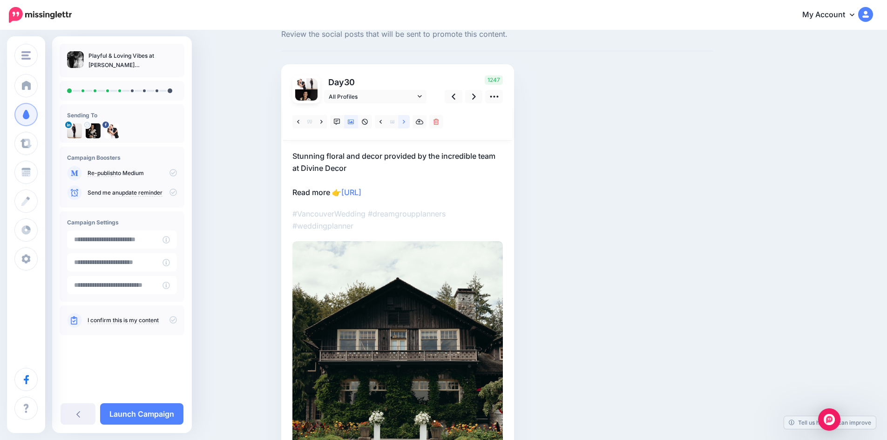
click at [405, 121] on icon at bounding box center [404, 122] width 2 height 4
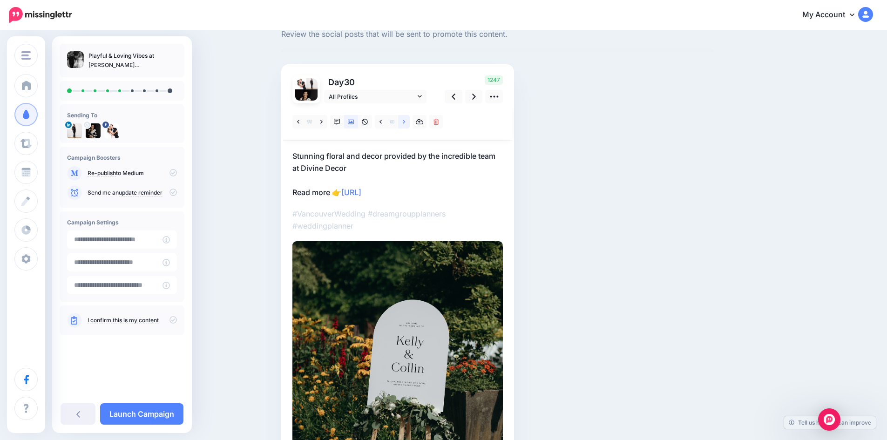
click at [405, 121] on icon at bounding box center [404, 122] width 2 height 4
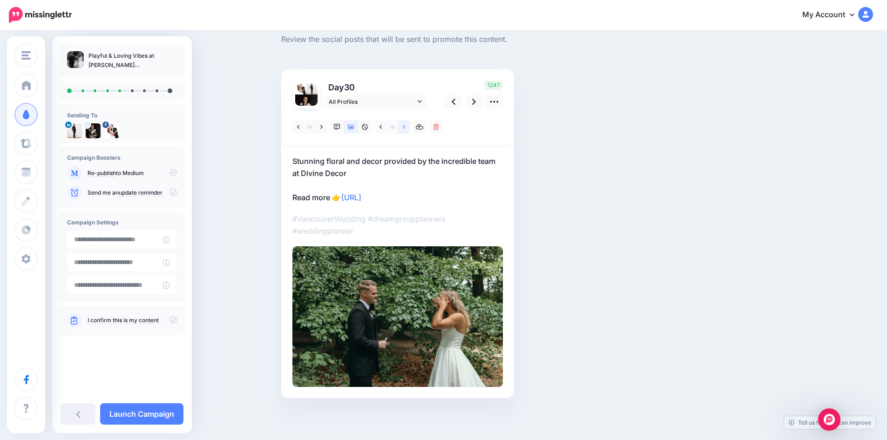
click at [408, 121] on link at bounding box center [404, 126] width 12 height 13
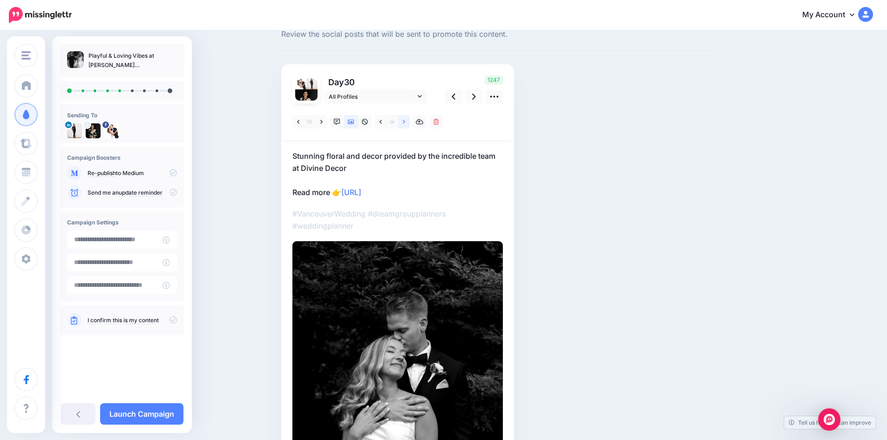
click at [405, 121] on icon at bounding box center [404, 122] width 2 height 4
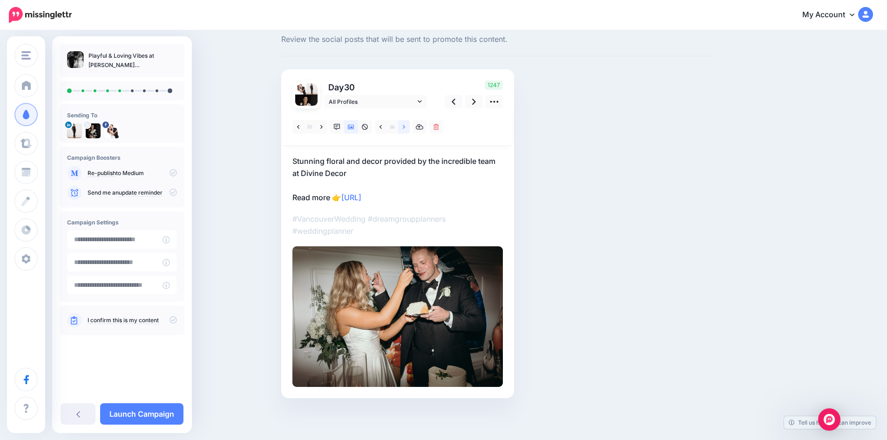
click at [408, 121] on link at bounding box center [404, 126] width 12 height 13
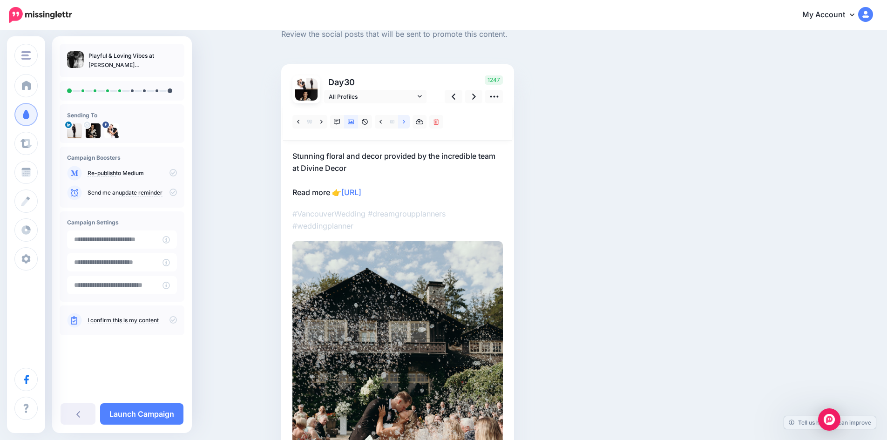
click at [405, 121] on icon at bounding box center [404, 122] width 2 height 4
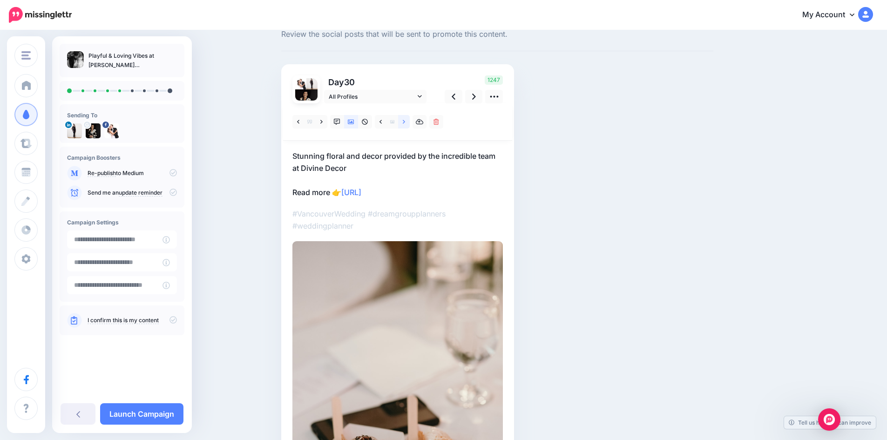
click at [405, 121] on icon at bounding box center [404, 122] width 2 height 4
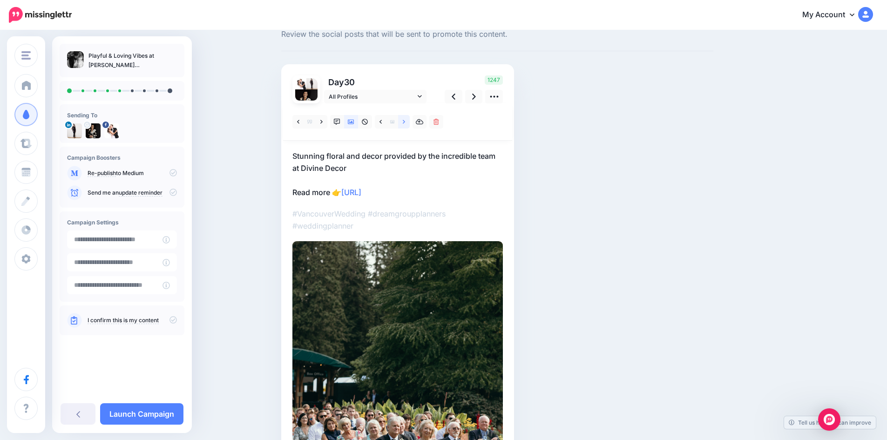
click at [405, 121] on icon at bounding box center [404, 122] width 2 height 4
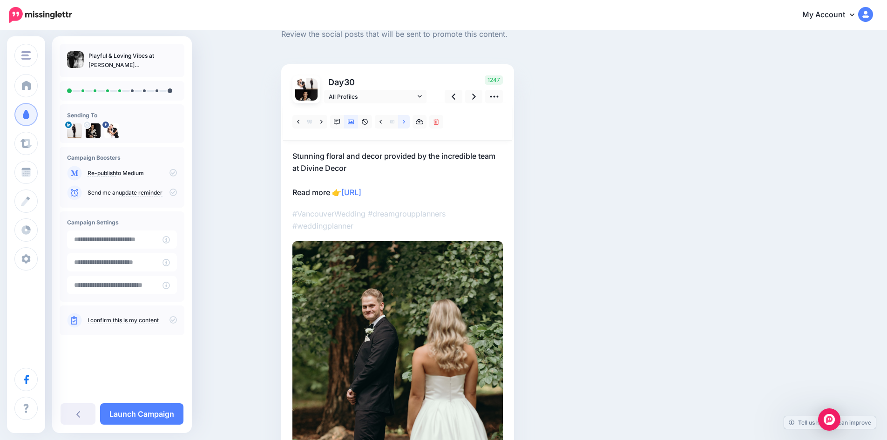
click at [405, 121] on icon at bounding box center [404, 122] width 2 height 4
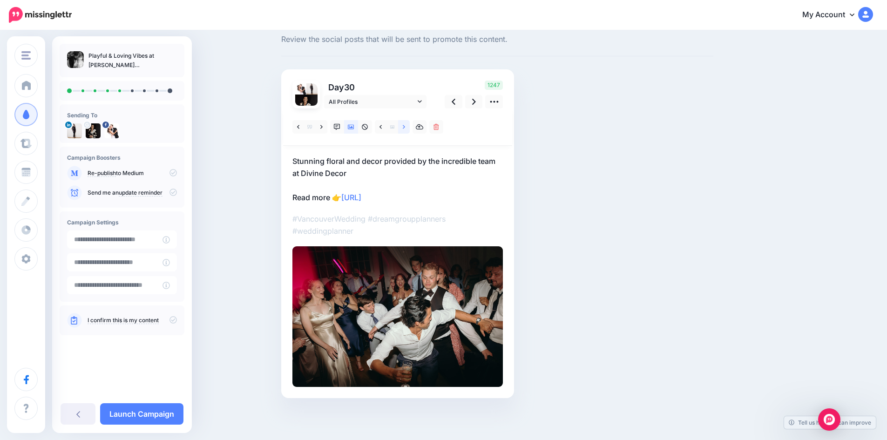
click at [408, 121] on link at bounding box center [404, 126] width 12 height 13
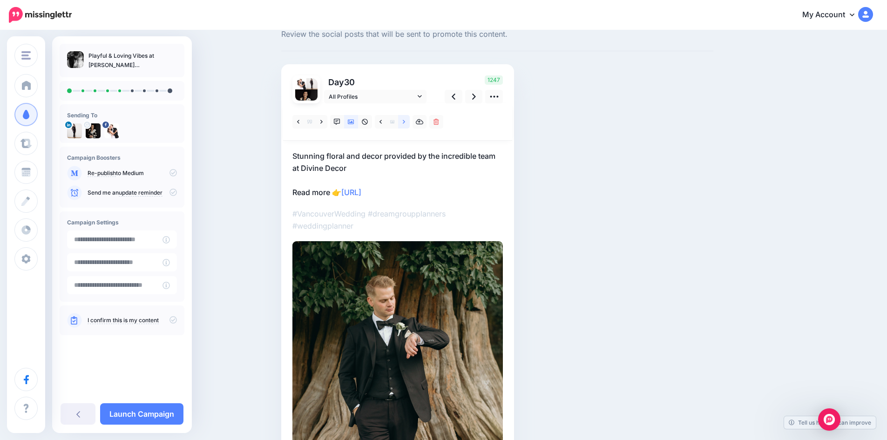
click at [405, 121] on icon at bounding box center [404, 122] width 2 height 4
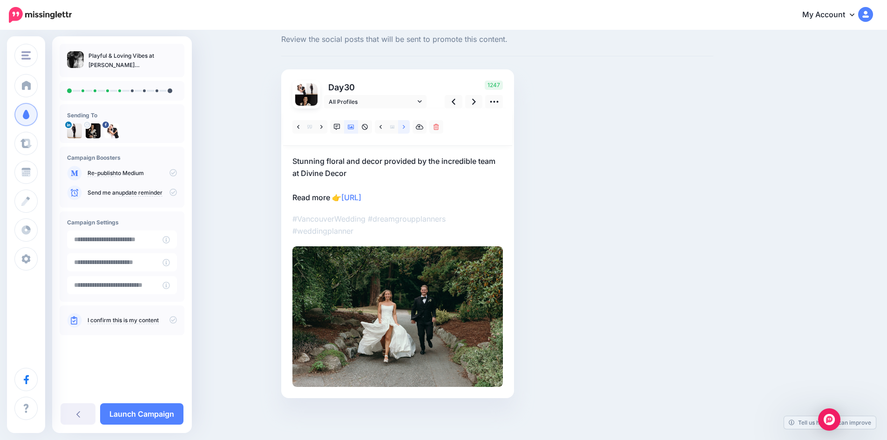
click at [408, 121] on link at bounding box center [404, 126] width 12 height 13
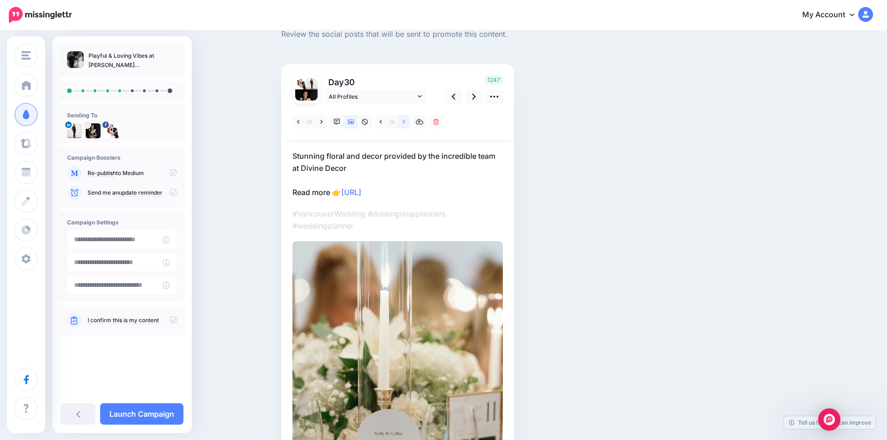
click at [408, 121] on link at bounding box center [404, 121] width 12 height 13
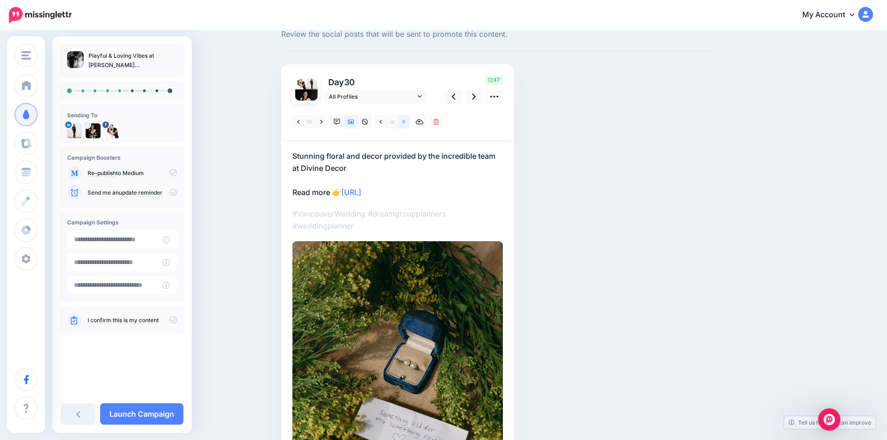
click at [405, 121] on icon at bounding box center [404, 122] width 2 height 4
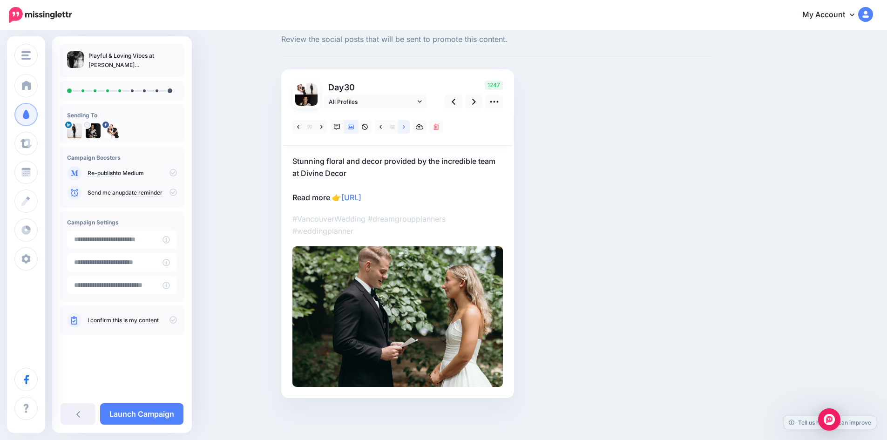
click at [408, 121] on link at bounding box center [404, 126] width 12 height 13
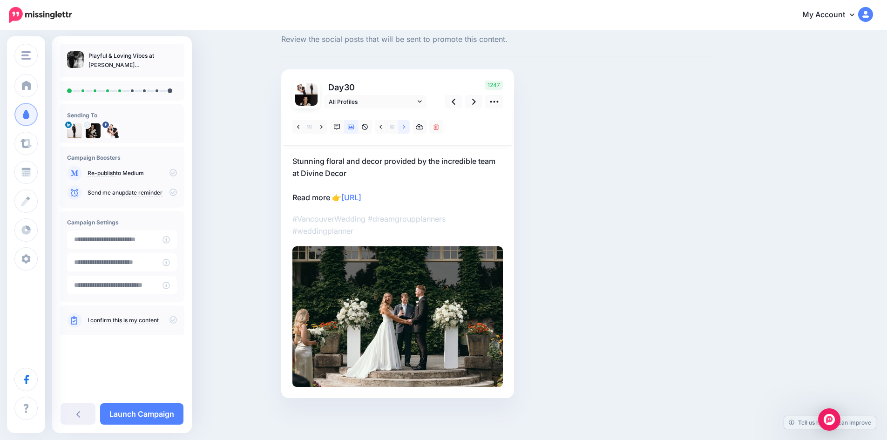
click at [408, 121] on link at bounding box center [404, 126] width 12 height 13
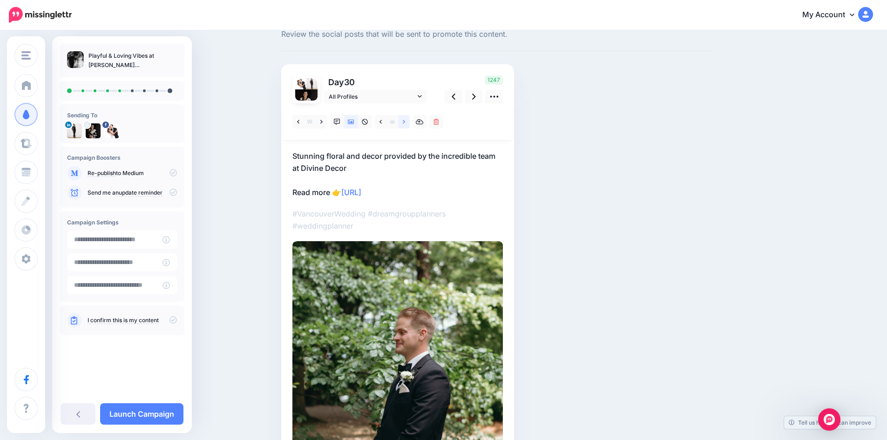
click at [405, 121] on icon at bounding box center [404, 122] width 2 height 4
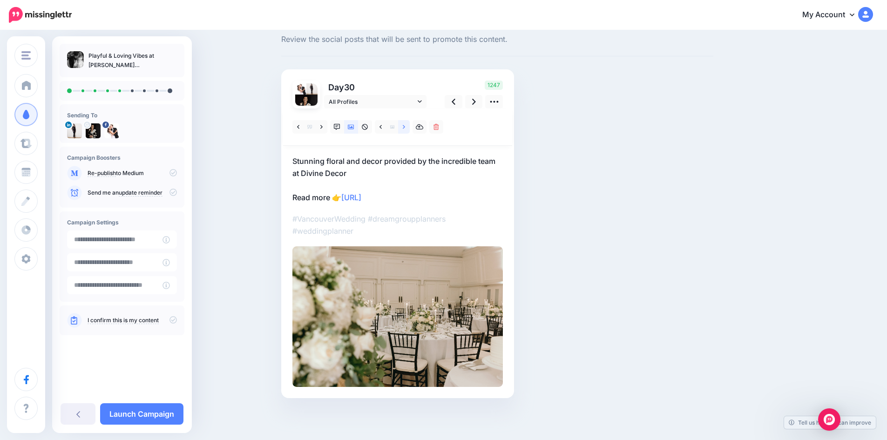
click at [405, 125] on link at bounding box center [404, 126] width 12 height 13
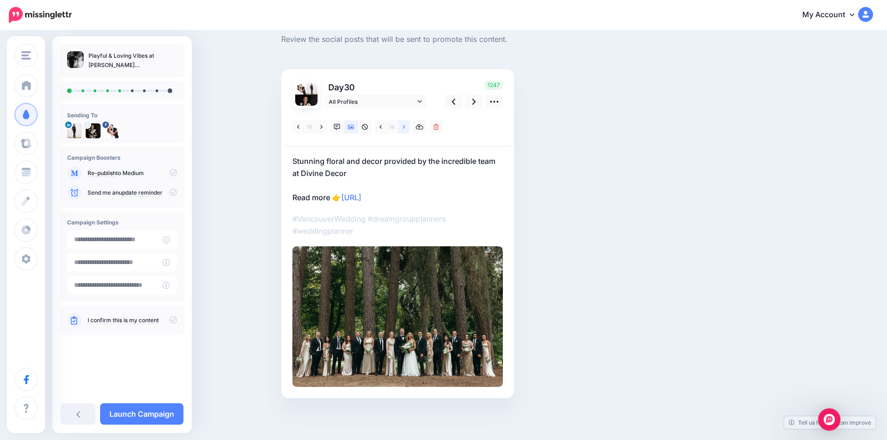
click at [405, 125] on link at bounding box center [404, 126] width 12 height 13
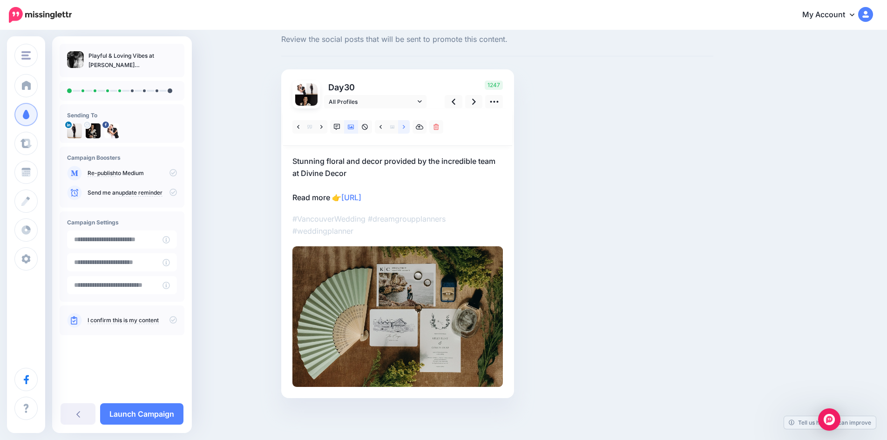
click at [405, 125] on link at bounding box center [404, 126] width 12 height 13
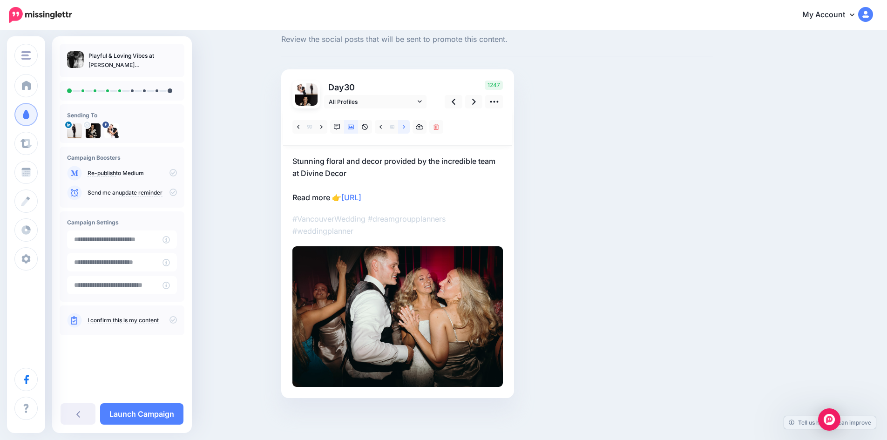
click at [405, 125] on link at bounding box center [404, 126] width 12 height 13
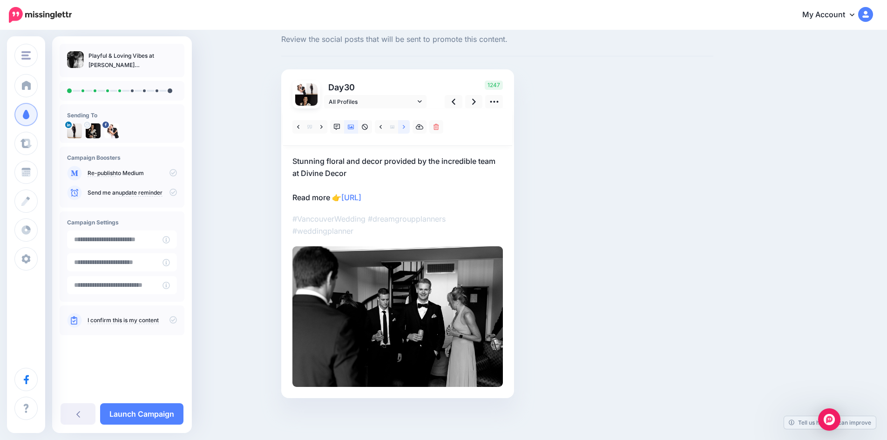
click at [405, 125] on link at bounding box center [404, 126] width 12 height 13
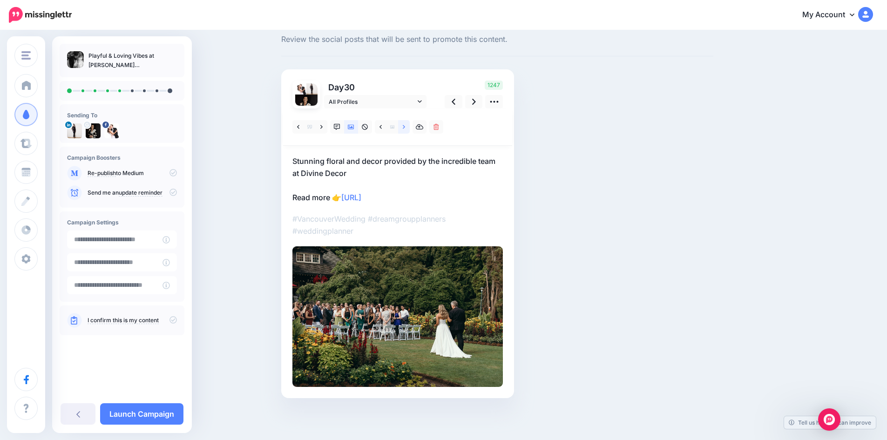
click at [405, 125] on link at bounding box center [404, 126] width 12 height 13
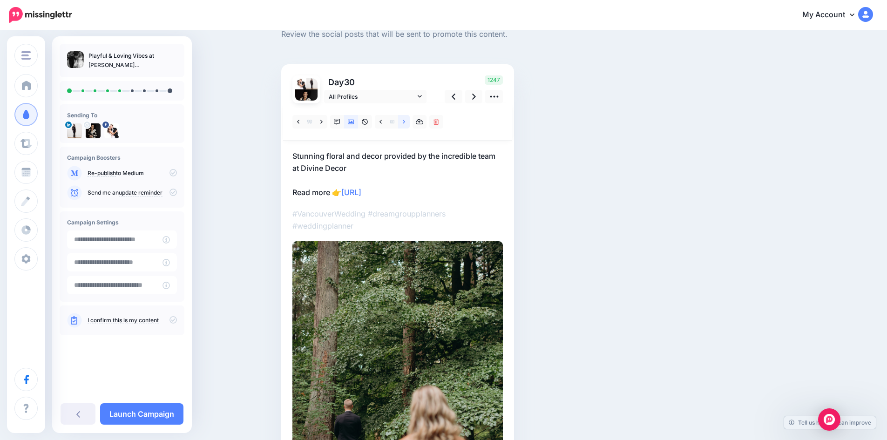
click at [405, 125] on link at bounding box center [404, 121] width 12 height 13
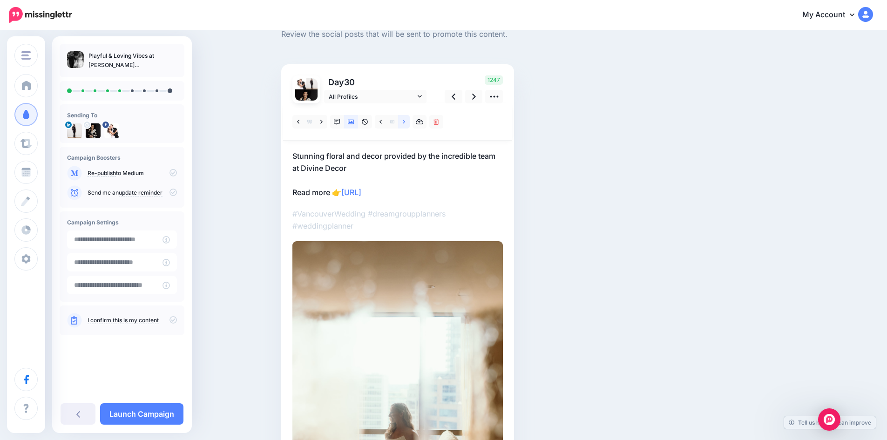
click at [405, 125] on link at bounding box center [404, 121] width 12 height 13
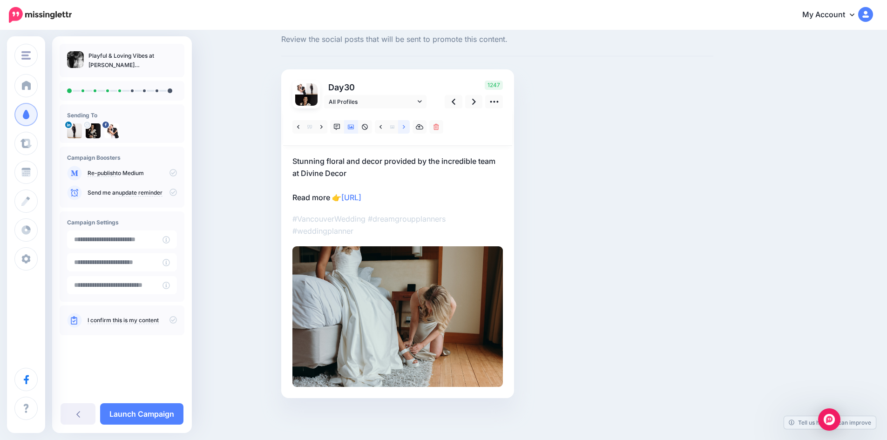
click at [405, 125] on link at bounding box center [404, 126] width 12 height 13
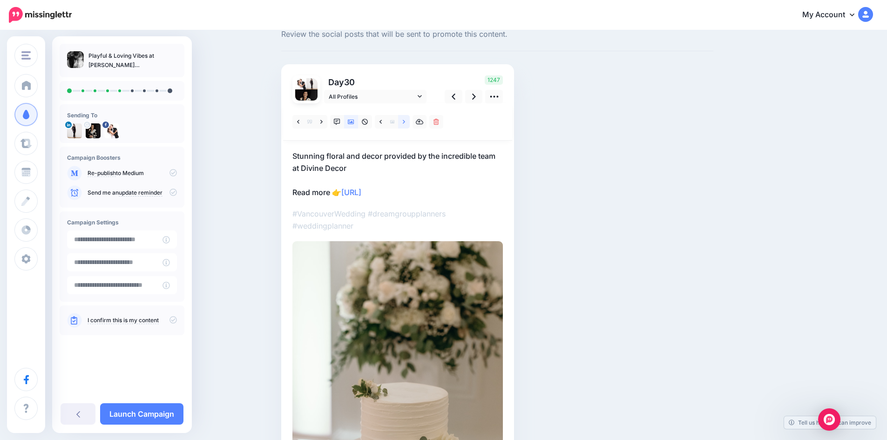
click at [405, 125] on link at bounding box center [404, 121] width 12 height 13
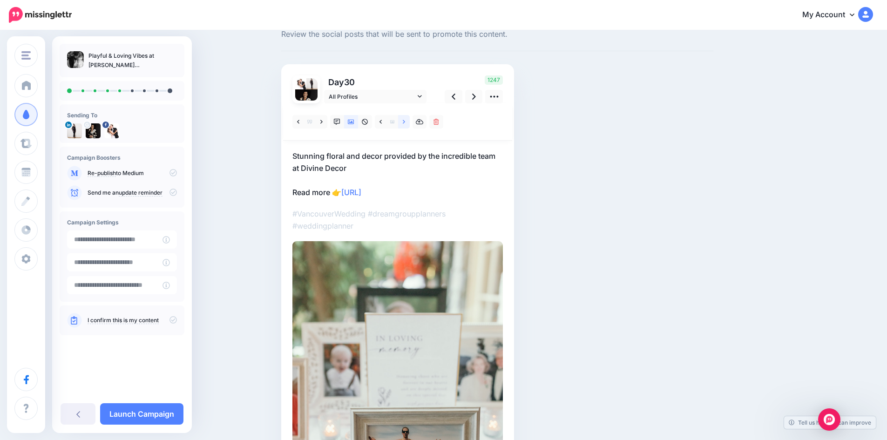
click at [405, 125] on link at bounding box center [404, 121] width 12 height 13
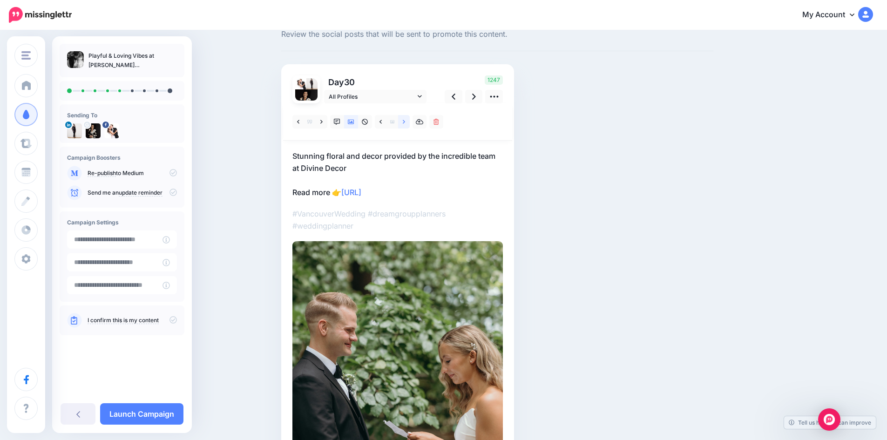
click at [405, 125] on link at bounding box center [404, 121] width 12 height 13
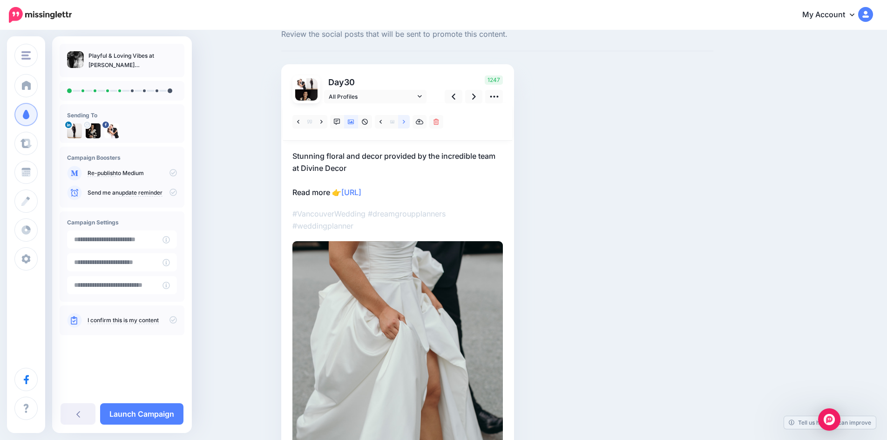
click at [405, 125] on link at bounding box center [404, 121] width 12 height 13
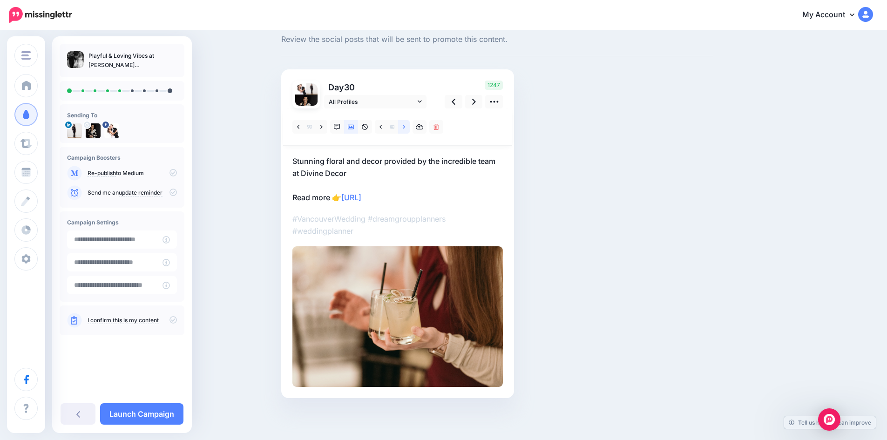
click at [405, 125] on link at bounding box center [404, 126] width 12 height 13
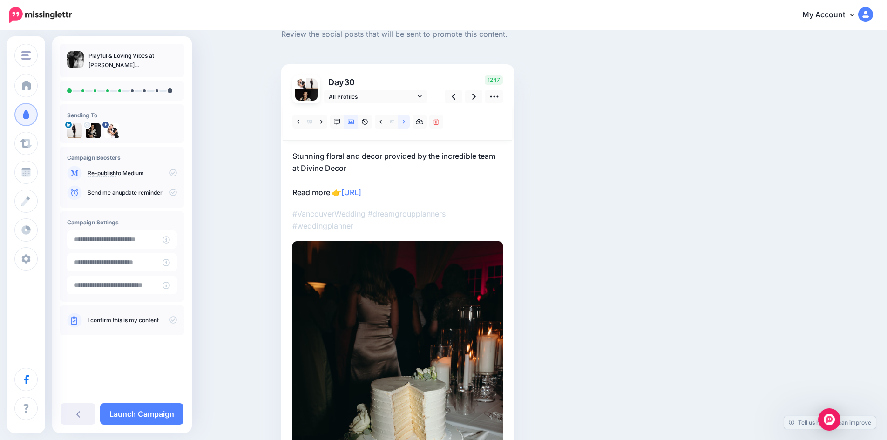
click at [405, 125] on link at bounding box center [404, 121] width 12 height 13
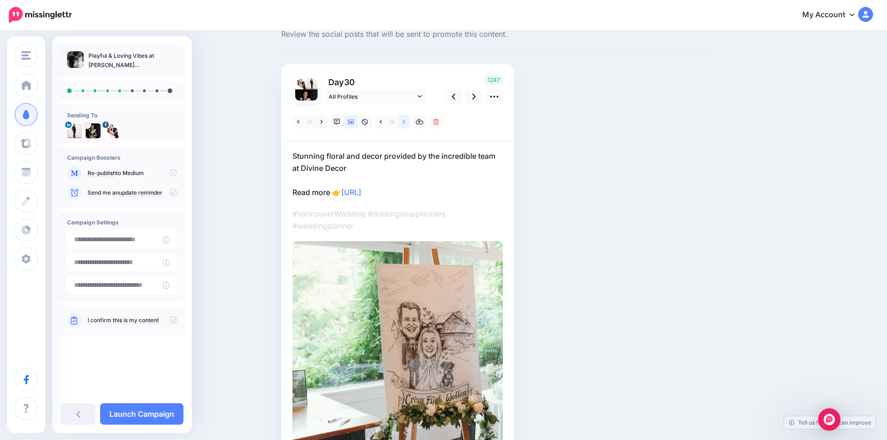
click at [405, 125] on link at bounding box center [404, 121] width 12 height 13
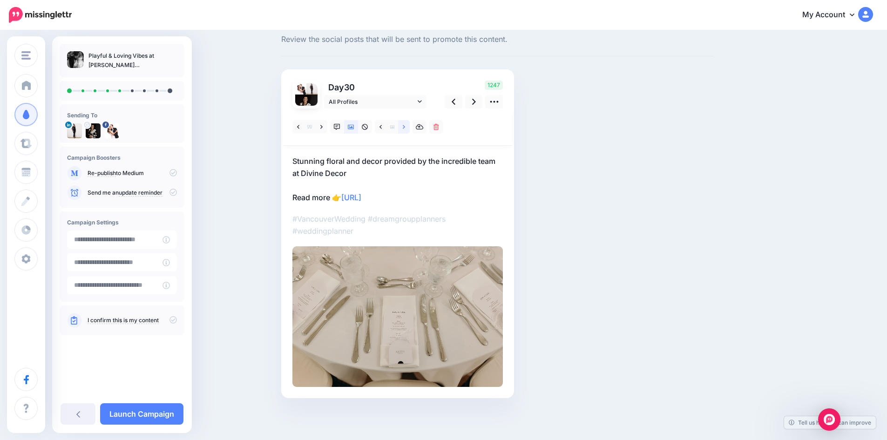
click at [405, 125] on link at bounding box center [404, 126] width 12 height 13
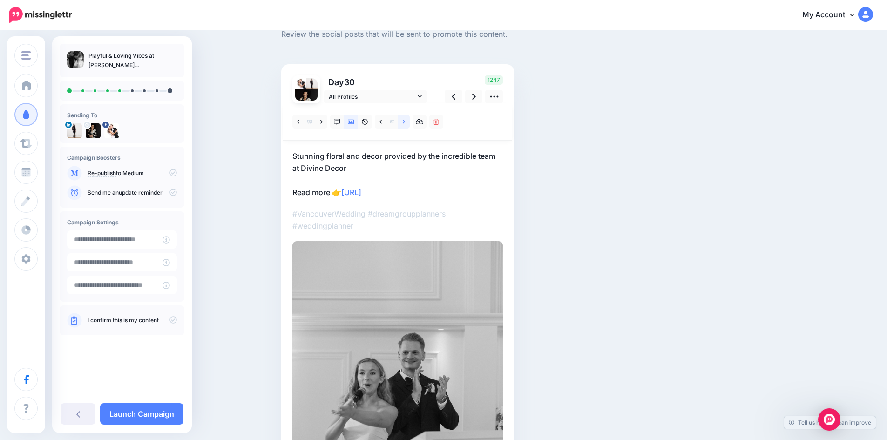
click at [405, 125] on link at bounding box center [404, 121] width 12 height 13
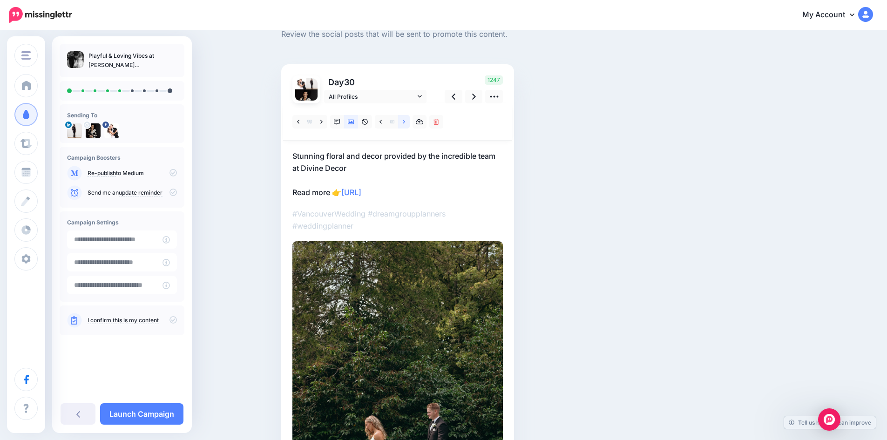
click at [405, 125] on link at bounding box center [404, 121] width 12 height 13
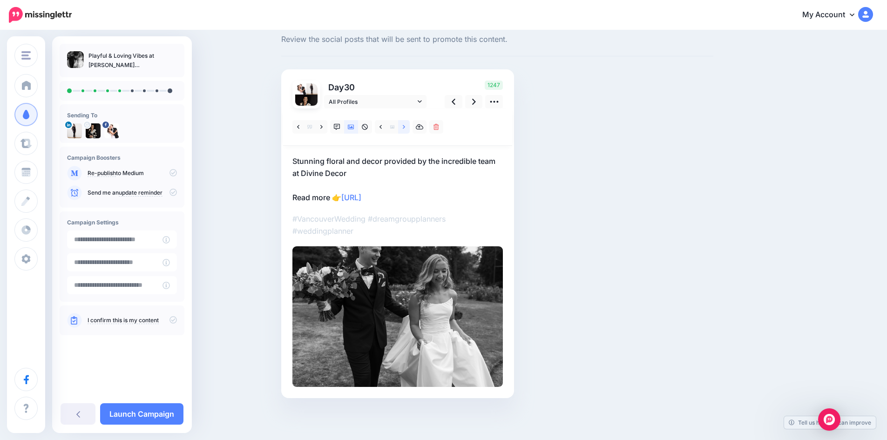
click at [405, 125] on link at bounding box center [404, 126] width 12 height 13
click at [405, 126] on link at bounding box center [404, 126] width 12 height 13
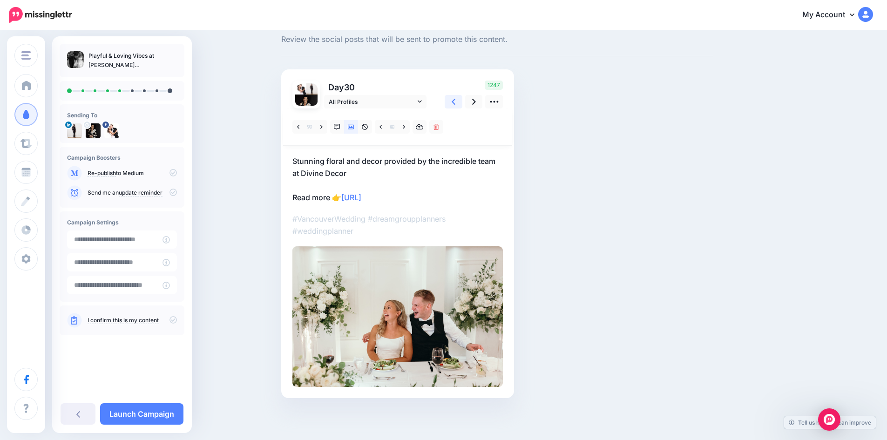
click at [455, 99] on icon at bounding box center [453, 102] width 4 height 10
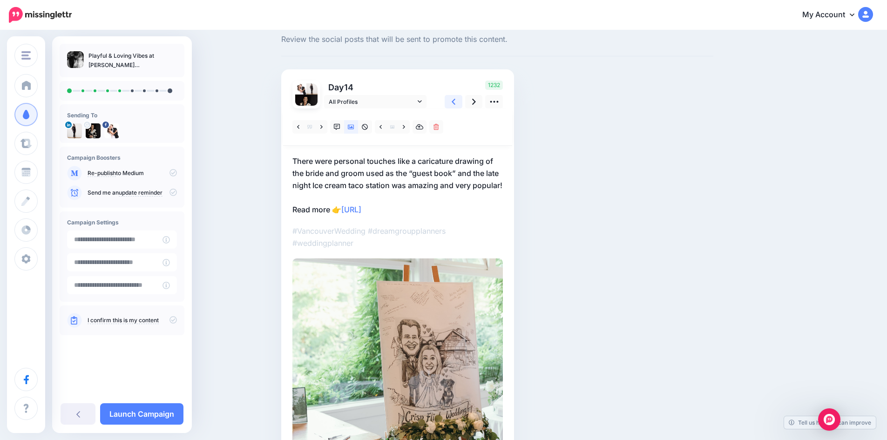
click at [455, 99] on icon at bounding box center [453, 102] width 4 height 10
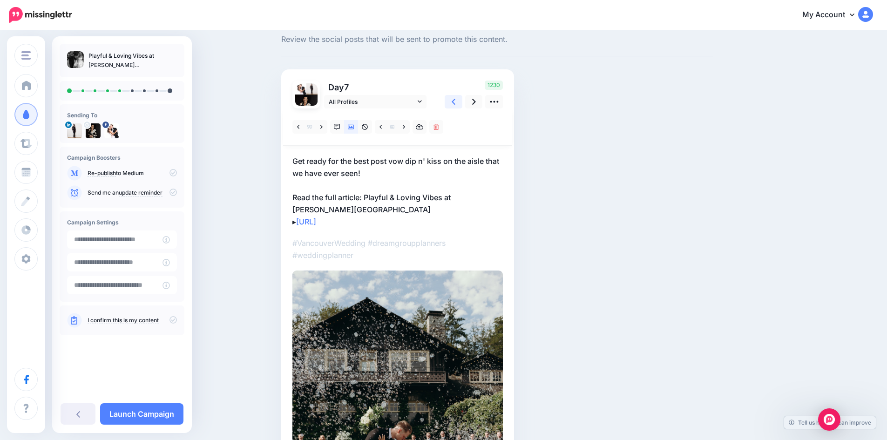
click at [455, 99] on icon at bounding box center [453, 102] width 4 height 10
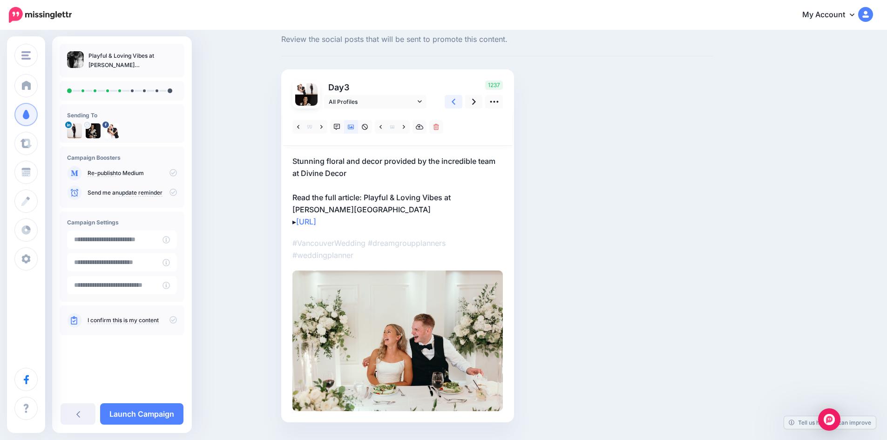
click at [455, 99] on icon at bounding box center [453, 102] width 4 height 10
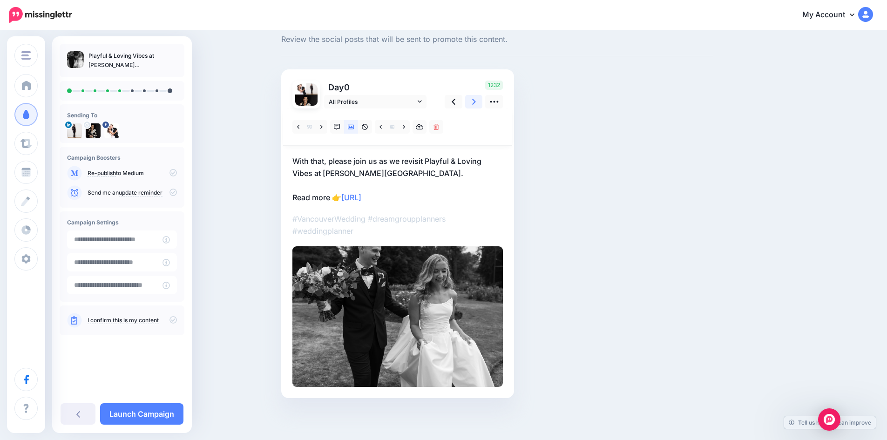
click at [476, 100] on icon at bounding box center [474, 102] width 4 height 10
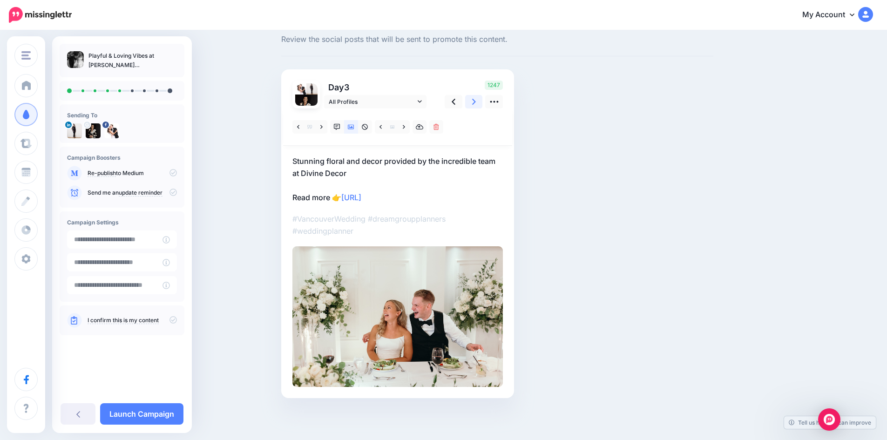
click at [476, 100] on icon at bounding box center [474, 102] width 4 height 10
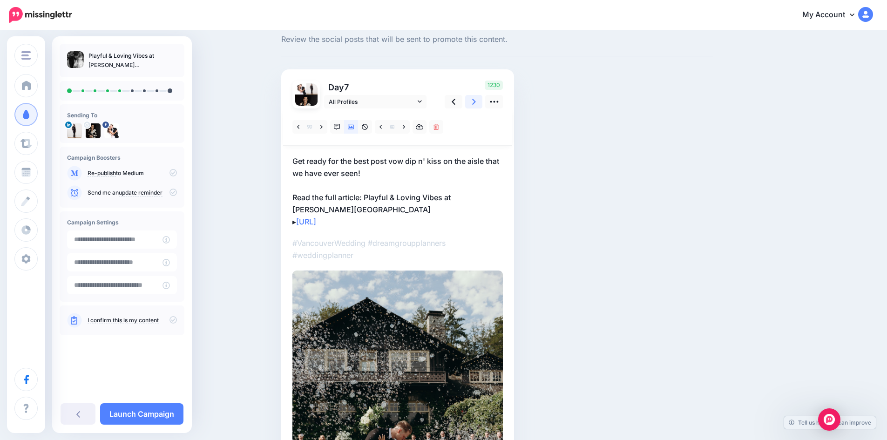
click at [476, 100] on icon at bounding box center [474, 102] width 4 height 10
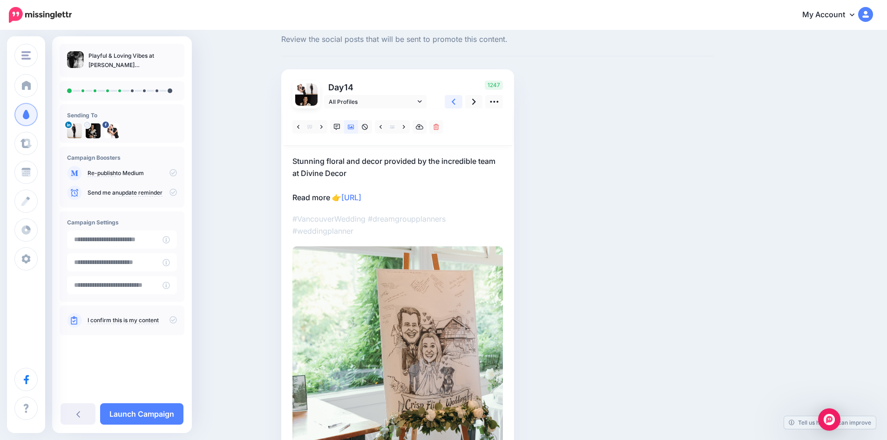
click at [455, 101] on icon at bounding box center [453, 102] width 4 height 10
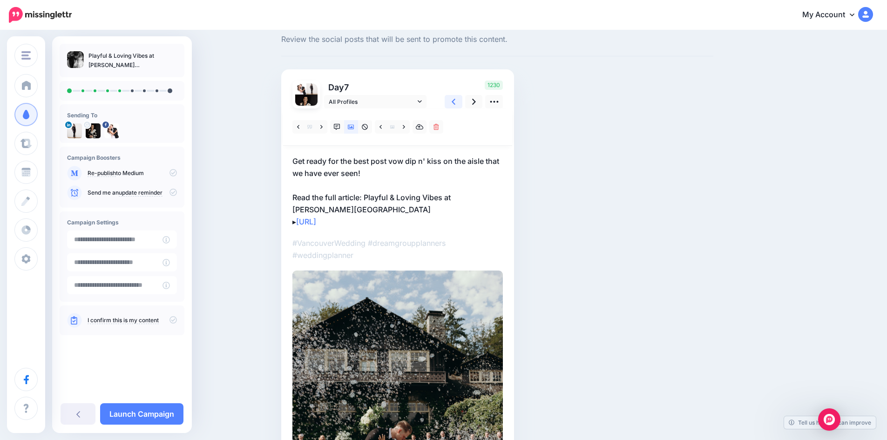
click at [455, 101] on icon at bounding box center [453, 102] width 4 height 10
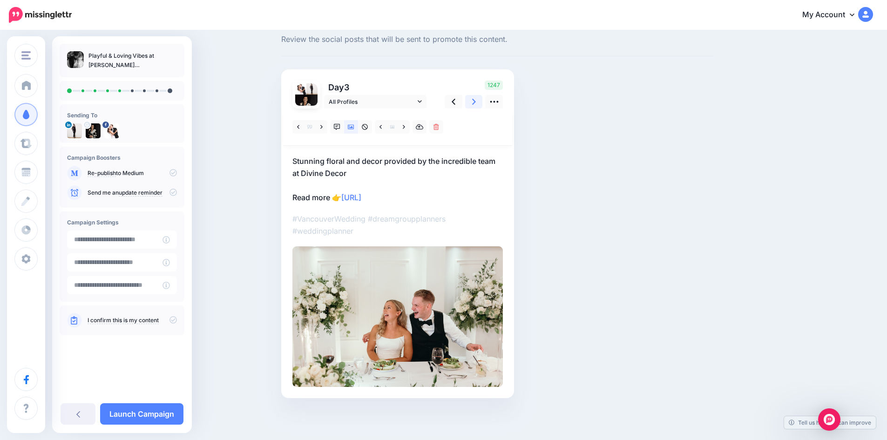
click at [476, 102] on icon at bounding box center [474, 102] width 4 height 6
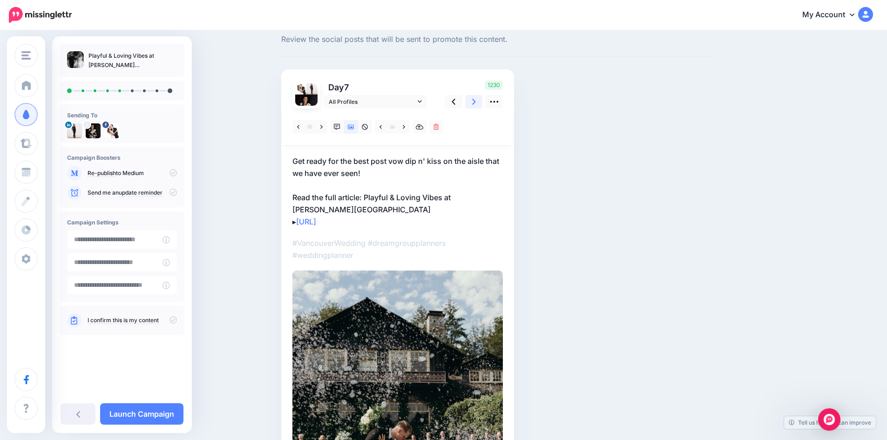
click at [476, 102] on icon at bounding box center [474, 102] width 4 height 6
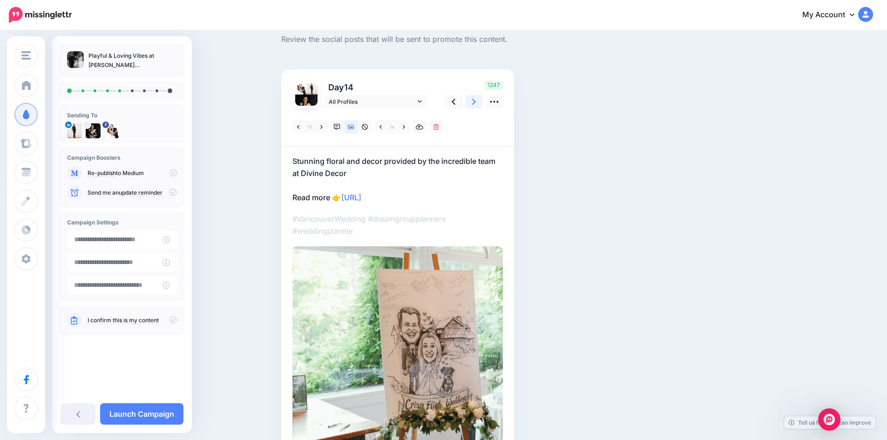
click at [476, 102] on icon at bounding box center [474, 102] width 4 height 6
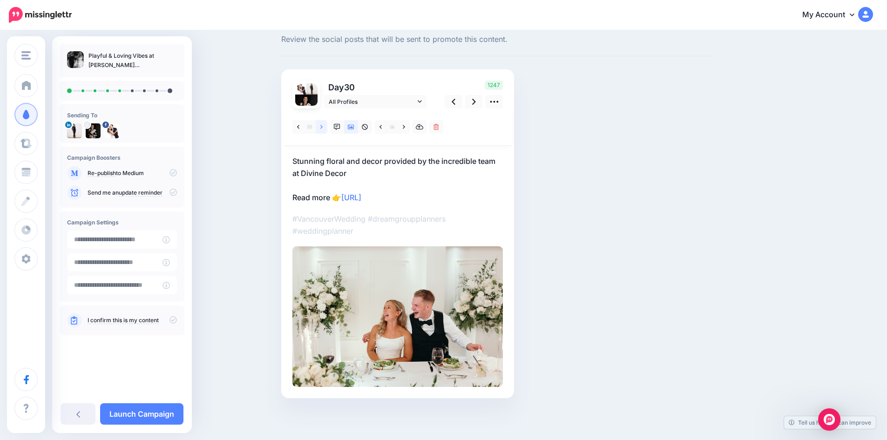
click at [323, 125] on icon at bounding box center [321, 127] width 2 height 4
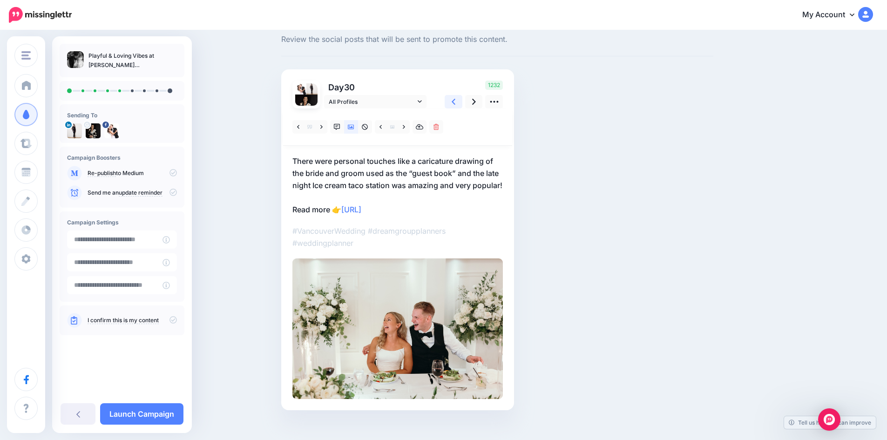
click at [455, 97] on icon at bounding box center [453, 102] width 4 height 10
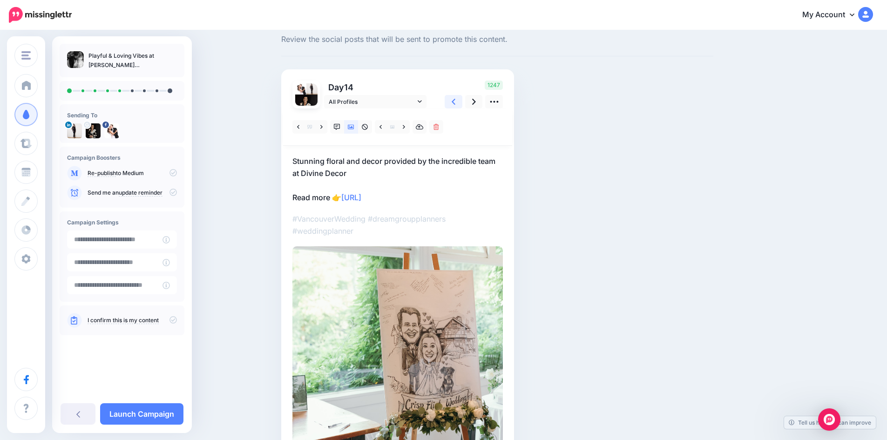
click at [455, 98] on icon at bounding box center [453, 102] width 4 height 10
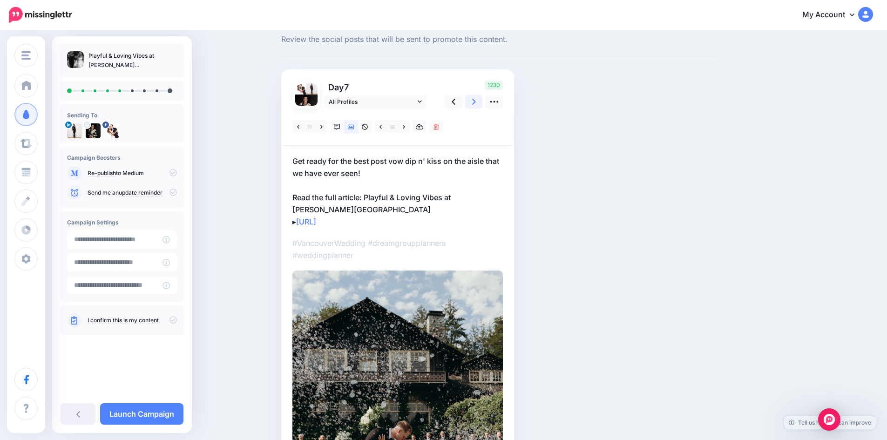
click at [476, 103] on icon at bounding box center [474, 102] width 4 height 6
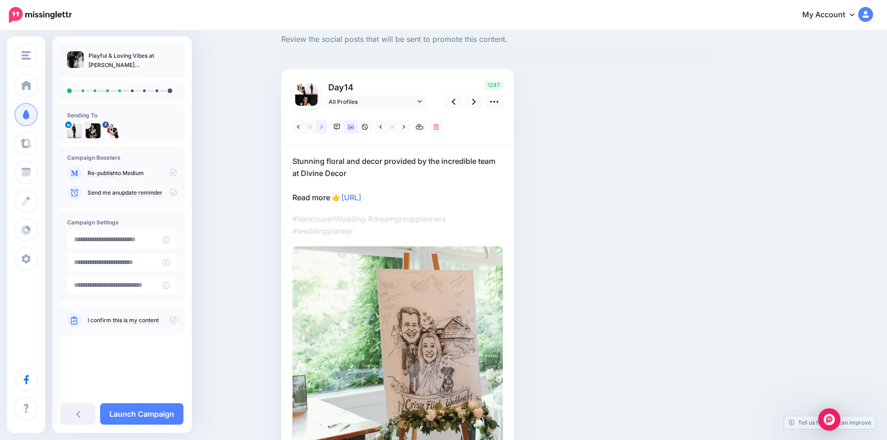
click at [323, 127] on icon at bounding box center [321, 127] width 2 height 7
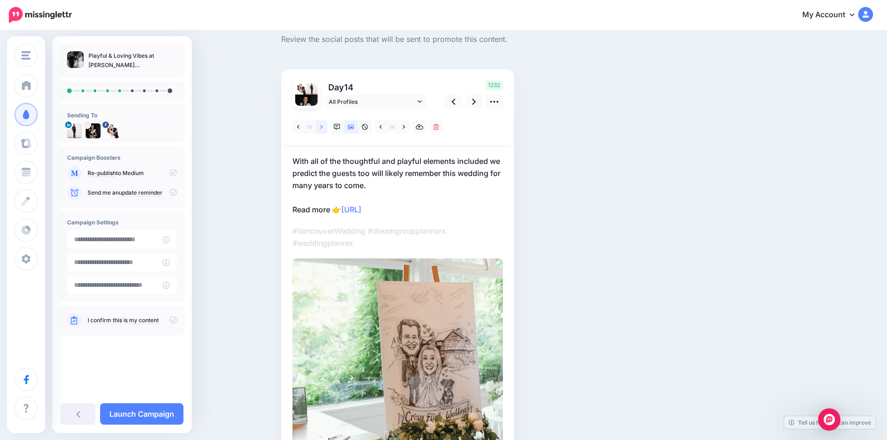
click at [323, 127] on icon at bounding box center [321, 127] width 2 height 7
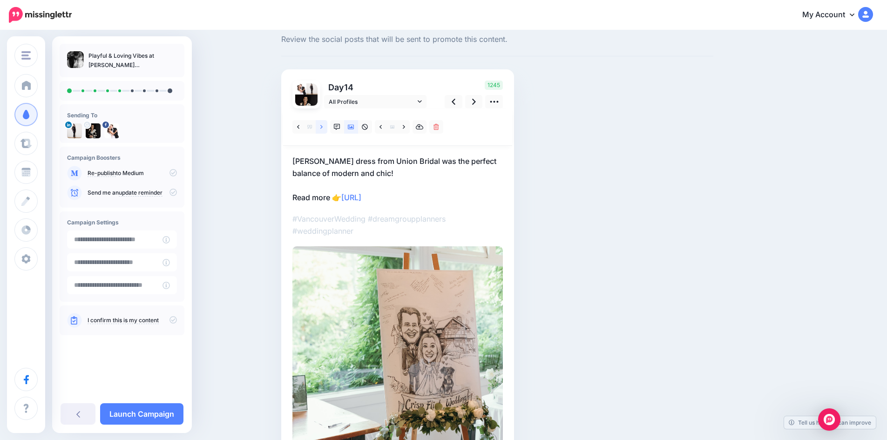
click at [323, 127] on icon at bounding box center [321, 127] width 2 height 7
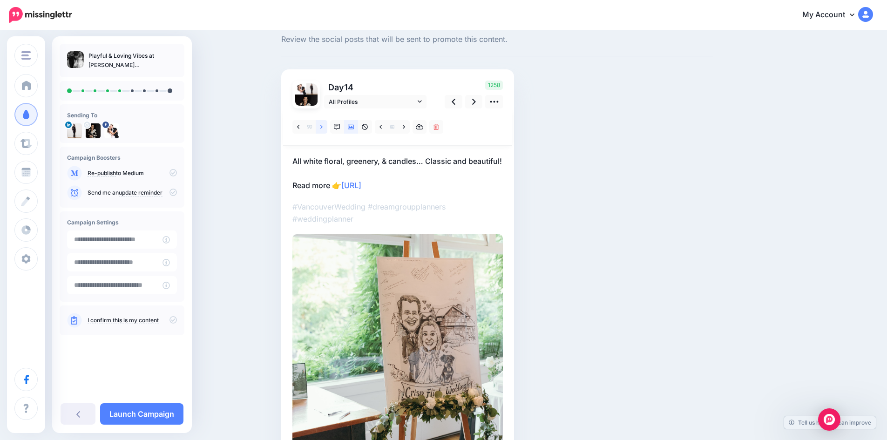
click at [323, 127] on icon at bounding box center [321, 127] width 2 height 7
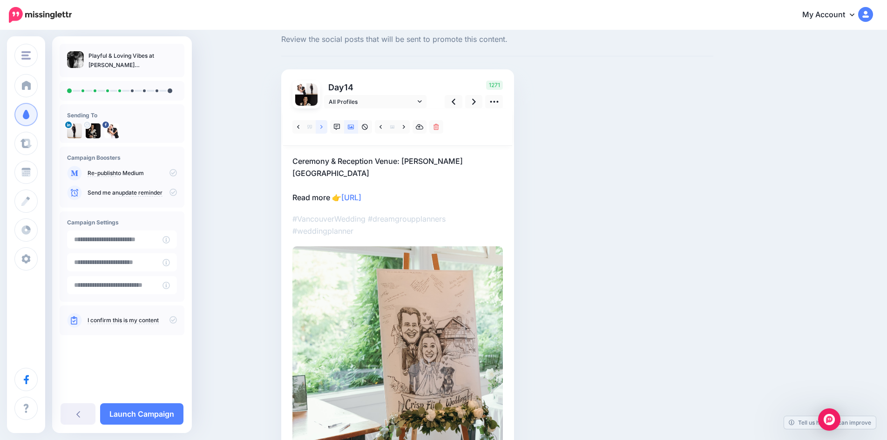
click at [323, 127] on icon at bounding box center [321, 127] width 2 height 7
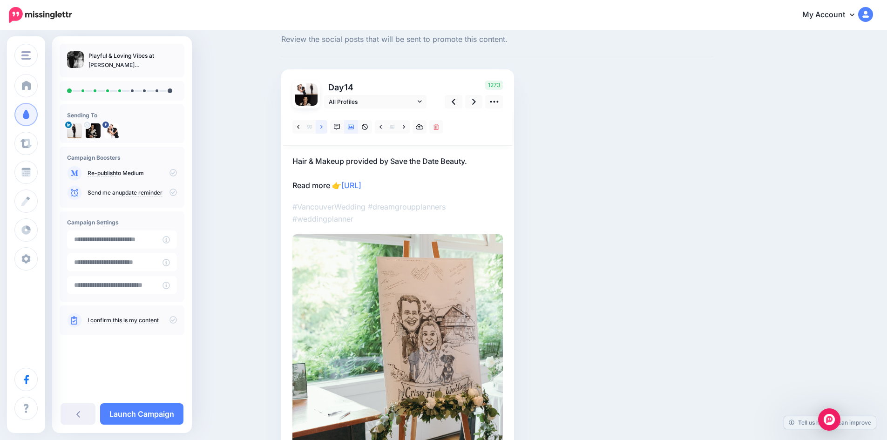
click at [323, 127] on icon at bounding box center [321, 127] width 2 height 7
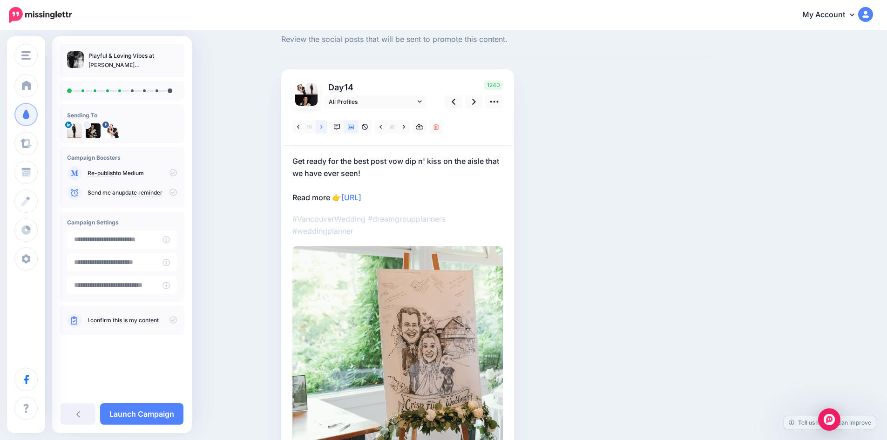
click at [323, 127] on icon at bounding box center [321, 127] width 2 height 7
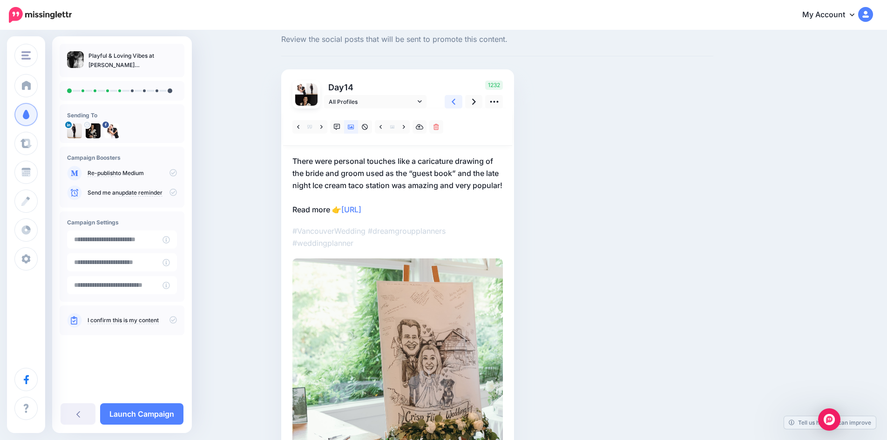
click at [455, 100] on icon at bounding box center [453, 102] width 4 height 10
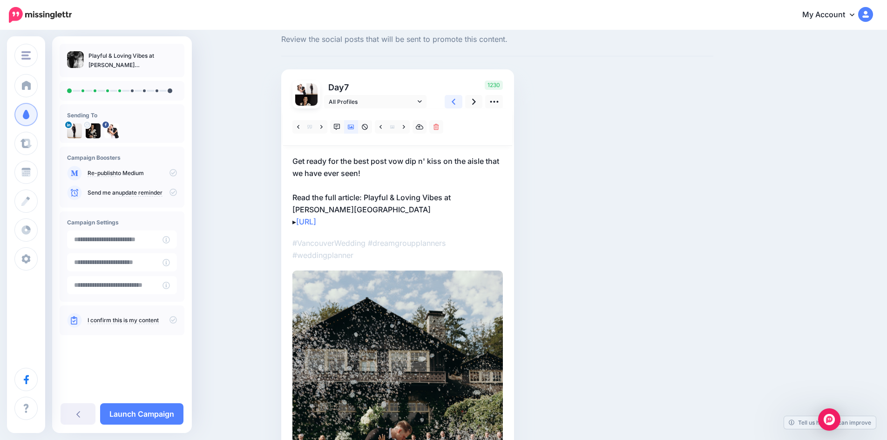
click at [455, 100] on icon at bounding box center [453, 102] width 4 height 6
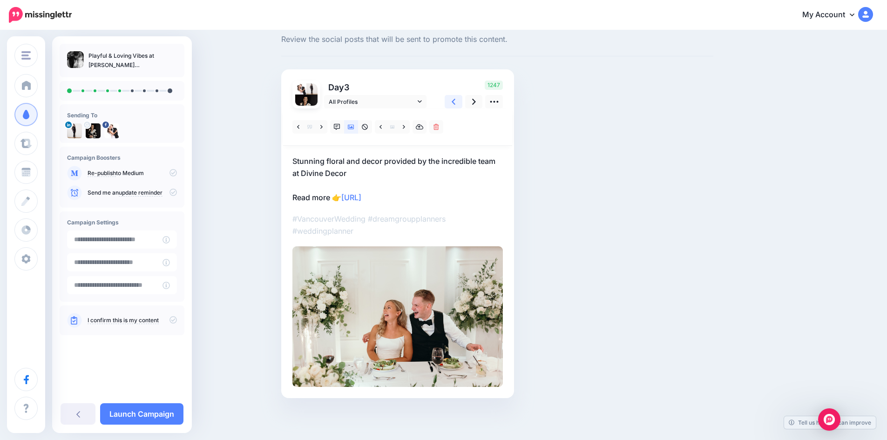
click at [455, 100] on icon at bounding box center [453, 102] width 4 height 6
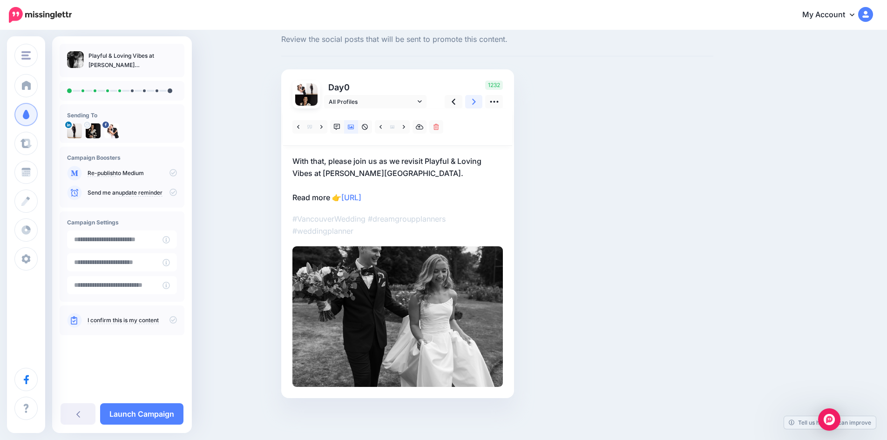
click at [476, 100] on icon at bounding box center [474, 102] width 4 height 10
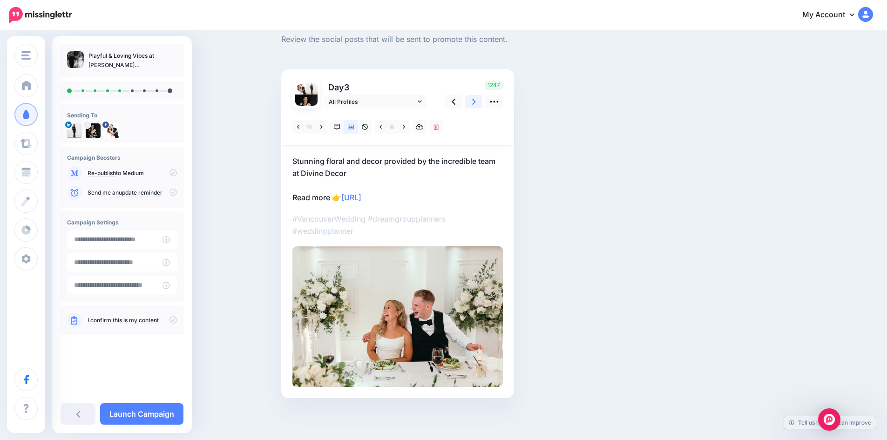
click at [476, 100] on icon at bounding box center [474, 102] width 4 height 10
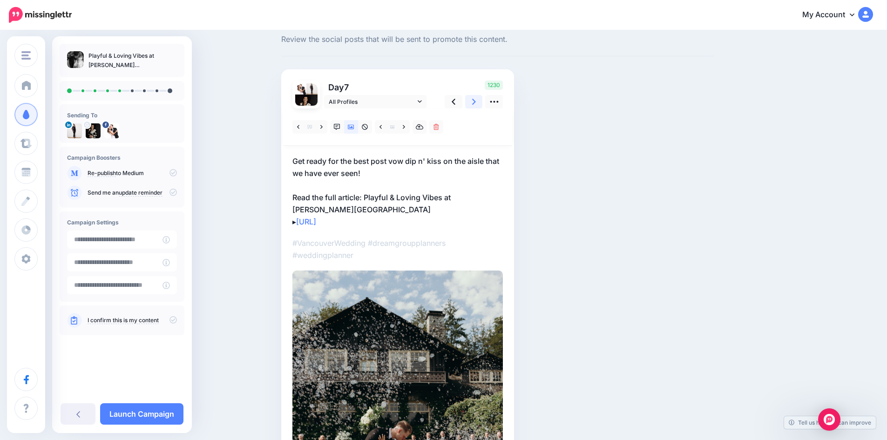
click at [476, 100] on icon at bounding box center [474, 102] width 4 height 10
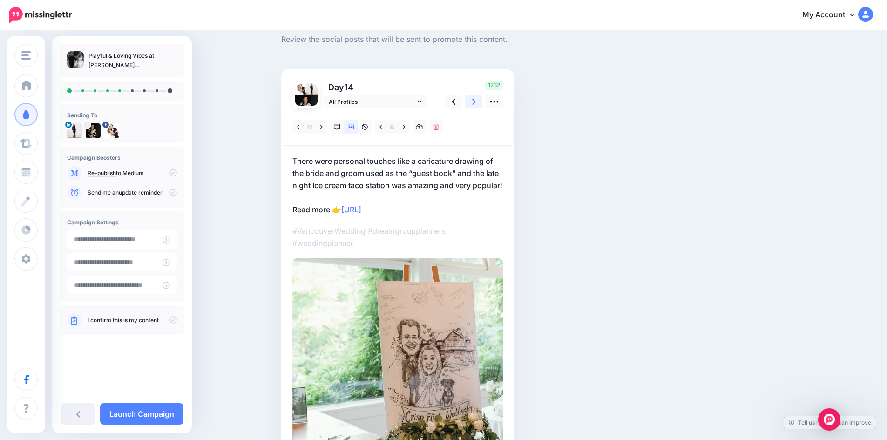
click at [476, 100] on icon at bounding box center [474, 102] width 4 height 10
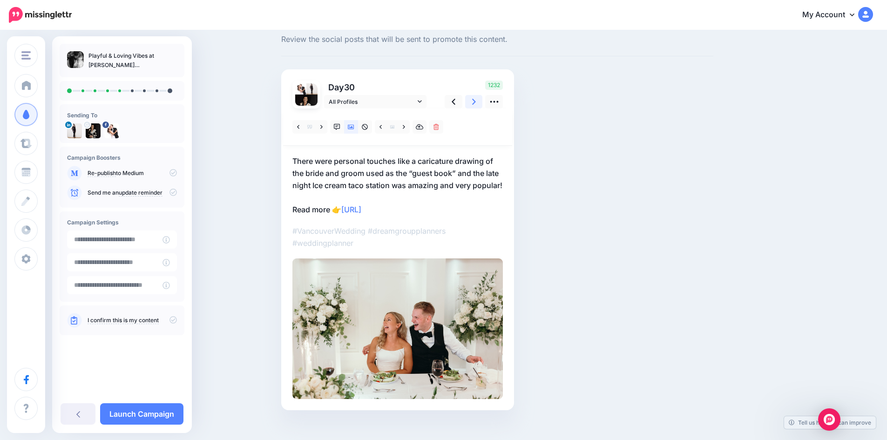
click at [476, 100] on icon at bounding box center [474, 102] width 4 height 10
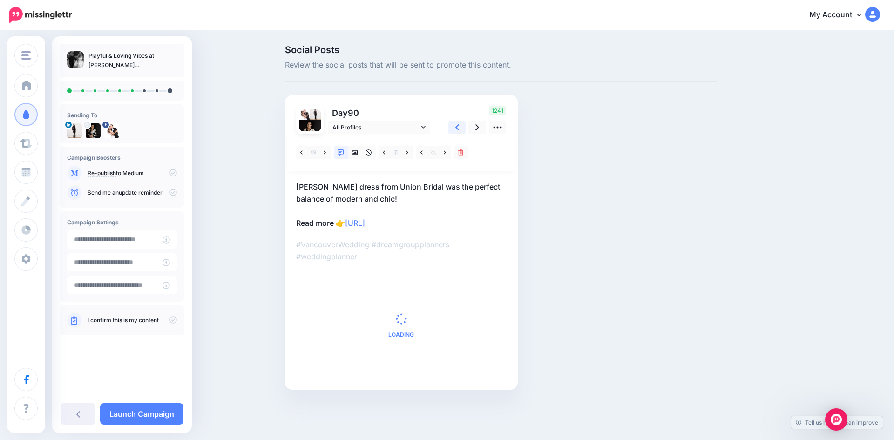
click at [455, 127] on icon at bounding box center [457, 127] width 4 height 10
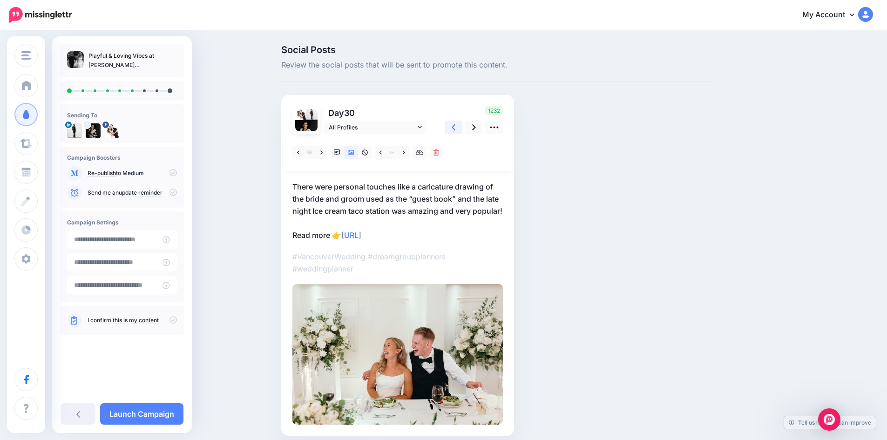
click at [455, 127] on icon at bounding box center [453, 127] width 4 height 6
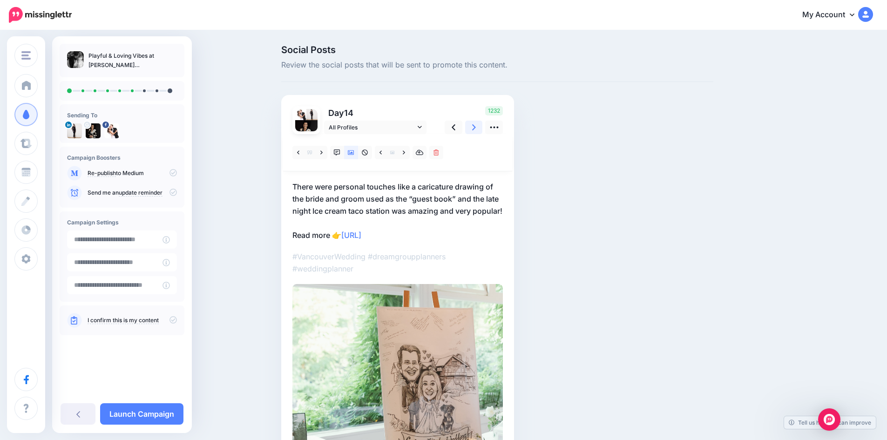
click at [479, 126] on link at bounding box center [474, 127] width 18 height 13
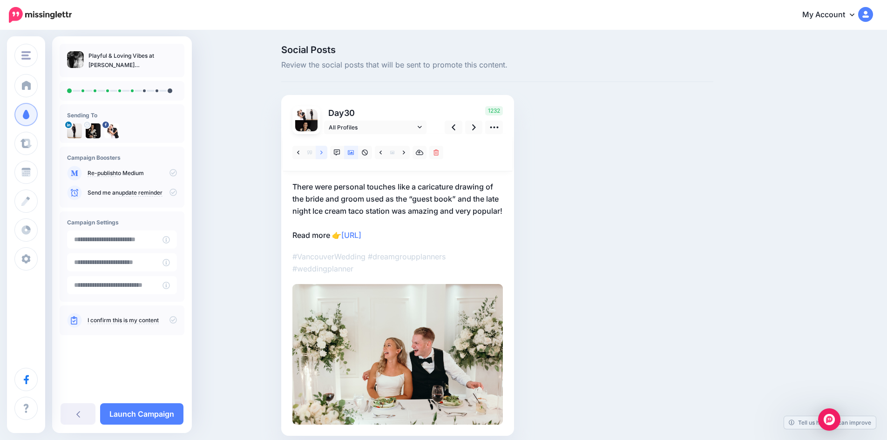
click at [323, 152] on icon at bounding box center [321, 152] width 2 height 7
click at [327, 151] on link at bounding box center [322, 152] width 12 height 13
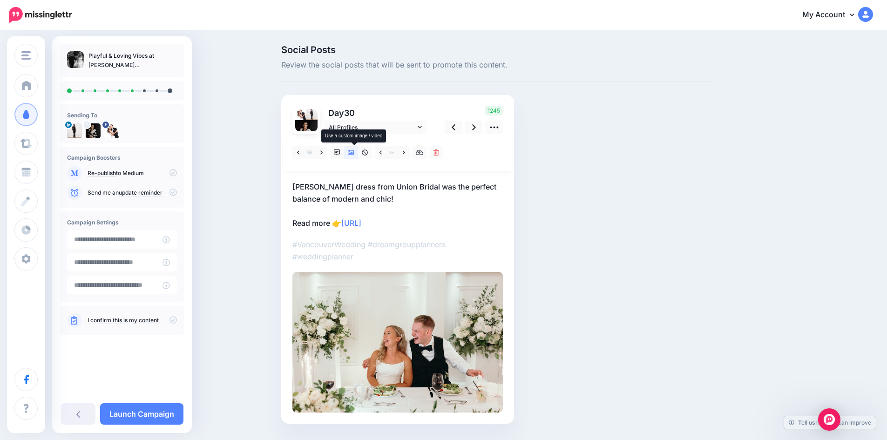
click at [354, 152] on icon at bounding box center [351, 152] width 7 height 5
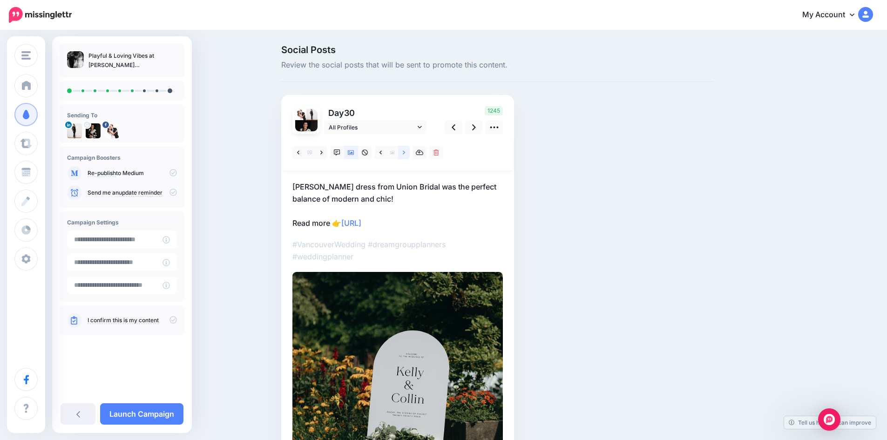
click at [405, 153] on icon at bounding box center [404, 152] width 2 height 7
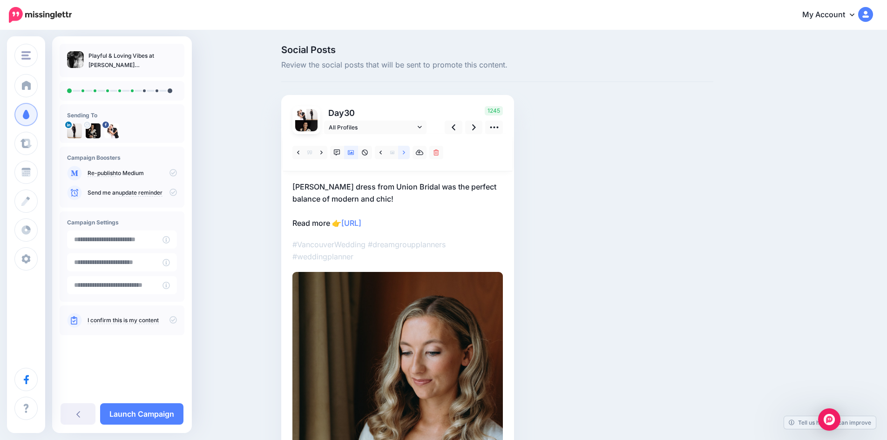
click at [405, 153] on icon at bounding box center [404, 152] width 2 height 7
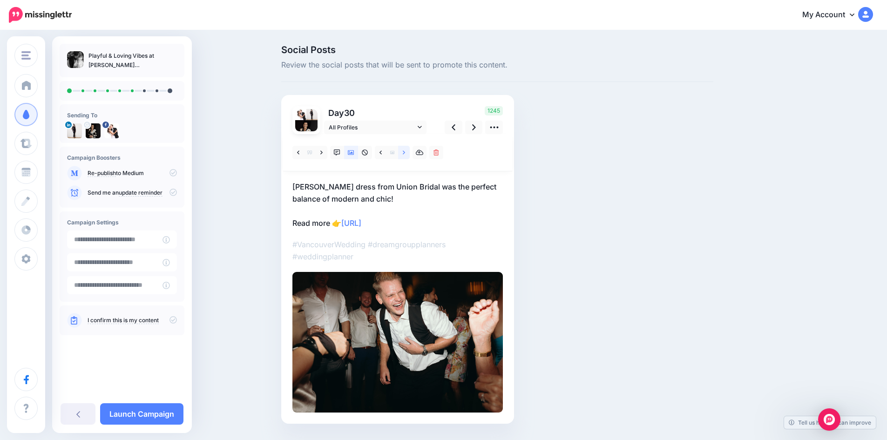
click at [405, 153] on icon at bounding box center [404, 152] width 2 height 7
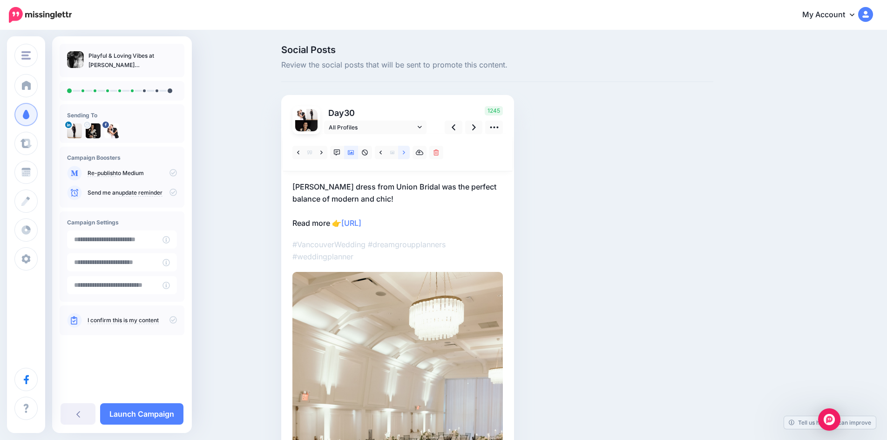
click at [405, 153] on icon at bounding box center [404, 152] width 2 height 7
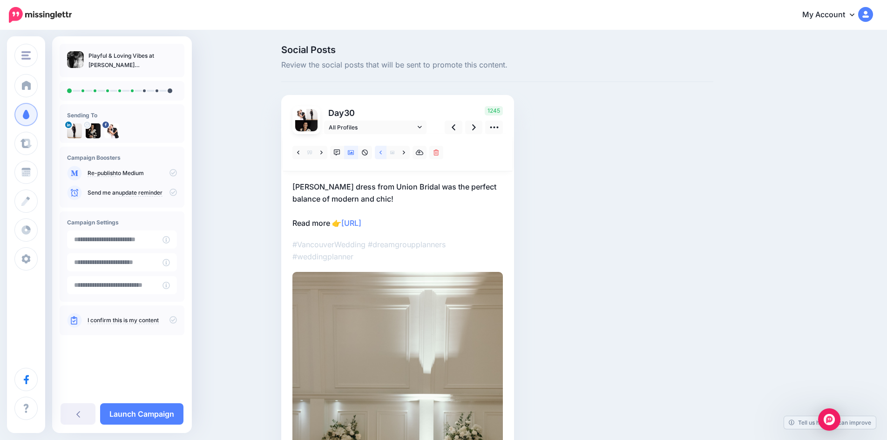
click at [382, 153] on icon at bounding box center [380, 152] width 2 height 7
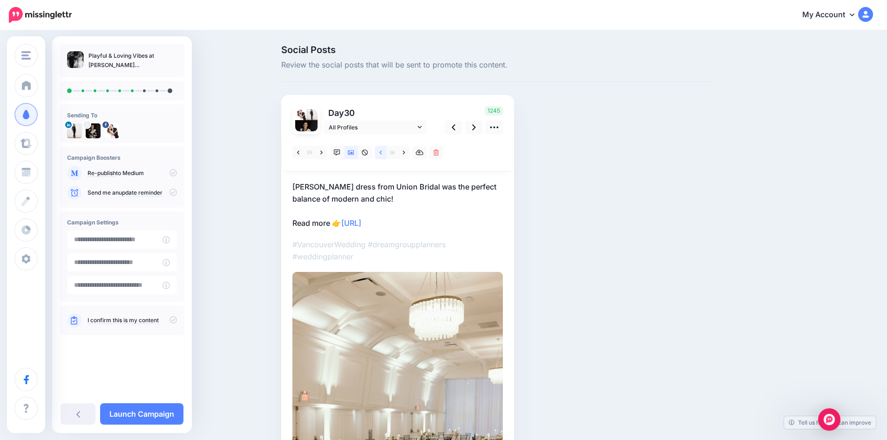
click at [382, 153] on icon at bounding box center [380, 152] width 2 height 7
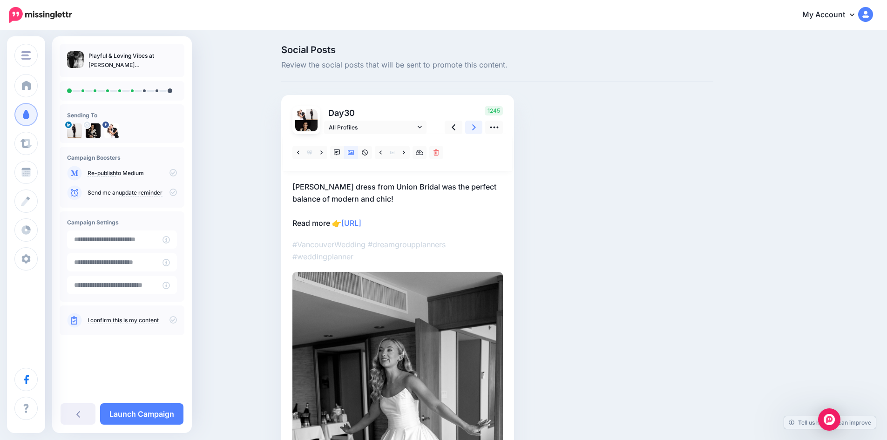
click at [476, 126] on icon at bounding box center [474, 127] width 4 height 10
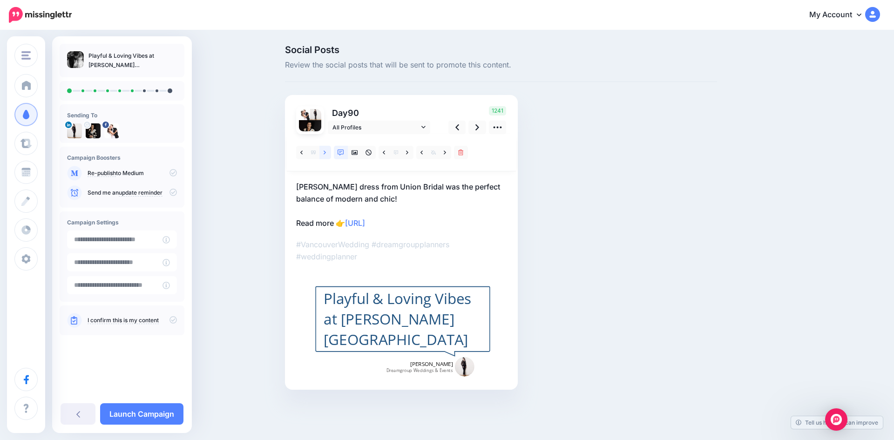
click at [325, 152] on icon at bounding box center [324, 152] width 2 height 4
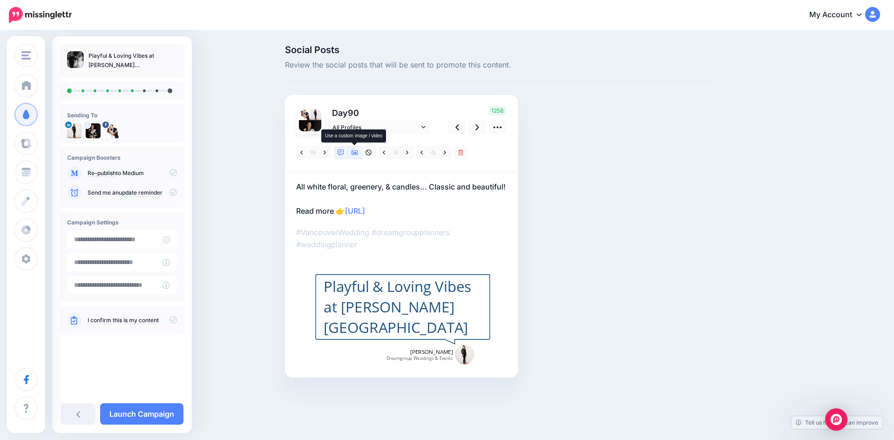
click at [358, 149] on link at bounding box center [355, 152] width 14 height 13
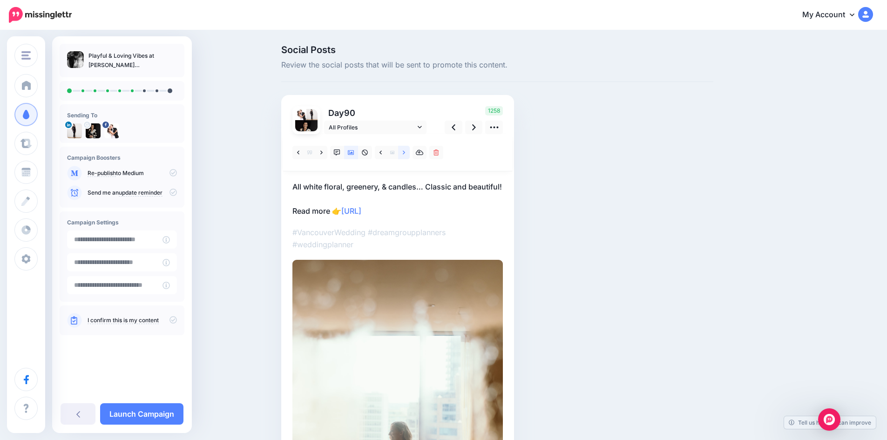
click at [405, 151] on icon at bounding box center [404, 152] width 2 height 7
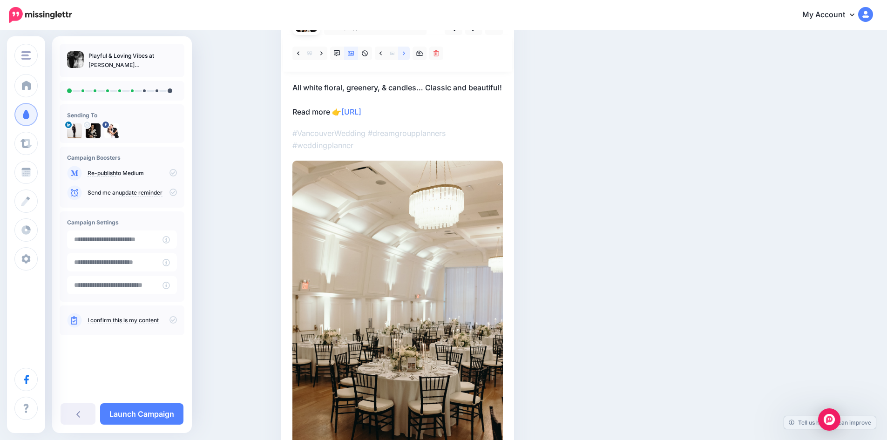
scroll to position [3, 0]
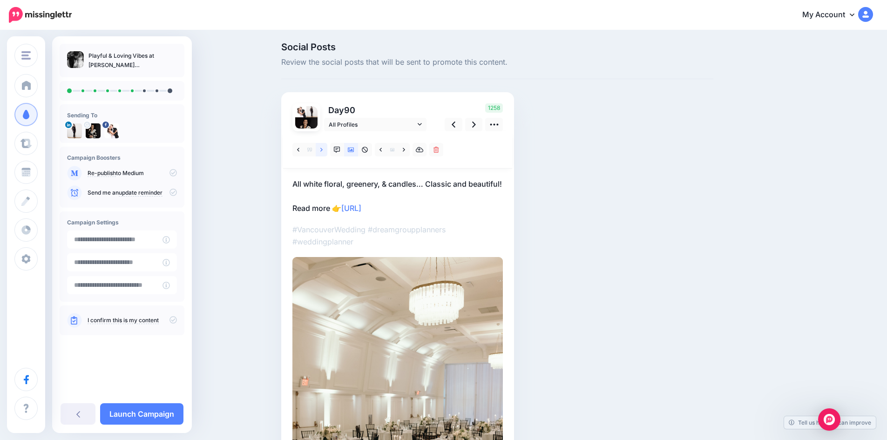
click at [326, 150] on link at bounding box center [322, 149] width 12 height 13
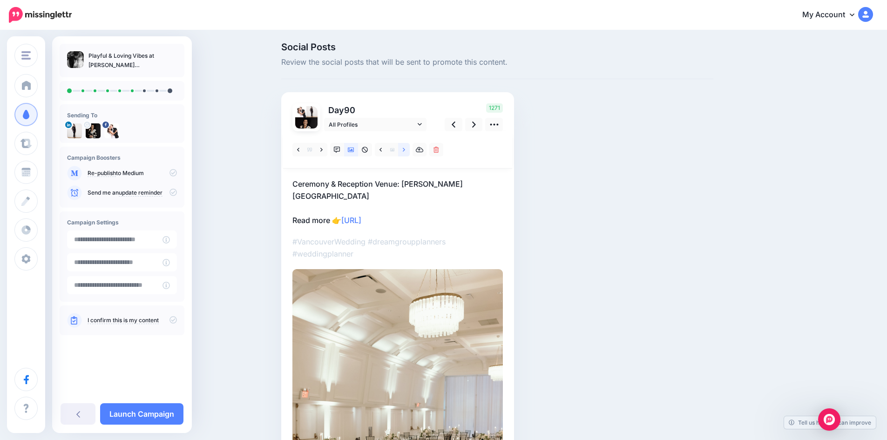
click at [410, 147] on link at bounding box center [404, 149] width 12 height 13
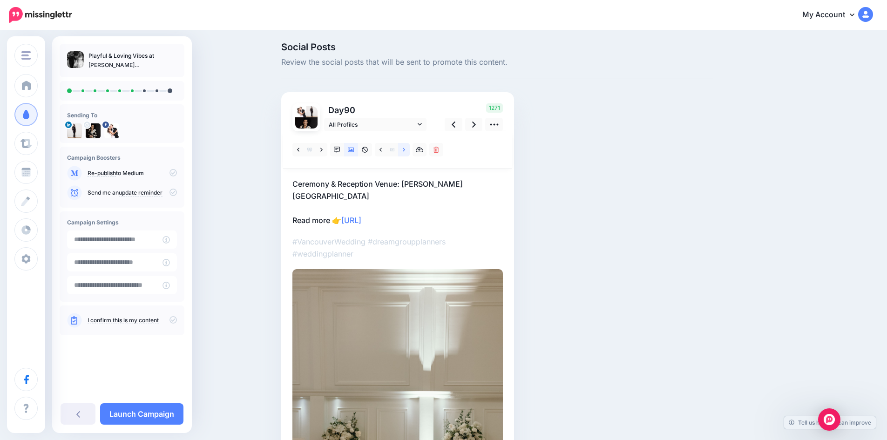
click at [410, 147] on link at bounding box center [404, 149] width 12 height 13
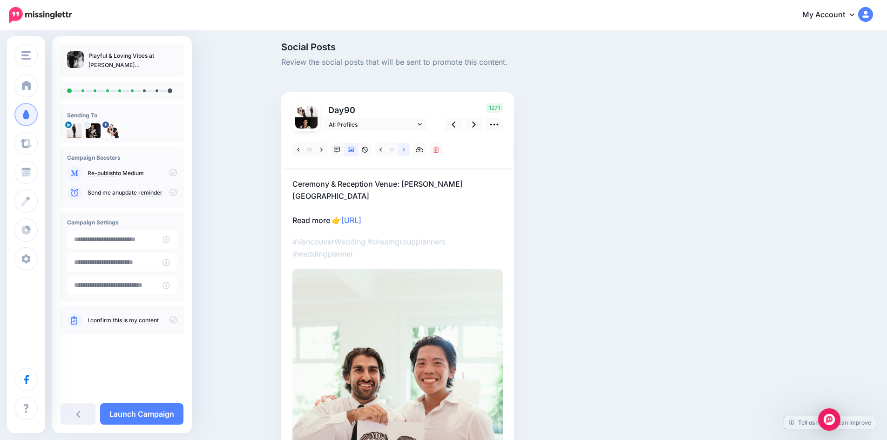
click at [410, 147] on link at bounding box center [404, 149] width 12 height 13
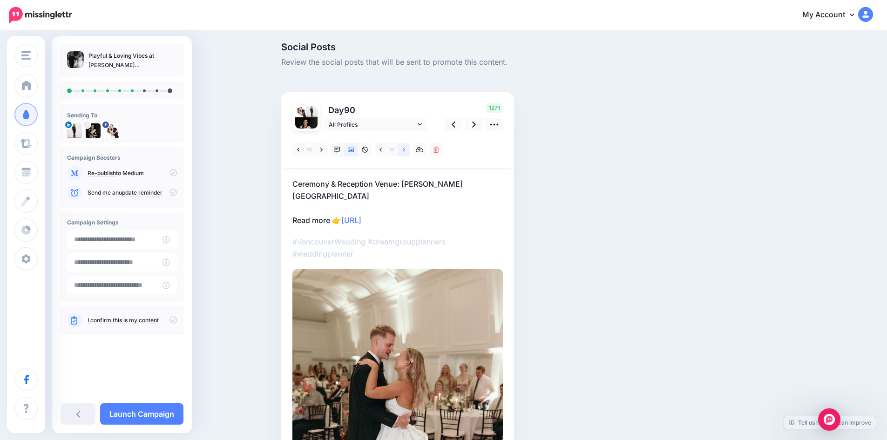
click at [410, 147] on link at bounding box center [404, 149] width 12 height 13
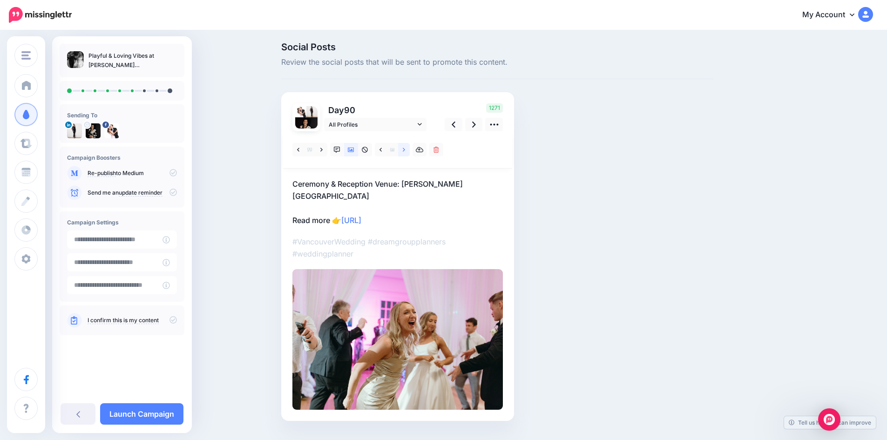
click at [410, 147] on link at bounding box center [404, 149] width 12 height 13
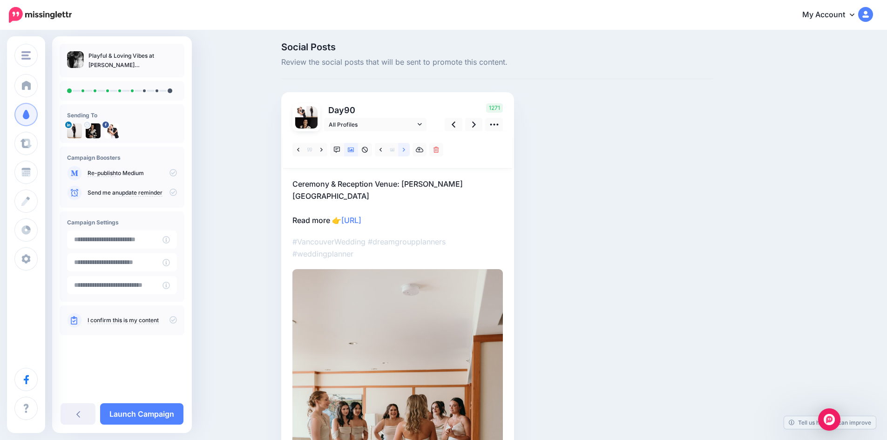
click at [410, 147] on link at bounding box center [404, 149] width 12 height 13
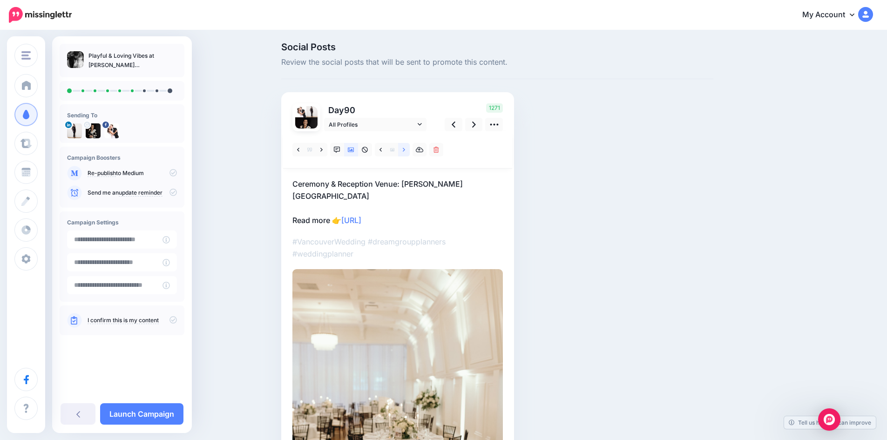
click at [410, 147] on link at bounding box center [404, 149] width 12 height 13
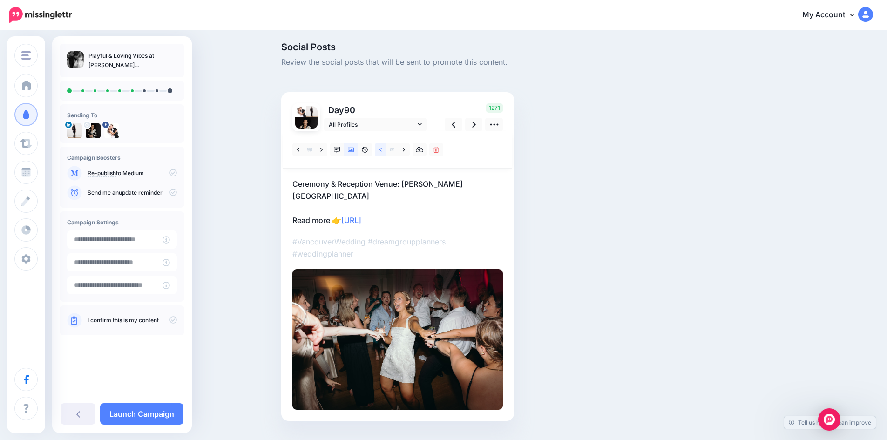
click at [382, 150] on icon at bounding box center [380, 150] width 2 height 7
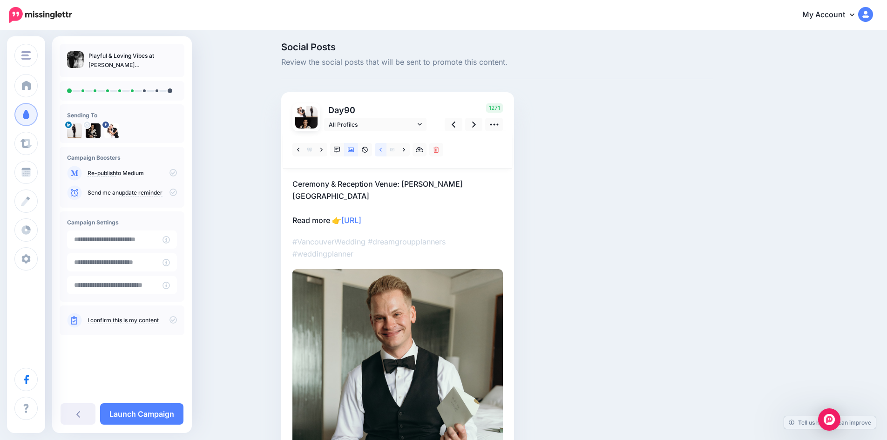
click at [382, 150] on icon at bounding box center [380, 150] width 2 height 7
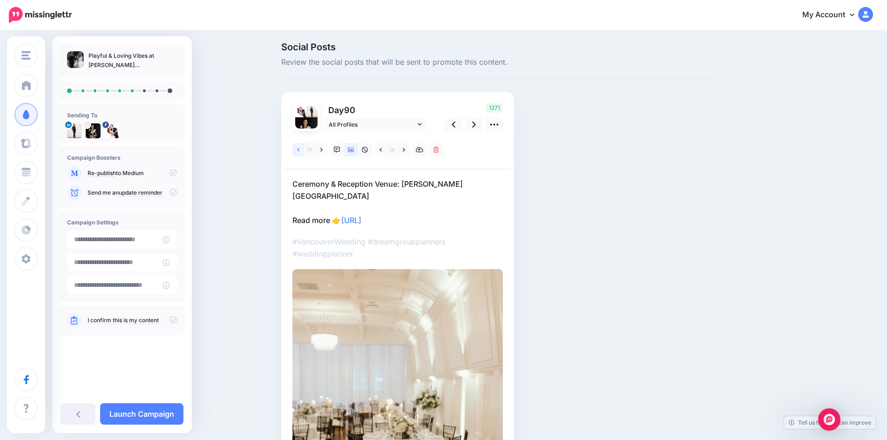
click at [303, 148] on link at bounding box center [298, 149] width 12 height 13
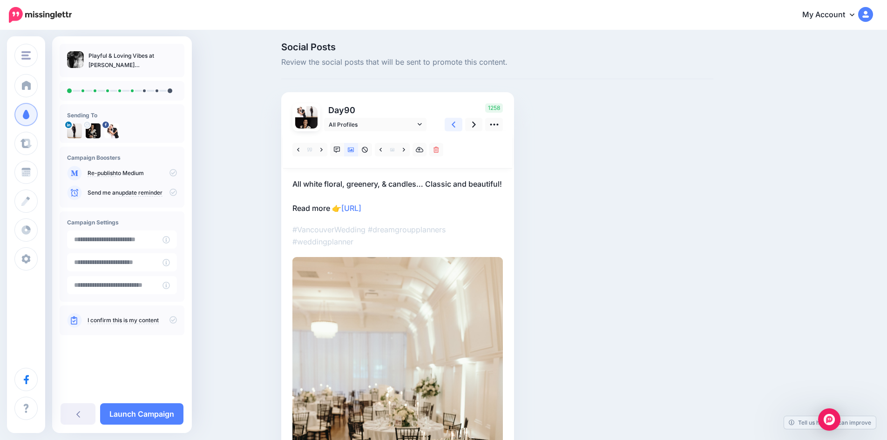
click at [455, 122] on icon at bounding box center [453, 125] width 4 height 10
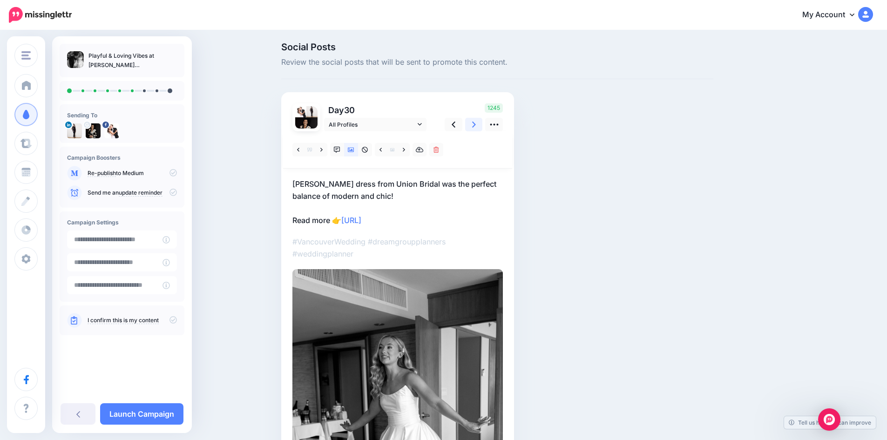
click at [475, 125] on link at bounding box center [474, 124] width 18 height 13
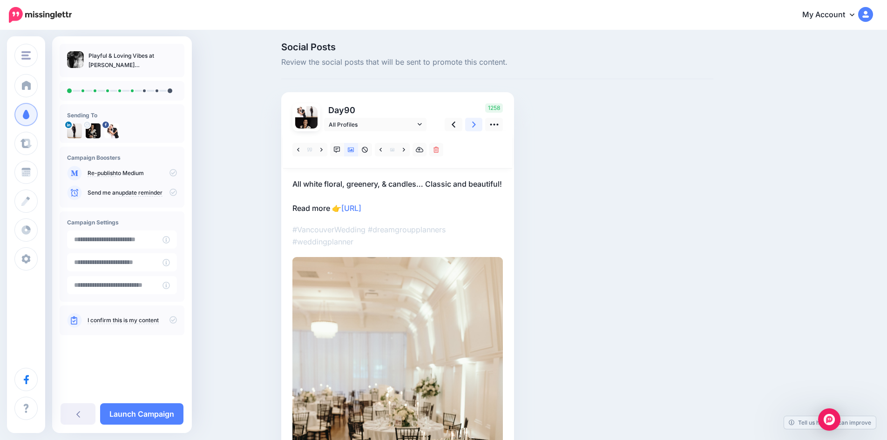
click at [475, 125] on link at bounding box center [474, 124] width 18 height 13
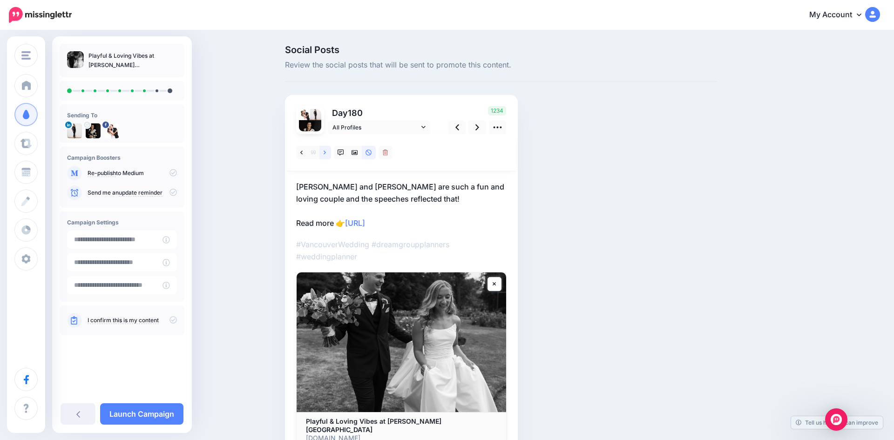
click at [323, 151] on link at bounding box center [325, 152] width 12 height 13
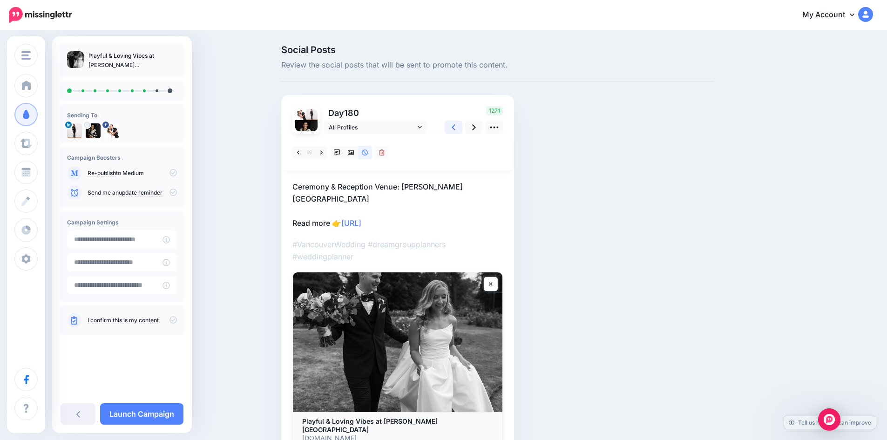
click at [455, 124] on icon at bounding box center [453, 127] width 4 height 10
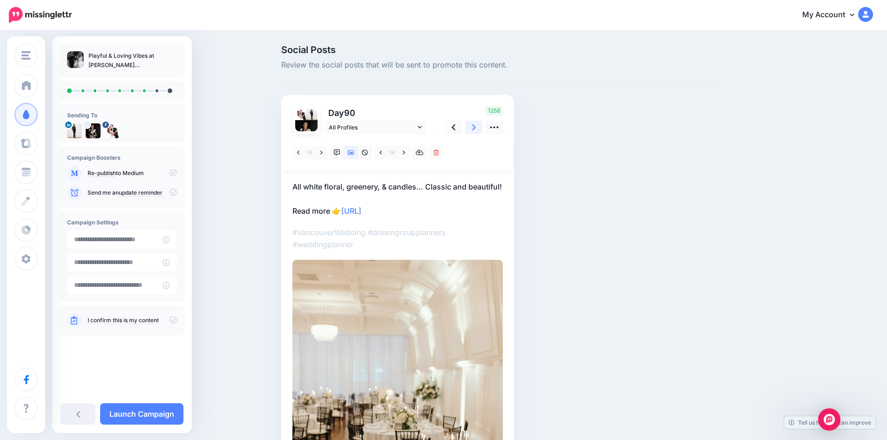
click at [476, 126] on icon at bounding box center [474, 127] width 4 height 10
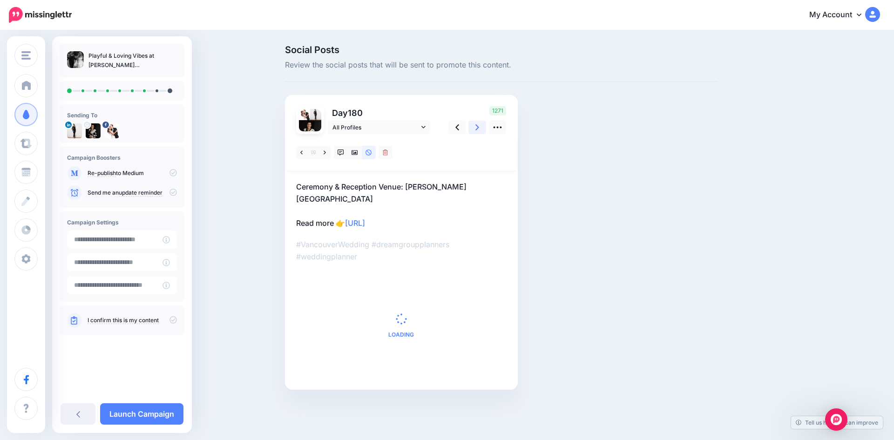
click at [477, 126] on icon at bounding box center [477, 127] width 4 height 6
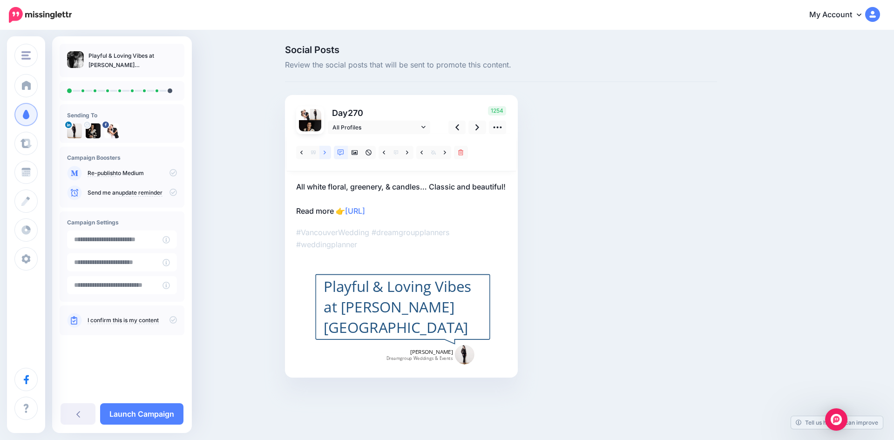
click at [326, 153] on link at bounding box center [325, 152] width 12 height 13
click at [303, 153] on icon at bounding box center [301, 152] width 2 height 7
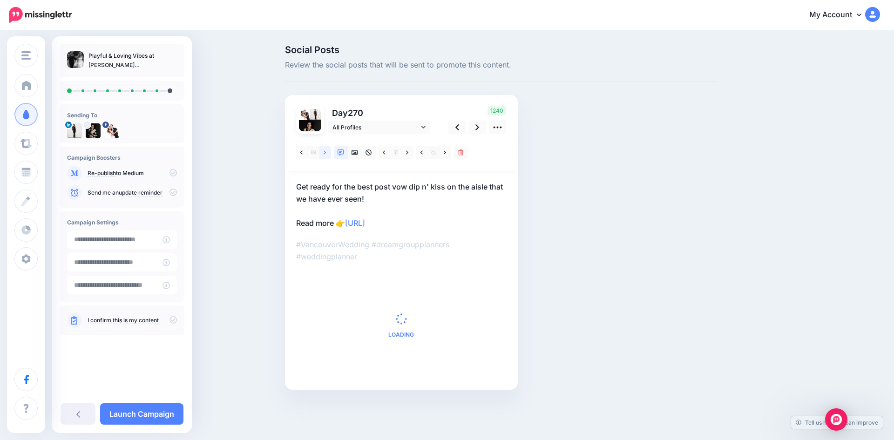
click at [325, 150] on icon at bounding box center [324, 152] width 2 height 7
click at [355, 152] on icon at bounding box center [354, 152] width 7 height 5
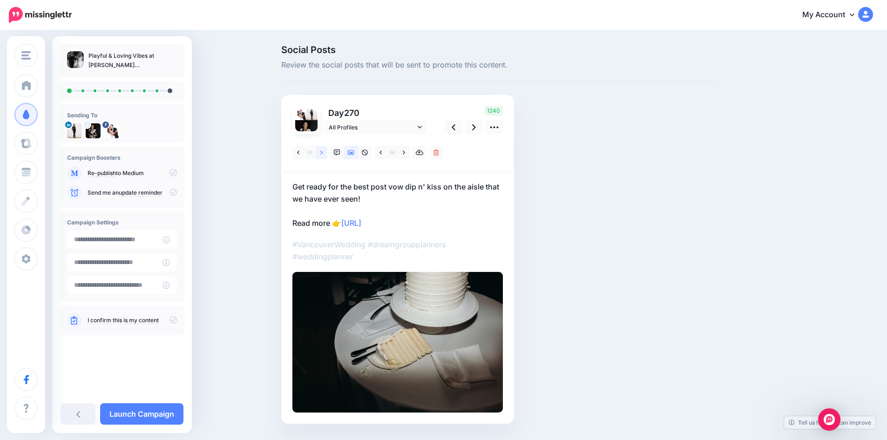
click at [323, 152] on icon at bounding box center [321, 152] width 2 height 7
click at [303, 151] on link at bounding box center [298, 152] width 12 height 13
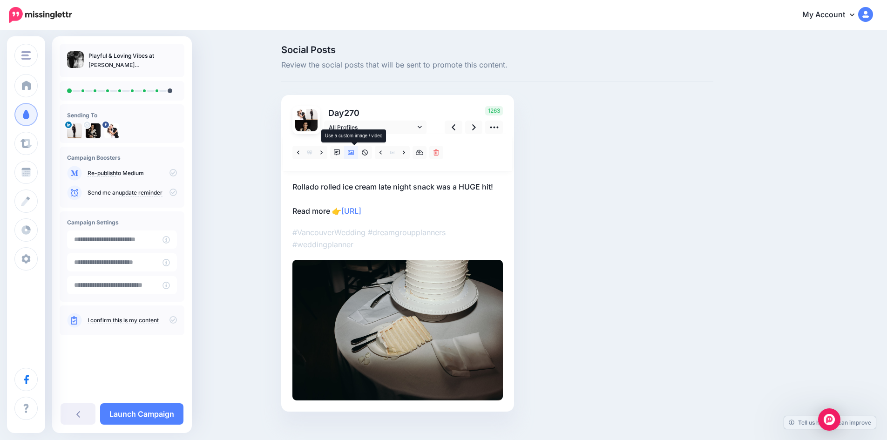
click at [352, 152] on icon at bounding box center [351, 152] width 7 height 5
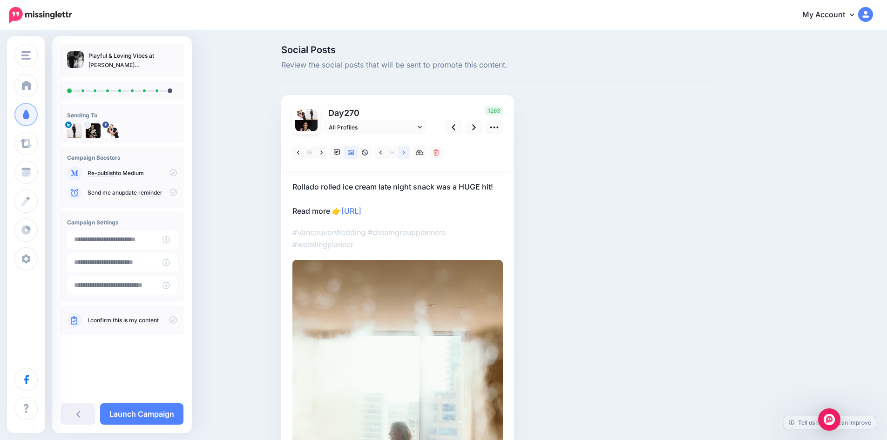
click at [405, 152] on icon at bounding box center [404, 152] width 2 height 7
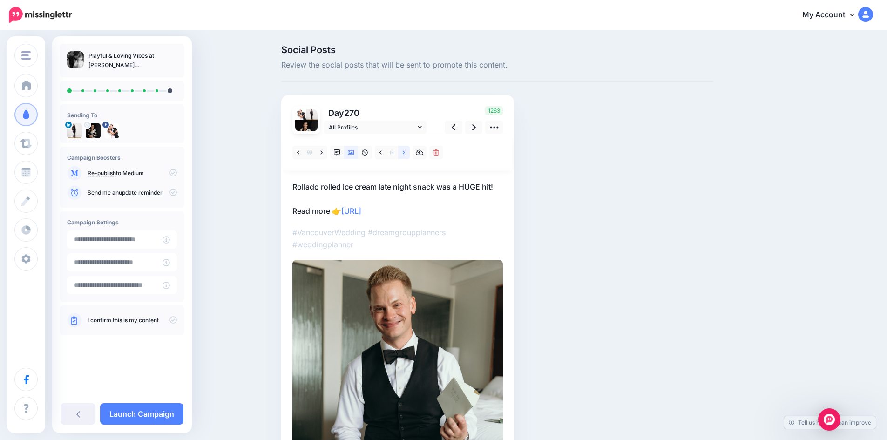
click at [405, 152] on icon at bounding box center [404, 152] width 2 height 7
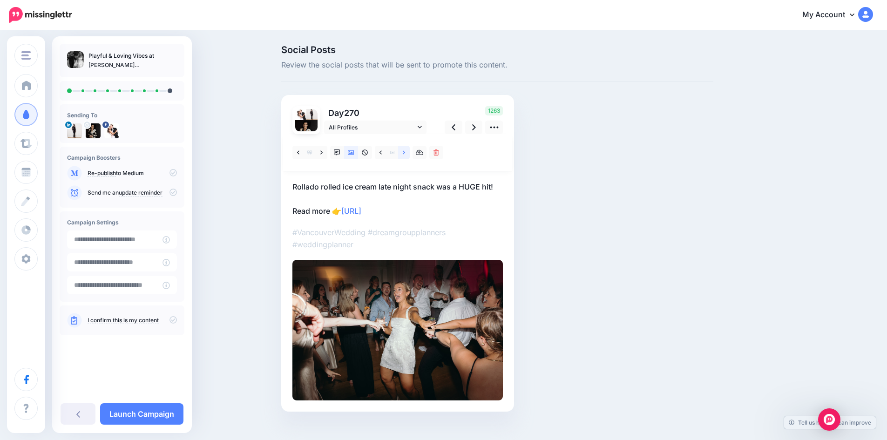
click at [405, 152] on icon at bounding box center [404, 152] width 2 height 7
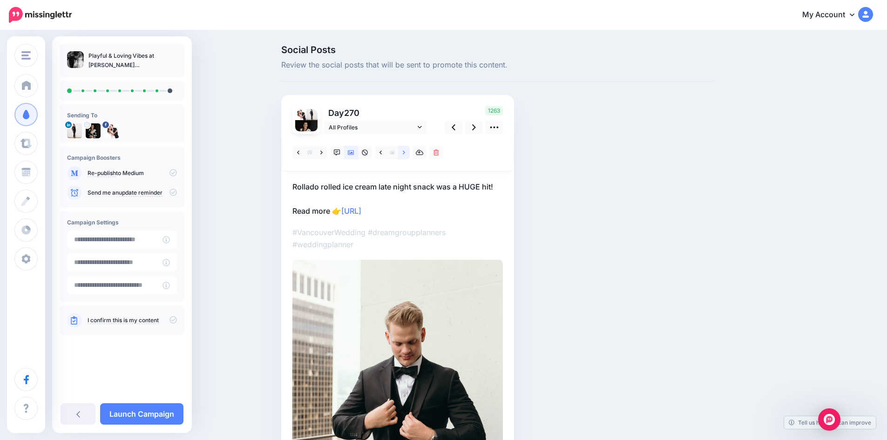
click at [405, 152] on icon at bounding box center [404, 152] width 2 height 7
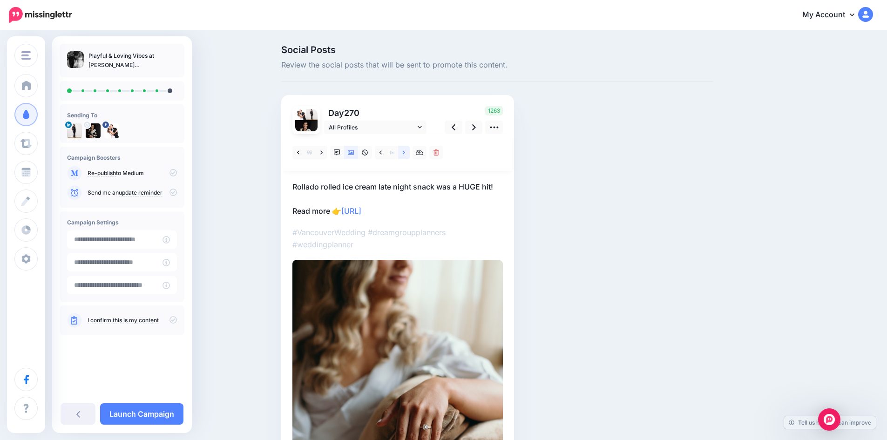
click at [405, 152] on icon at bounding box center [404, 152] width 2 height 7
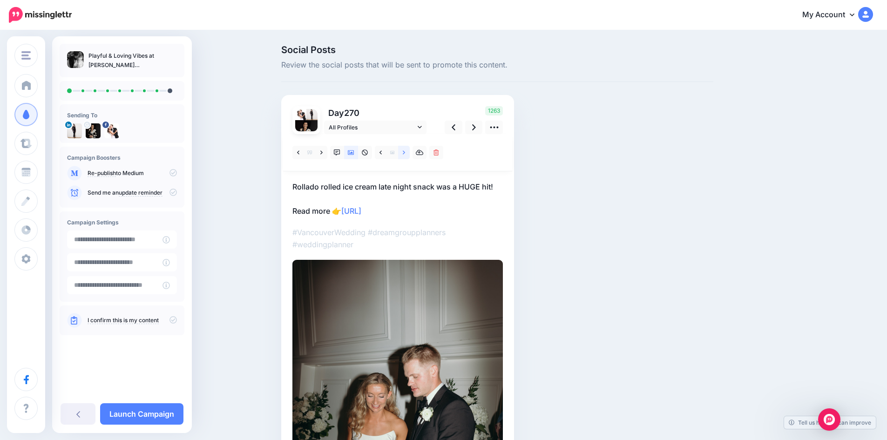
click at [405, 152] on icon at bounding box center [404, 152] width 2 height 7
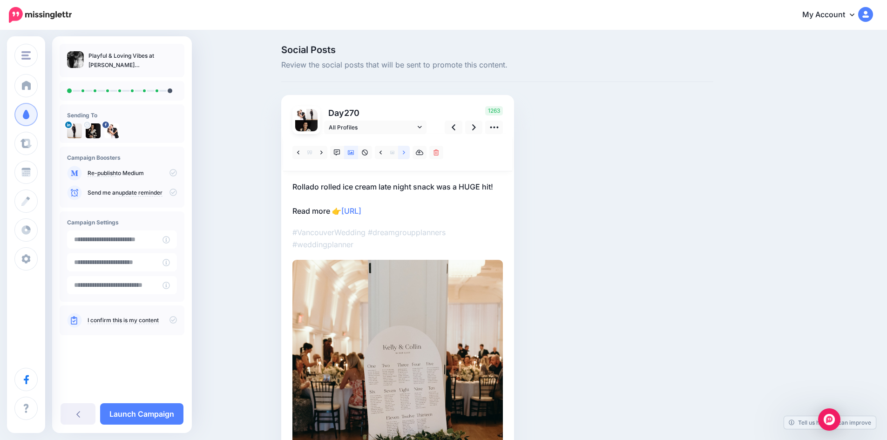
click at [405, 152] on icon at bounding box center [404, 152] width 2 height 7
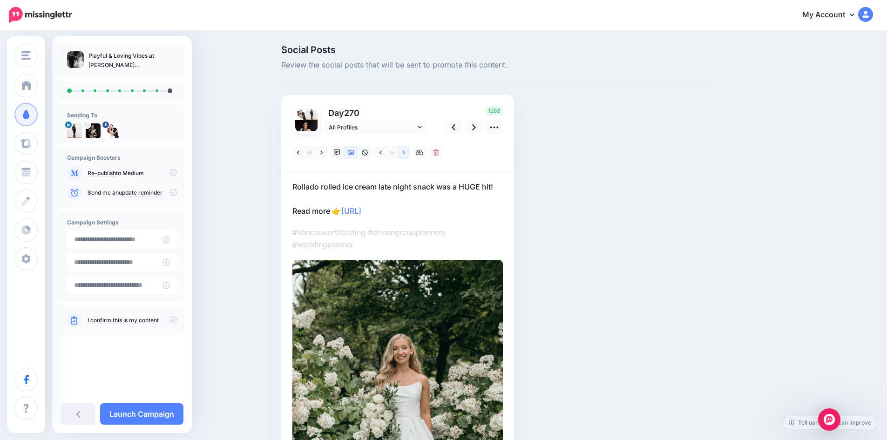
click at [405, 152] on icon at bounding box center [404, 152] width 2 height 7
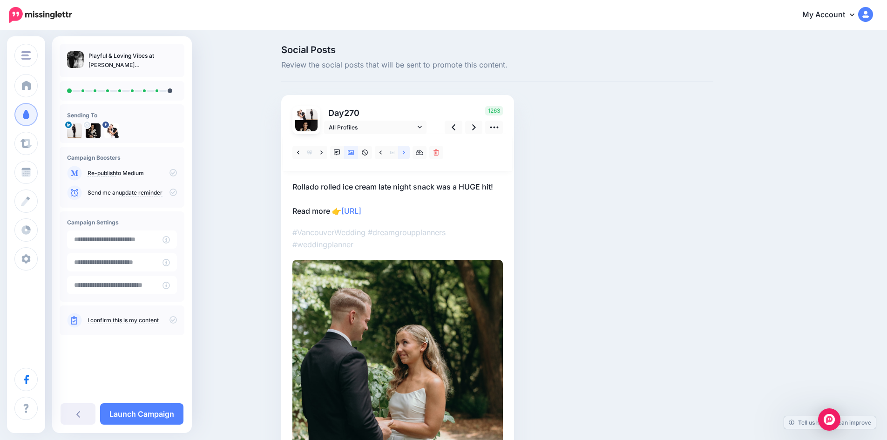
click at [405, 152] on icon at bounding box center [404, 152] width 2 height 7
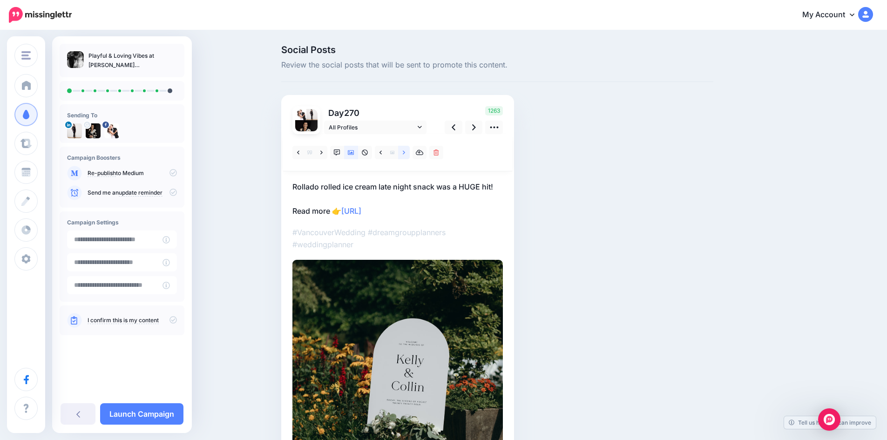
click at [405, 152] on icon at bounding box center [404, 152] width 2 height 7
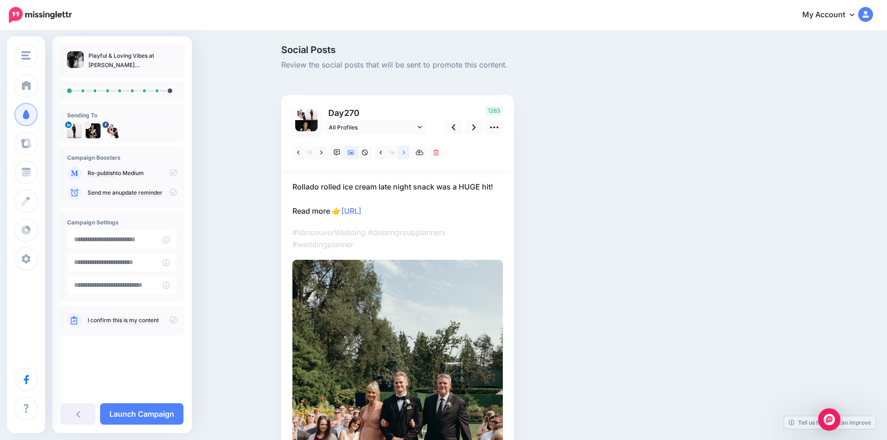
click at [405, 152] on icon at bounding box center [404, 152] width 2 height 7
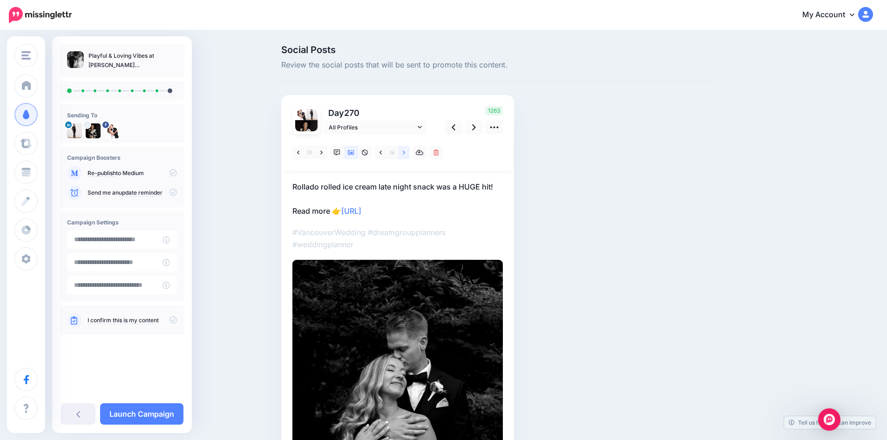
click at [405, 152] on icon at bounding box center [404, 152] width 2 height 7
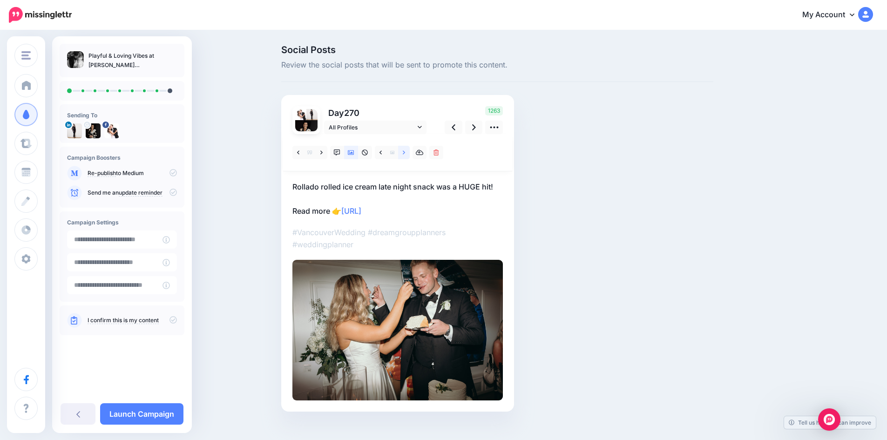
click at [405, 152] on icon at bounding box center [404, 152] width 2 height 7
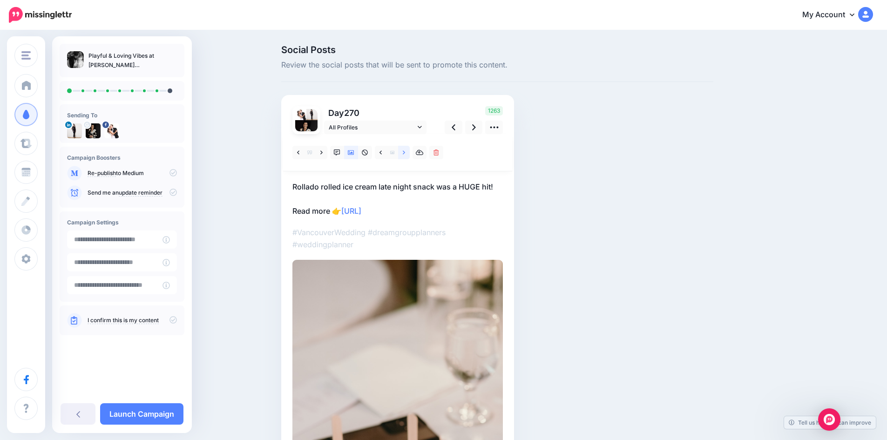
click at [405, 152] on icon at bounding box center [404, 152] width 2 height 7
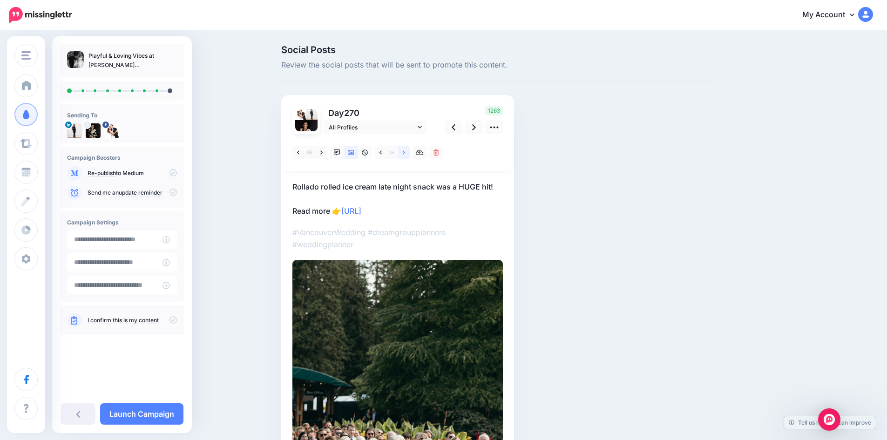
click at [405, 152] on icon at bounding box center [404, 152] width 2 height 7
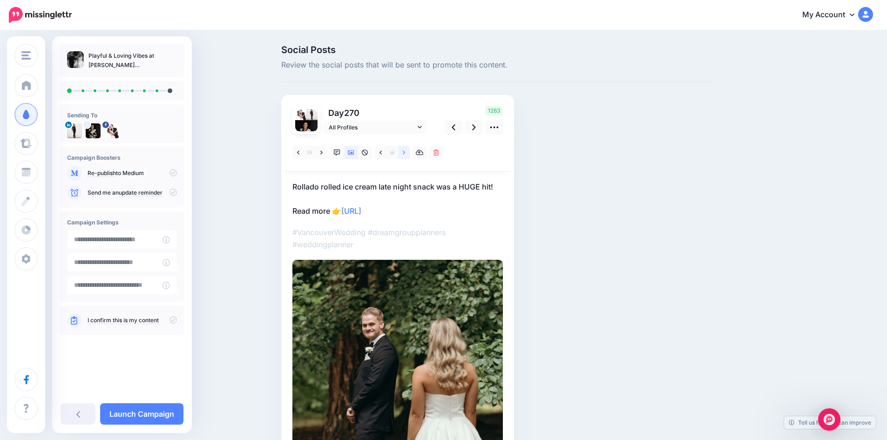
click at [405, 152] on icon at bounding box center [404, 152] width 2 height 7
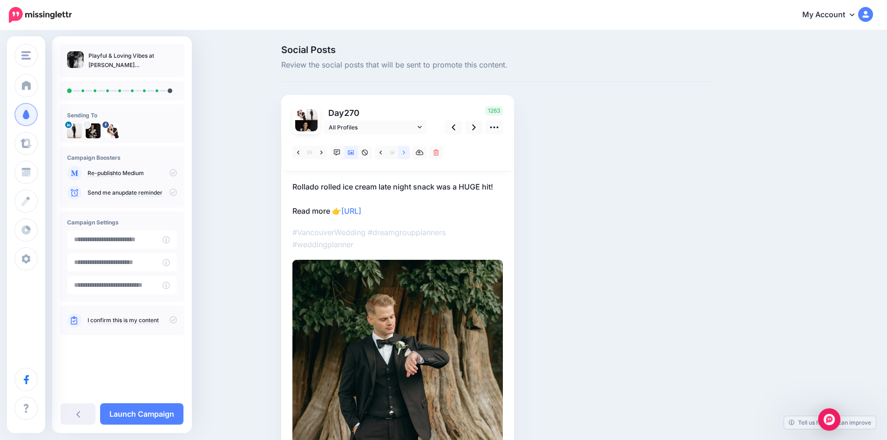
click at [405, 152] on icon at bounding box center [404, 152] width 2 height 7
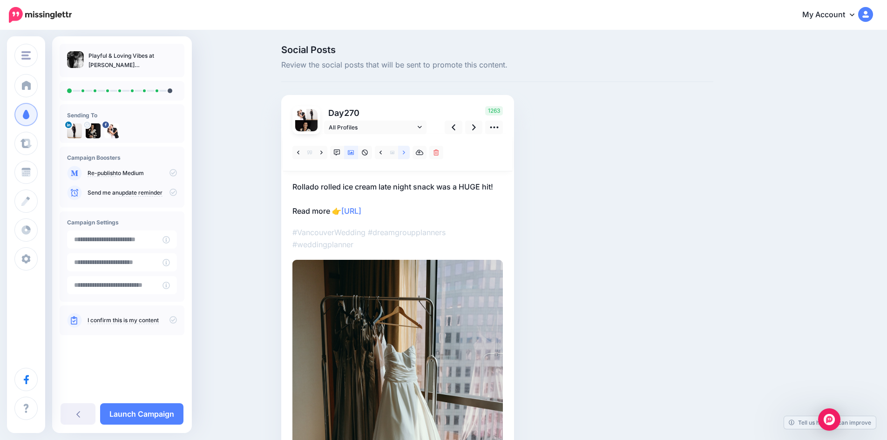
click at [405, 152] on icon at bounding box center [404, 152] width 2 height 7
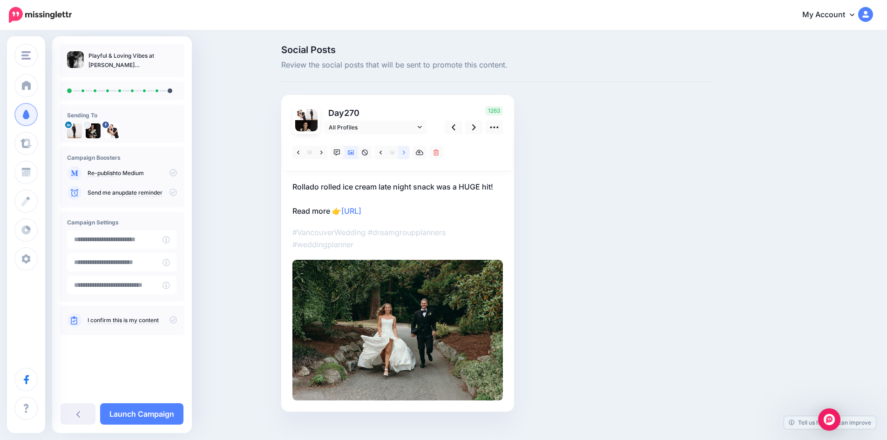
click at [405, 152] on icon at bounding box center [404, 152] width 2 height 7
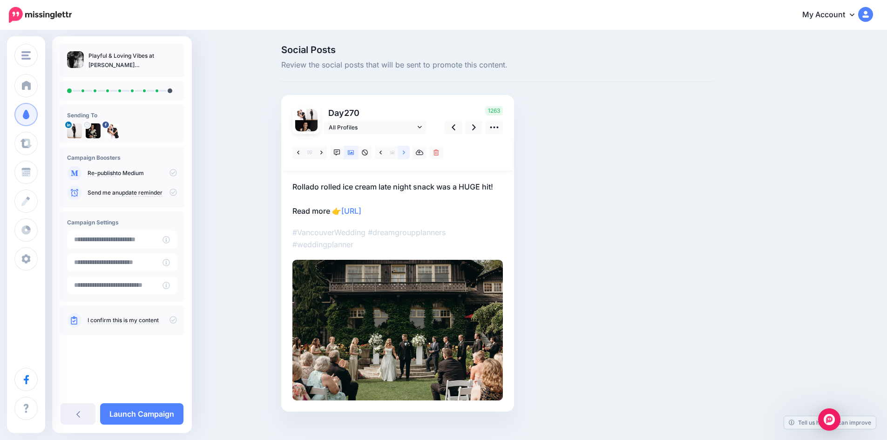
click at [405, 152] on icon at bounding box center [404, 152] width 2 height 7
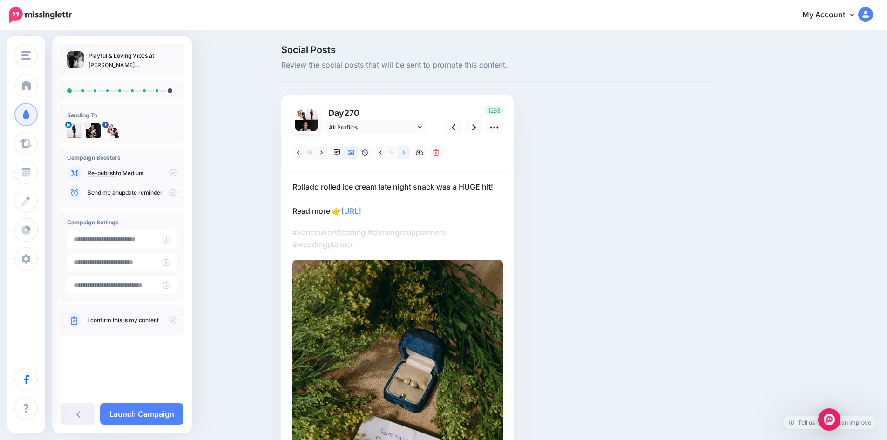
click at [405, 152] on icon at bounding box center [404, 152] width 2 height 7
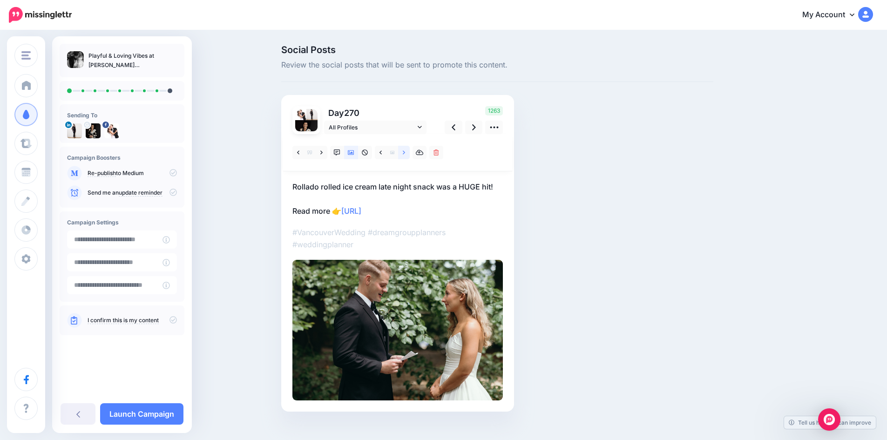
click at [405, 152] on icon at bounding box center [404, 152] width 2 height 7
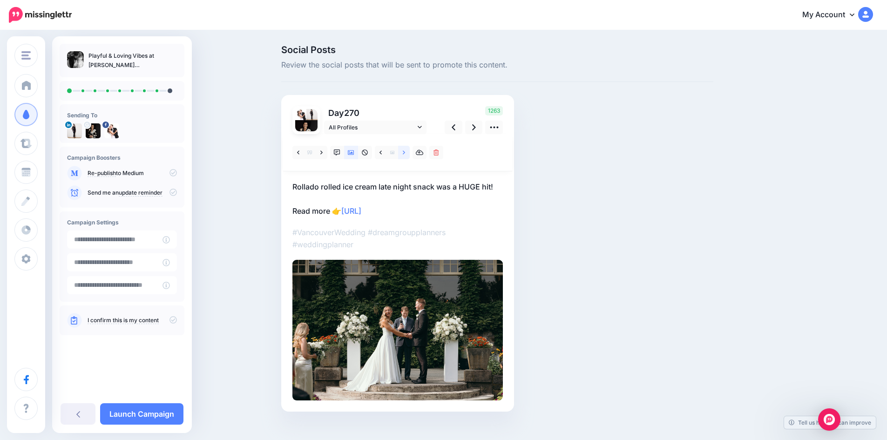
click at [405, 152] on icon at bounding box center [404, 152] width 2 height 7
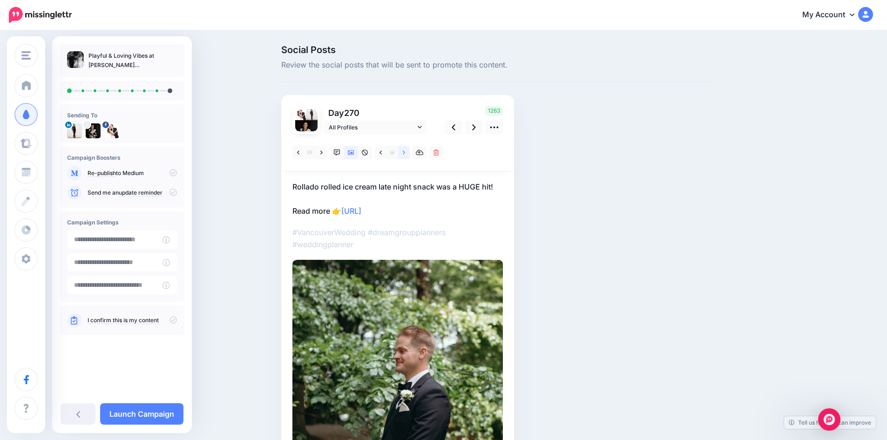
click at [405, 152] on icon at bounding box center [404, 152] width 2 height 7
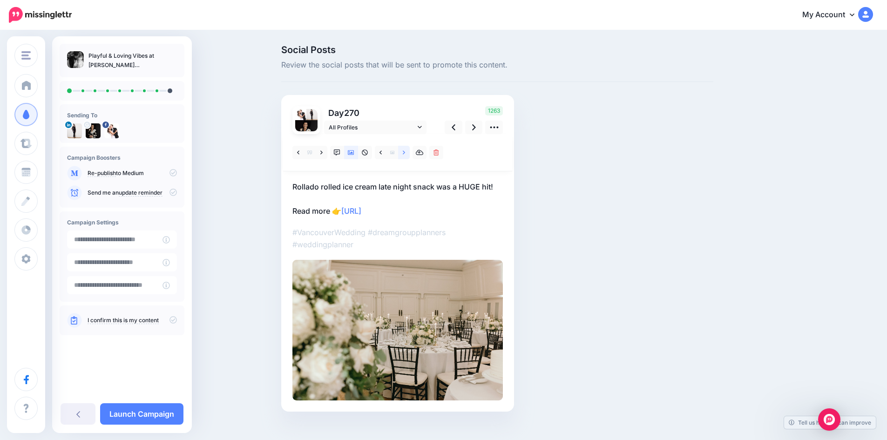
click at [405, 152] on icon at bounding box center [404, 152] width 2 height 7
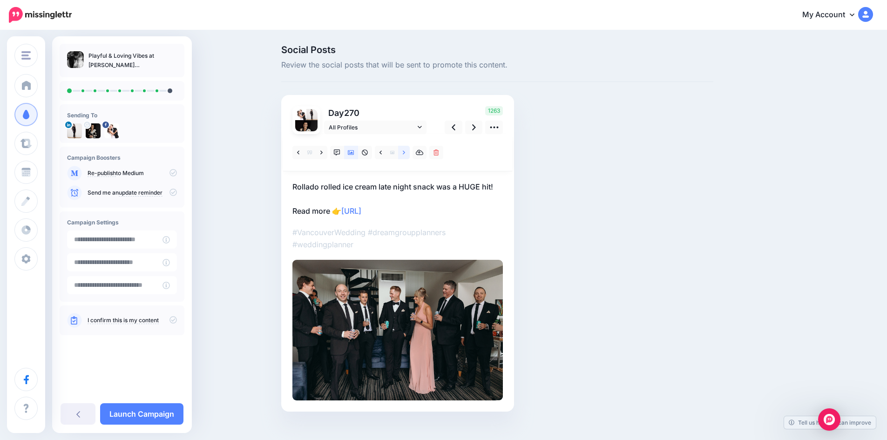
click at [405, 152] on icon at bounding box center [404, 152] width 2 height 7
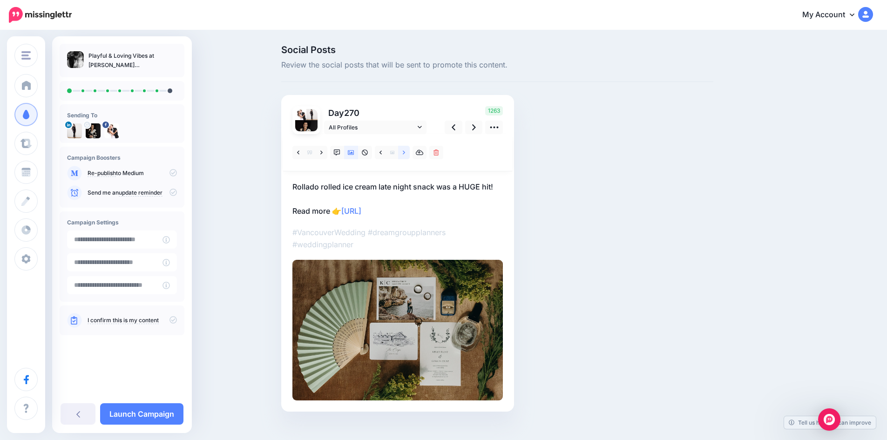
click at [405, 152] on icon at bounding box center [404, 152] width 2 height 7
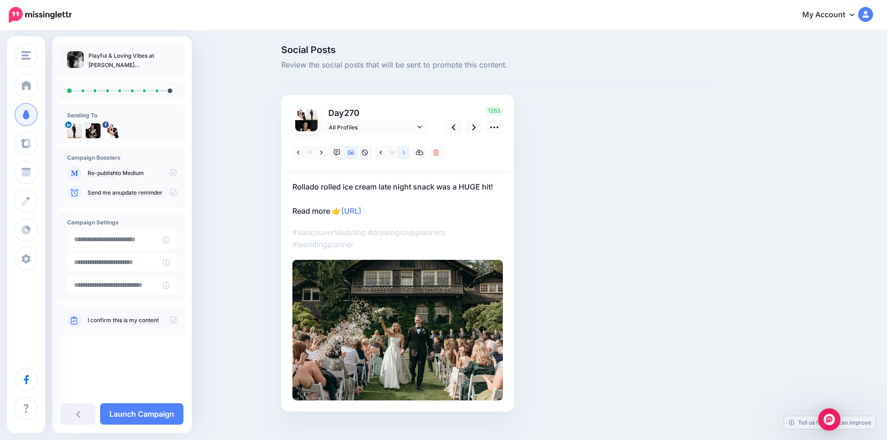
click at [405, 152] on icon at bounding box center [404, 152] width 2 height 7
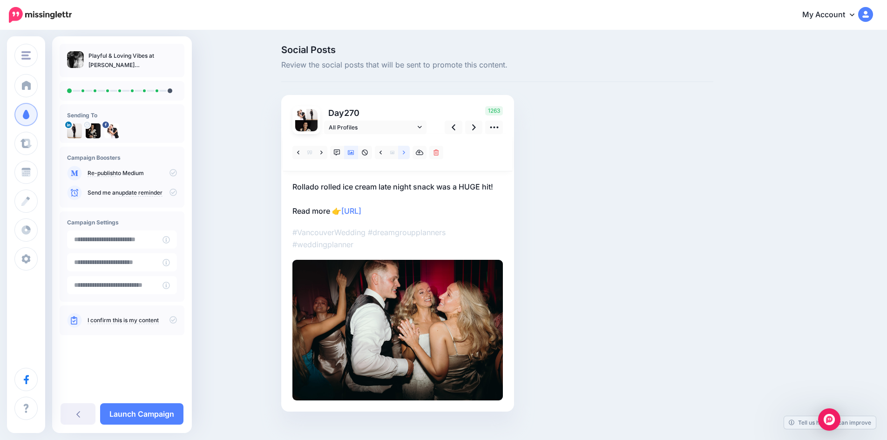
click at [405, 152] on icon at bounding box center [404, 152] width 2 height 7
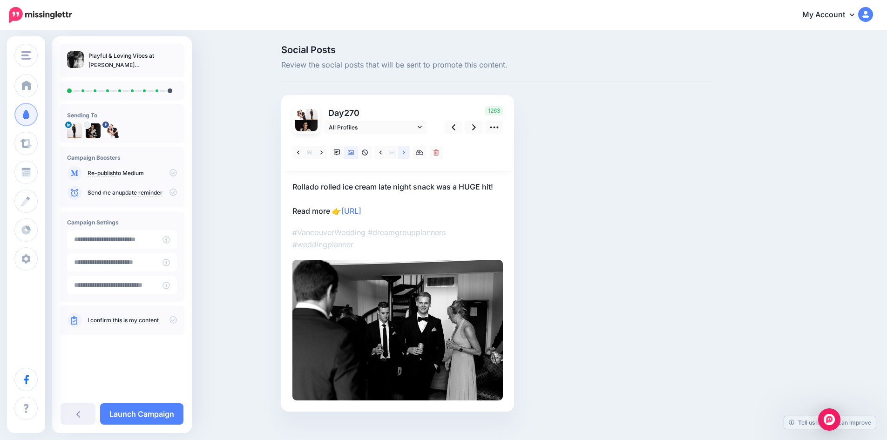
click at [405, 152] on icon at bounding box center [404, 152] width 2 height 7
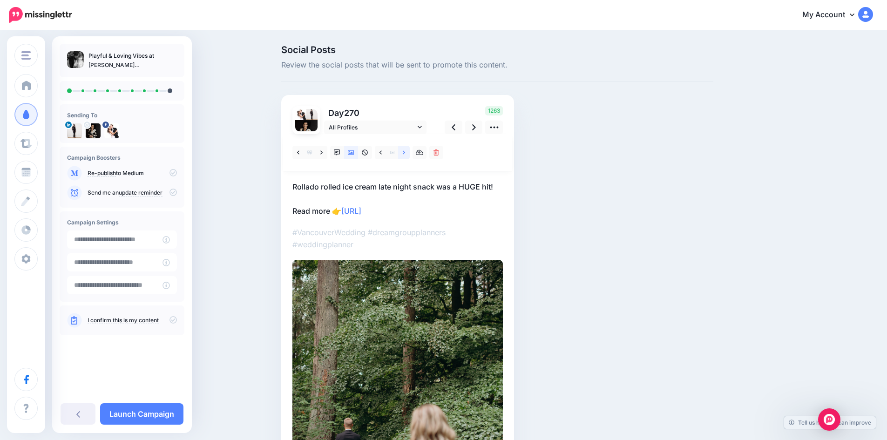
click at [405, 152] on icon at bounding box center [404, 152] width 2 height 7
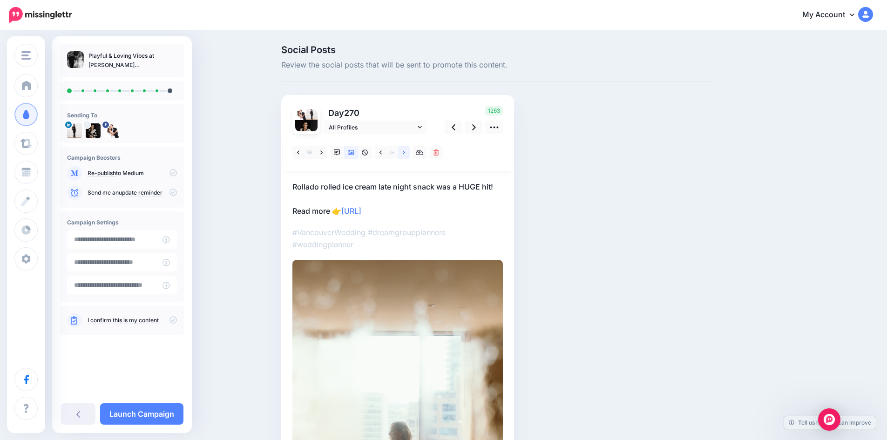
click at [405, 152] on icon at bounding box center [404, 152] width 2 height 7
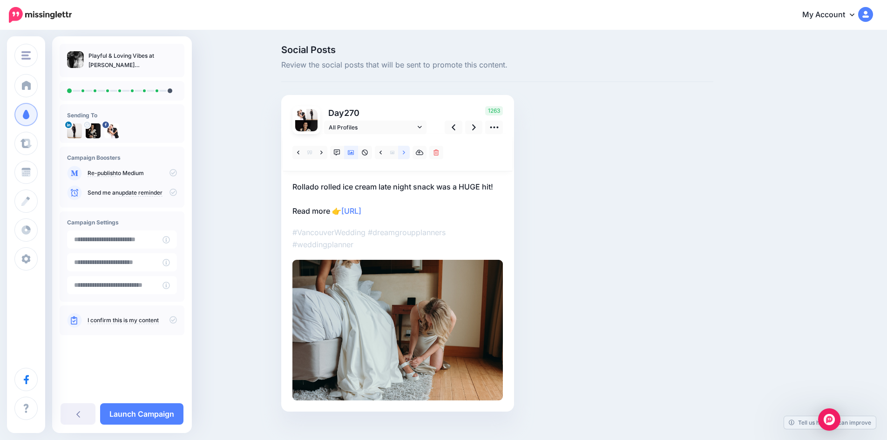
click at [405, 152] on icon at bounding box center [404, 152] width 2 height 7
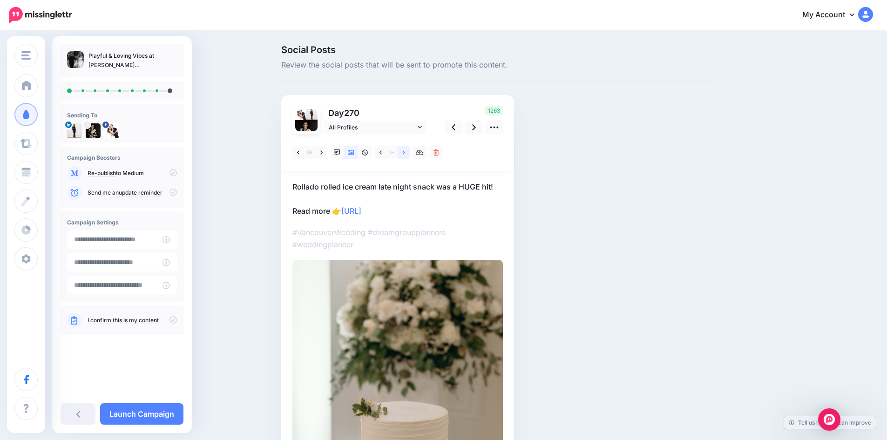
click at [405, 152] on icon at bounding box center [404, 152] width 2 height 7
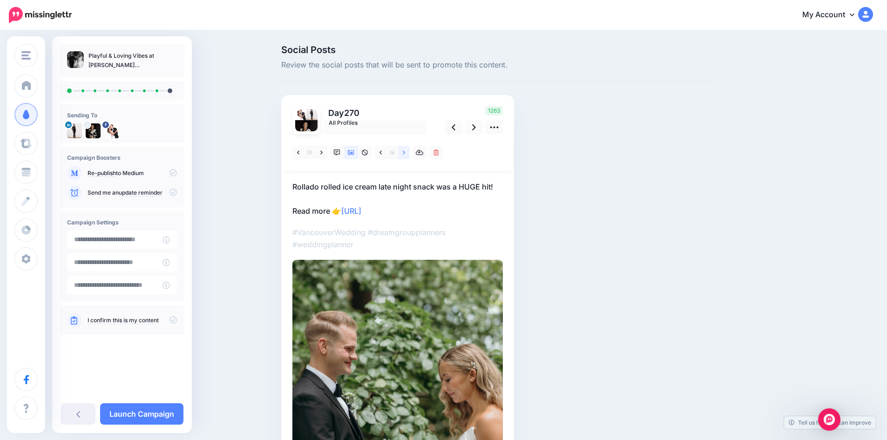
click at [405, 152] on icon at bounding box center [404, 152] width 2 height 7
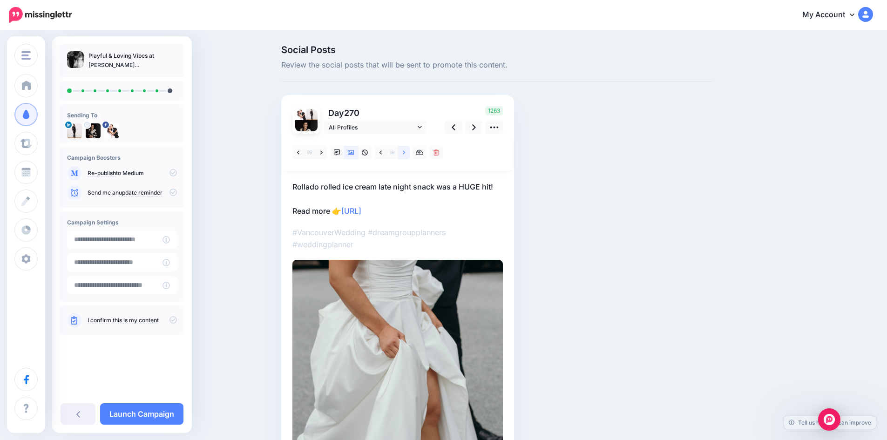
click at [405, 152] on icon at bounding box center [404, 152] width 2 height 7
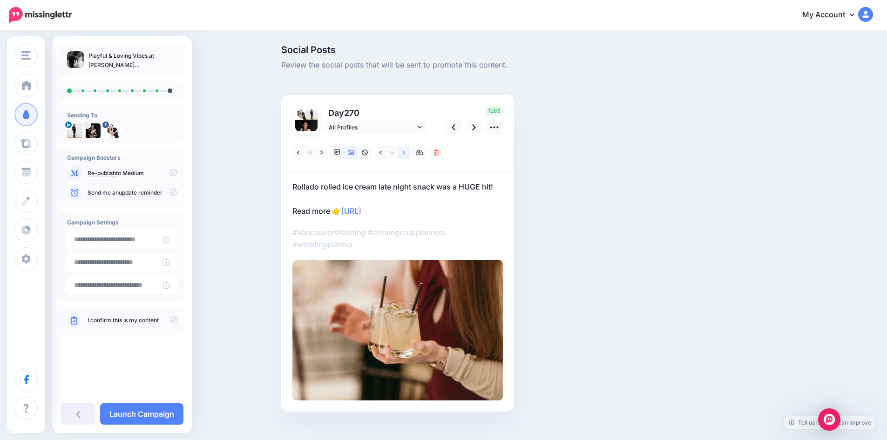
click at [405, 152] on icon at bounding box center [404, 152] width 2 height 7
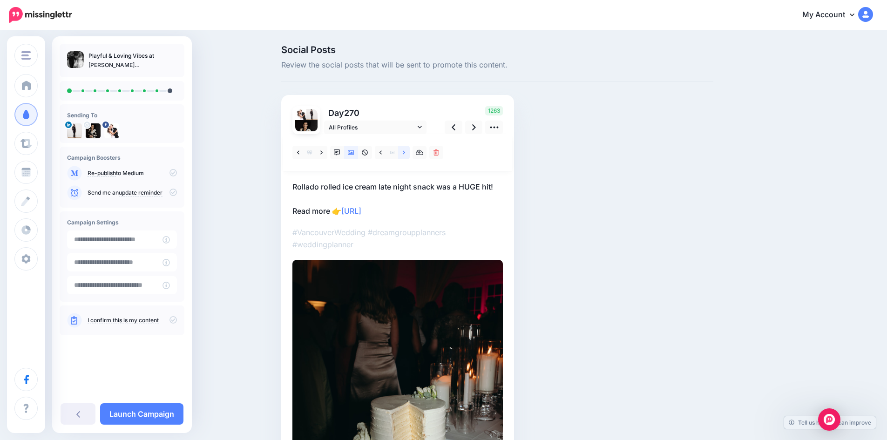
click at [405, 152] on icon at bounding box center [404, 152] width 2 height 7
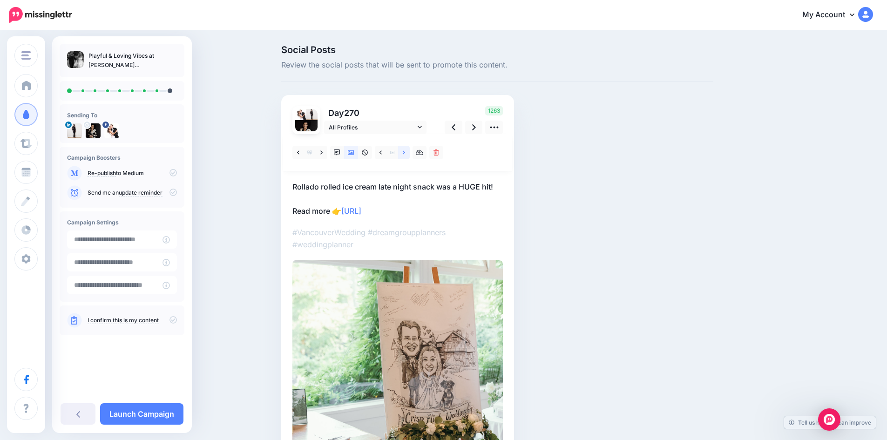
click at [405, 152] on icon at bounding box center [404, 152] width 2 height 7
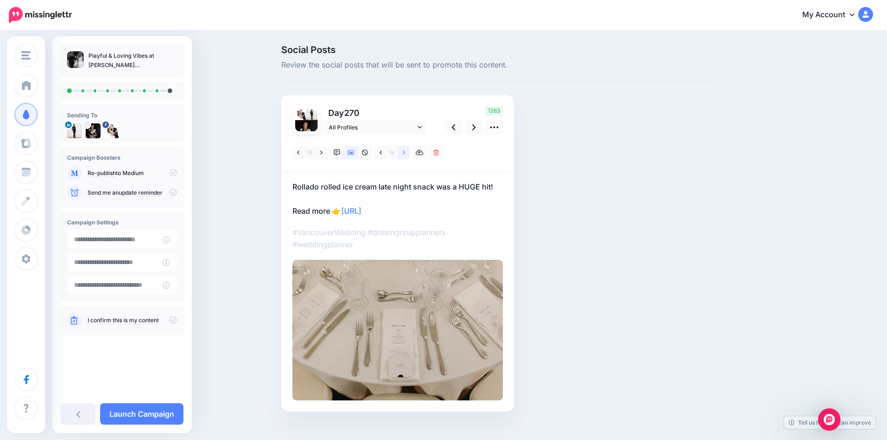
click at [405, 152] on icon at bounding box center [404, 152] width 2 height 7
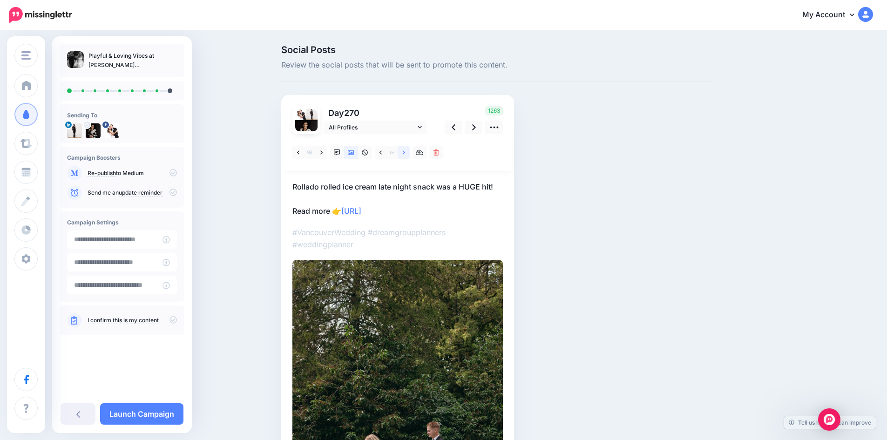
click at [405, 152] on icon at bounding box center [404, 152] width 2 height 7
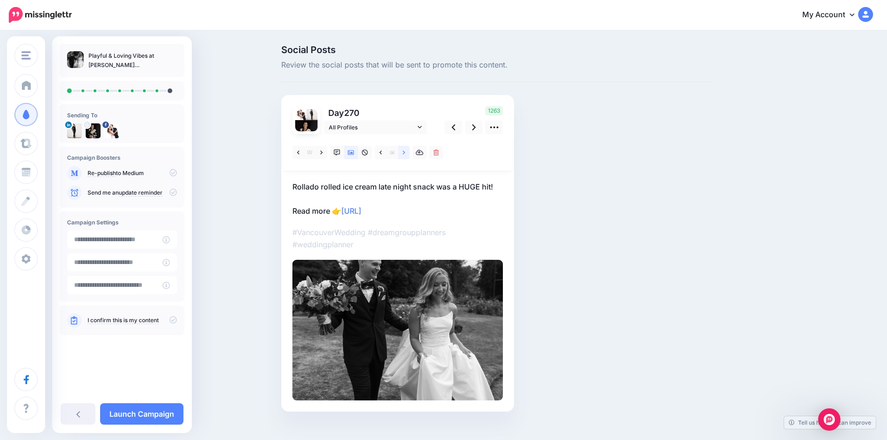
click at [405, 152] on icon at bounding box center [404, 152] width 2 height 7
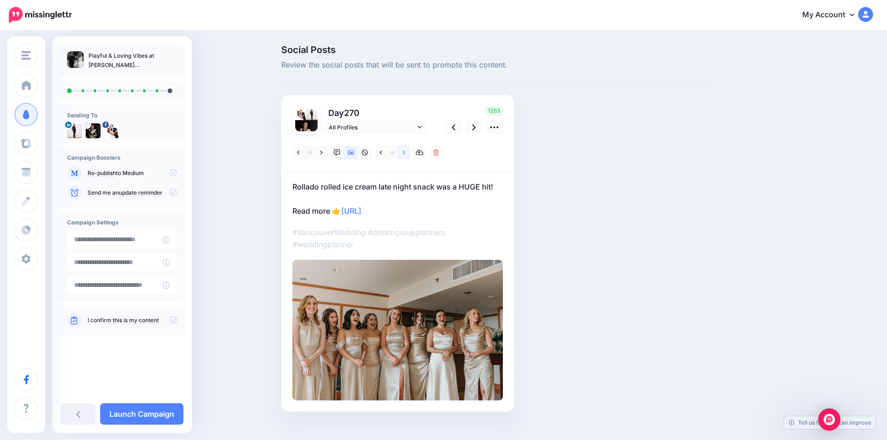
click at [405, 152] on icon at bounding box center [404, 152] width 2 height 7
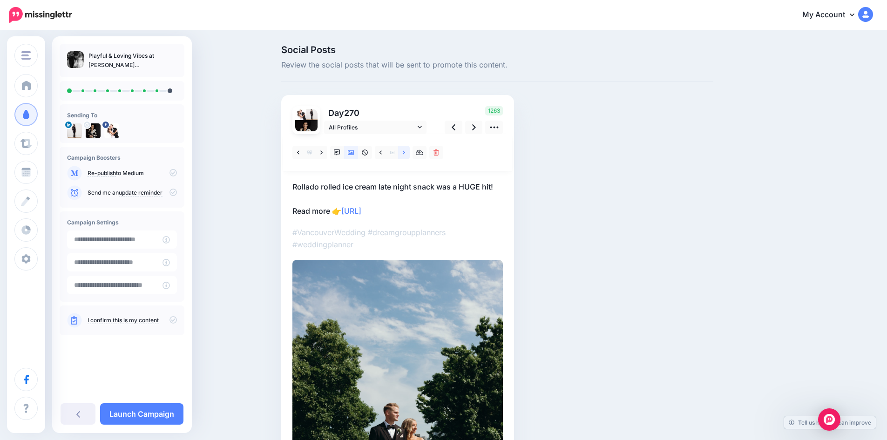
click at [405, 152] on icon at bounding box center [404, 152] width 2 height 7
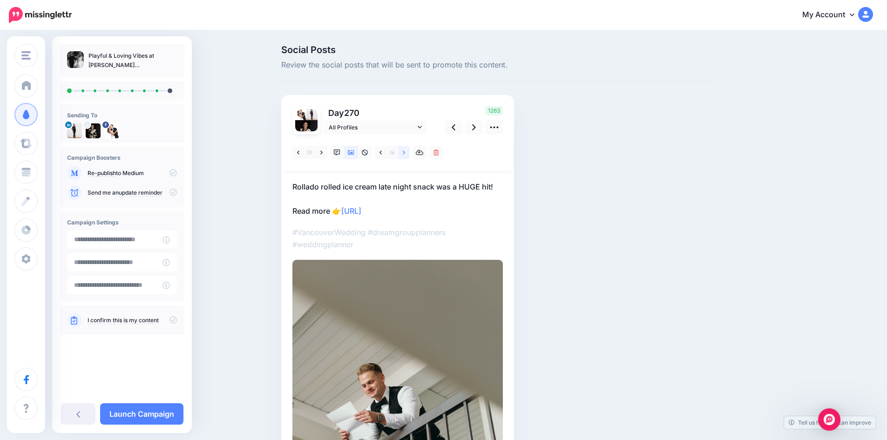
click at [405, 152] on icon at bounding box center [404, 152] width 2 height 7
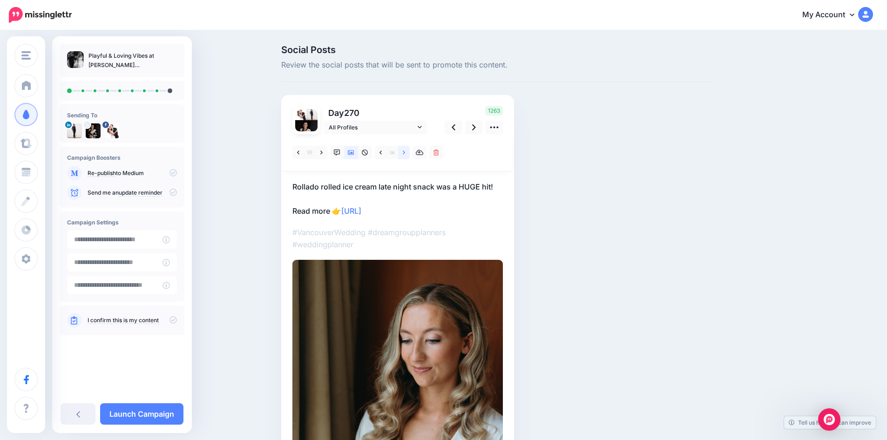
click at [405, 152] on icon at bounding box center [404, 152] width 2 height 7
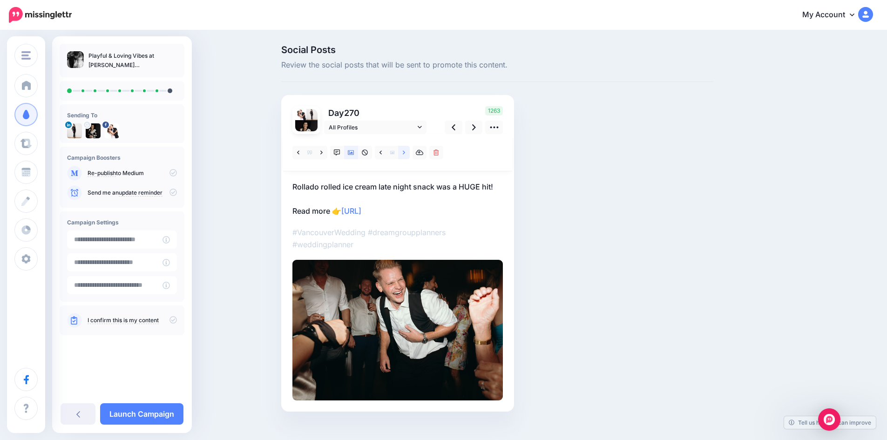
click at [405, 152] on icon at bounding box center [404, 152] width 2 height 7
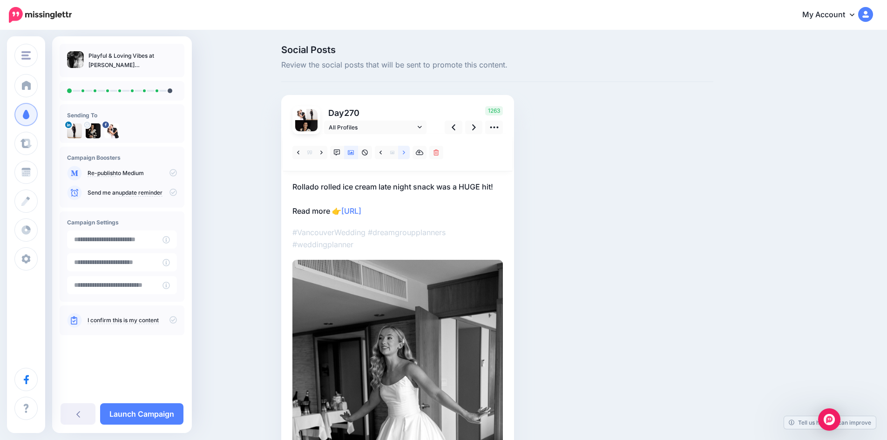
click at [405, 152] on icon at bounding box center [404, 152] width 2 height 7
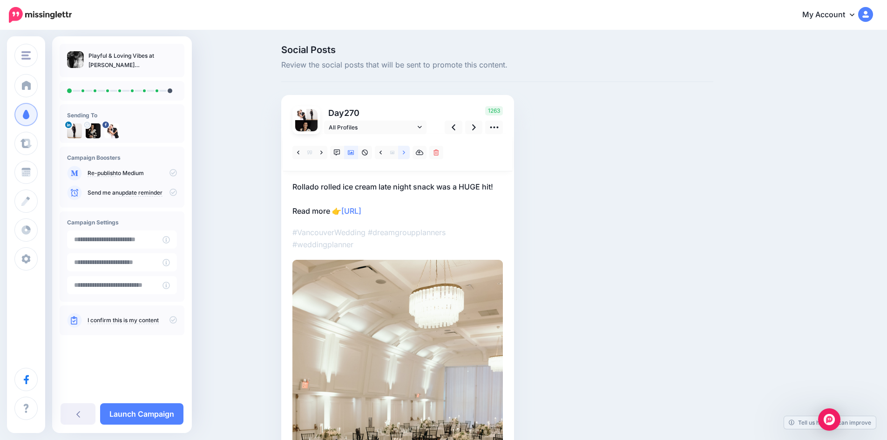
click at [405, 152] on icon at bounding box center [404, 152] width 2 height 7
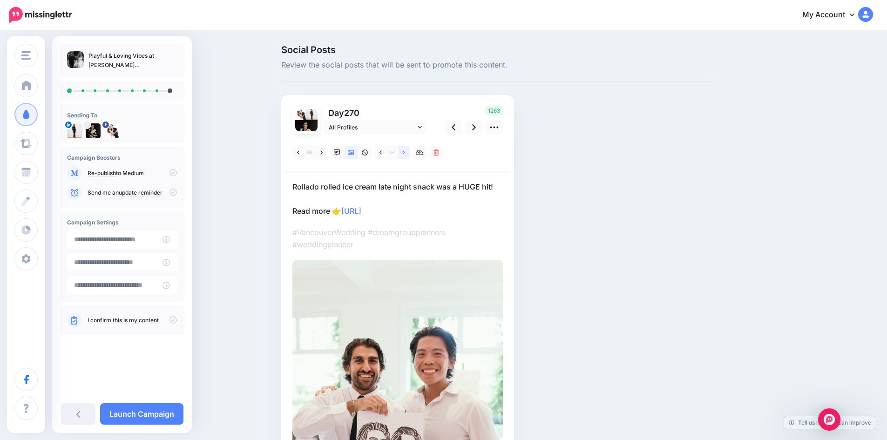
click at [405, 152] on icon at bounding box center [404, 152] width 2 height 7
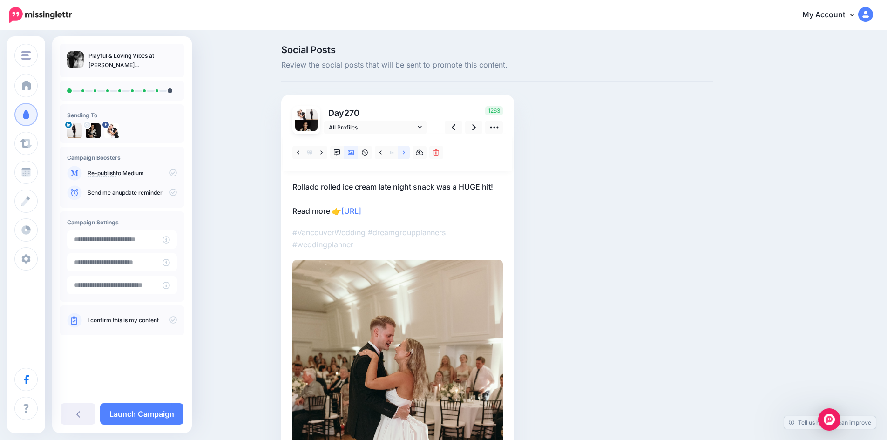
click at [405, 152] on icon at bounding box center [404, 152] width 2 height 7
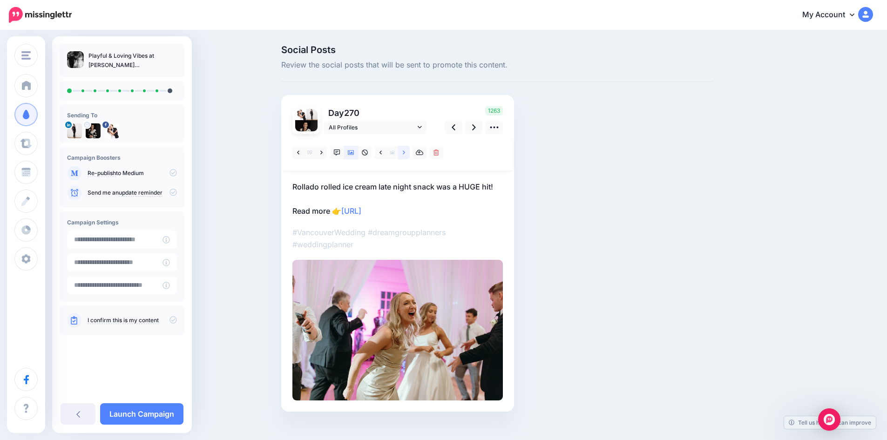
click at [405, 152] on icon at bounding box center [404, 152] width 2 height 7
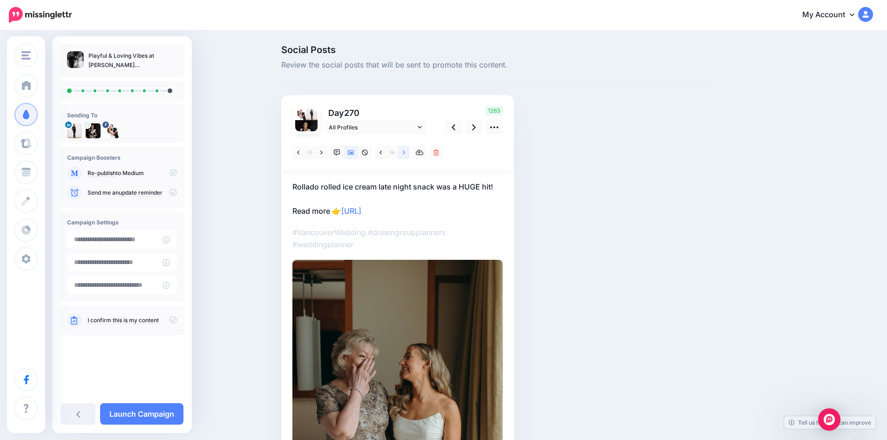
click at [405, 152] on icon at bounding box center [404, 152] width 2 height 7
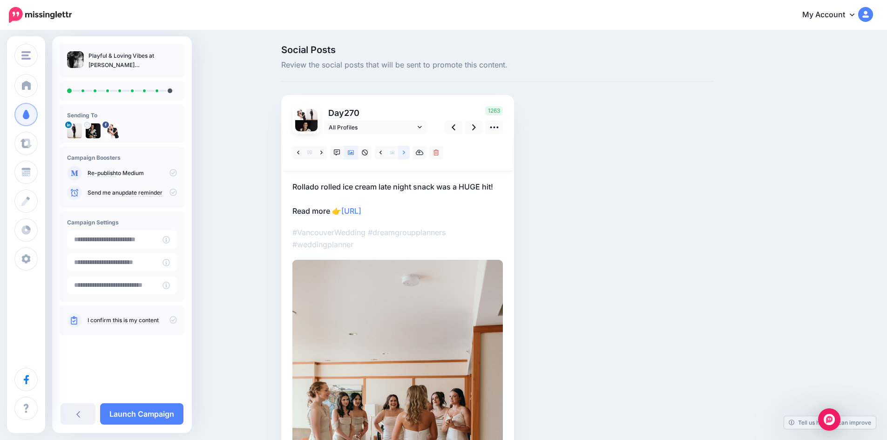
click at [405, 152] on icon at bounding box center [404, 152] width 2 height 7
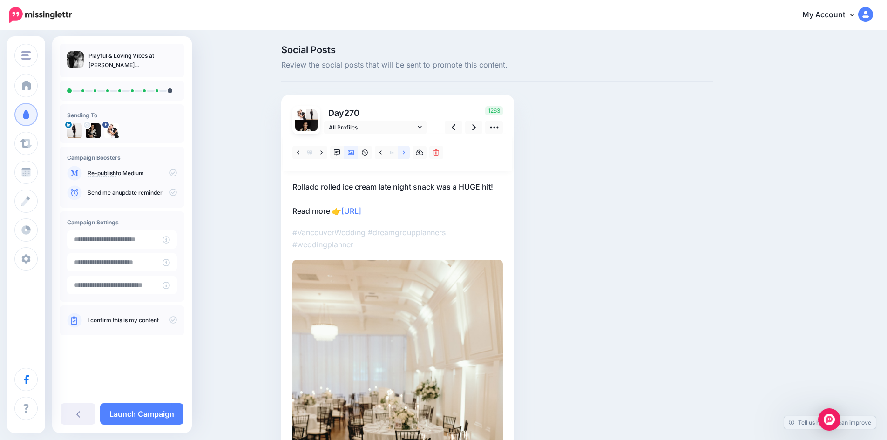
click at [405, 152] on icon at bounding box center [404, 152] width 2 height 7
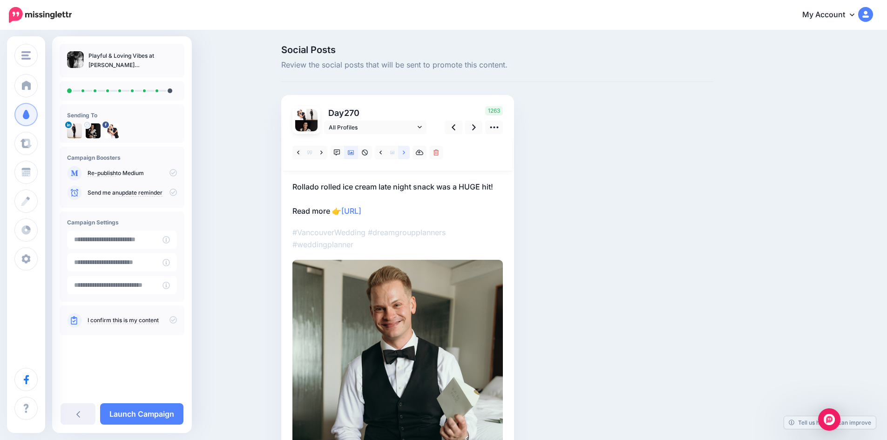
click at [405, 152] on icon at bounding box center [404, 152] width 2 height 7
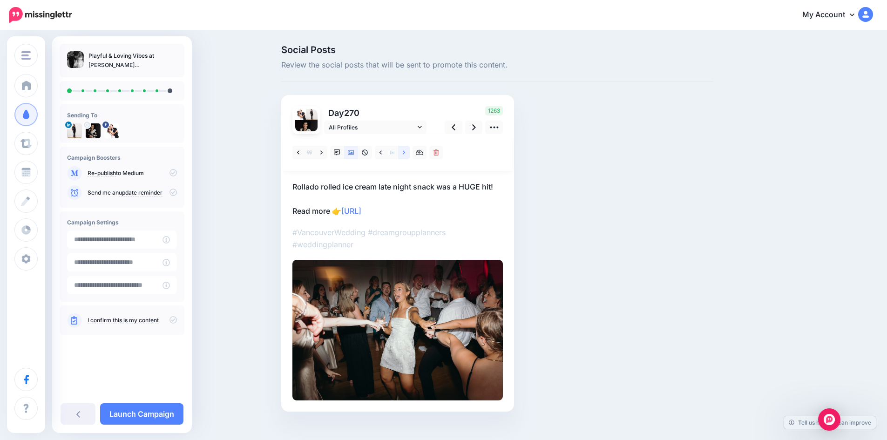
click at [405, 152] on icon at bounding box center [404, 152] width 2 height 7
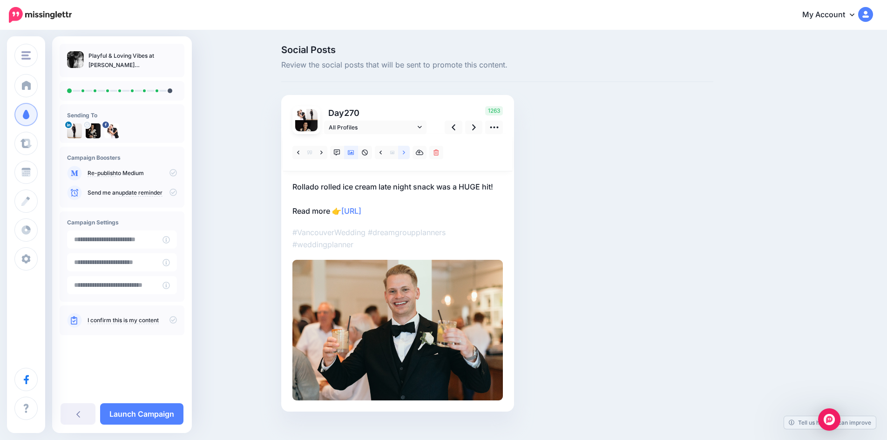
click at [405, 152] on icon at bounding box center [404, 152] width 2 height 7
click at [405, 153] on icon at bounding box center [404, 152] width 2 height 7
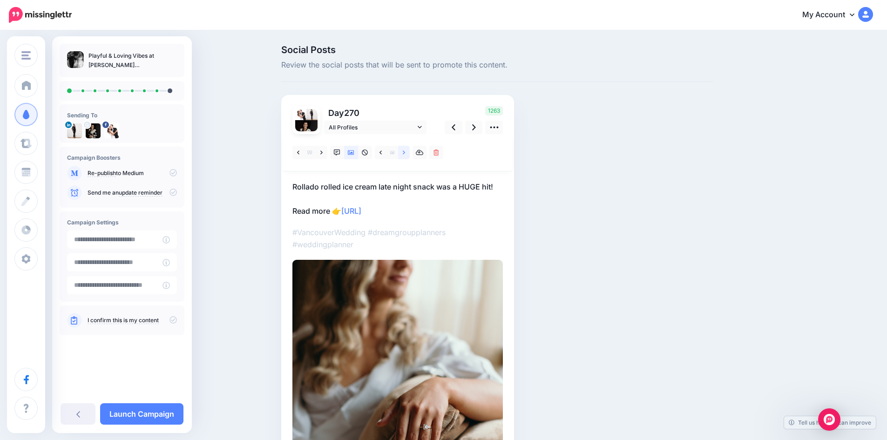
click at [405, 153] on icon at bounding box center [404, 152] width 2 height 7
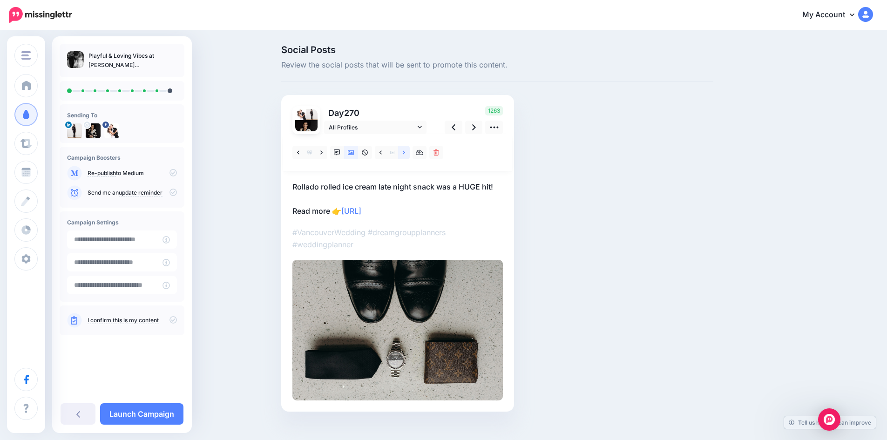
click at [405, 153] on icon at bounding box center [404, 152] width 2 height 7
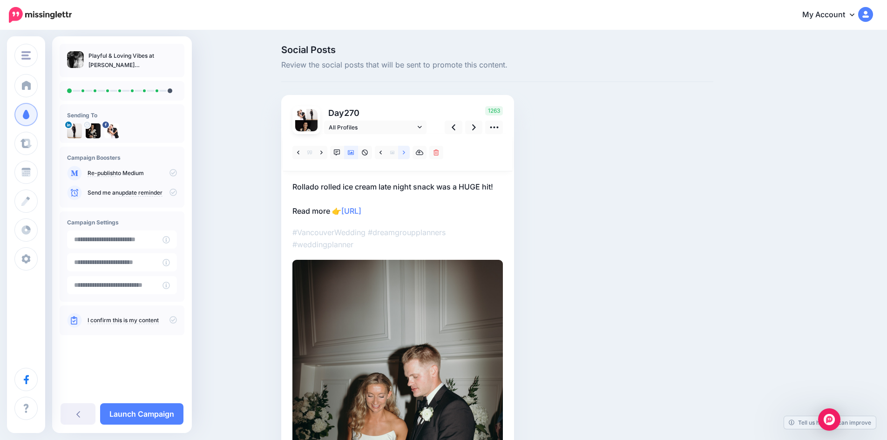
click at [405, 153] on icon at bounding box center [404, 152] width 2 height 7
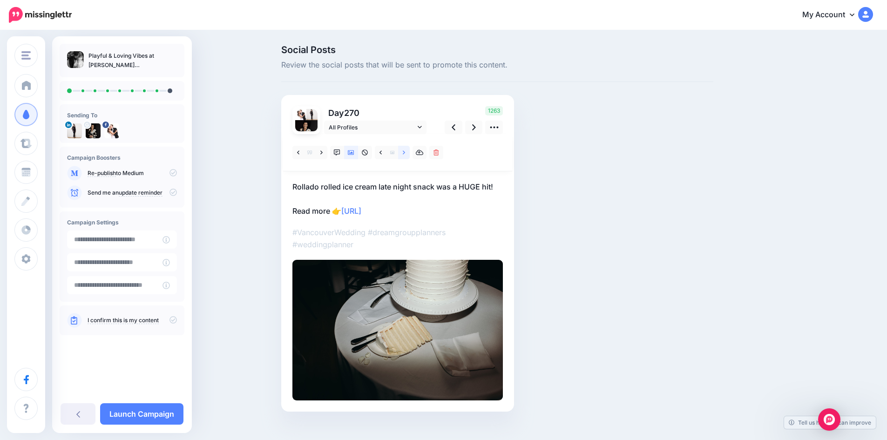
click at [405, 153] on icon at bounding box center [404, 152] width 2 height 7
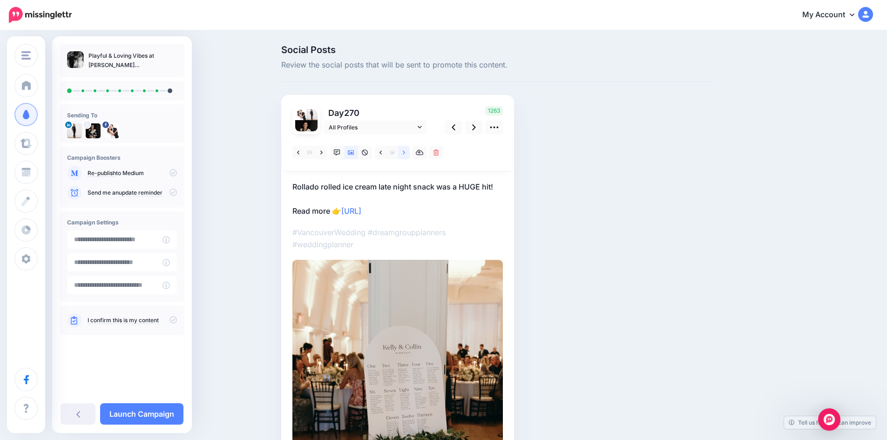
click at [405, 153] on icon at bounding box center [404, 152] width 2 height 7
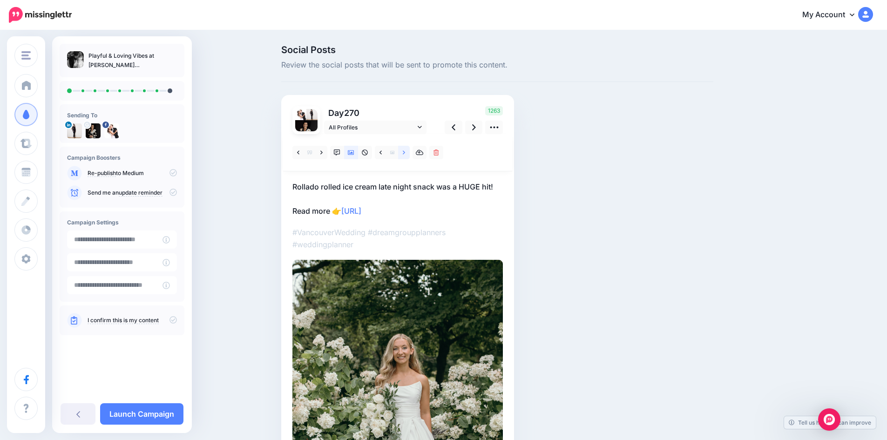
click at [405, 153] on icon at bounding box center [404, 152] width 2 height 7
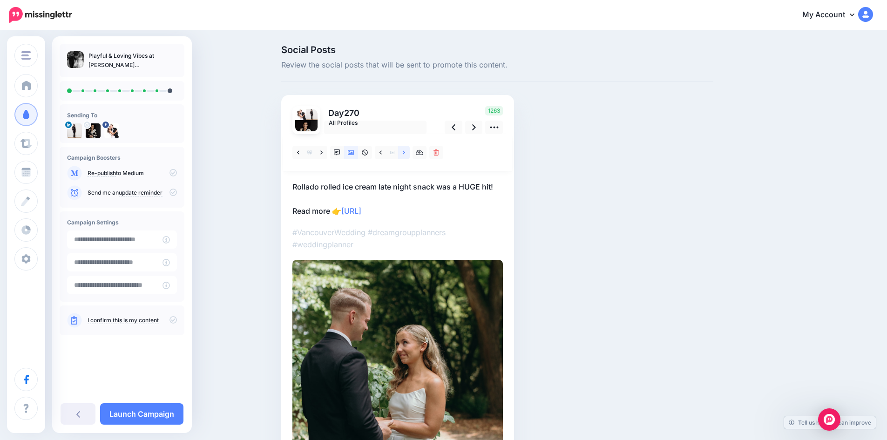
click at [405, 153] on icon at bounding box center [404, 152] width 2 height 7
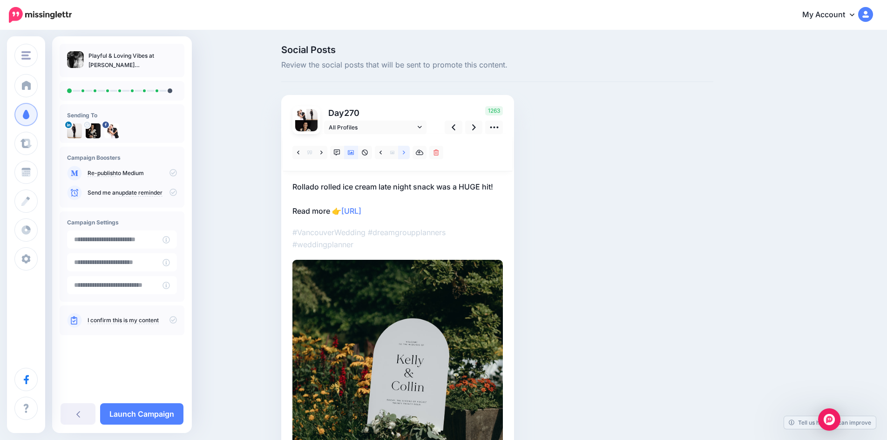
click at [405, 153] on icon at bounding box center [404, 152] width 2 height 7
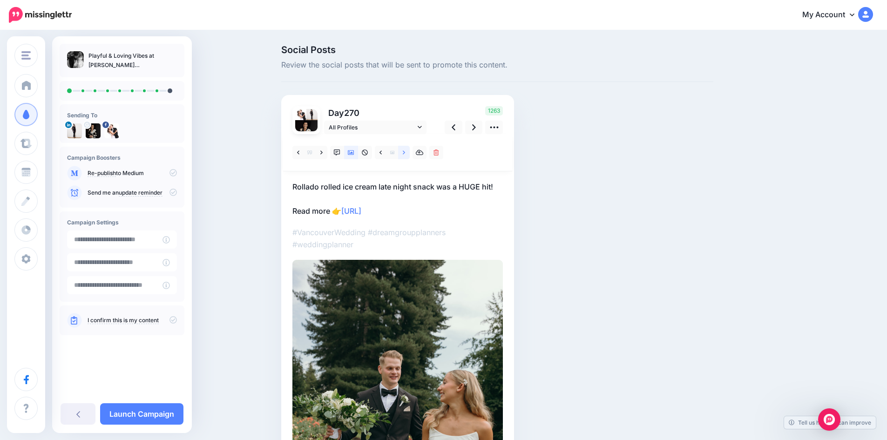
click at [405, 153] on icon at bounding box center [404, 152] width 2 height 7
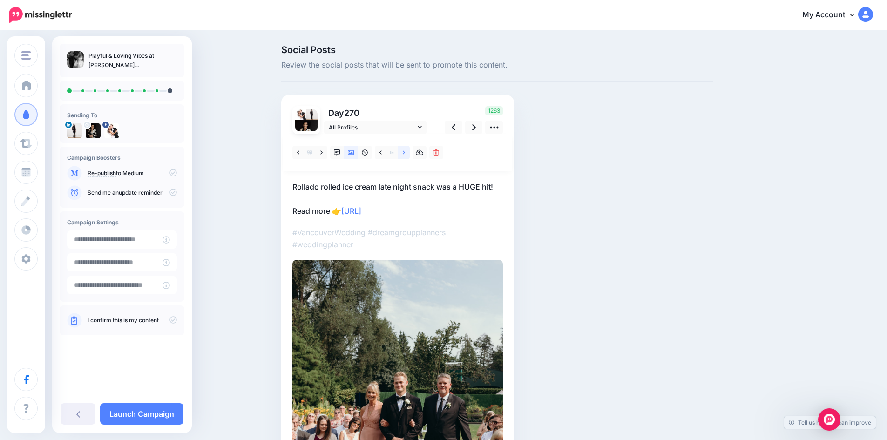
click at [405, 153] on icon at bounding box center [404, 152] width 2 height 7
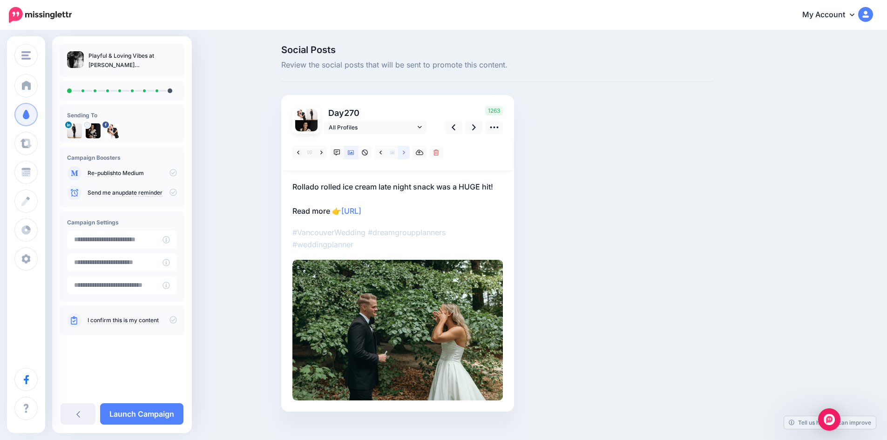
click at [405, 153] on icon at bounding box center [404, 152] width 2 height 7
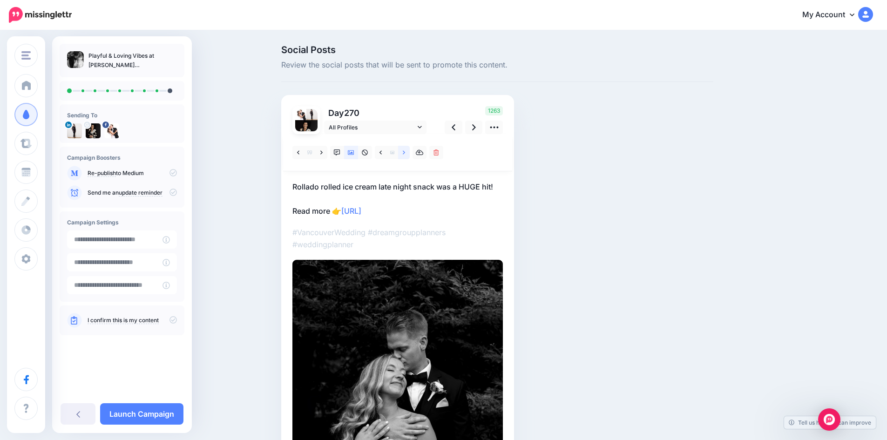
click at [405, 153] on icon at bounding box center [404, 152] width 2 height 7
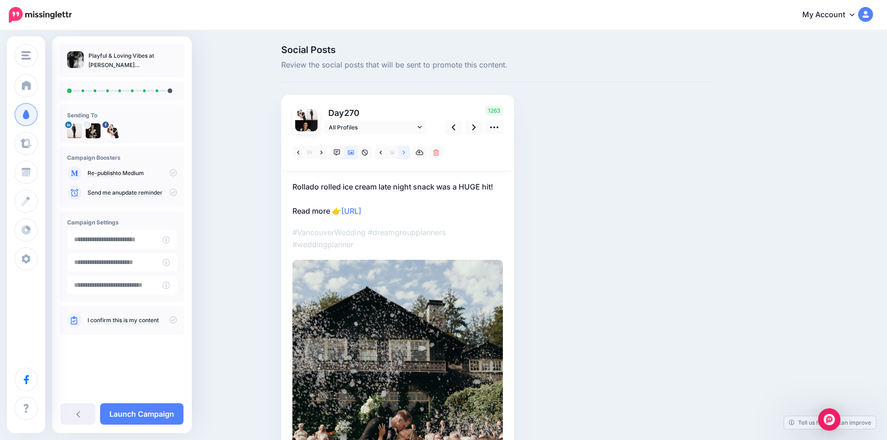
click at [405, 153] on icon at bounding box center [404, 152] width 2 height 7
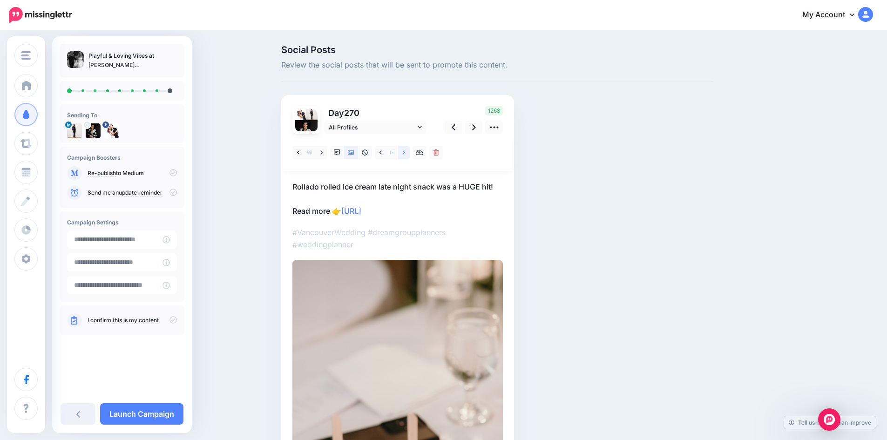
click at [405, 153] on icon at bounding box center [404, 152] width 2 height 7
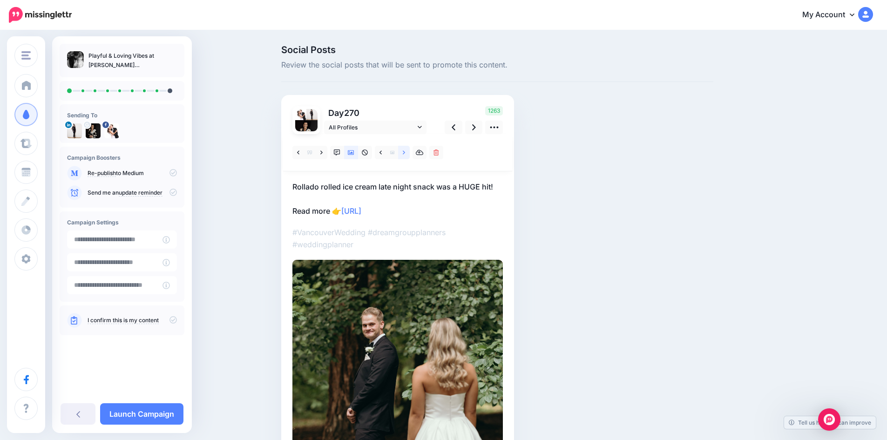
click at [405, 153] on icon at bounding box center [404, 152] width 2 height 7
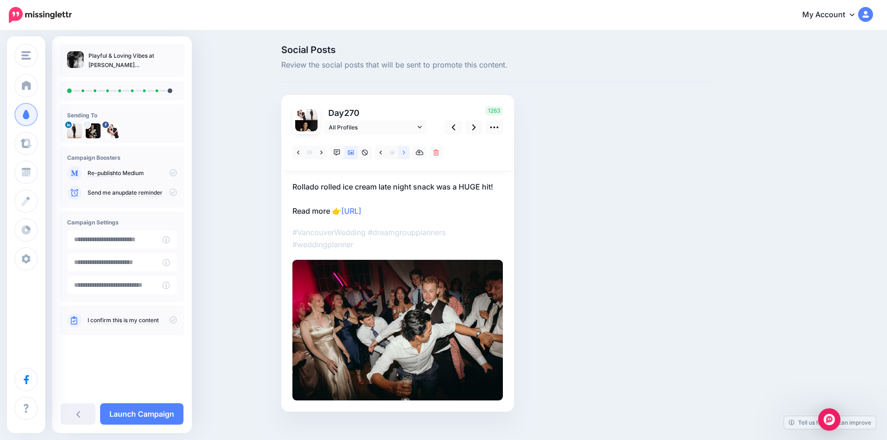
click at [405, 153] on icon at bounding box center [404, 152] width 2 height 7
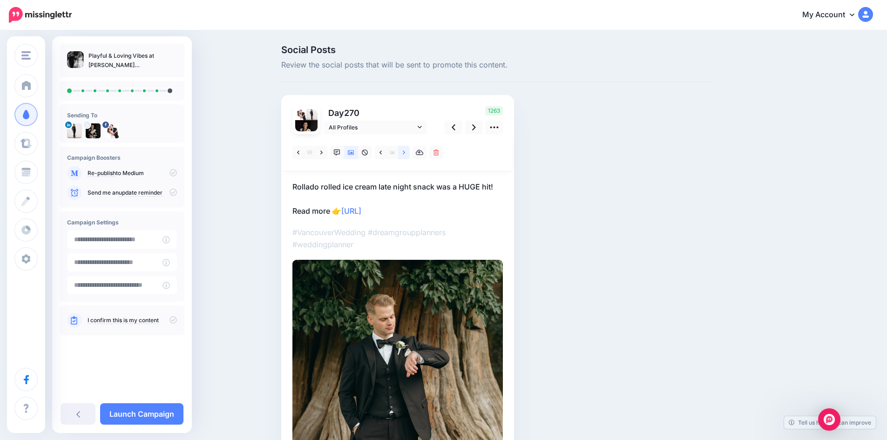
click at [405, 153] on icon at bounding box center [404, 152] width 2 height 7
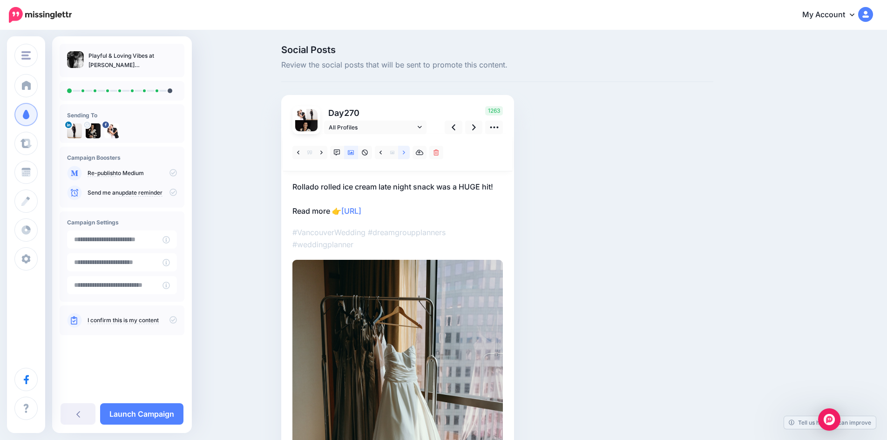
click at [405, 153] on icon at bounding box center [404, 152] width 2 height 7
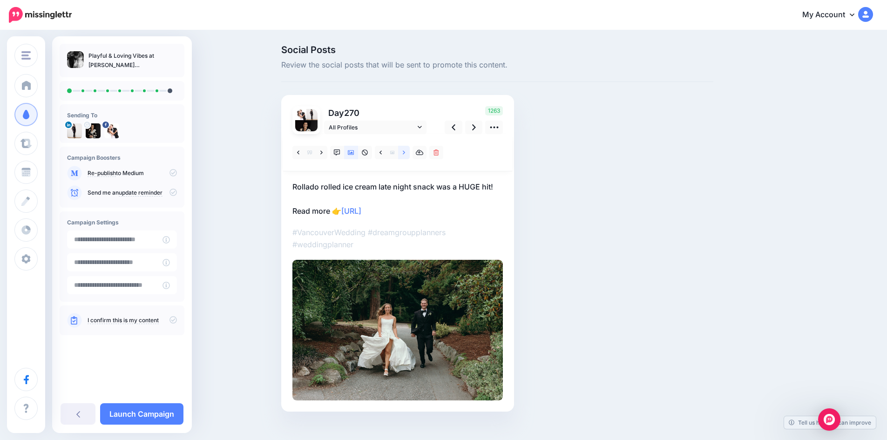
click at [405, 153] on icon at bounding box center [404, 152] width 2 height 7
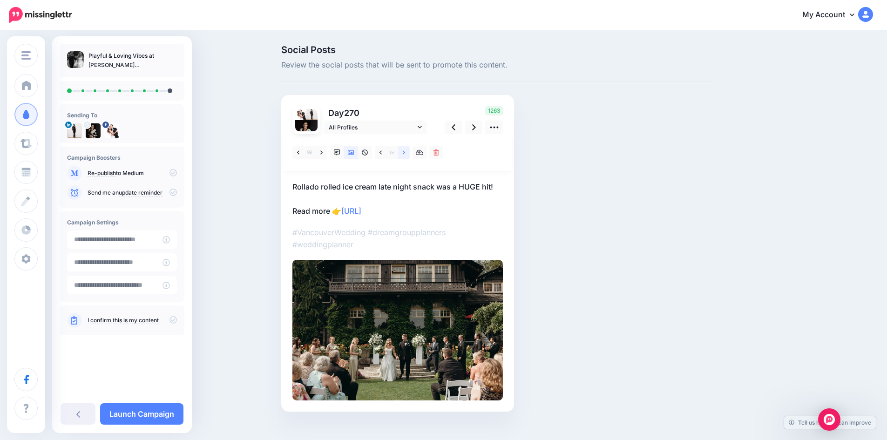
click at [405, 153] on icon at bounding box center [404, 152] width 2 height 7
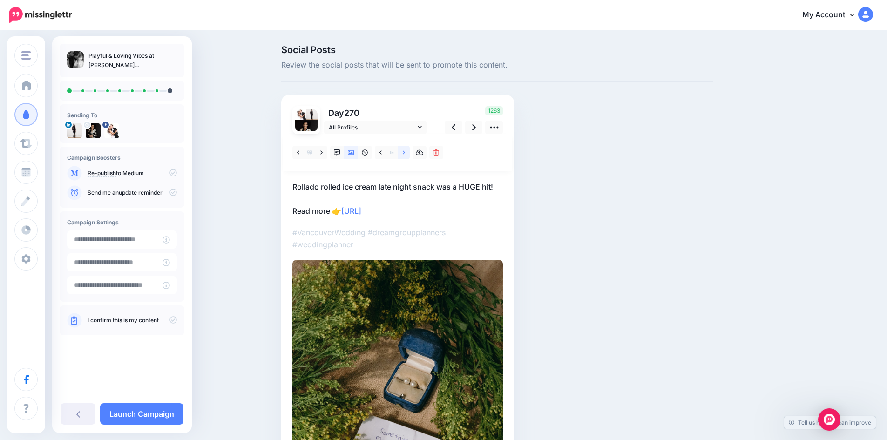
click at [405, 153] on icon at bounding box center [404, 152] width 2 height 7
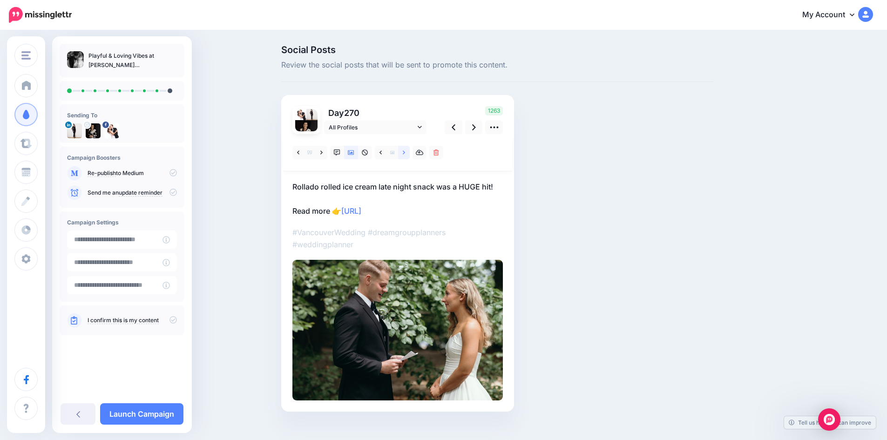
click at [405, 153] on icon at bounding box center [404, 152] width 2 height 7
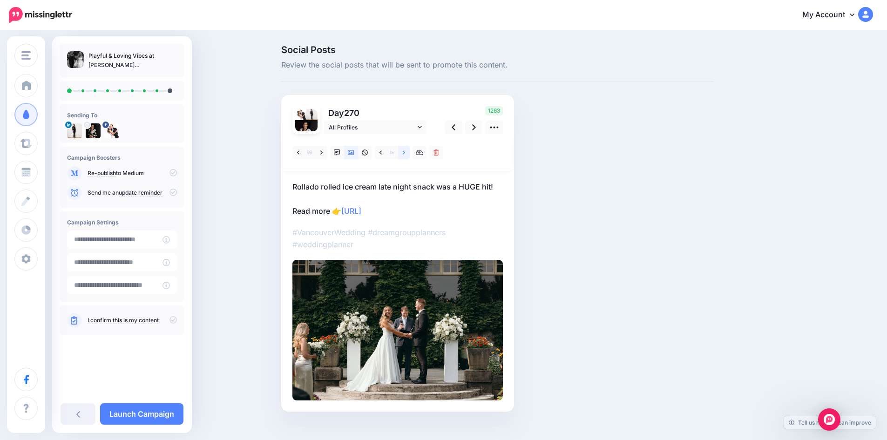
click at [405, 153] on icon at bounding box center [404, 152] width 2 height 7
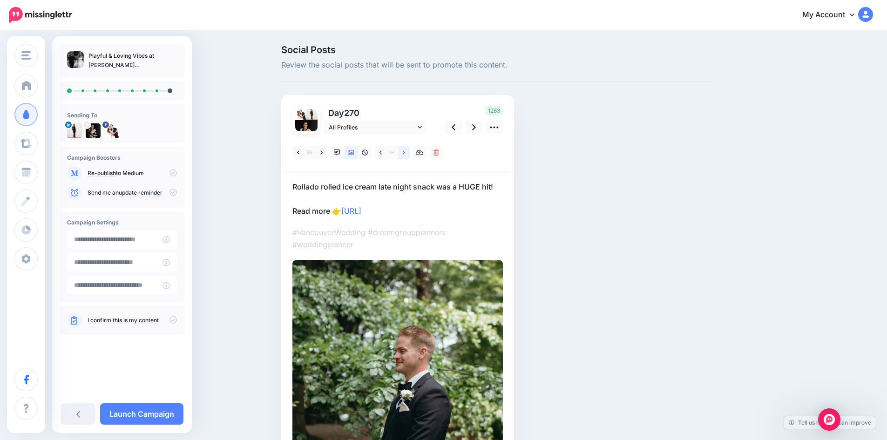
click at [405, 153] on icon at bounding box center [404, 152] width 2 height 7
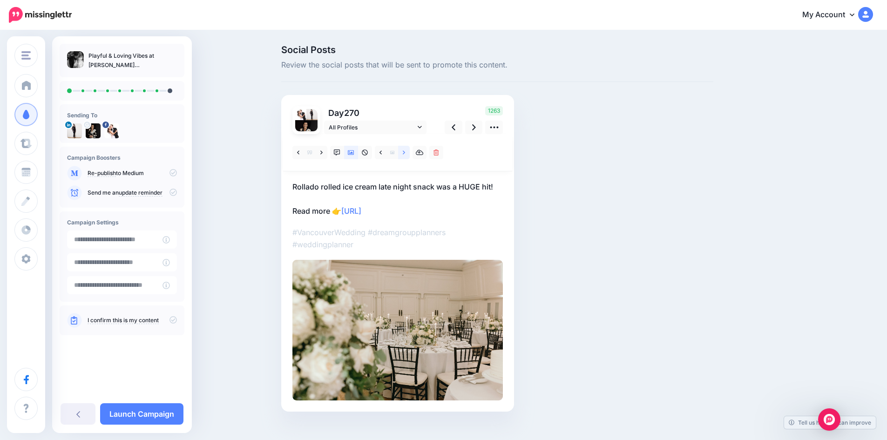
click at [405, 153] on icon at bounding box center [404, 152] width 2 height 7
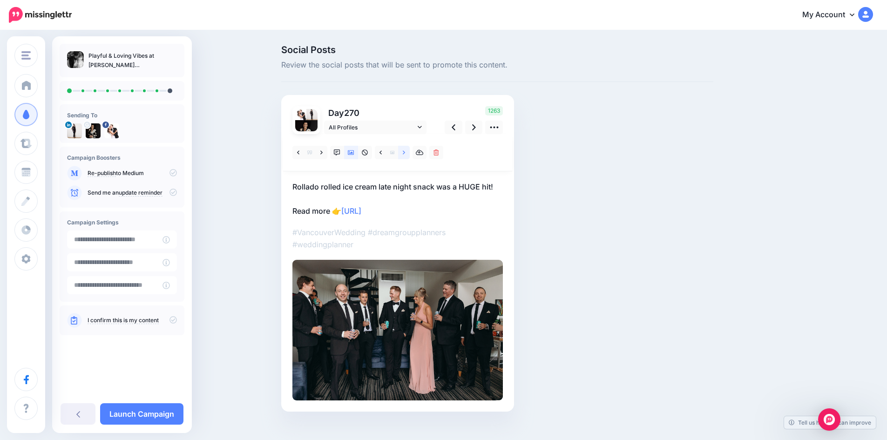
click at [405, 153] on icon at bounding box center [404, 152] width 2 height 7
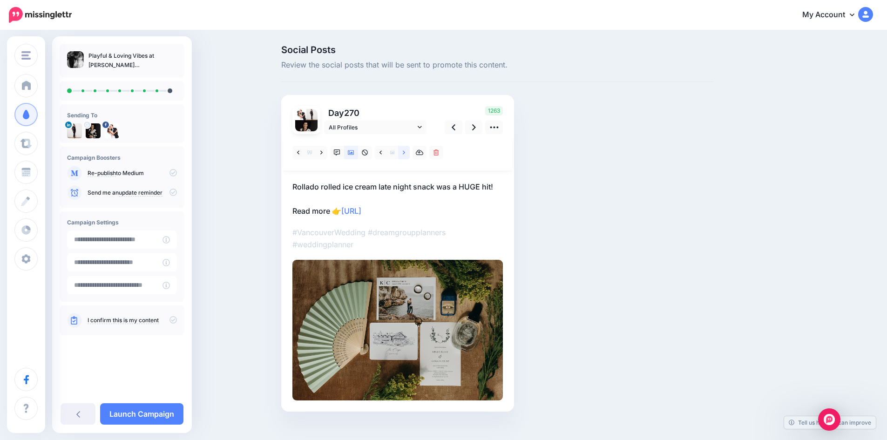
click at [405, 153] on icon at bounding box center [404, 152] width 2 height 7
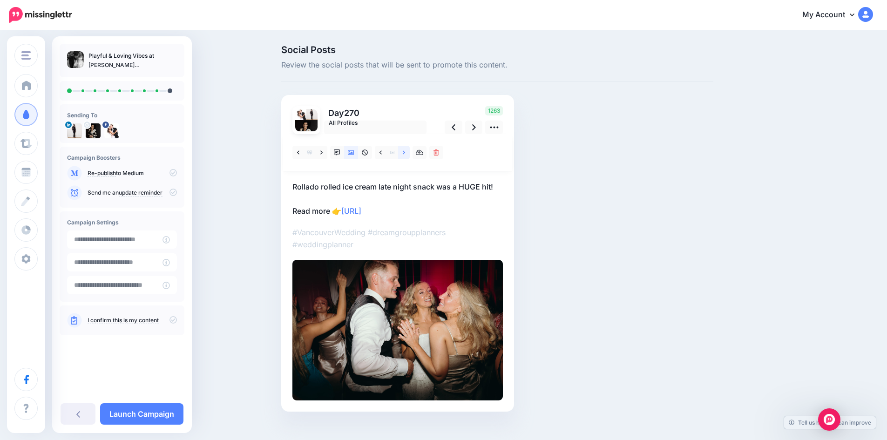
click at [405, 153] on icon at bounding box center [404, 152] width 2 height 7
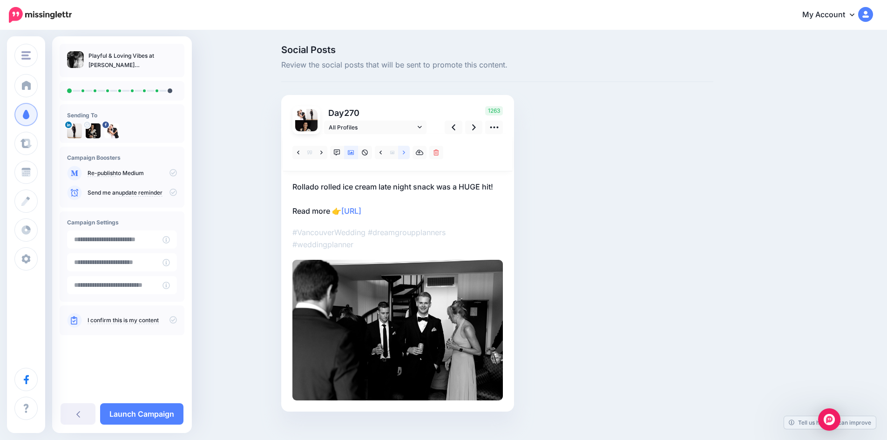
click at [405, 153] on icon at bounding box center [404, 152] width 2 height 7
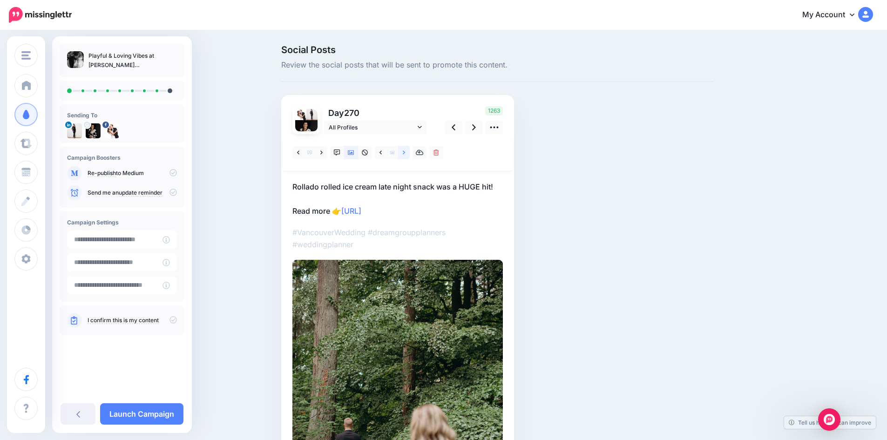
click at [405, 153] on icon at bounding box center [404, 152] width 2 height 7
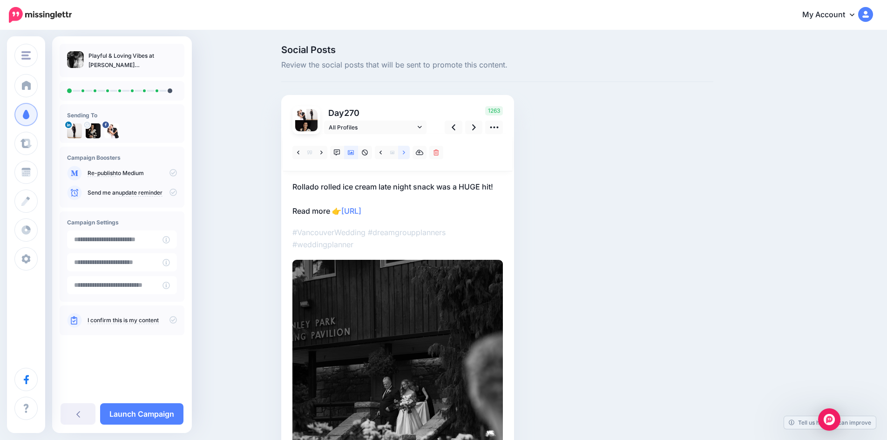
click at [405, 153] on icon at bounding box center [404, 152] width 2 height 7
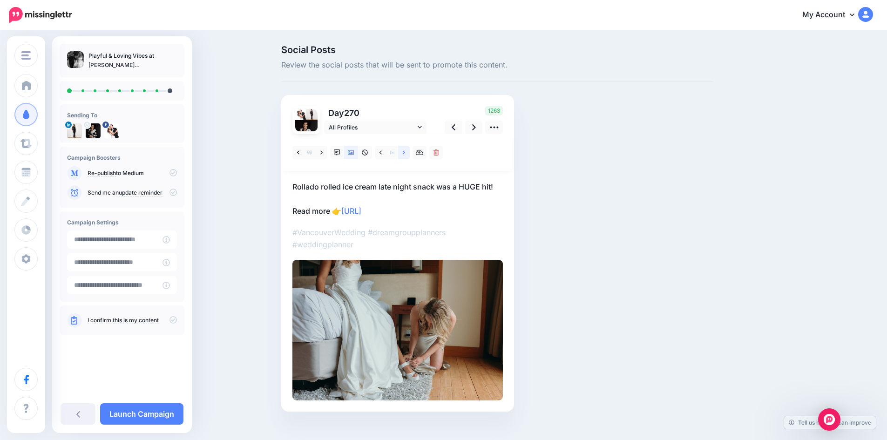
click at [405, 153] on icon at bounding box center [404, 152] width 2 height 7
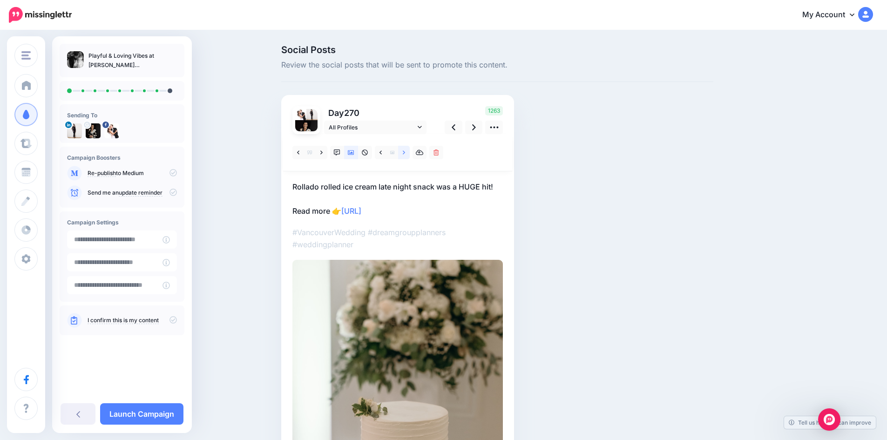
click at [405, 153] on icon at bounding box center [404, 152] width 2 height 7
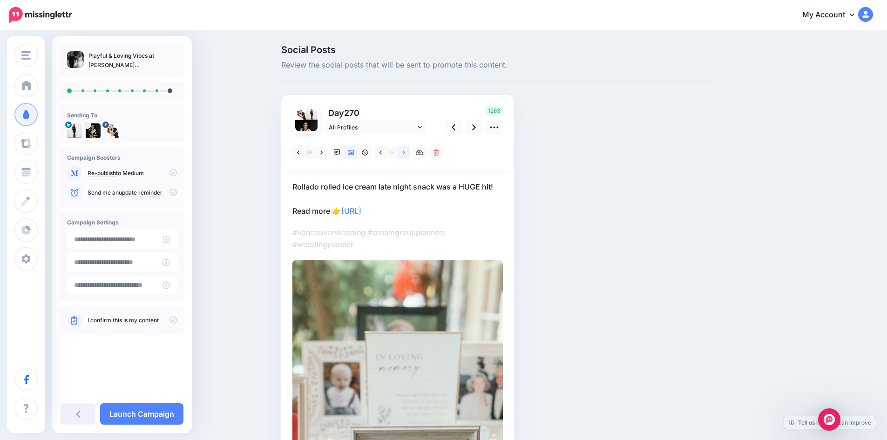
click at [405, 153] on icon at bounding box center [404, 152] width 2 height 7
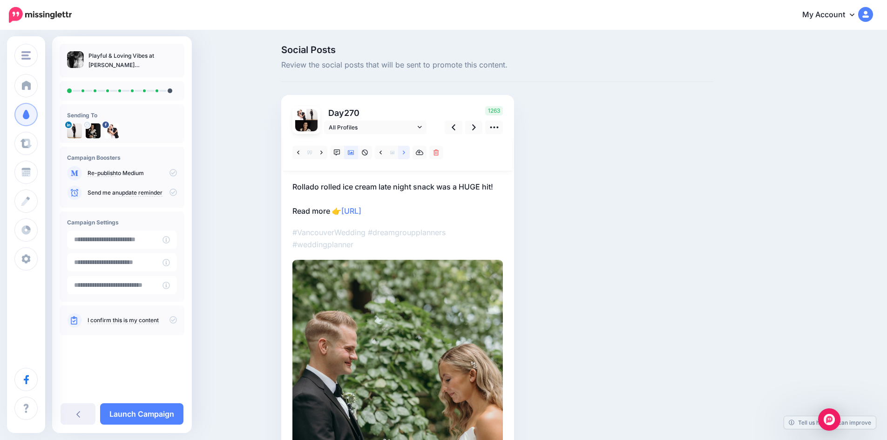
click at [405, 153] on icon at bounding box center [404, 152] width 2 height 7
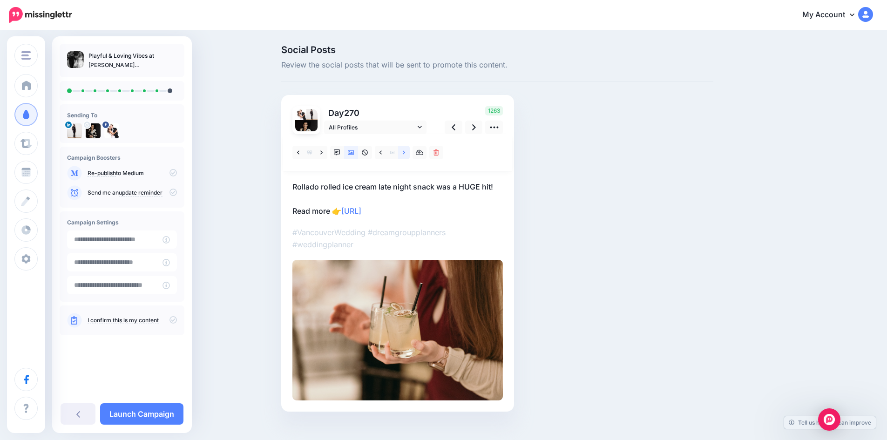
click at [405, 153] on icon at bounding box center [404, 152] width 2 height 7
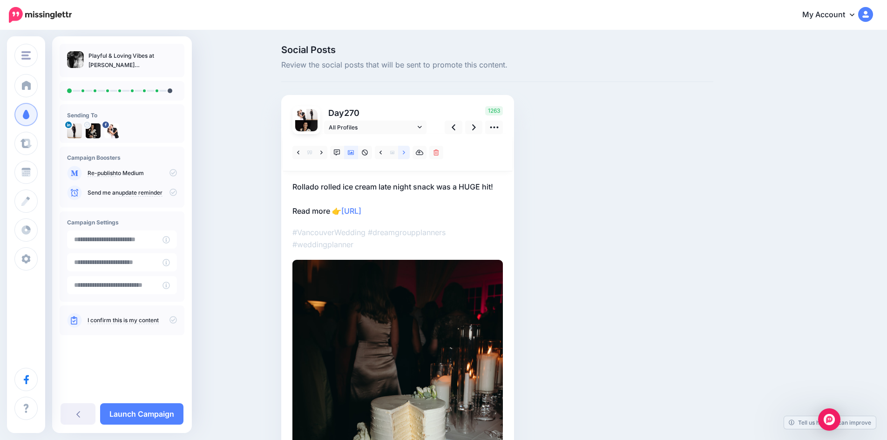
click at [405, 153] on icon at bounding box center [404, 152] width 2 height 7
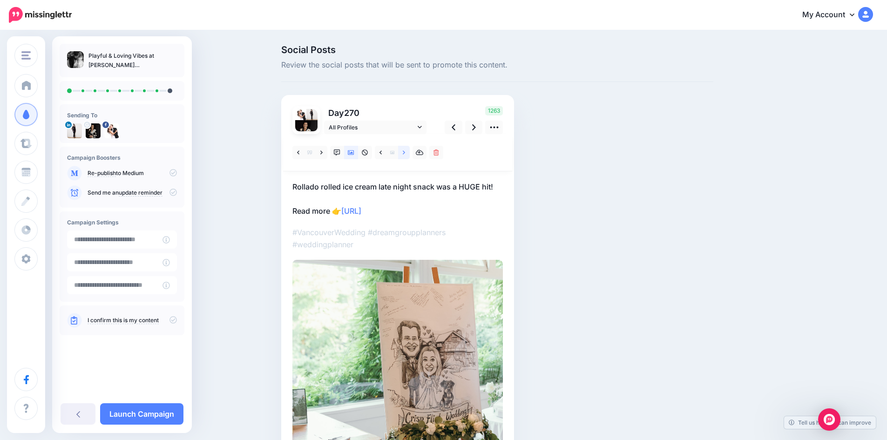
click at [405, 153] on icon at bounding box center [404, 152] width 2 height 7
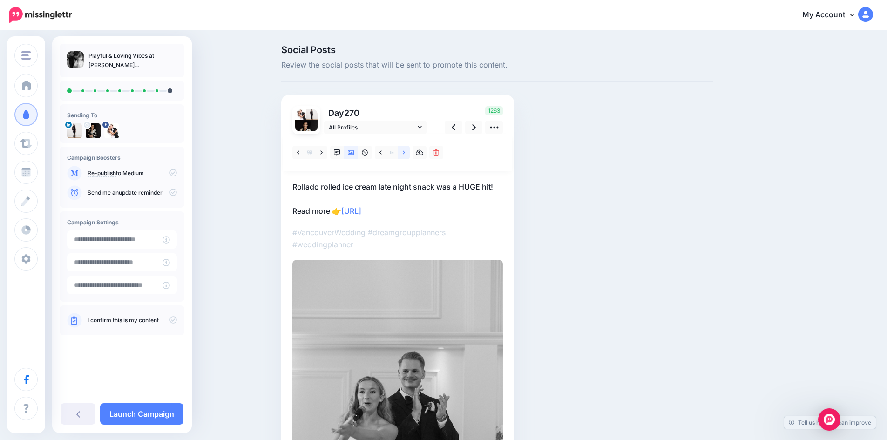
click at [405, 153] on icon at bounding box center [404, 152] width 2 height 7
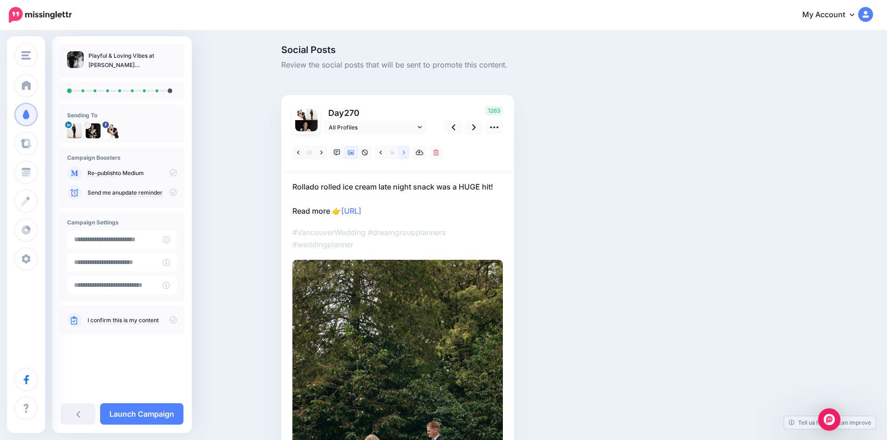
click at [405, 153] on icon at bounding box center [404, 152] width 2 height 7
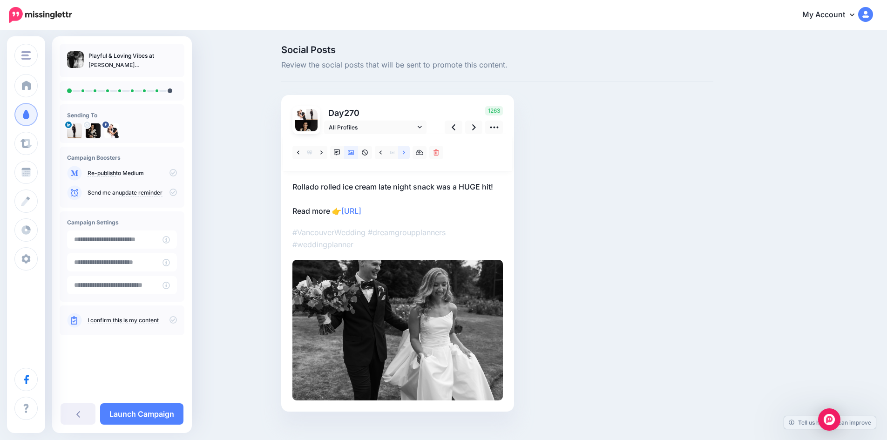
click at [405, 153] on icon at bounding box center [404, 152] width 2 height 7
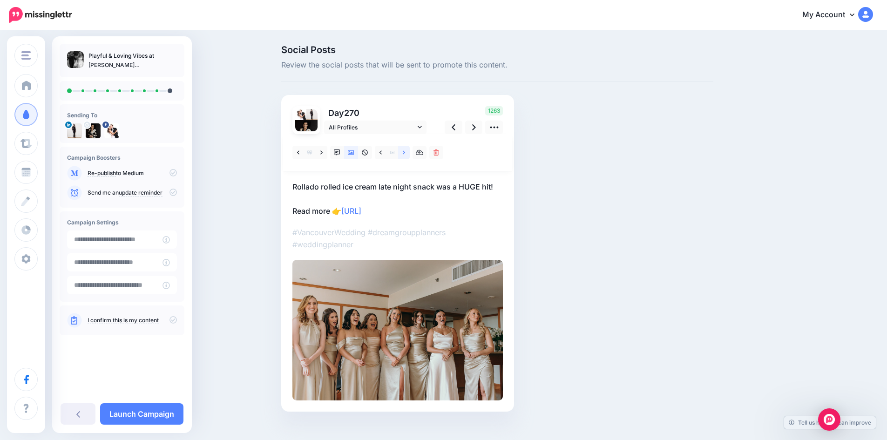
click at [405, 153] on icon at bounding box center [404, 152] width 2 height 7
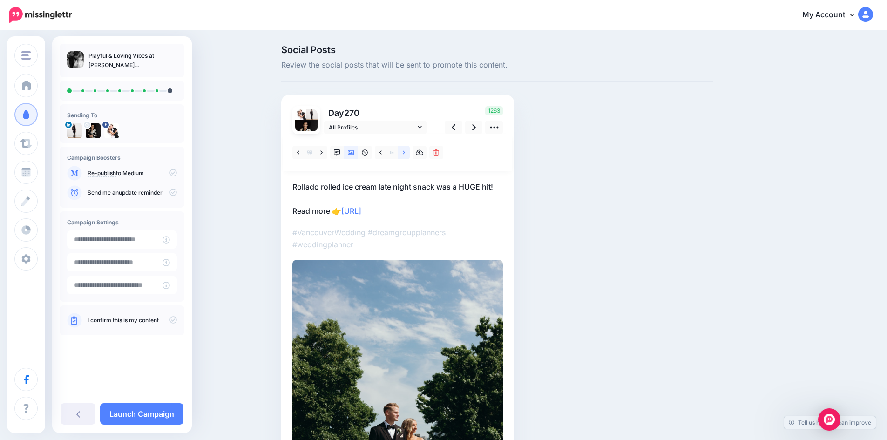
click at [405, 153] on icon at bounding box center [404, 152] width 2 height 7
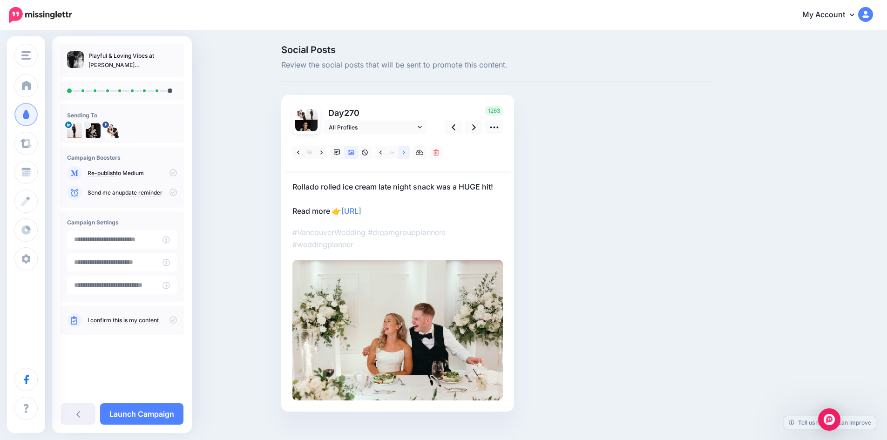
click at [405, 153] on icon at bounding box center [404, 152] width 2 height 7
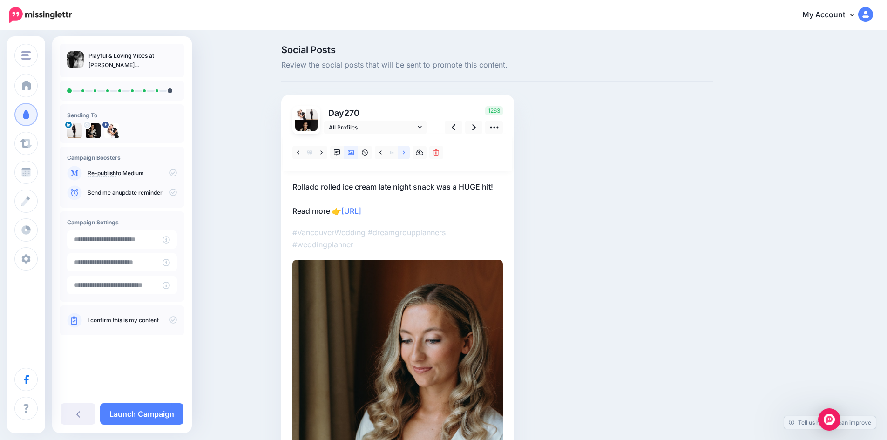
click at [405, 153] on icon at bounding box center [404, 152] width 2 height 7
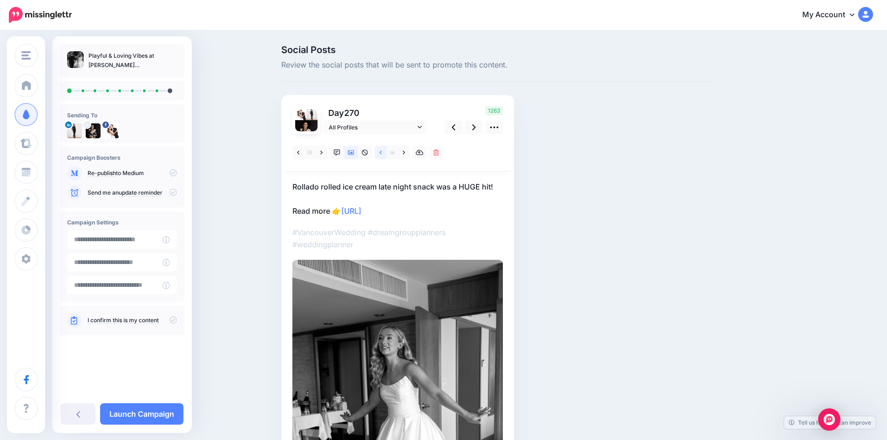
click at [381, 153] on link at bounding box center [381, 152] width 12 height 13
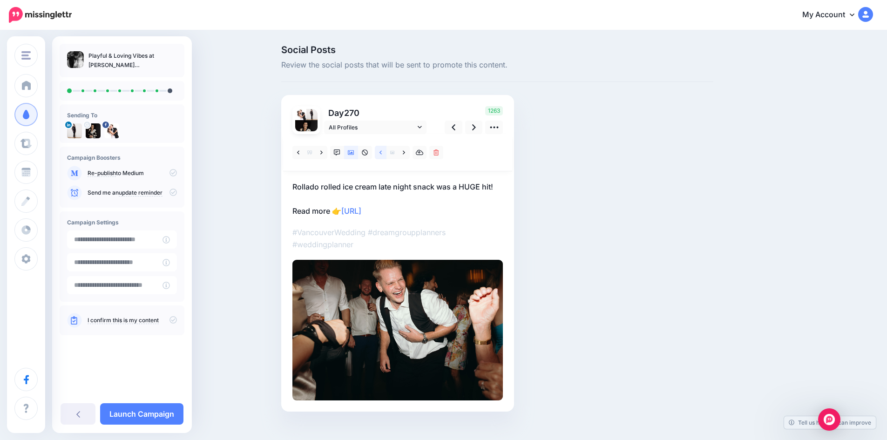
click at [381, 153] on link at bounding box center [381, 152] width 12 height 13
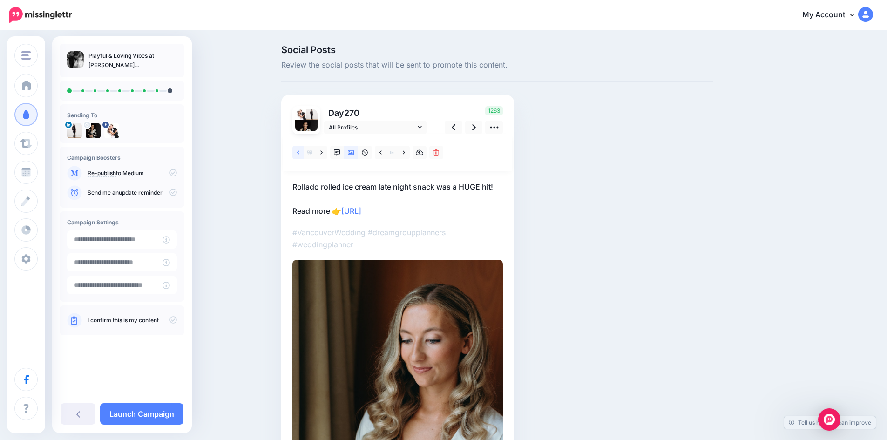
click at [299, 153] on icon at bounding box center [298, 152] width 2 height 7
click at [475, 126] on link at bounding box center [474, 127] width 18 height 13
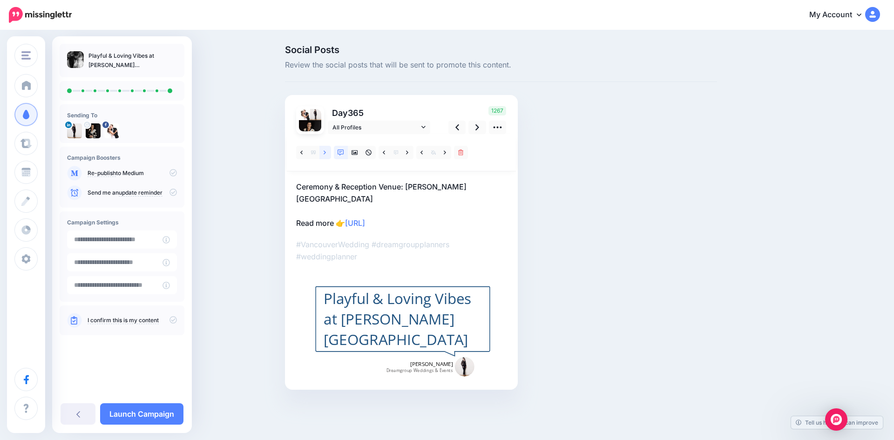
click at [323, 152] on link at bounding box center [325, 152] width 12 height 13
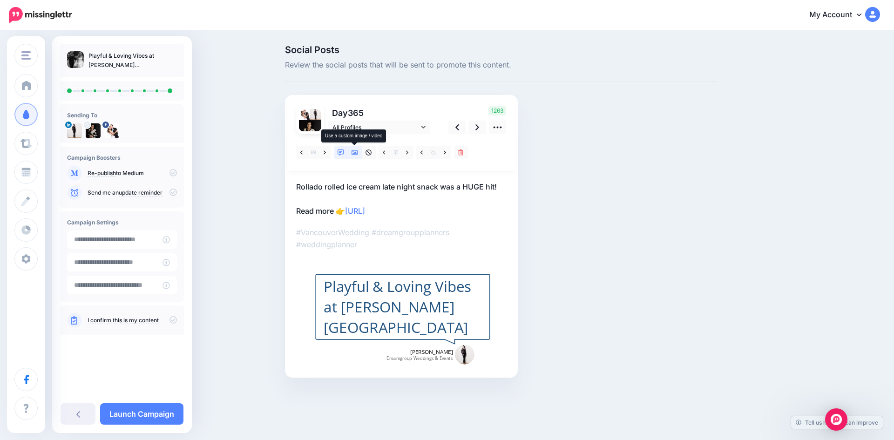
click at [353, 150] on icon at bounding box center [354, 152] width 7 height 5
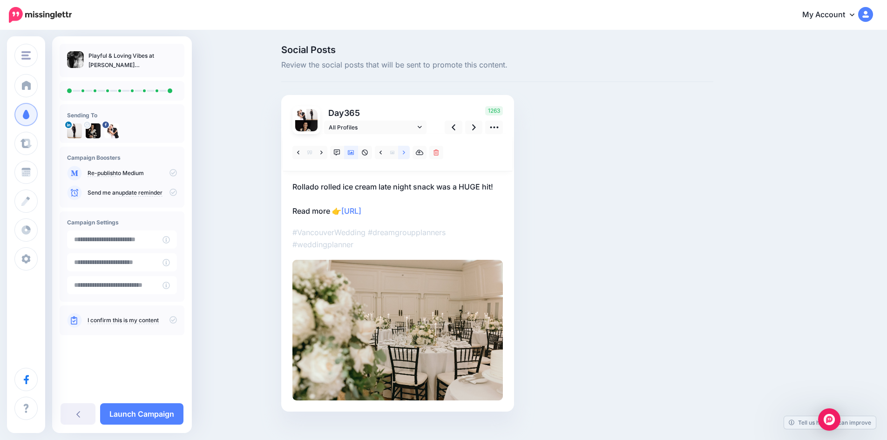
click at [405, 150] on icon at bounding box center [404, 152] width 2 height 7
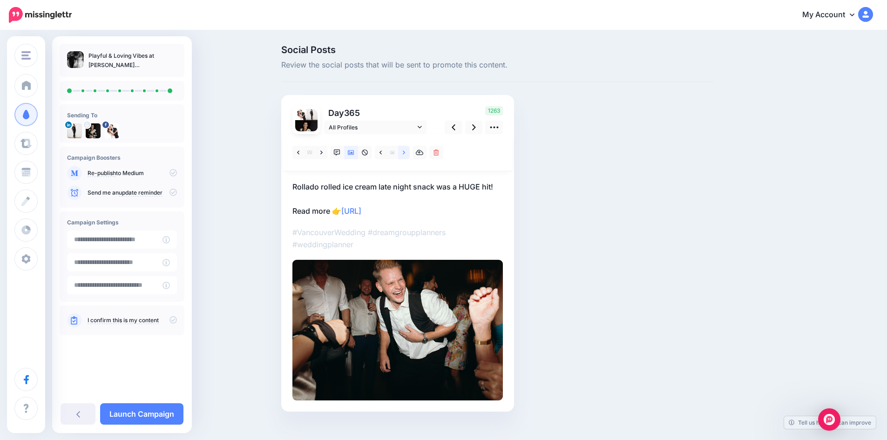
click at [405, 150] on icon at bounding box center [404, 152] width 2 height 7
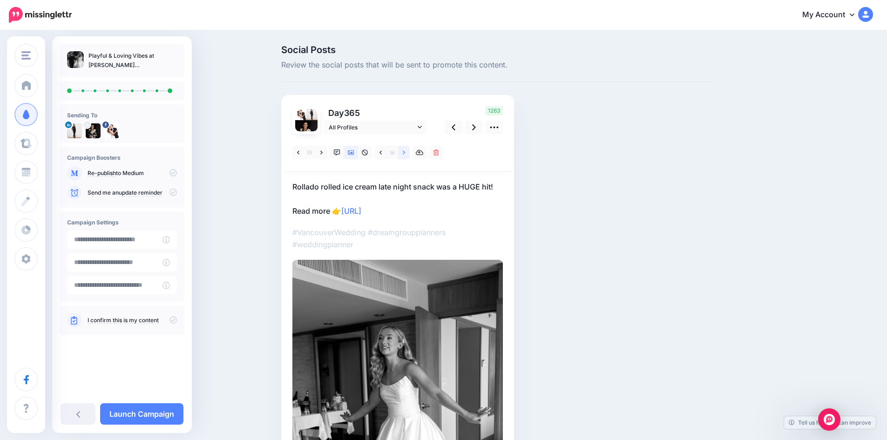
click at [405, 150] on icon at bounding box center [404, 152] width 2 height 7
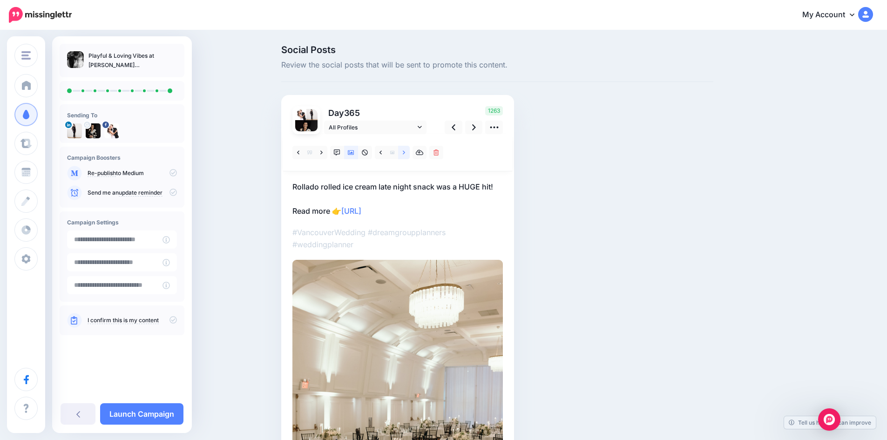
click at [405, 150] on icon at bounding box center [404, 152] width 2 height 7
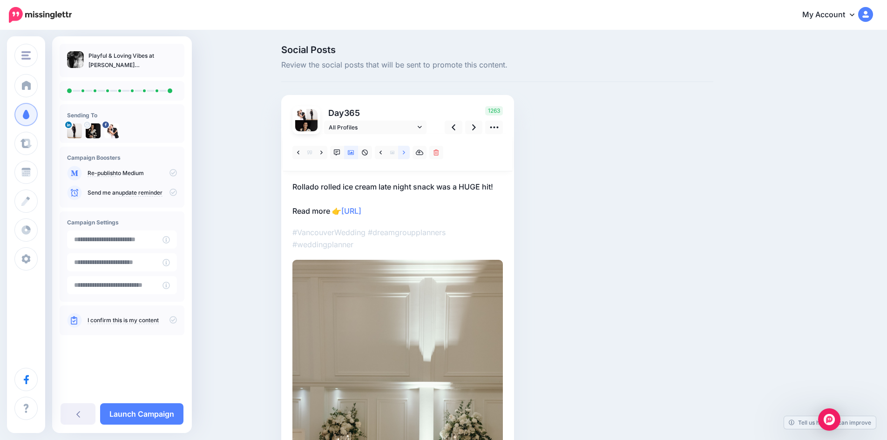
click at [405, 150] on icon at bounding box center [404, 152] width 2 height 7
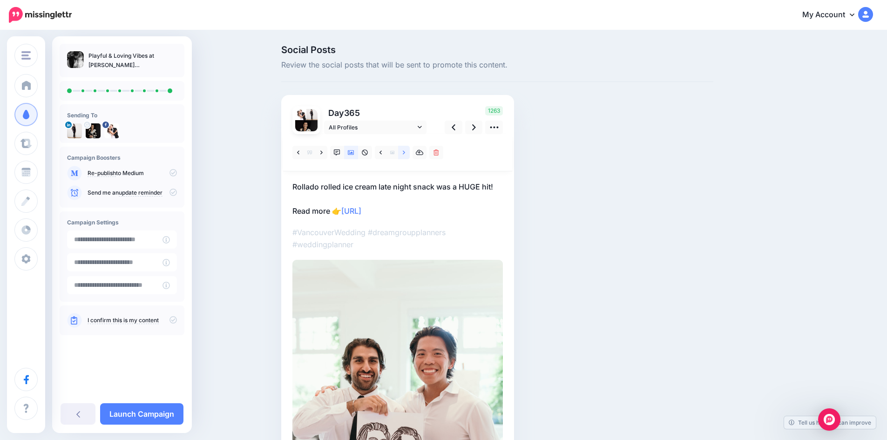
click at [405, 150] on icon at bounding box center [404, 152] width 2 height 7
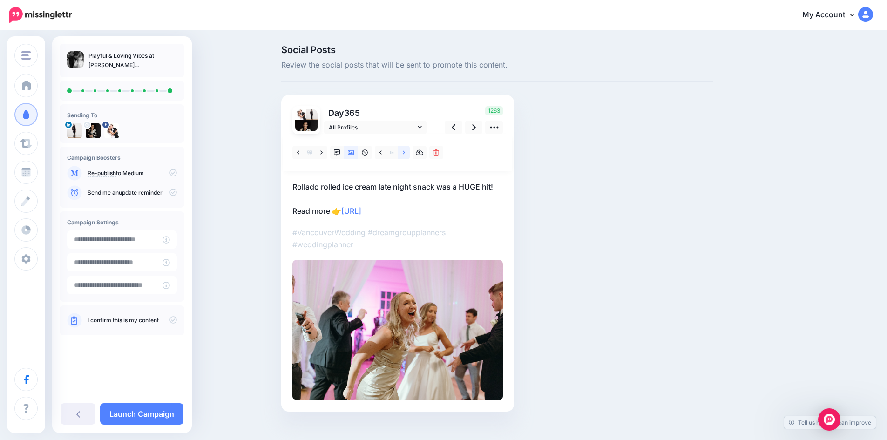
click at [405, 150] on icon at bounding box center [404, 152] width 2 height 7
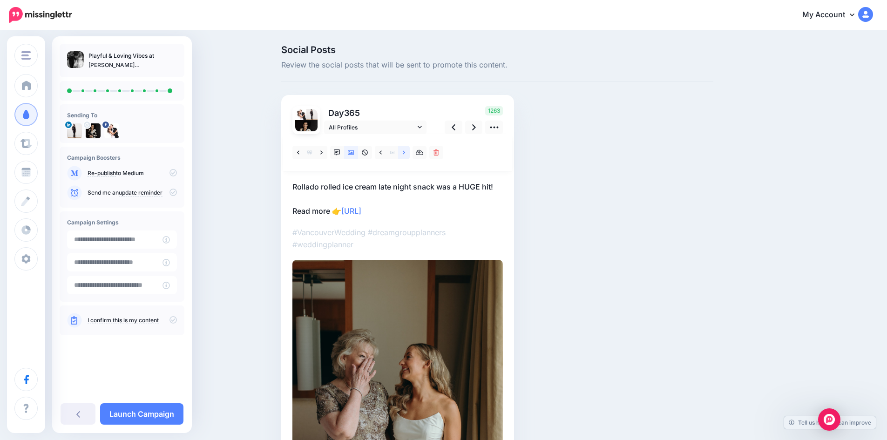
click at [405, 150] on icon at bounding box center [404, 152] width 2 height 7
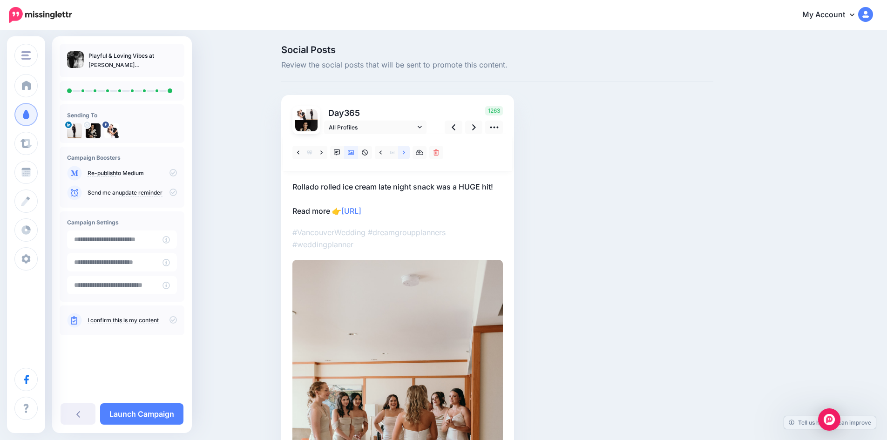
click at [405, 150] on icon at bounding box center [404, 152] width 2 height 7
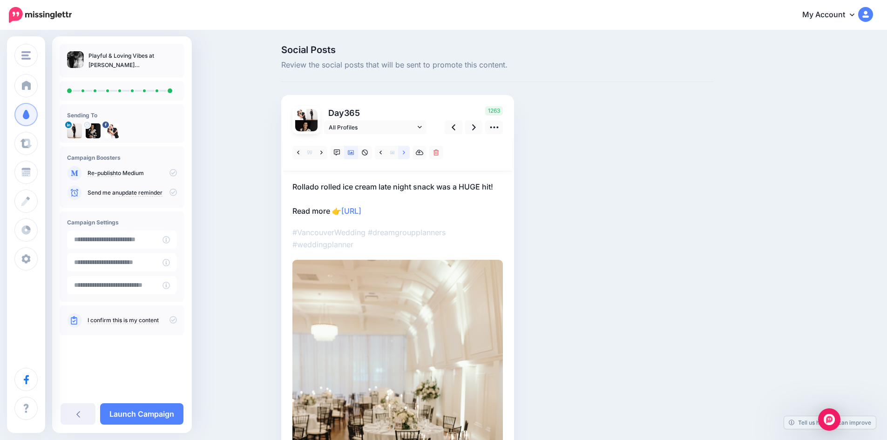
click at [405, 150] on icon at bounding box center [404, 152] width 2 height 7
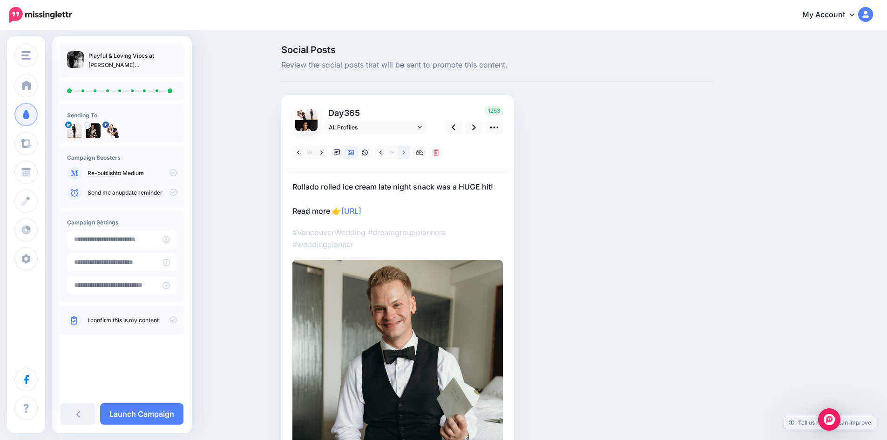
click at [405, 150] on icon at bounding box center [404, 152] width 2 height 7
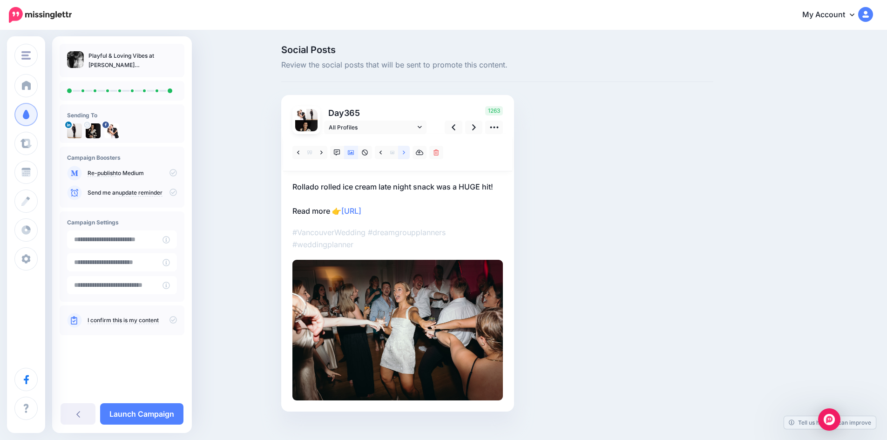
click at [405, 150] on icon at bounding box center [404, 152] width 2 height 7
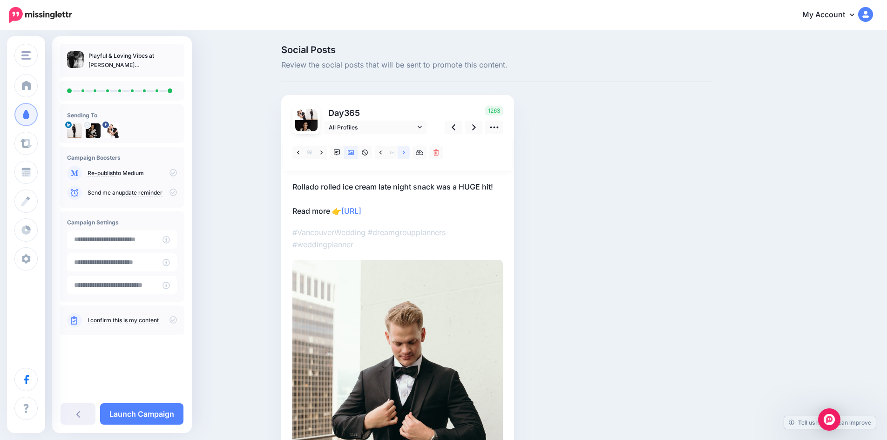
click at [405, 150] on icon at bounding box center [404, 152] width 2 height 7
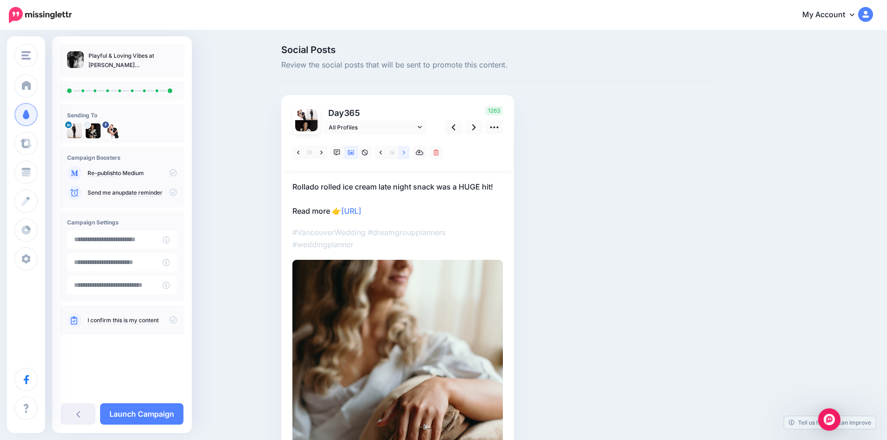
click at [405, 150] on icon at bounding box center [404, 152] width 2 height 7
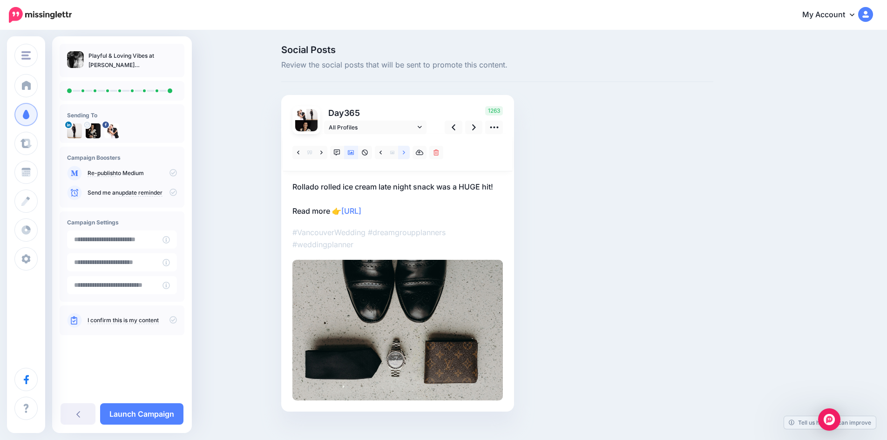
click at [405, 150] on icon at bounding box center [404, 152] width 2 height 7
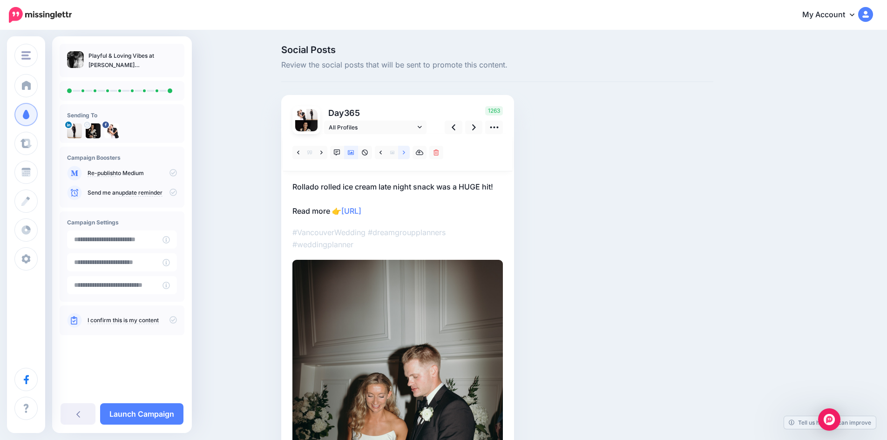
click at [405, 150] on icon at bounding box center [404, 152] width 2 height 7
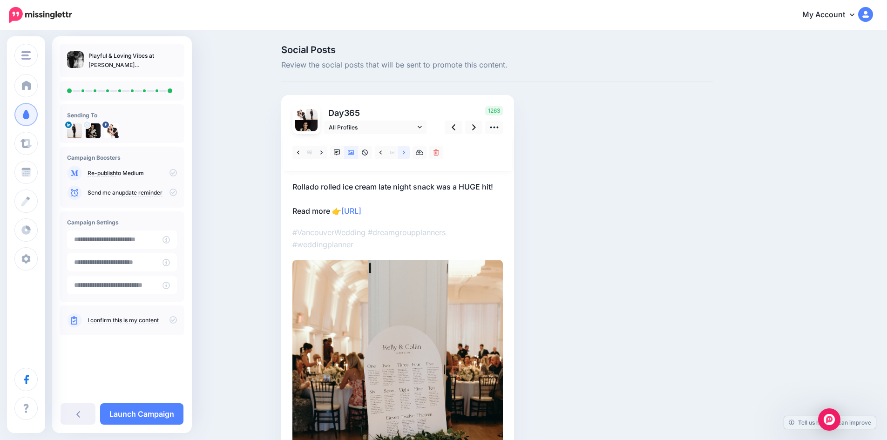
click at [405, 150] on icon at bounding box center [404, 152] width 2 height 7
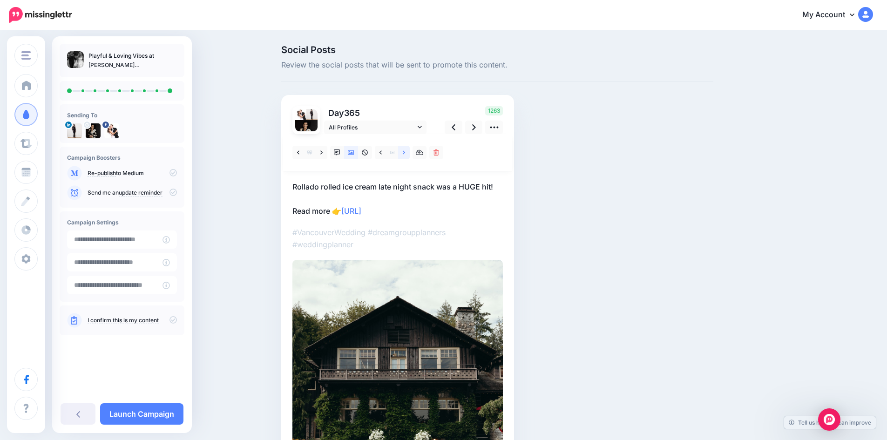
click at [405, 150] on icon at bounding box center [404, 152] width 2 height 7
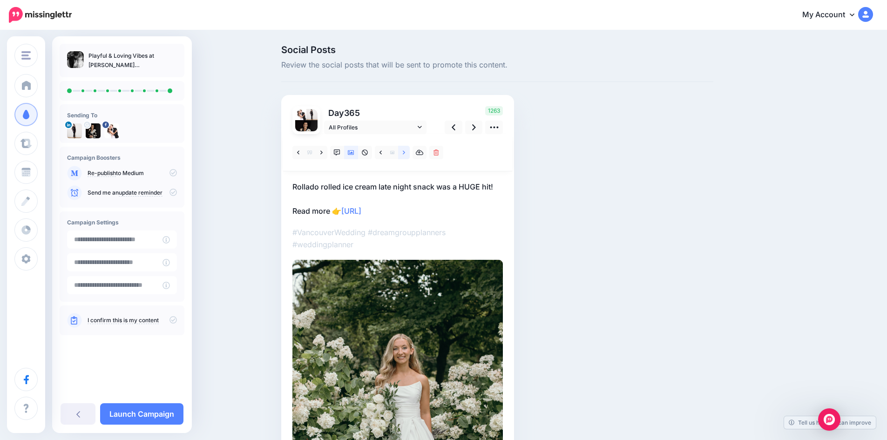
click at [405, 150] on icon at bounding box center [404, 152] width 2 height 7
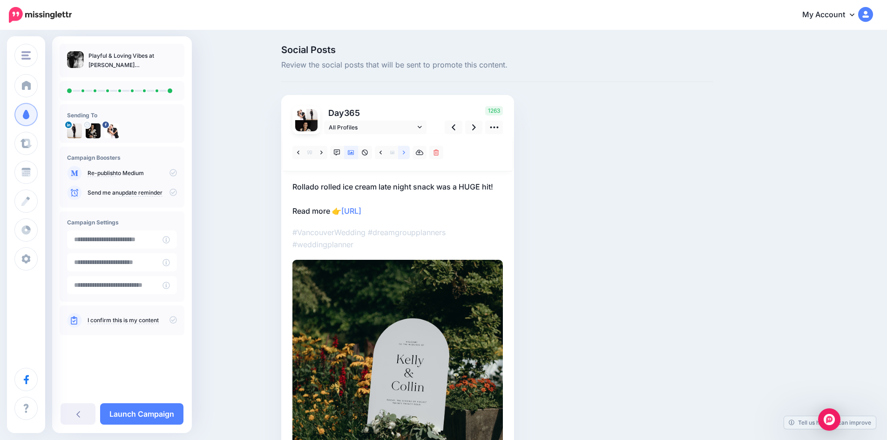
click at [405, 150] on icon at bounding box center [404, 152] width 2 height 7
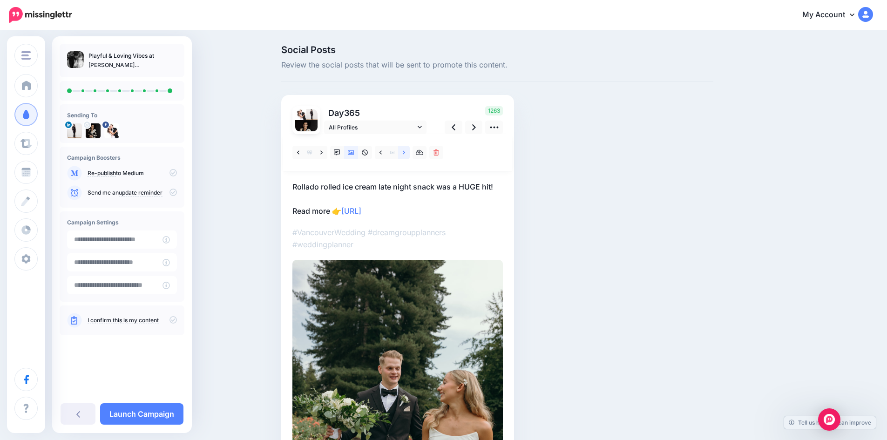
click at [405, 150] on icon at bounding box center [404, 152] width 2 height 7
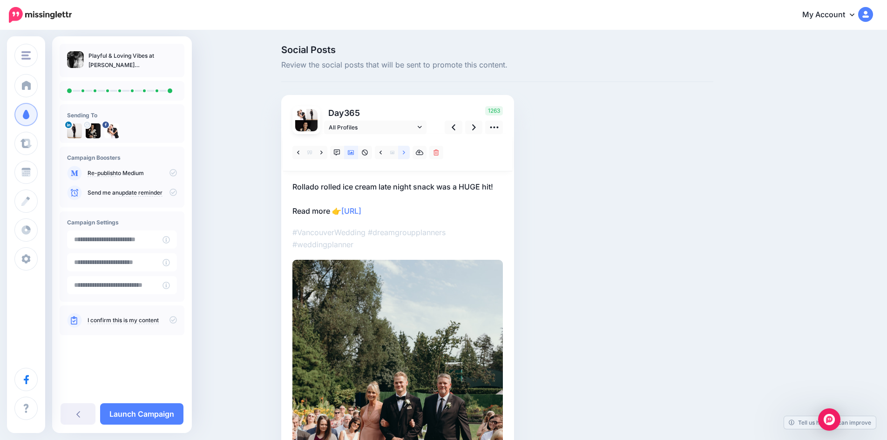
click at [405, 150] on icon at bounding box center [404, 152] width 2 height 7
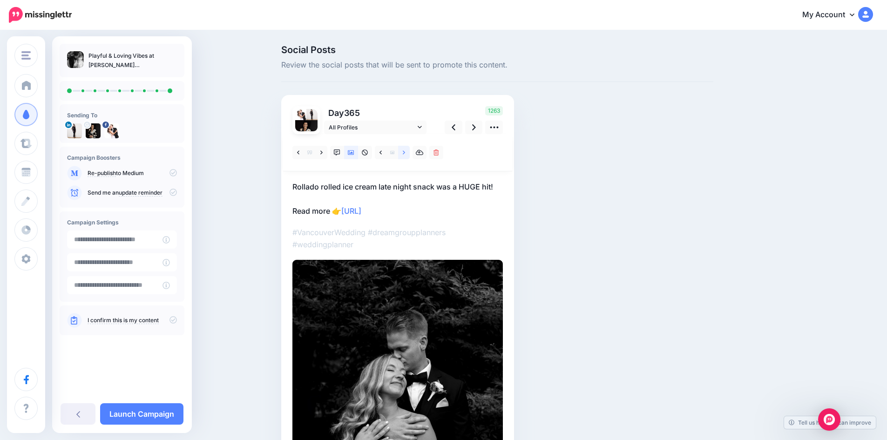
click at [405, 150] on icon at bounding box center [404, 152] width 2 height 7
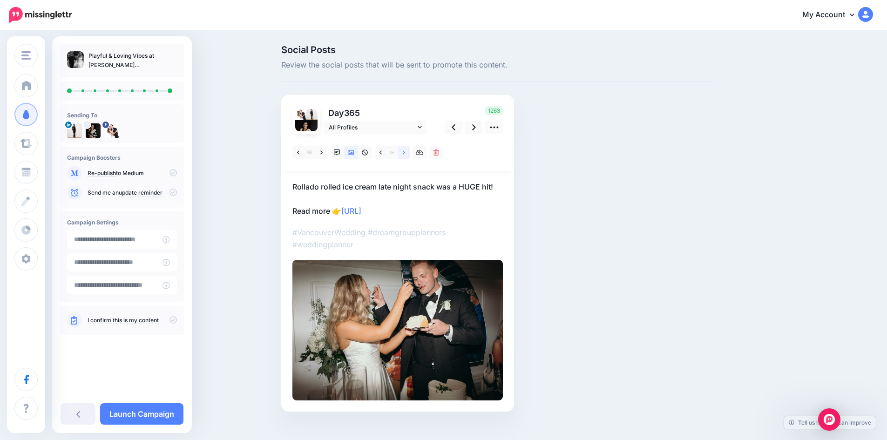
click at [405, 150] on icon at bounding box center [404, 152] width 2 height 7
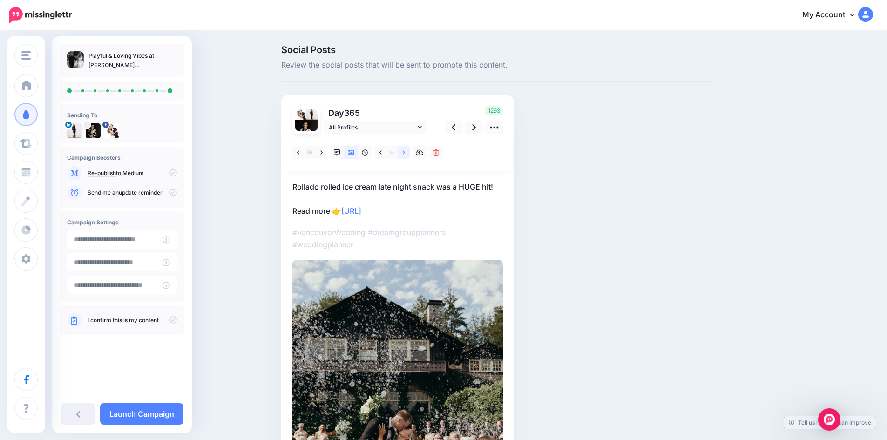
click at [405, 150] on icon at bounding box center [404, 152] width 2 height 7
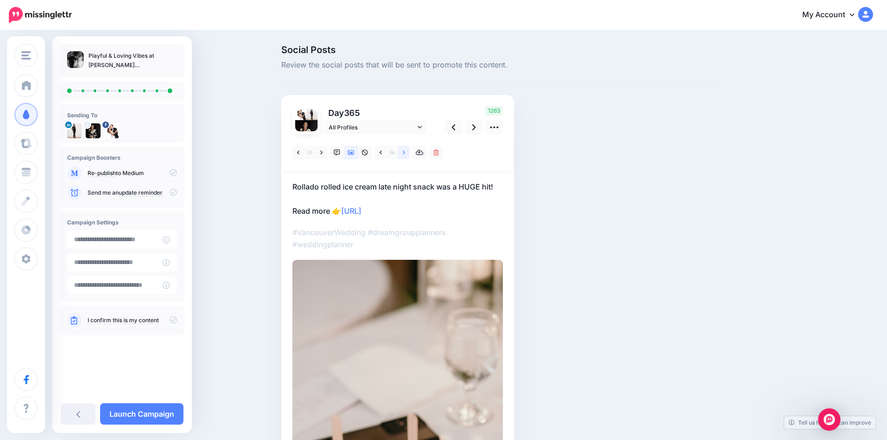
click at [405, 150] on icon at bounding box center [404, 152] width 2 height 7
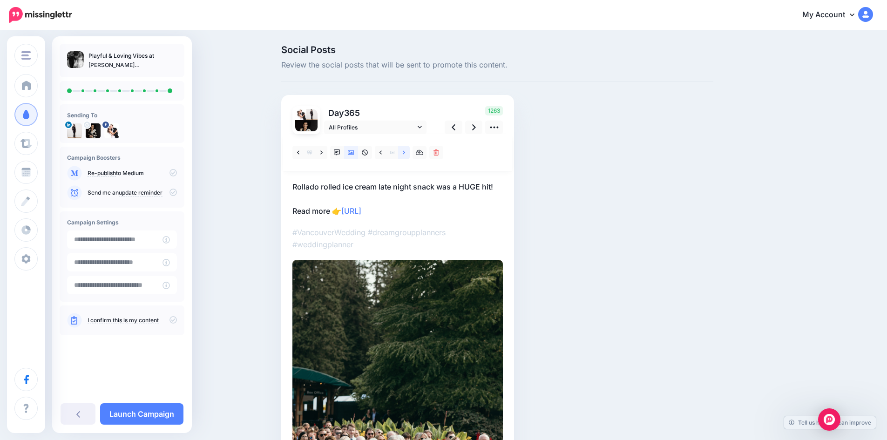
click at [405, 150] on icon at bounding box center [404, 152] width 2 height 7
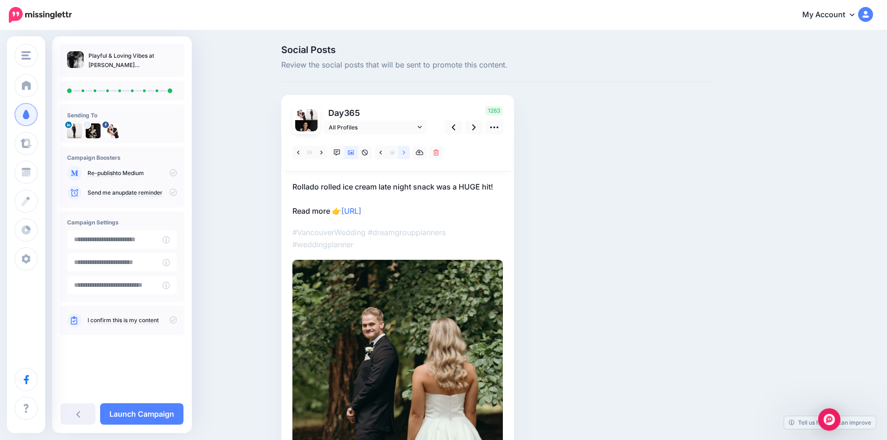
click at [405, 150] on icon at bounding box center [404, 152] width 2 height 7
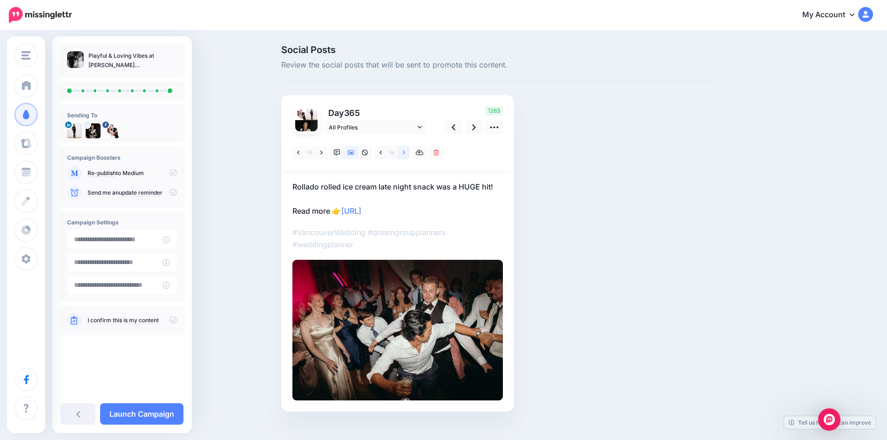
click at [405, 150] on icon at bounding box center [404, 152] width 2 height 7
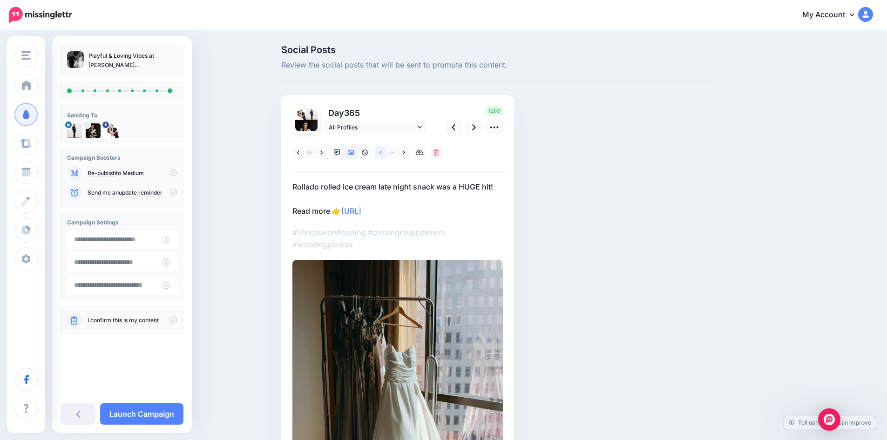
click at [385, 152] on link at bounding box center [381, 152] width 12 height 13
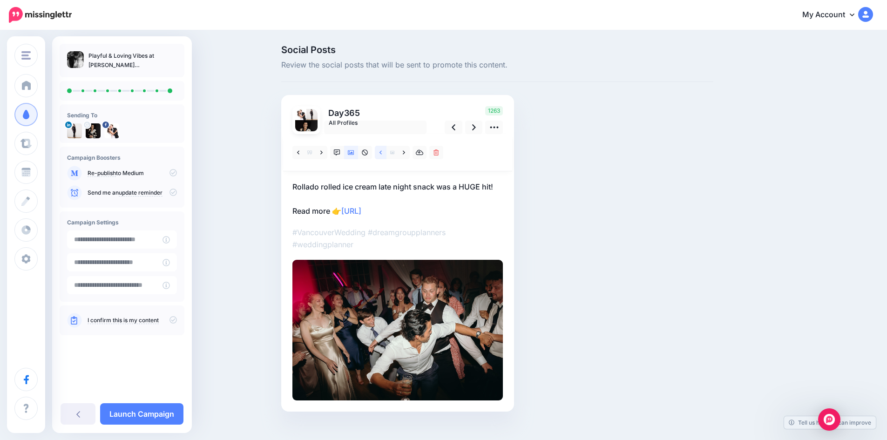
click at [385, 152] on link at bounding box center [381, 152] width 12 height 13
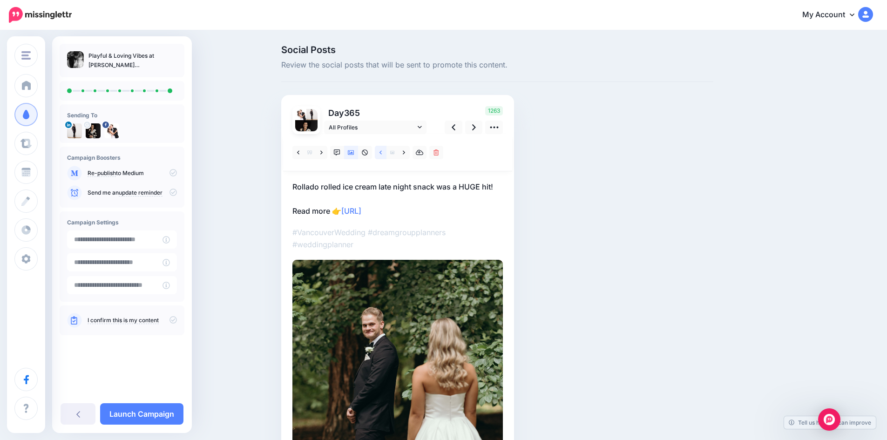
click at [385, 152] on link at bounding box center [381, 152] width 12 height 13
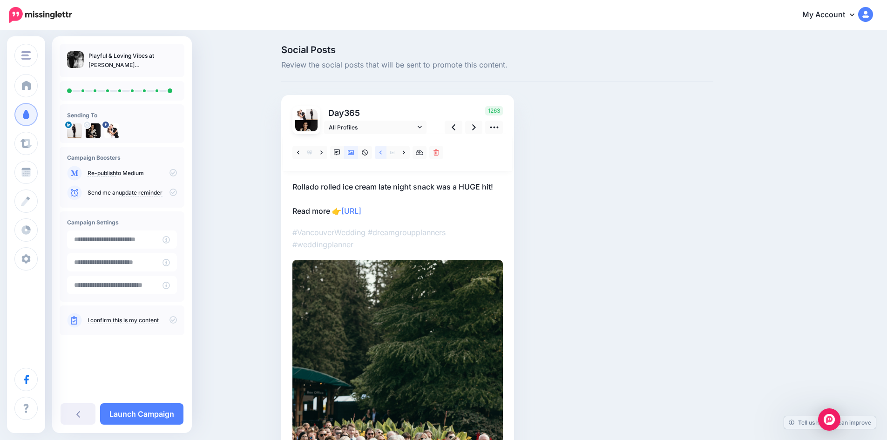
click at [386, 152] on link at bounding box center [381, 152] width 12 height 13
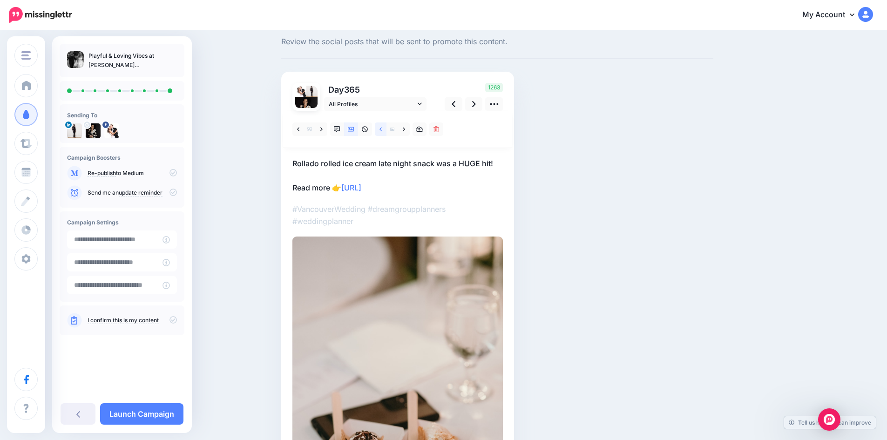
scroll to position [22, 0]
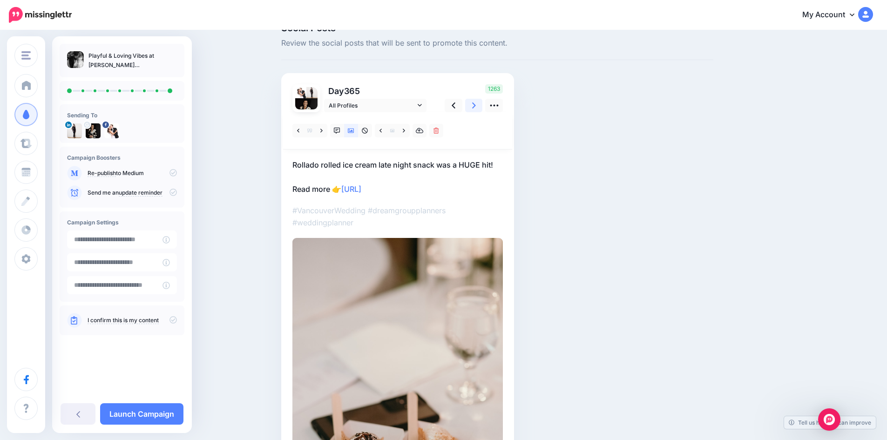
click at [481, 103] on link at bounding box center [474, 105] width 18 height 13
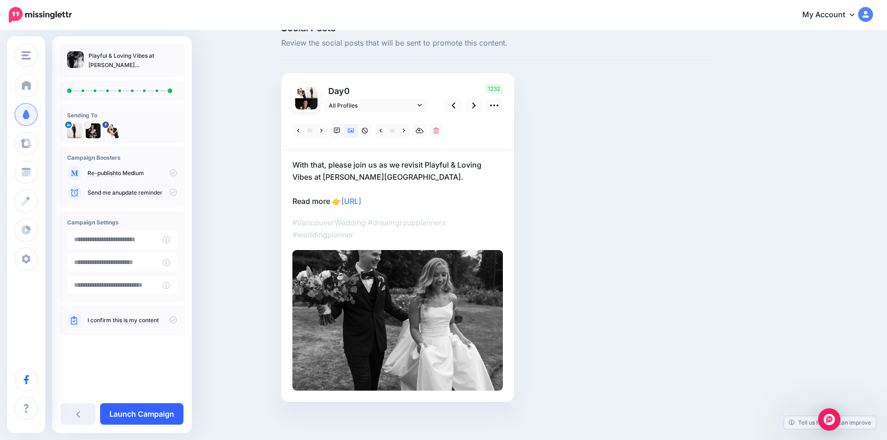
click at [136, 411] on link "Launch Campaign" at bounding box center [141, 413] width 83 height 21
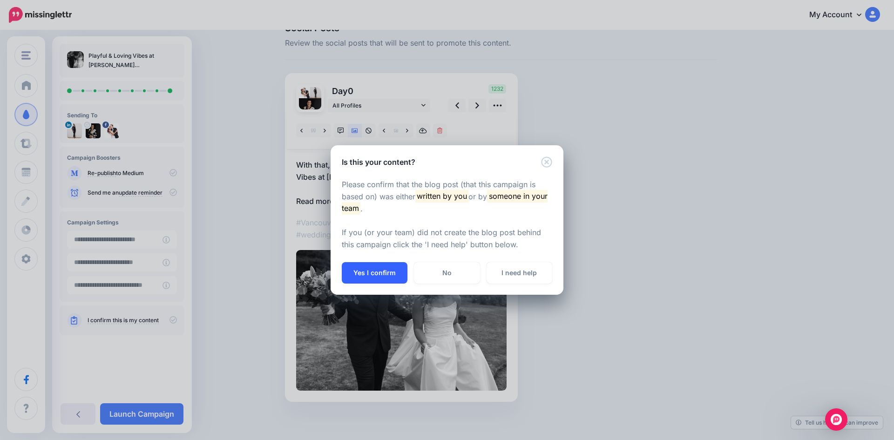
click at [349, 272] on button "Yes I confirm" at bounding box center [375, 272] width 66 height 21
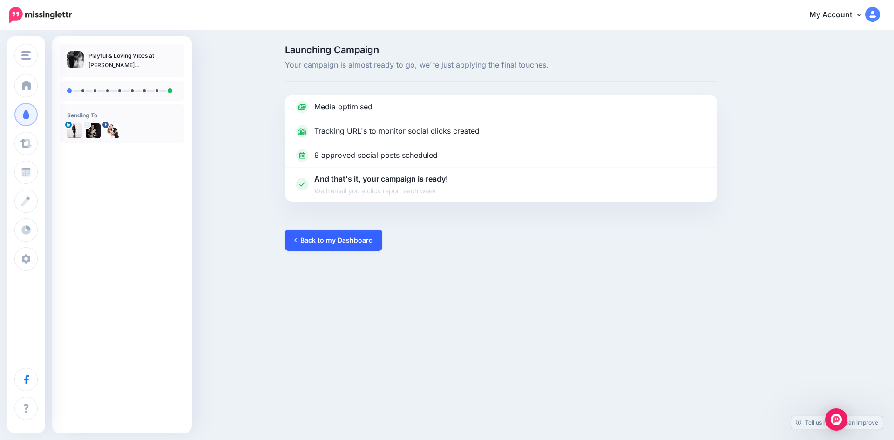
click at [313, 240] on link "Back to my Dashboard" at bounding box center [333, 239] width 97 height 21
